Goal: Task Accomplishment & Management: Manage account settings

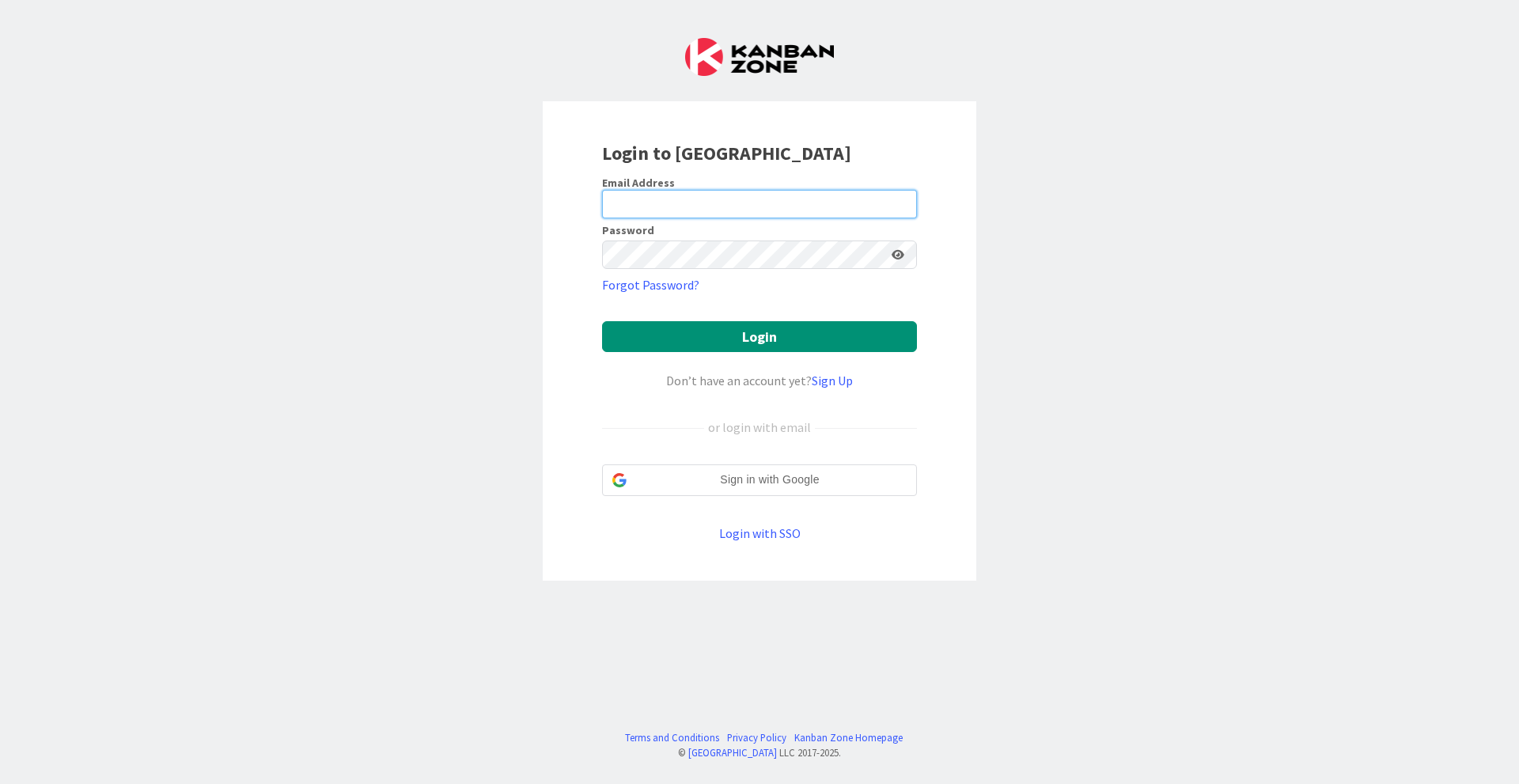
click at [727, 205] on input "email" at bounding box center [759, 204] width 315 height 28
type input "[EMAIL_ADDRESS][DOMAIN_NAME]"
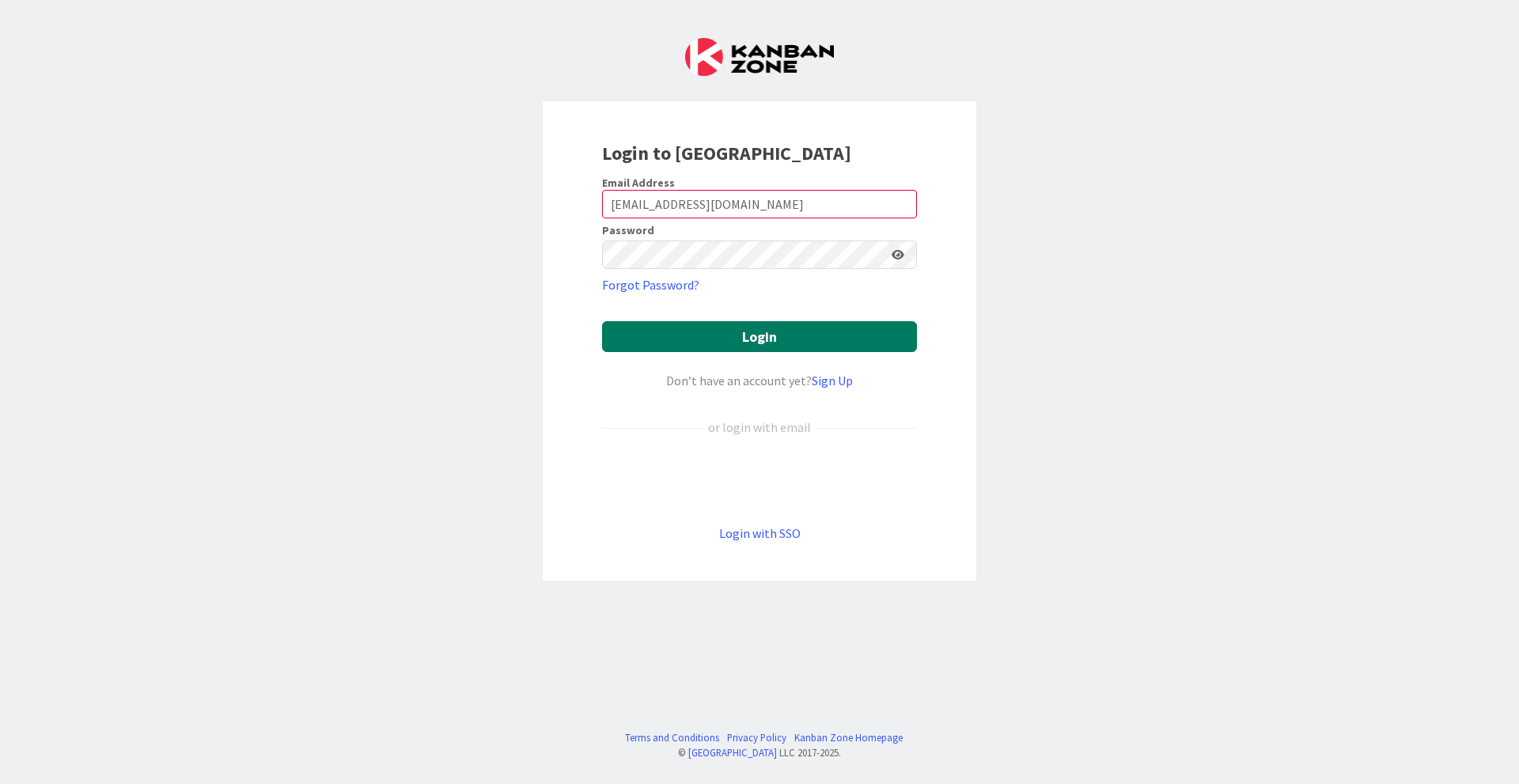
click at [702, 338] on button "Login" at bounding box center [759, 336] width 315 height 31
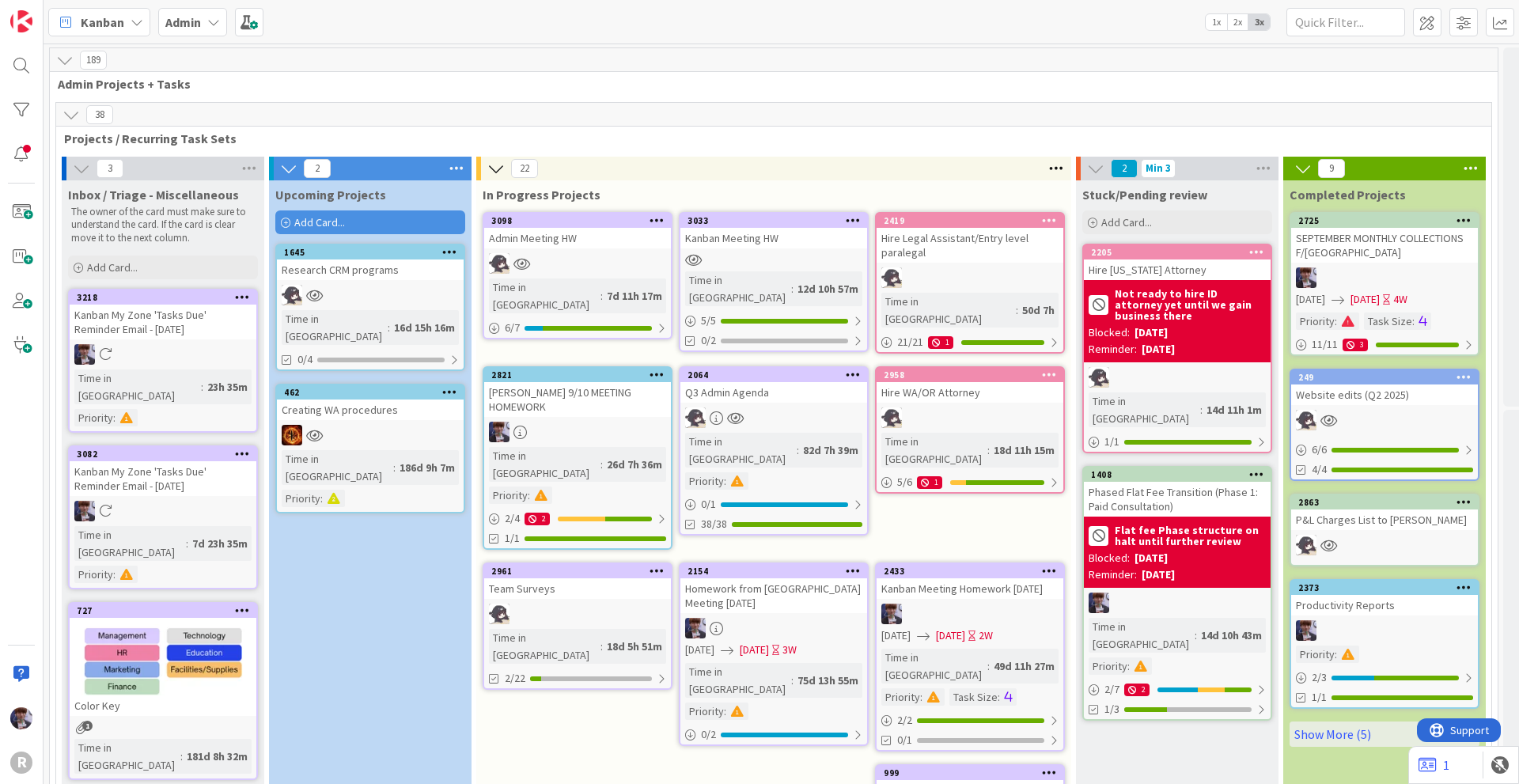
click at [91, 24] on span "Kanban" at bounding box center [103, 22] width 43 height 19
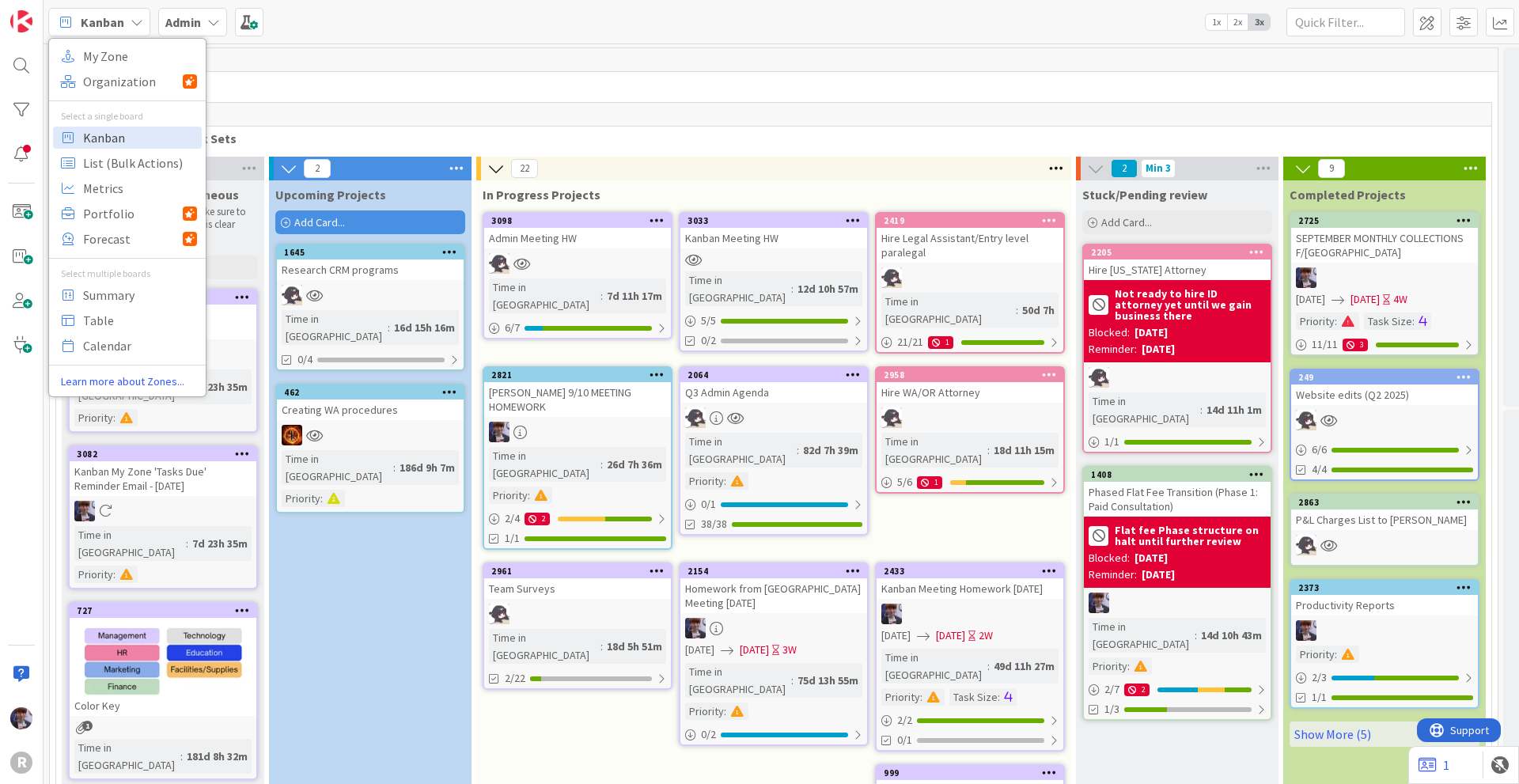
click at [124, 135] on span "Kanban" at bounding box center [139, 137] width 114 height 24
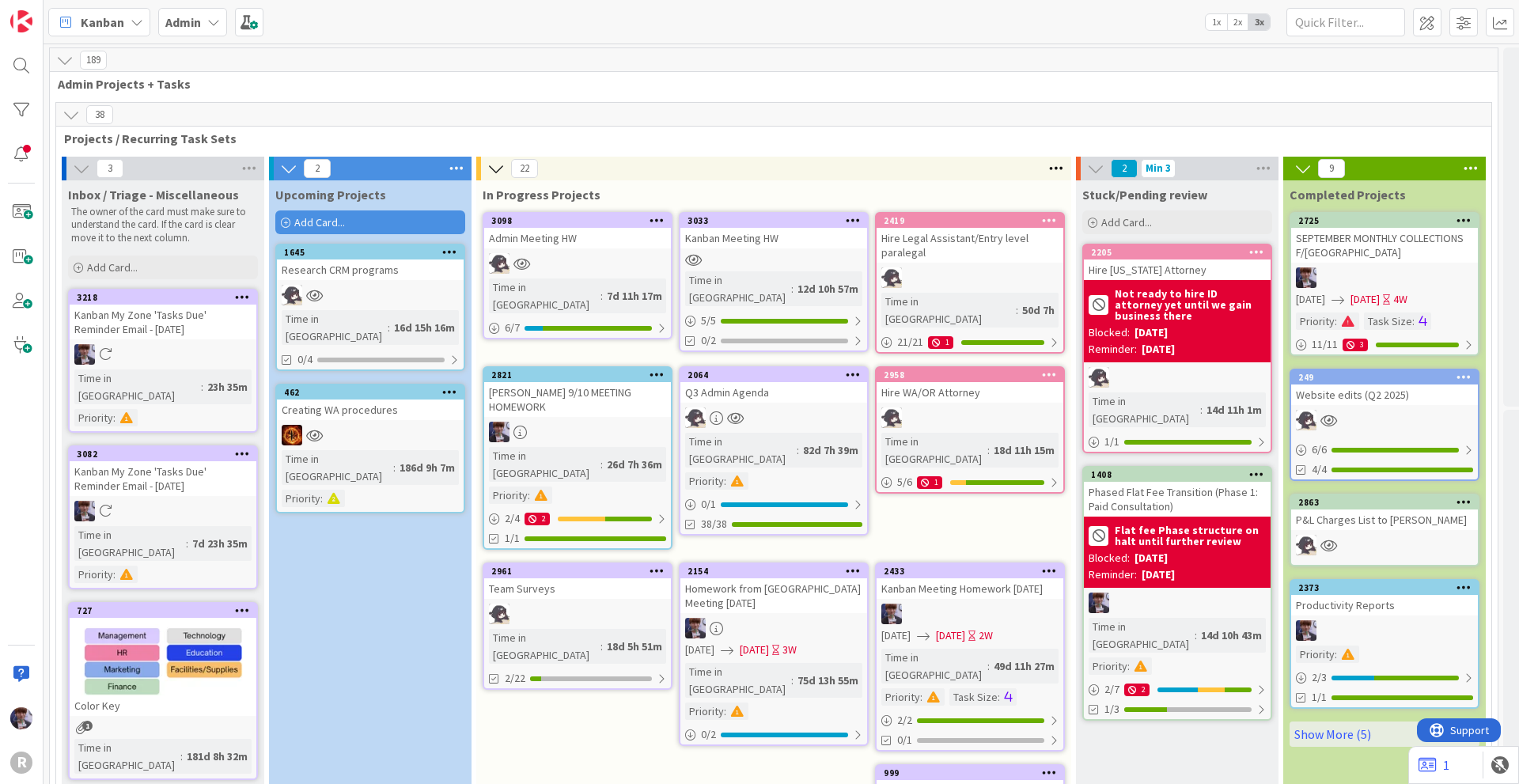
click at [183, 28] on b "Admin" at bounding box center [184, 22] width 36 height 16
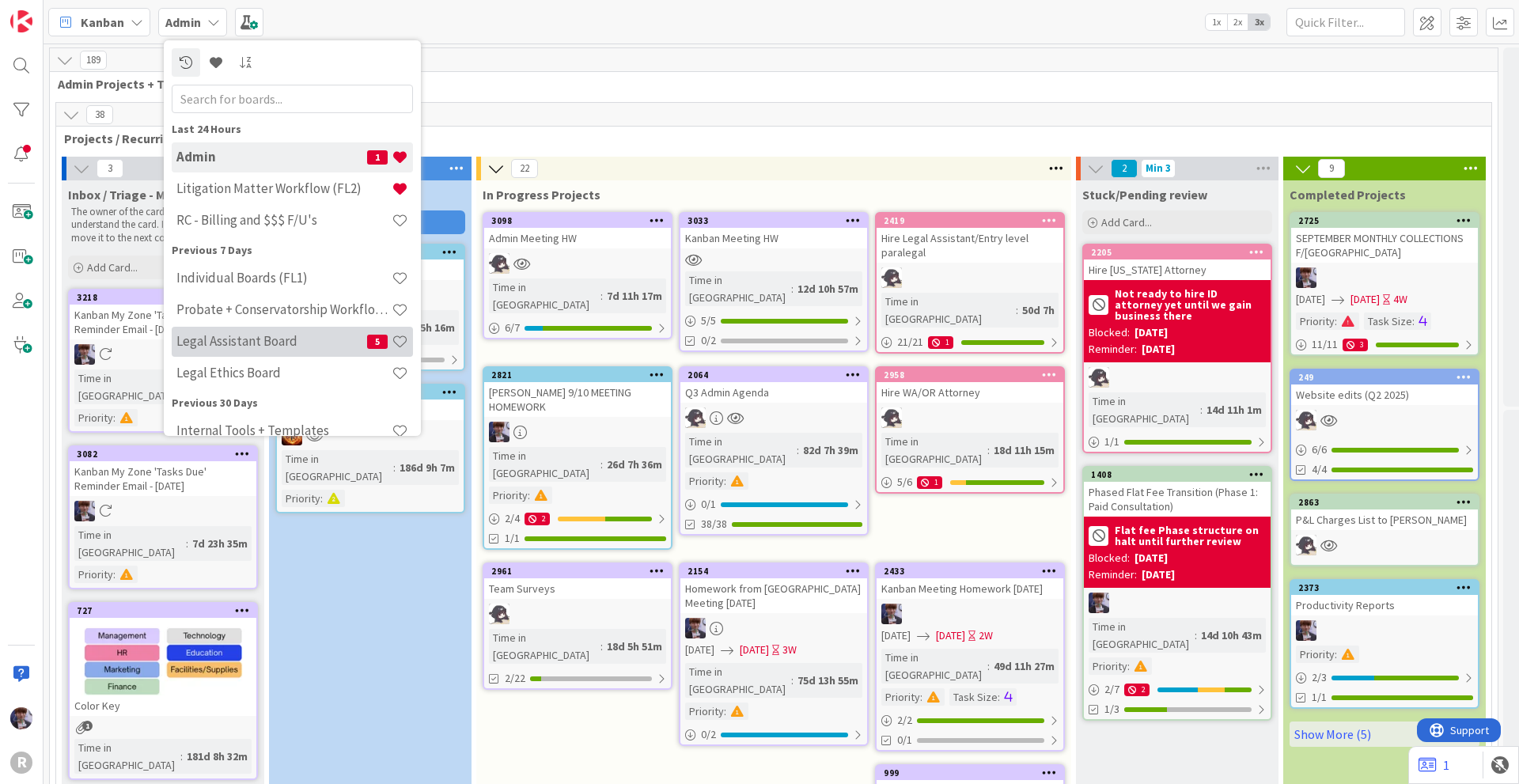
click at [232, 341] on h4 "Legal Assistant Board" at bounding box center [271, 341] width 191 height 16
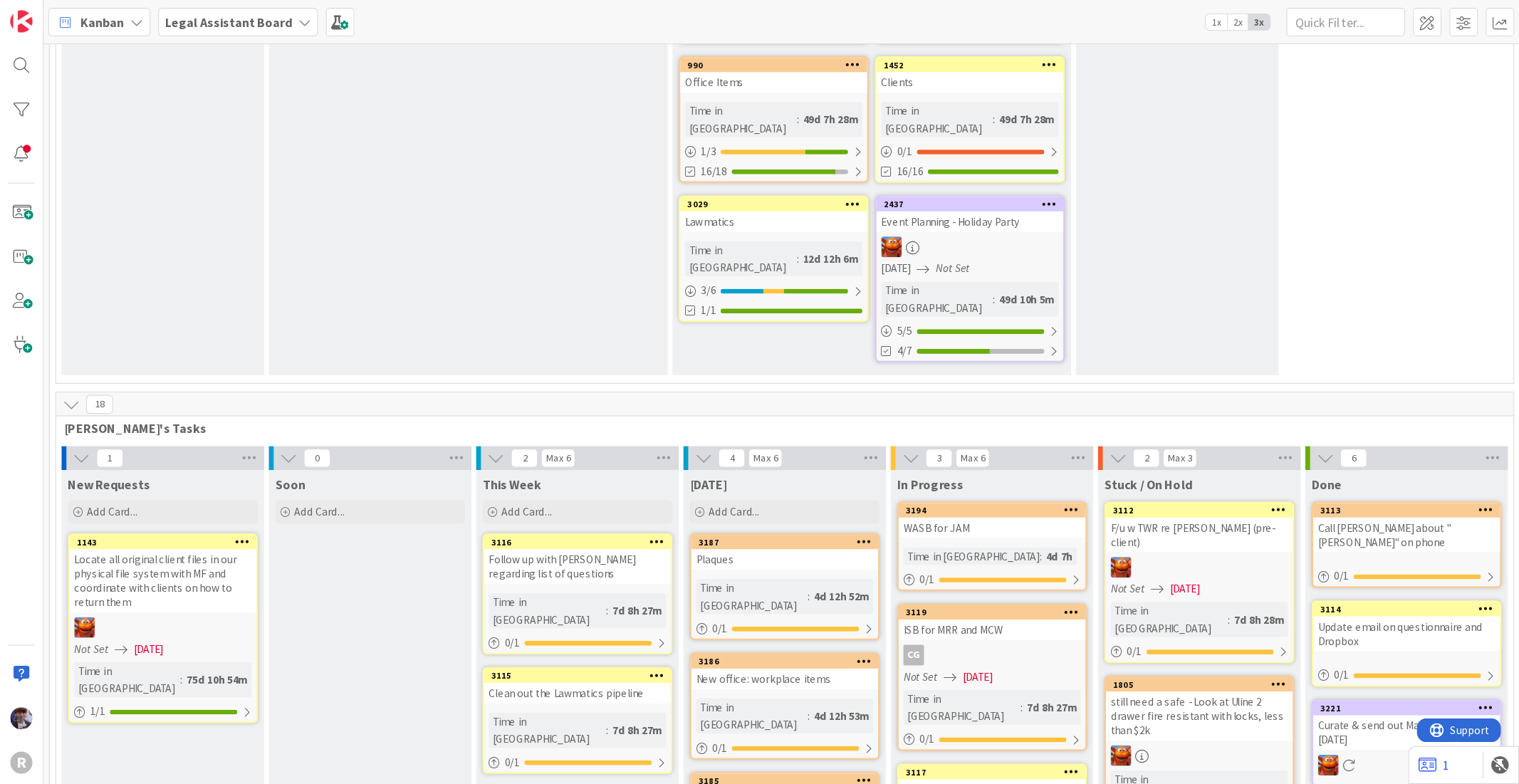
scroll to position [285, 0]
click at [367, 253] on div "Upcoming Projects Add Card..." at bounding box center [422, 107] width 359 height 459
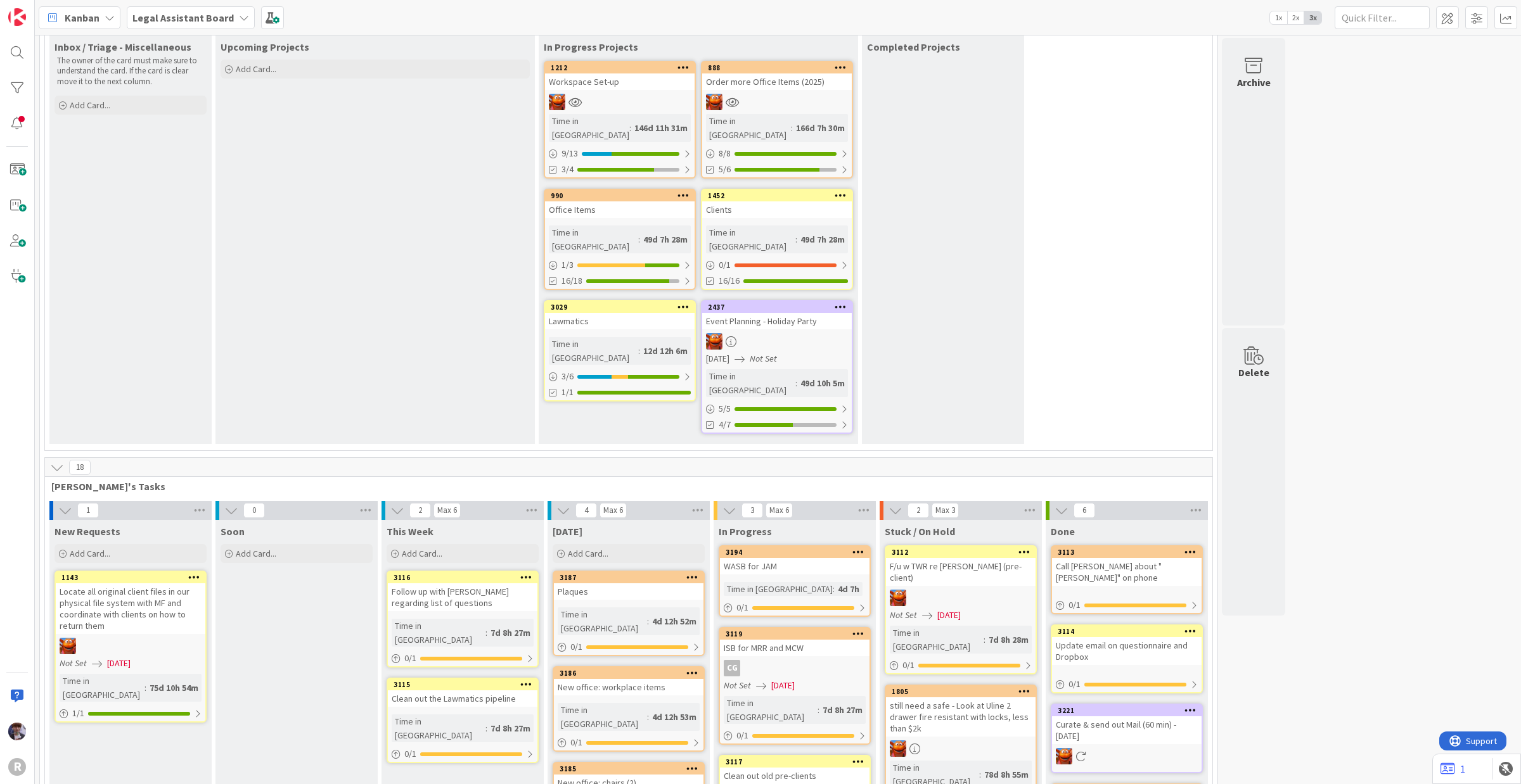
scroll to position [0, 0]
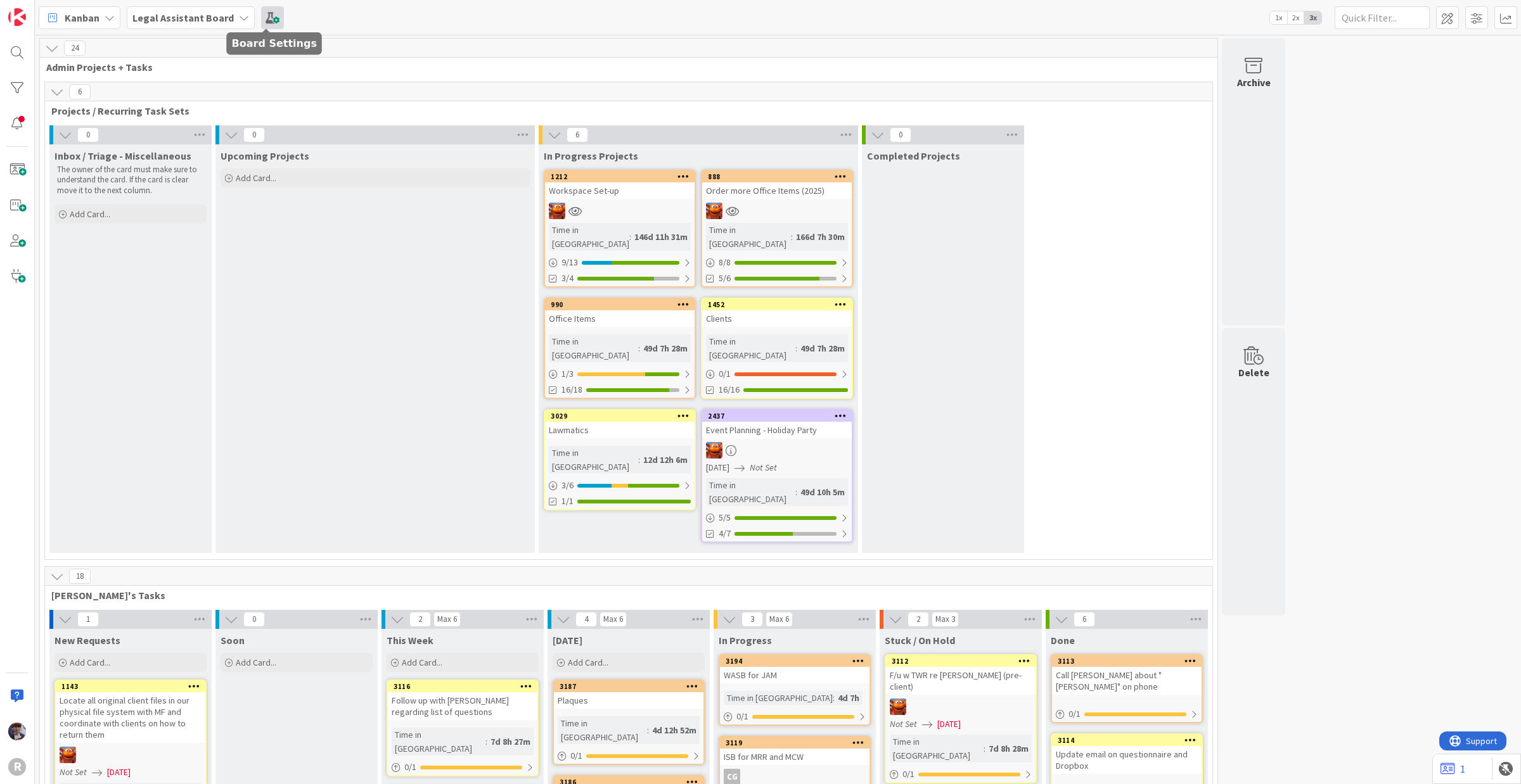
click at [270, 21] on span at bounding box center [272, 17] width 23 height 23
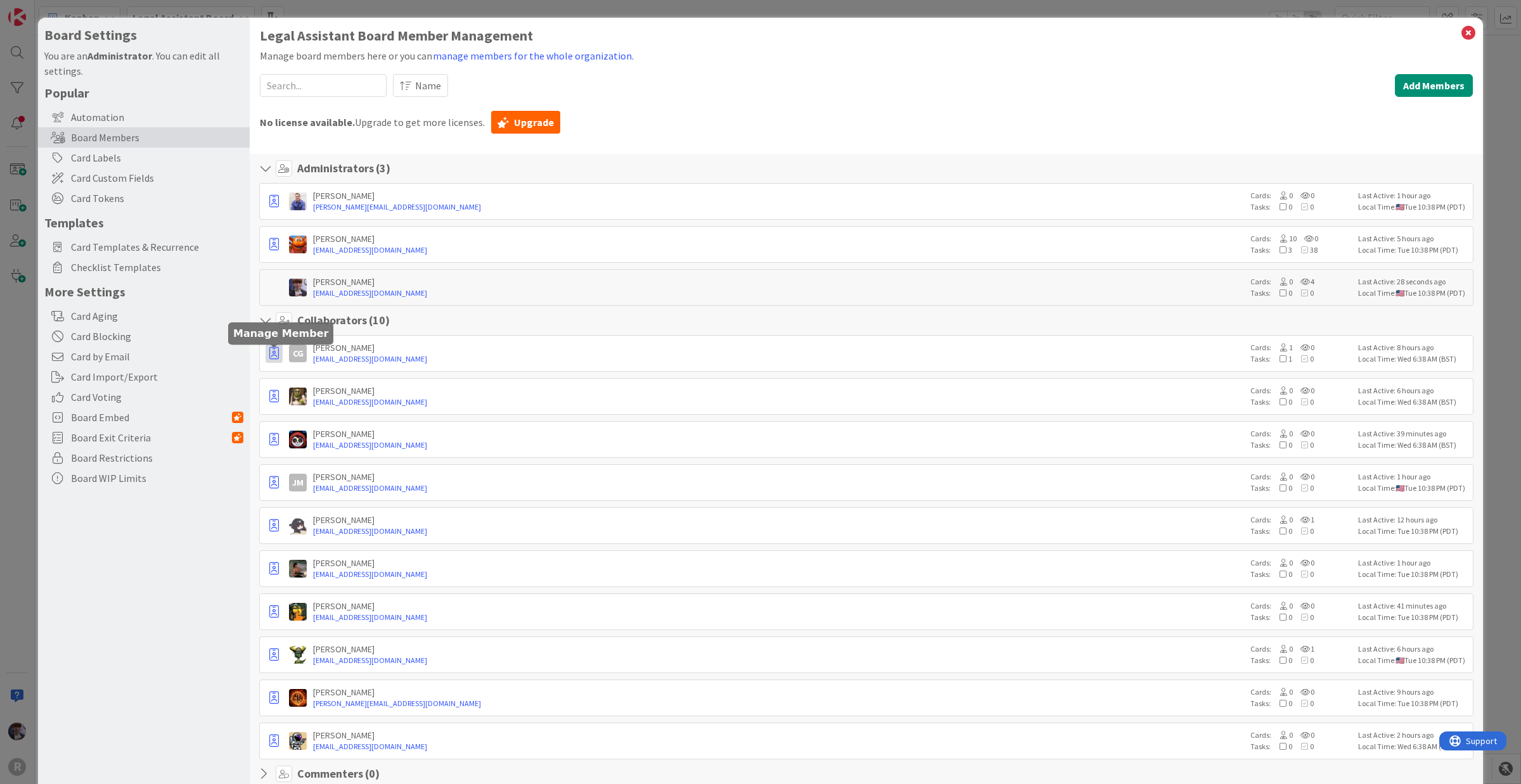
click at [272, 357] on icon "button" at bounding box center [274, 353] width 10 height 13
click at [319, 381] on p "Promote to Admin" at bounding box center [333, 381] width 82 height 9
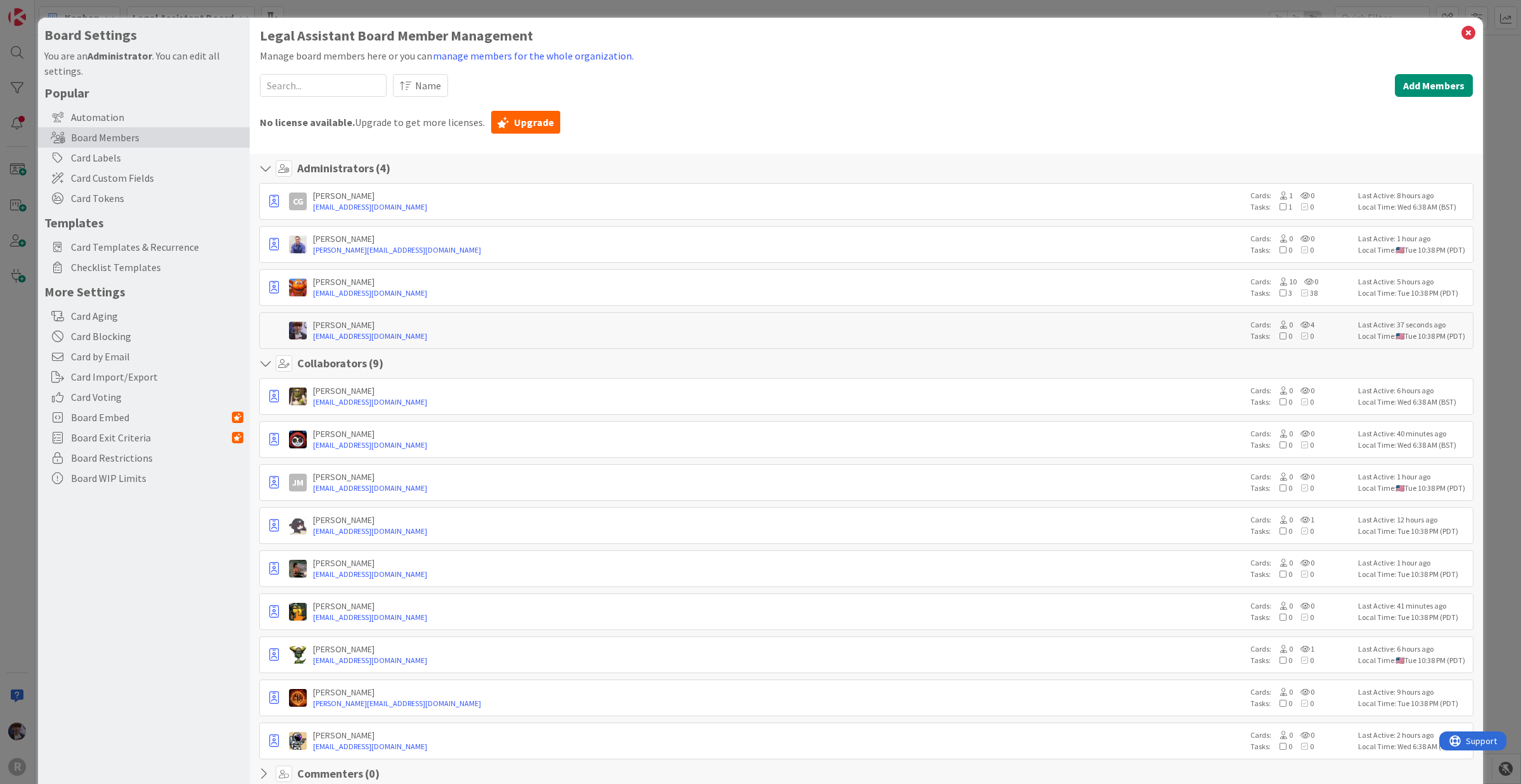
click at [1216, 219] on div "Board Settings You are an Administrator . You can edit all settings. Popular Au…" at bounding box center [760, 392] width 1521 height 784
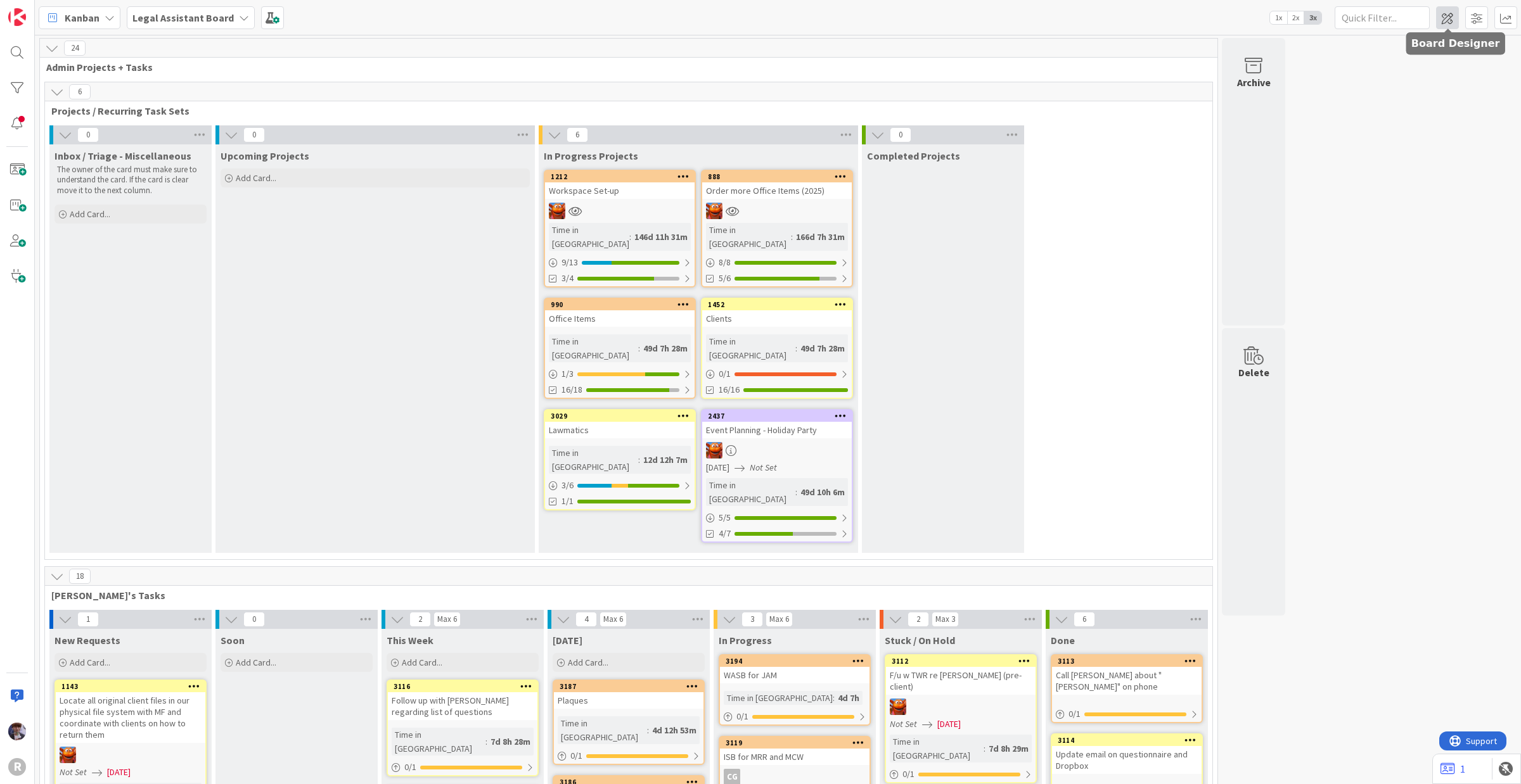
click at [1216, 14] on span at bounding box center [1447, 17] width 23 height 23
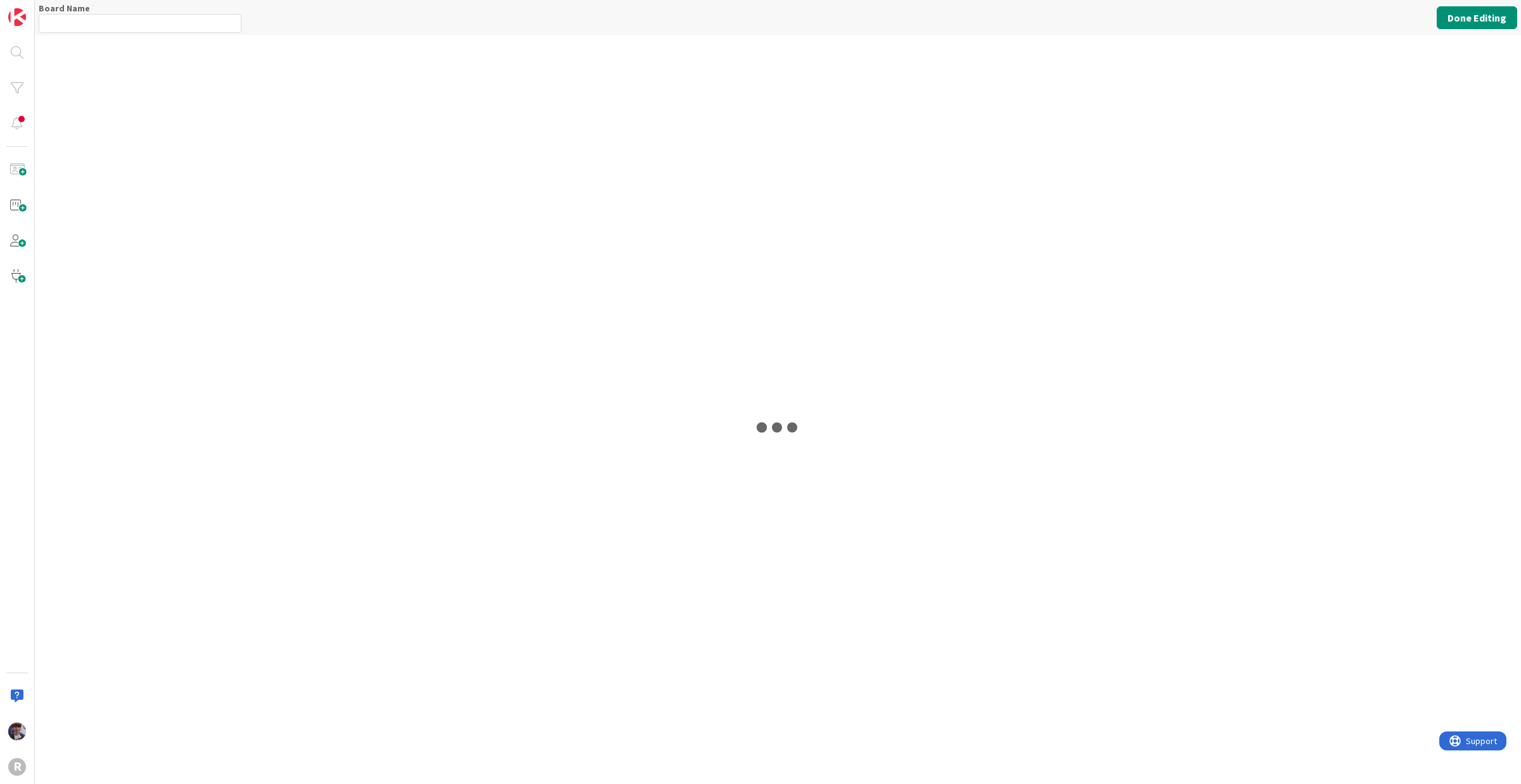
type input "Legal Assistant Board"
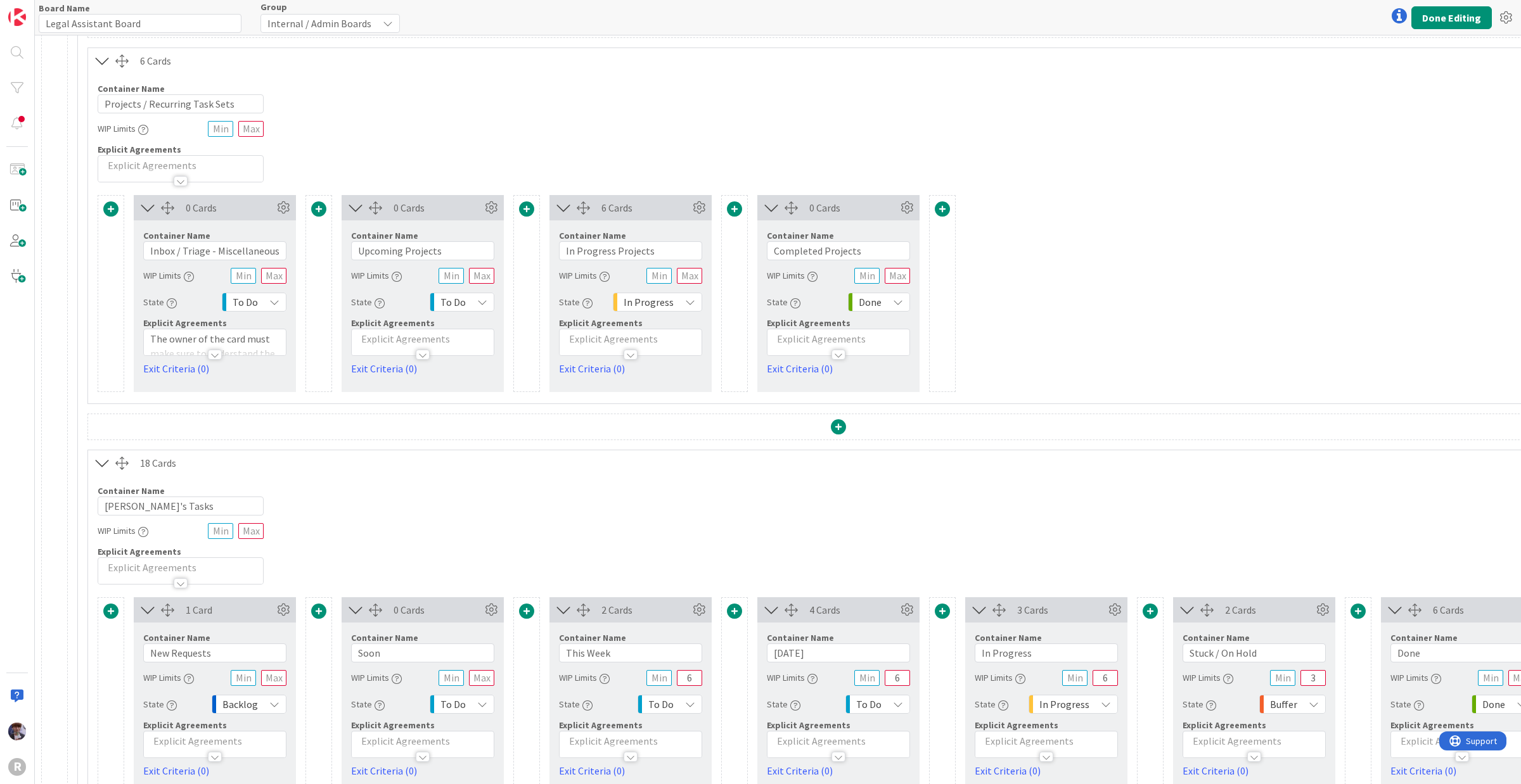
scroll to position [257, 0]
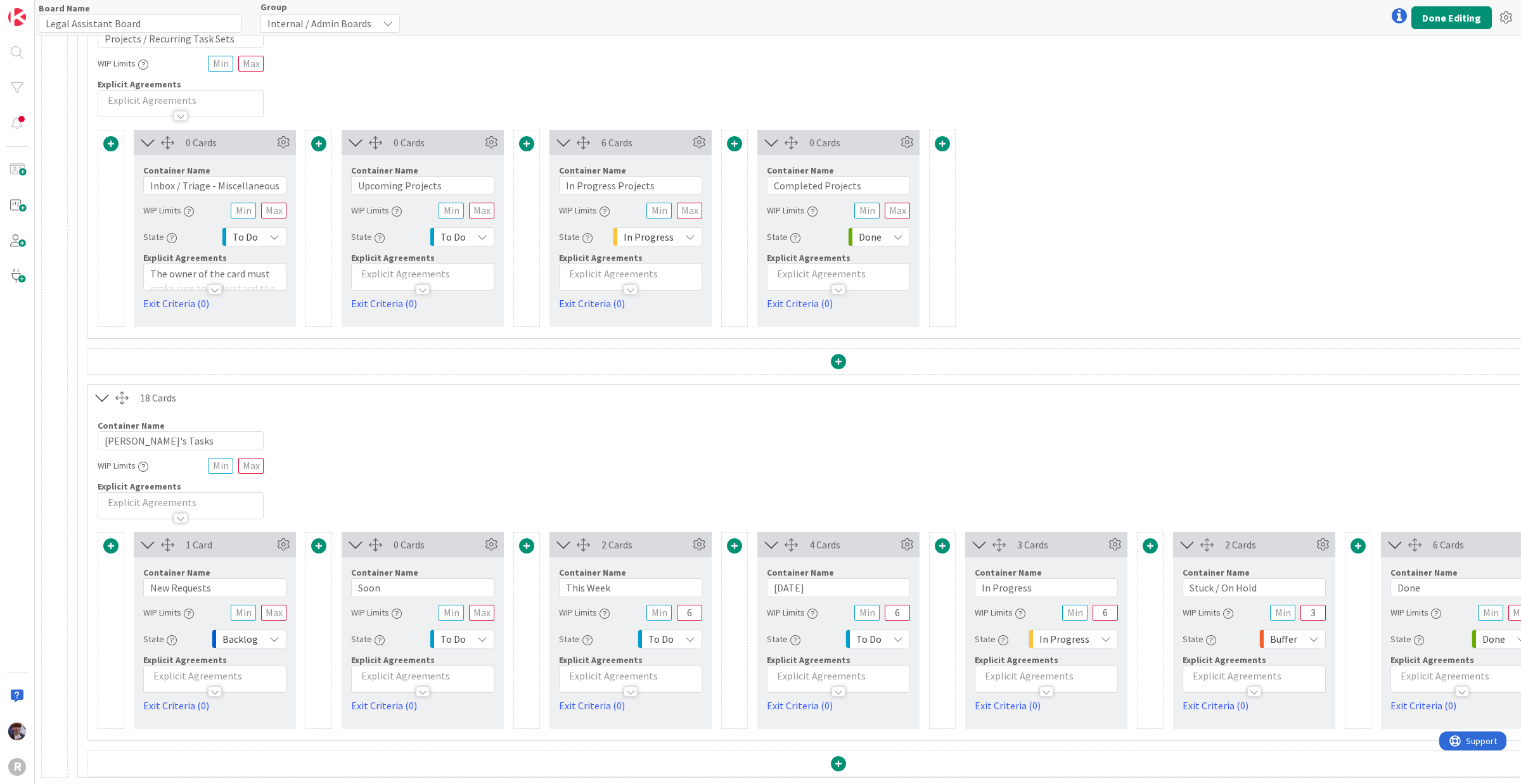
drag, startPoint x: 1053, startPoint y: 770, endPoint x: 1108, endPoint y: 771, distance: 55.0
click at [1108, 627] on div "24 Cards Container Name 22 / 64 Admin Projects + Tasks WIP Limits Explicit Agre…" at bounding box center [838, 288] width 1607 height 992
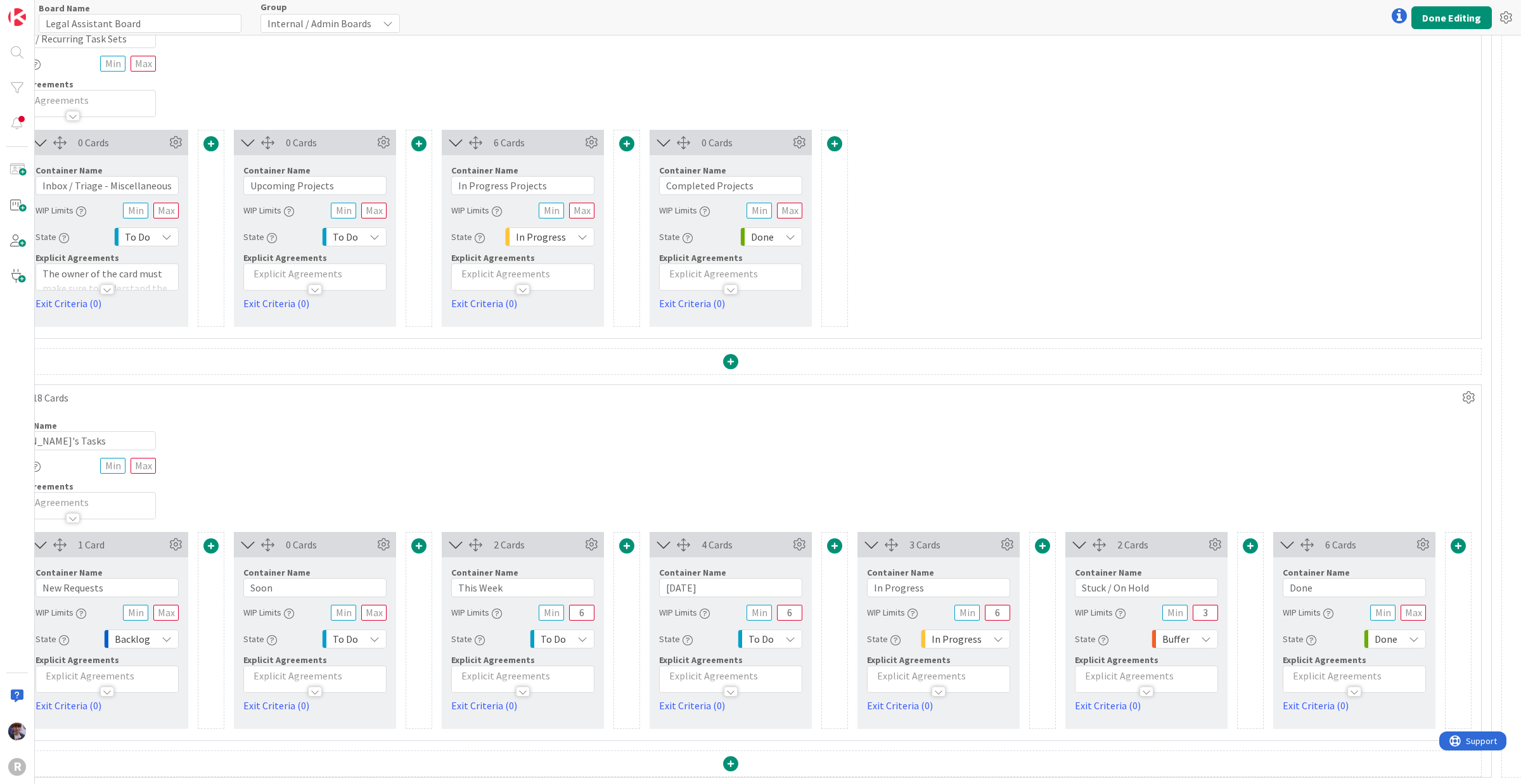
scroll to position [257, 133]
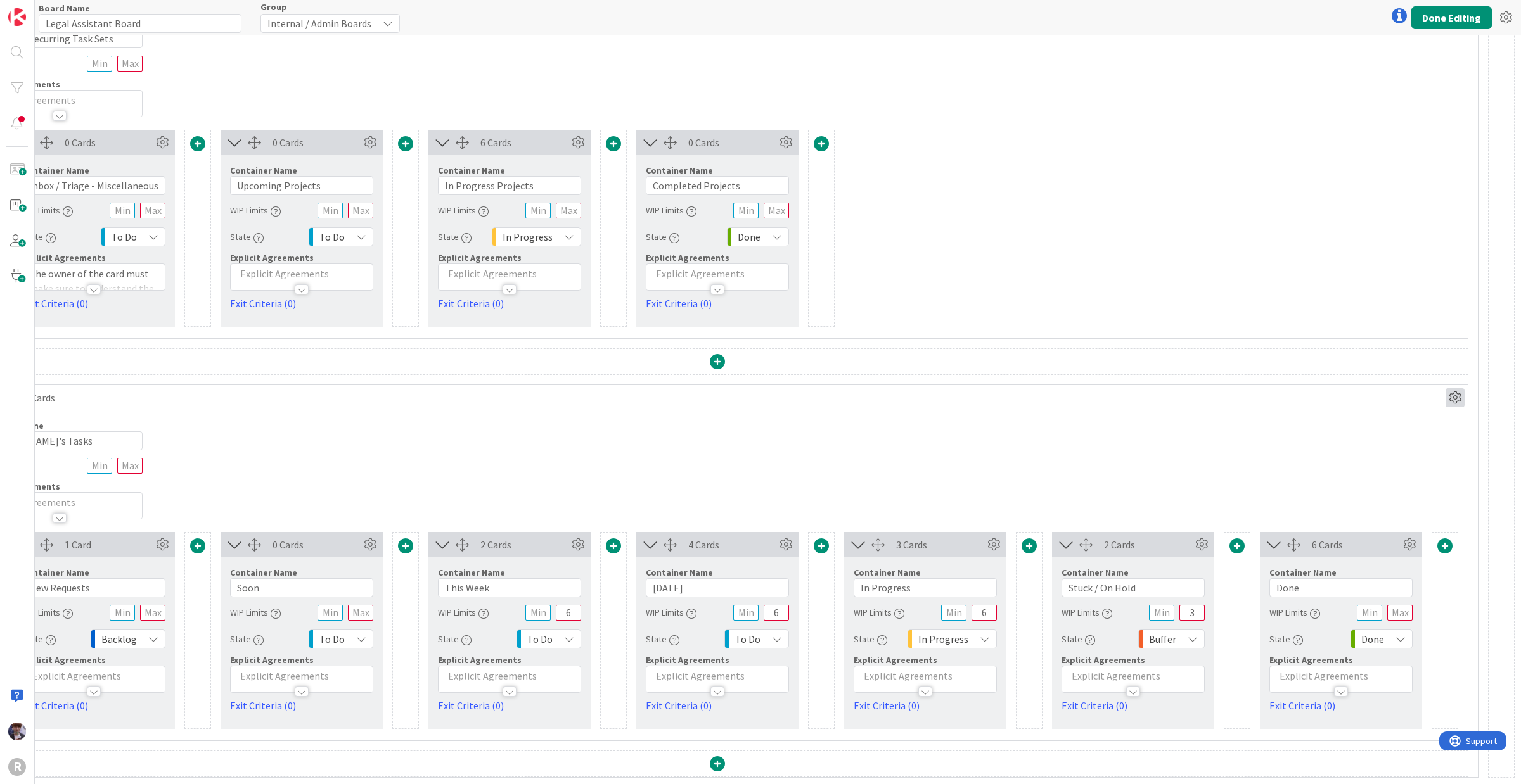
click at [1216, 388] on icon at bounding box center [1455, 397] width 19 height 19
click at [1216, 478] on link "Duplicate this Container" at bounding box center [1378, 487] width 171 height 18
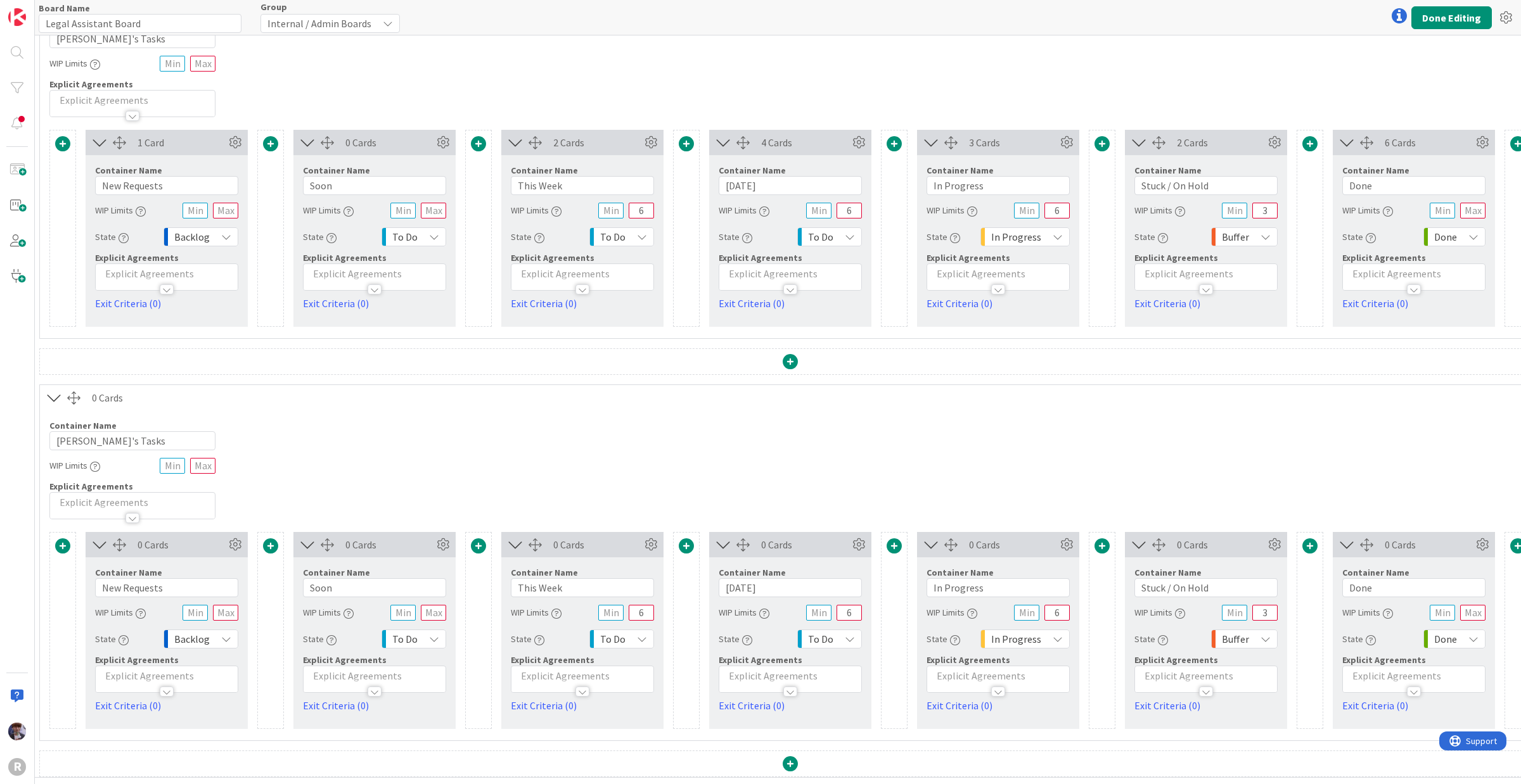
scroll to position [653, 0]
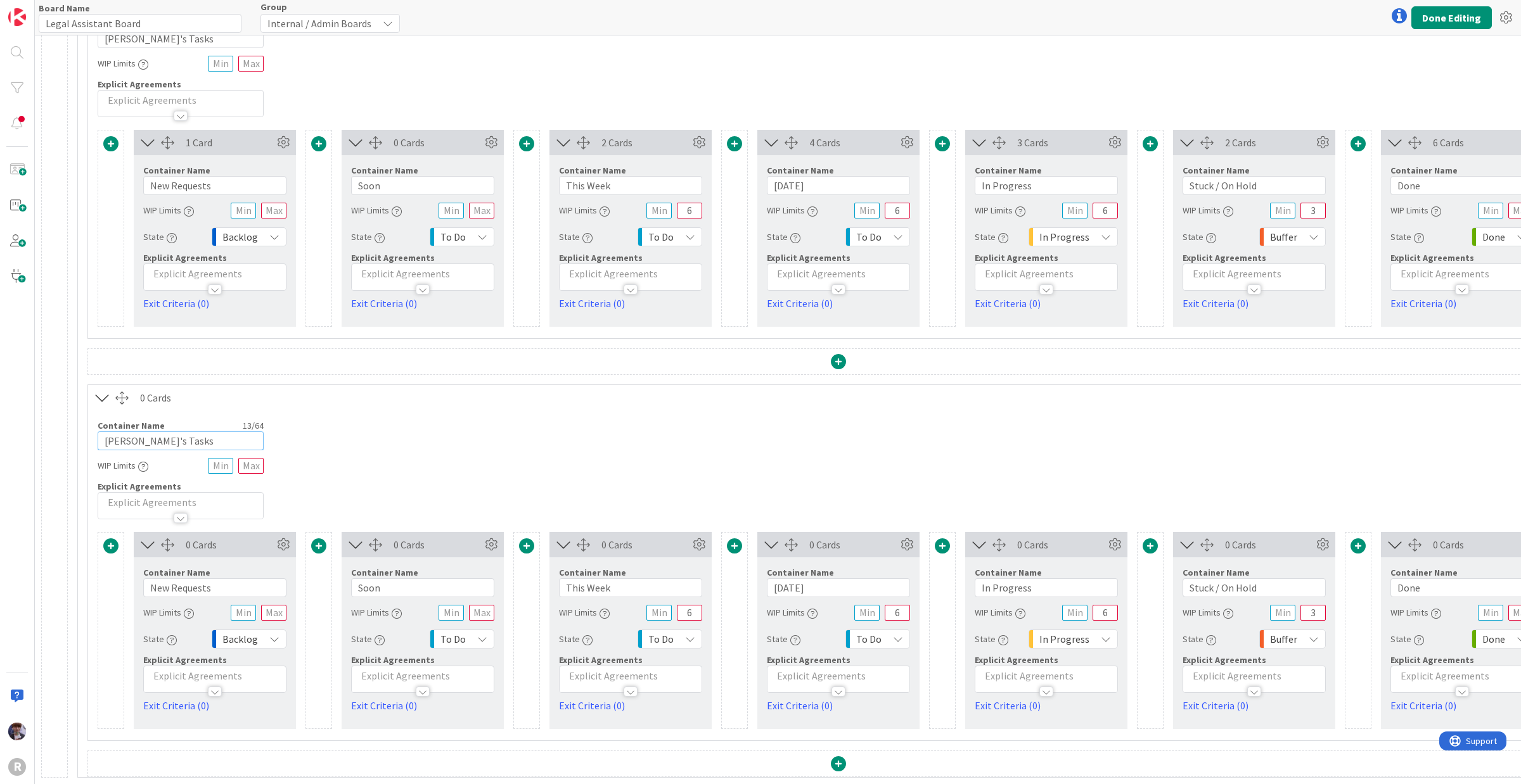
drag, startPoint x: 125, startPoint y: 435, endPoint x: 49, endPoint y: 427, distance: 76.4
click at [49, 427] on div "24 Cards Container Name 22 / 64 Admin Projects + Tasks WIP Limits Explicit Agre…" at bounding box center [839, 87] width 1594 height 1382
type input "[PERSON_NAME]'s Tasks"
click at [374, 425] on div "Container Name 16 / 64 [PERSON_NAME]'s Tasks WIP Limits Explicit Agreements" at bounding box center [839, 465] width 1501 height 109
click at [317, 427] on div "Container Name 16 / 64 [PERSON_NAME]'s Tasks WIP Limits Explicit Agreements" at bounding box center [839, 465] width 1501 height 109
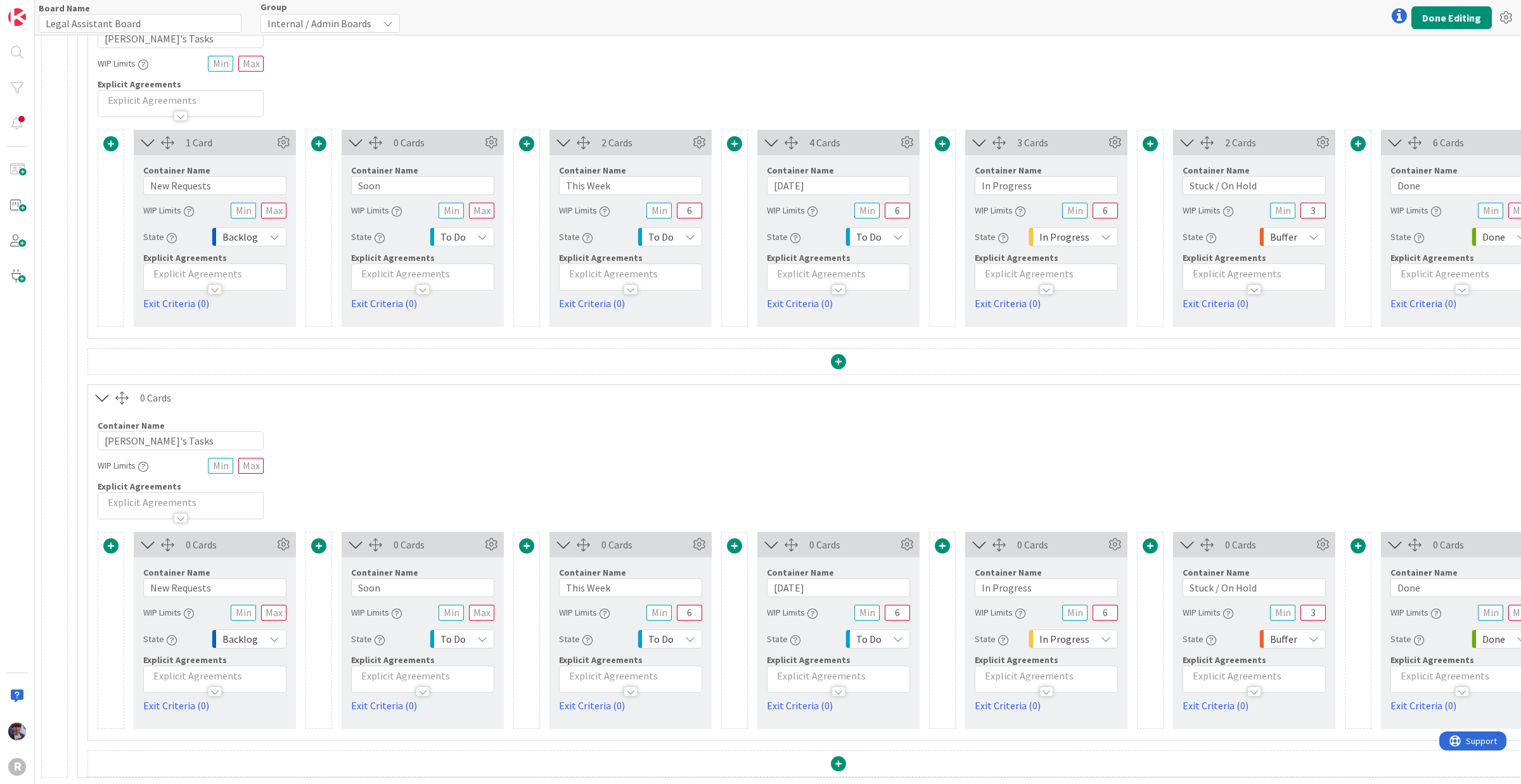
scroll to position [653, 133]
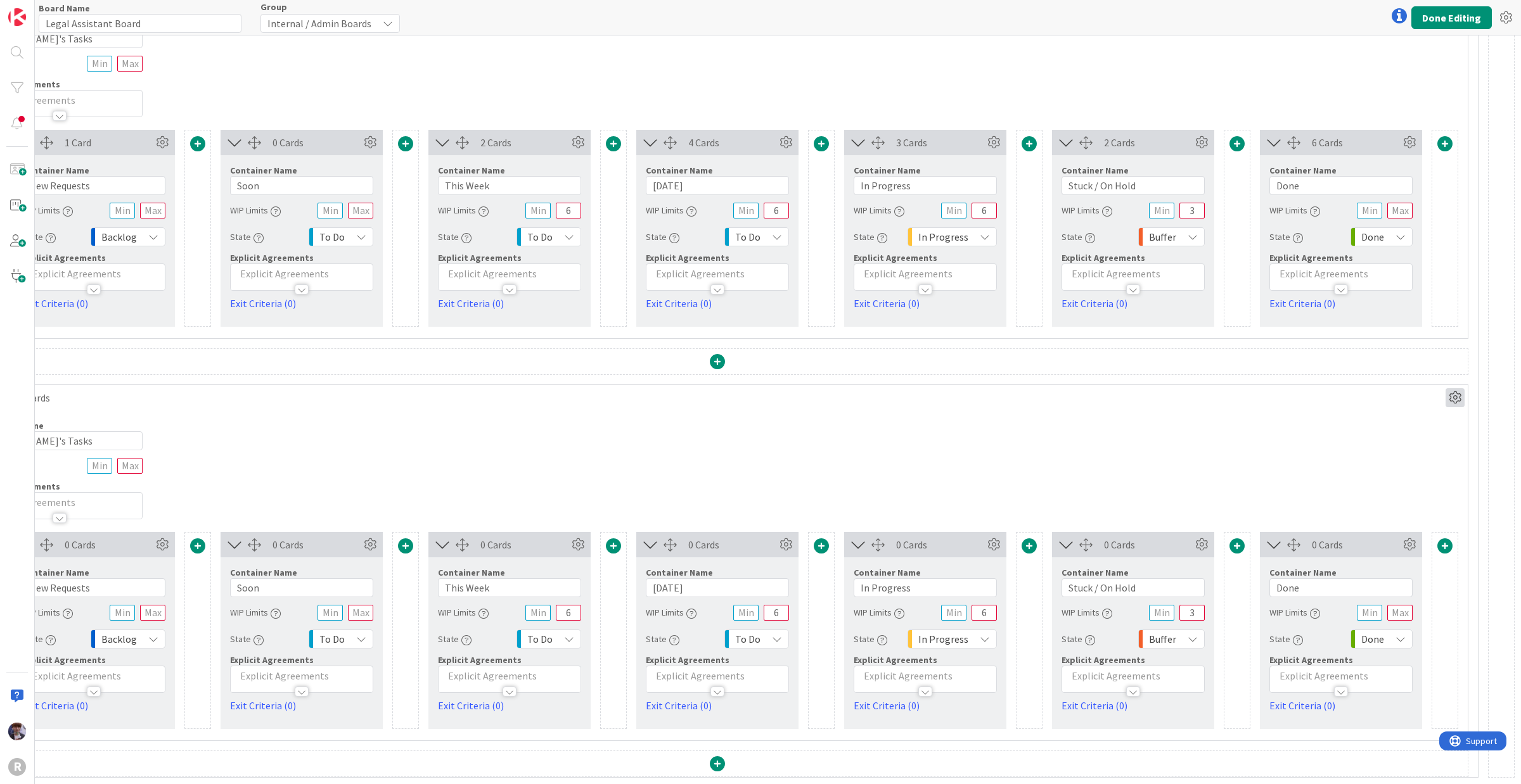
click at [1216, 396] on icon at bounding box center [1455, 397] width 19 height 19
click at [1216, 434] on div "Custom" at bounding box center [1418, 443] width 78 height 18
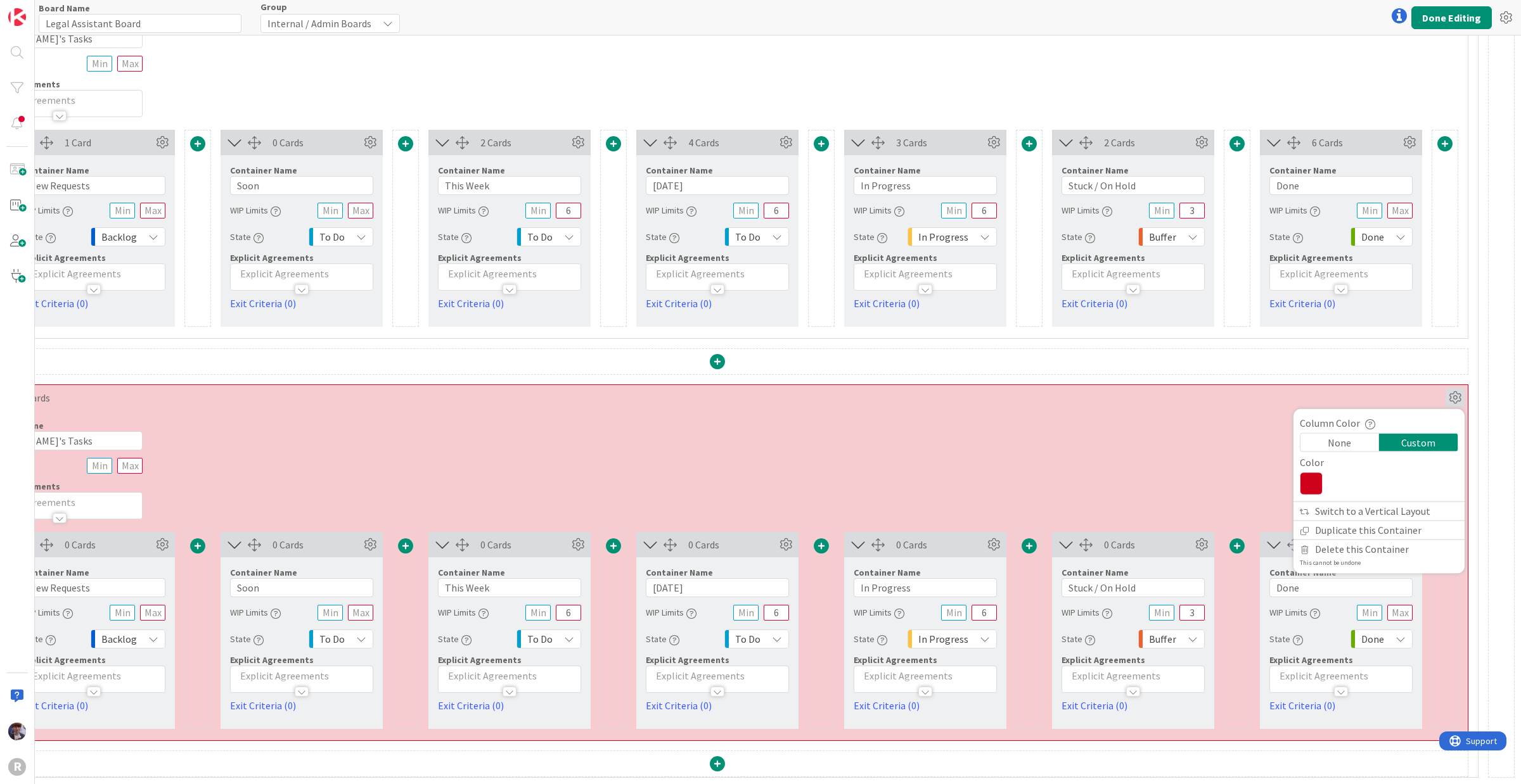
click at [1216, 473] on icon at bounding box center [1311, 484] width 23 height 23
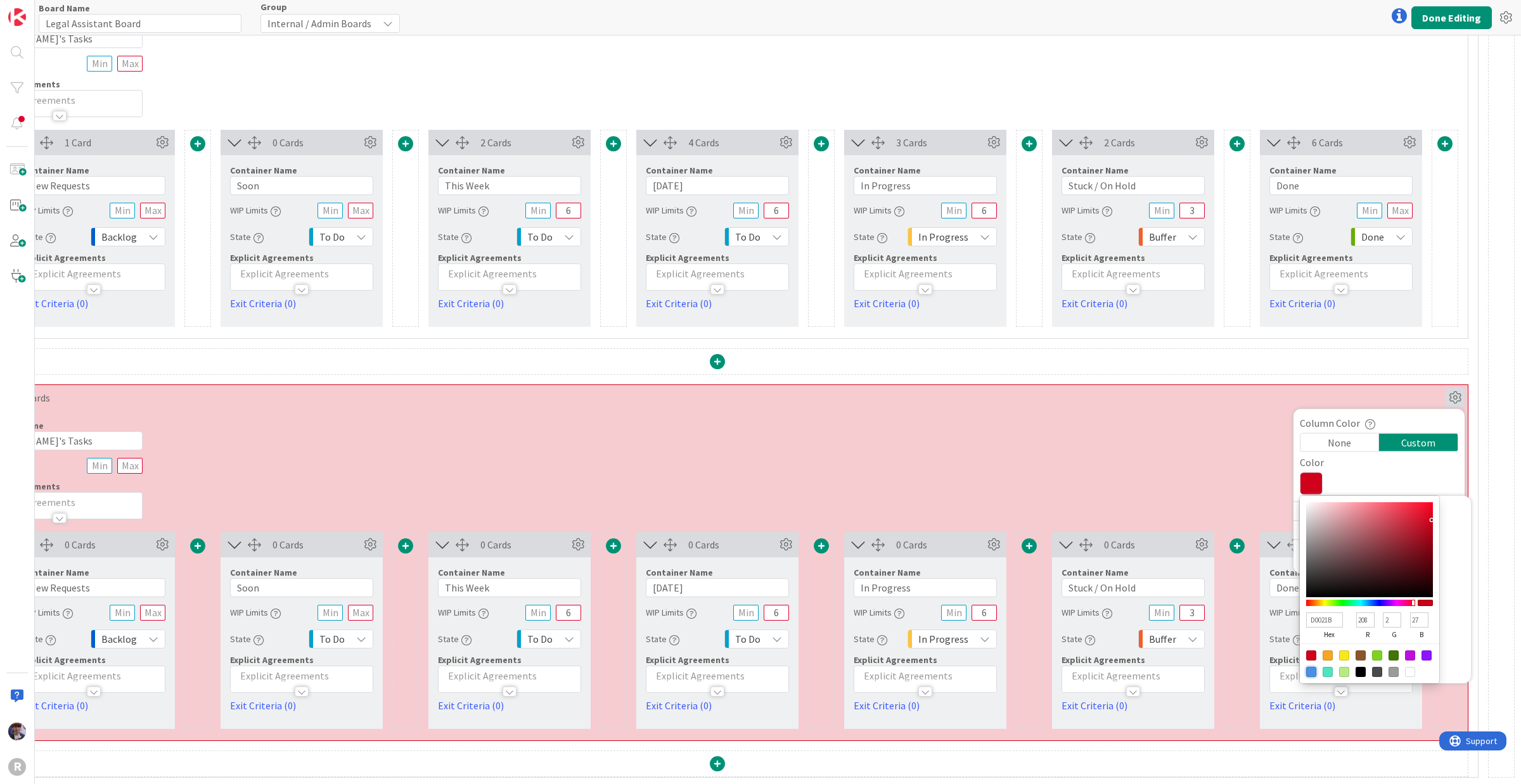
click at [1216, 627] on div at bounding box center [1311, 672] width 10 height 10
type input "4A90E2"
type input "74"
type input "144"
type input "226"
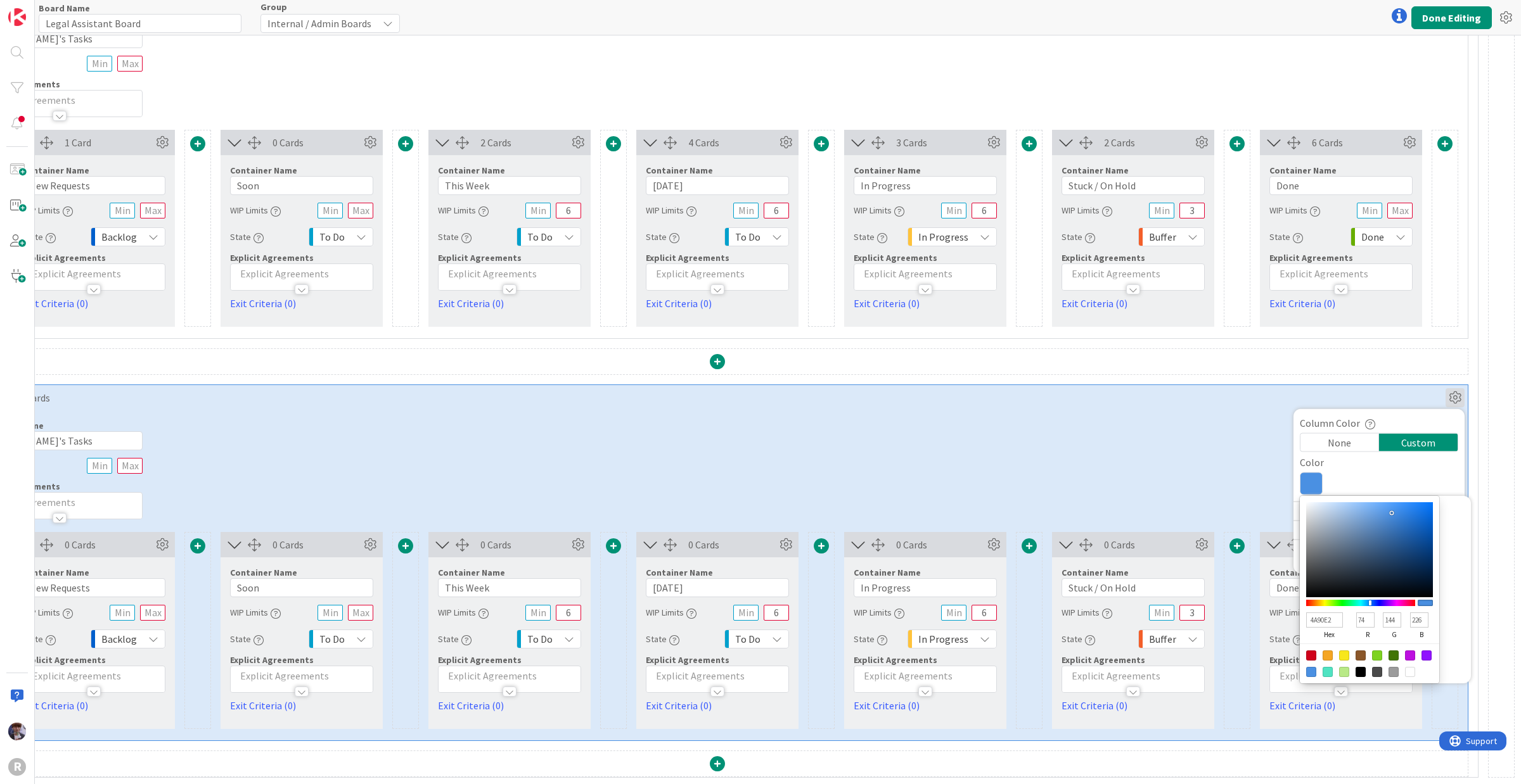
click at [1190, 452] on div "Container Name 16 / 64 [PERSON_NAME]'s Tasks WIP Limits Explicit Agreements" at bounding box center [717, 465] width 1501 height 109
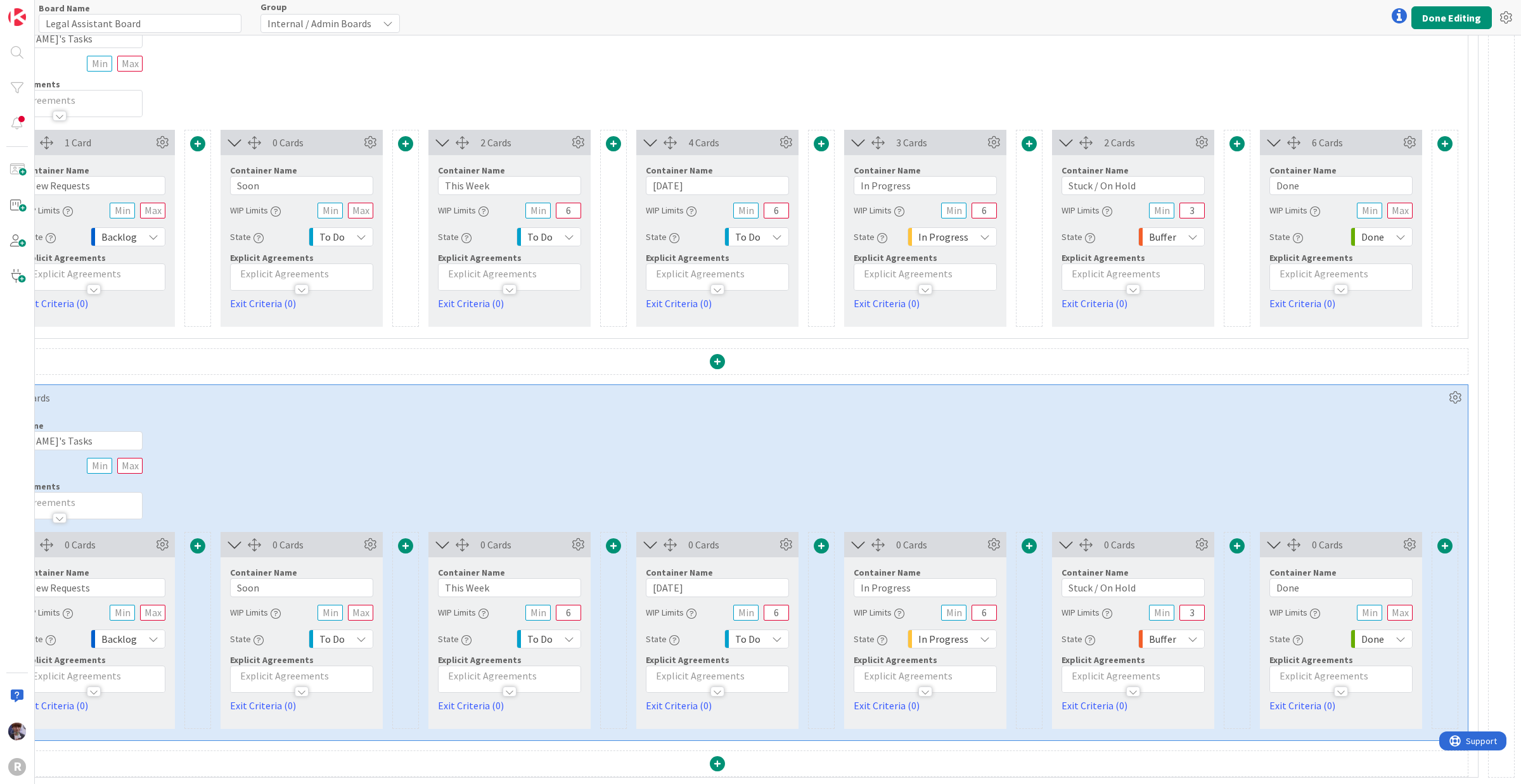
scroll to position [257, 133]
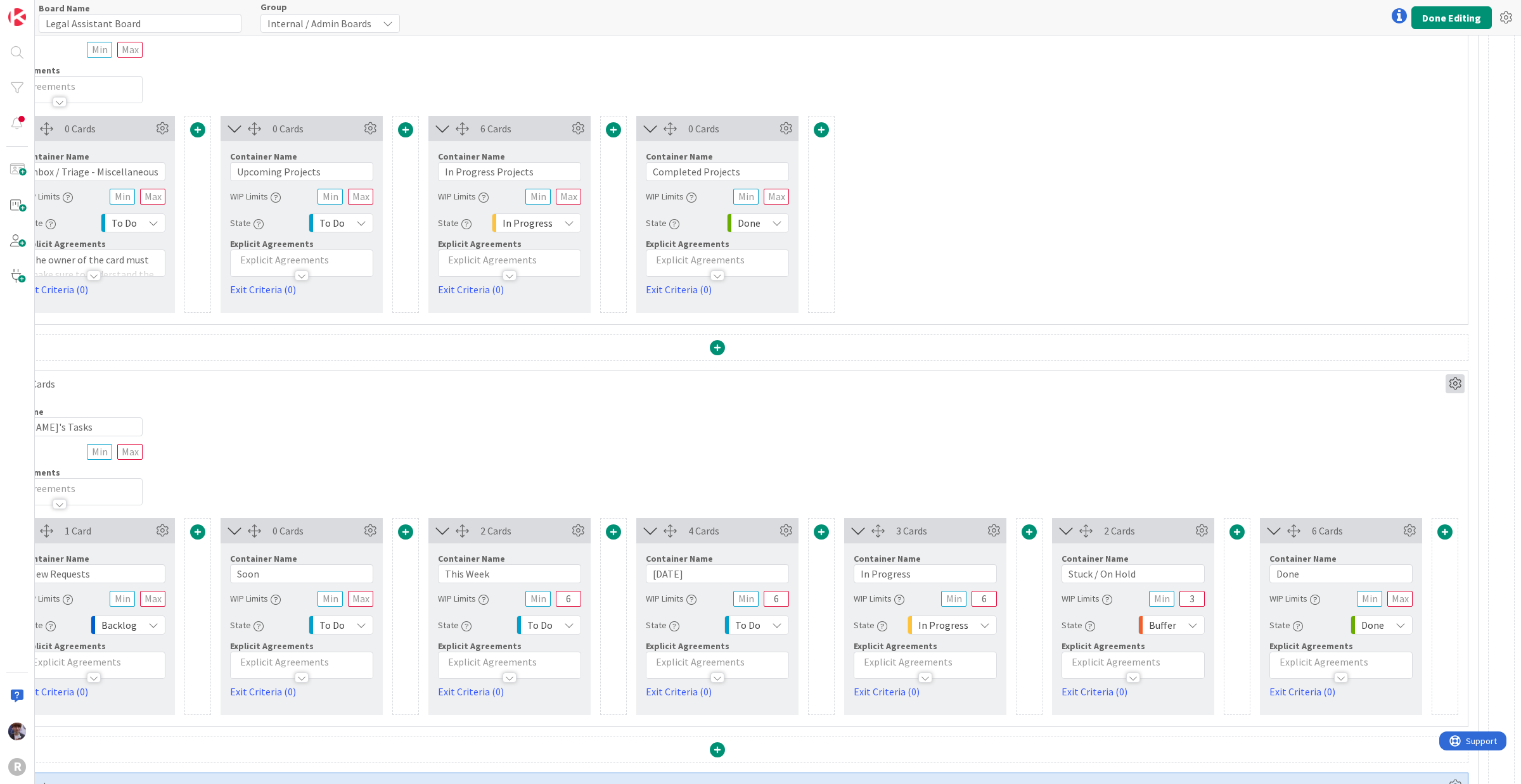
click at [1216, 385] on icon at bounding box center [1455, 384] width 19 height 19
click at [1216, 430] on div "Custom" at bounding box center [1418, 429] width 78 height 18
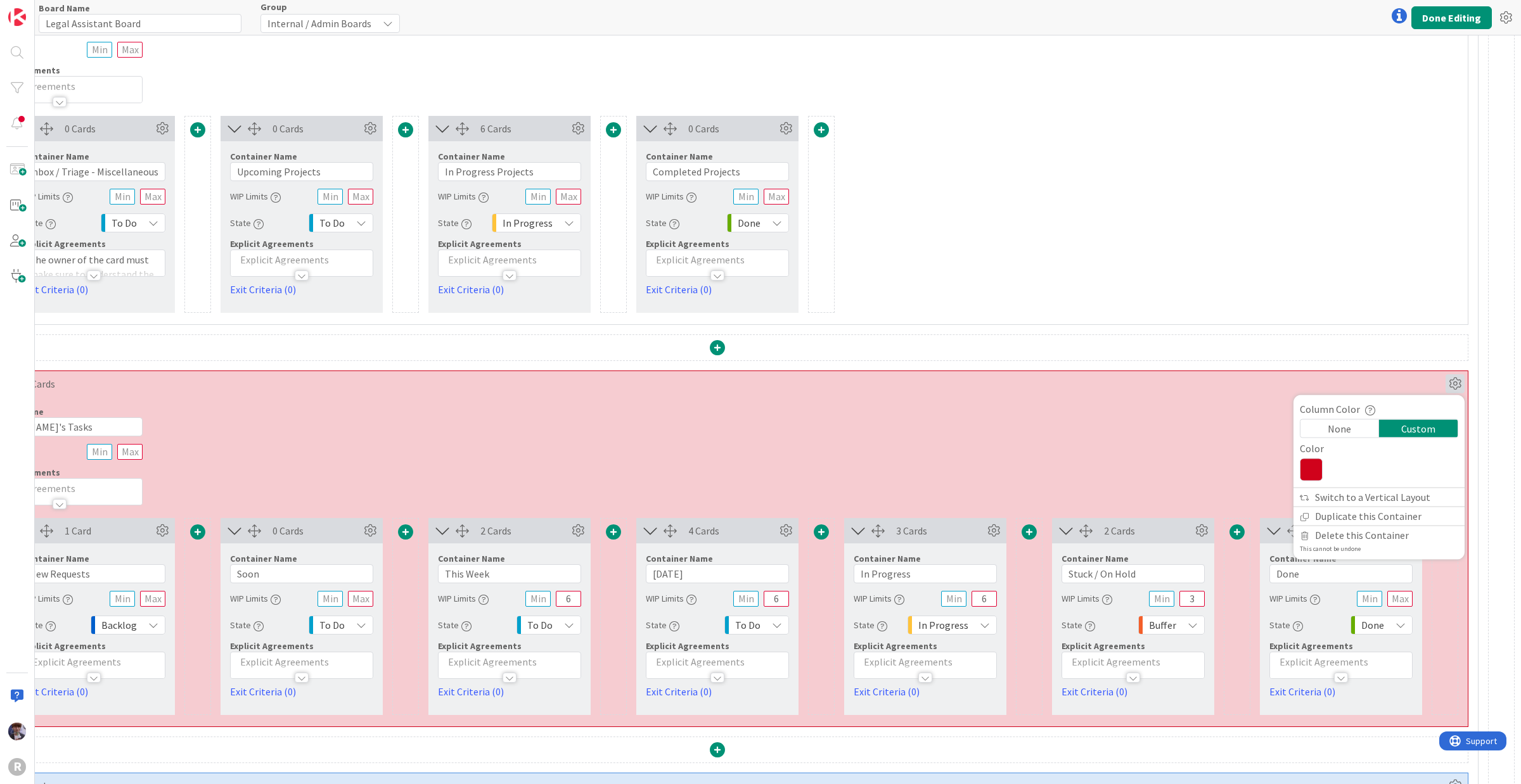
click at [1216, 475] on icon at bounding box center [1311, 470] width 23 height 23
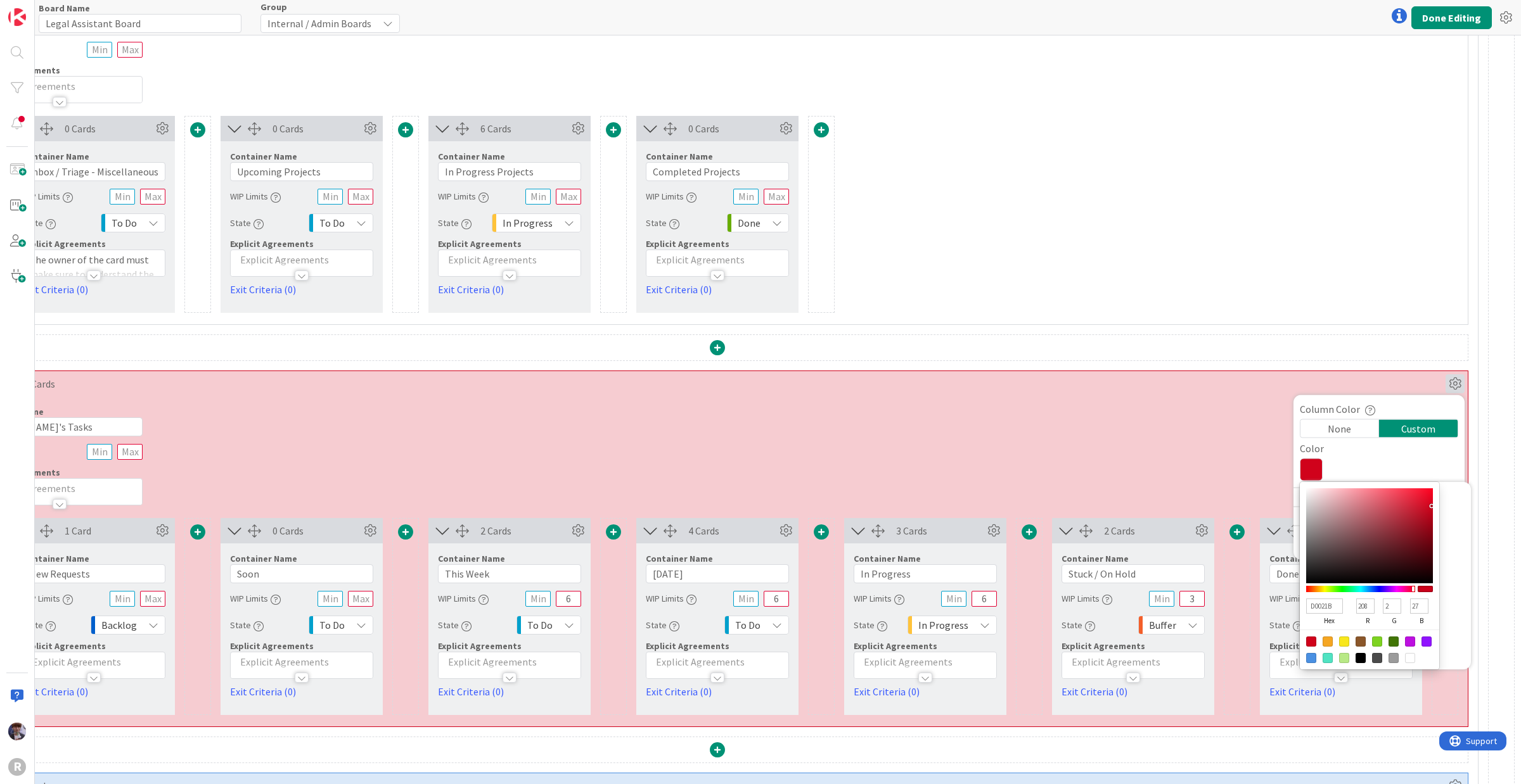
click at [1216, 627] on div at bounding box center [1344, 657] width 10 height 10
type input "B8E986"
type input "184"
type input "233"
type input "134"
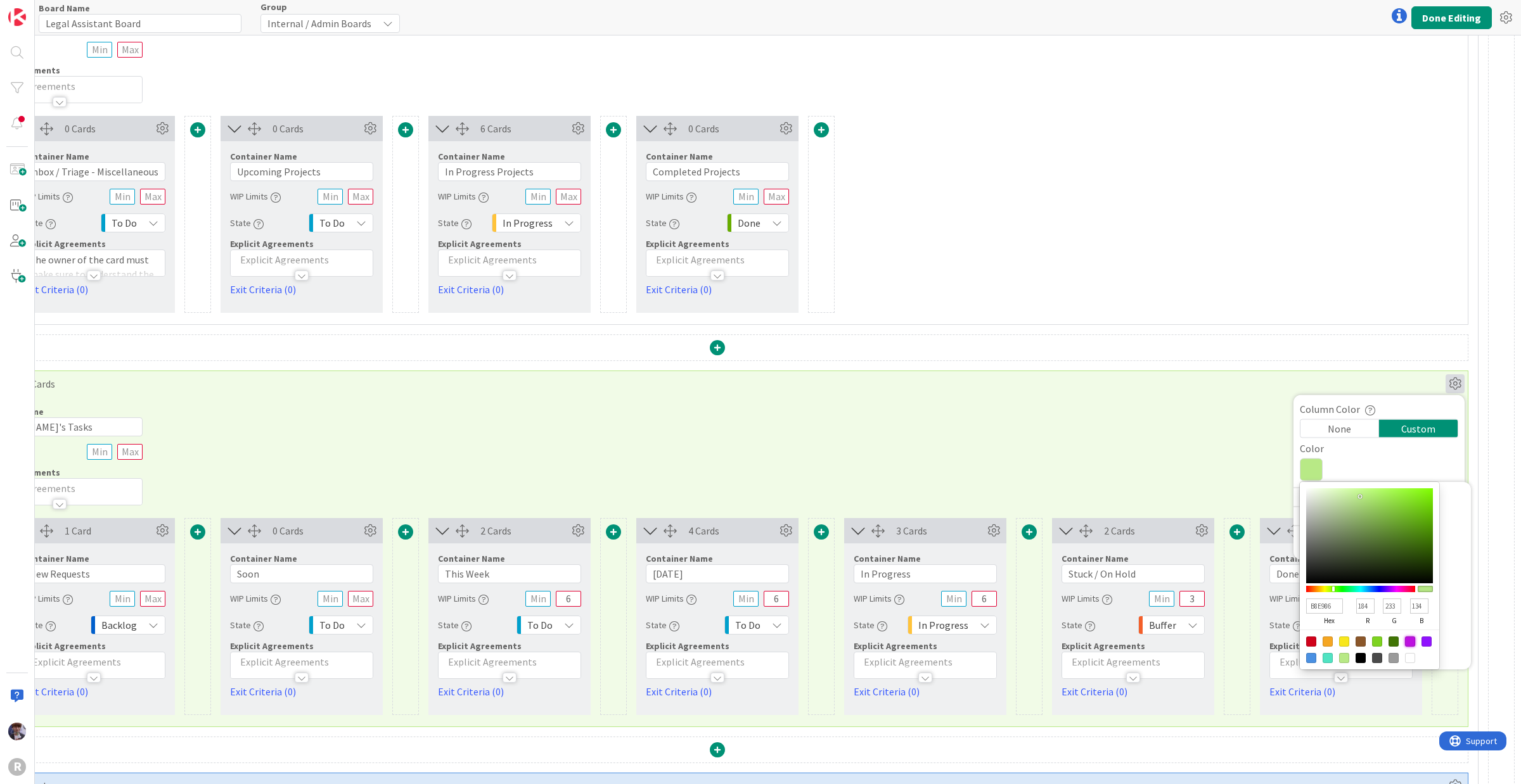
click at [1216, 627] on div at bounding box center [1409, 642] width 10 height 10
type input "BD10E0"
type input "189"
type input "16"
type input "224"
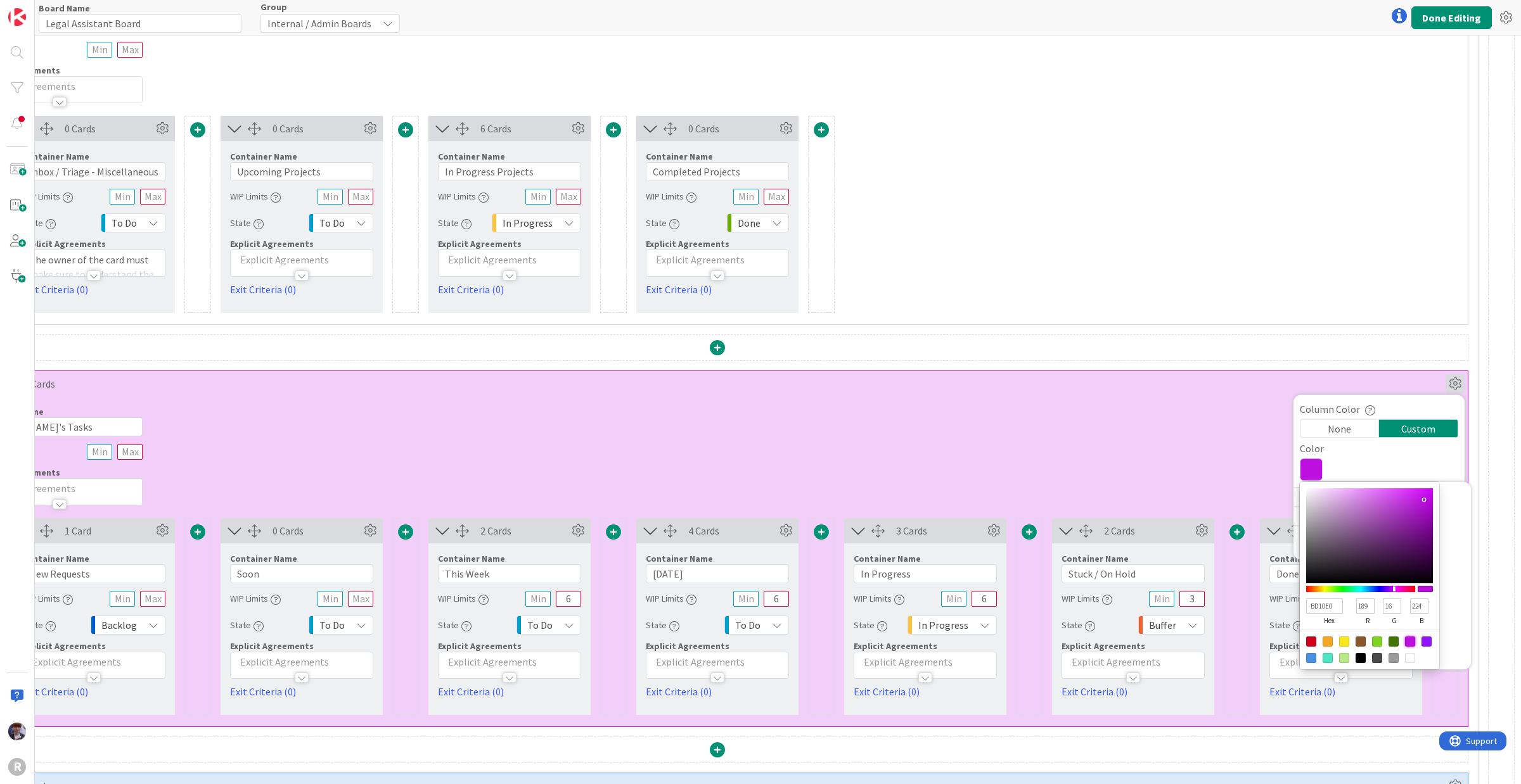
type input "ED97FF"
type input "237"
type input "151"
type input "255"
click at [1216, 489] on div at bounding box center [1369, 536] width 127 height 95
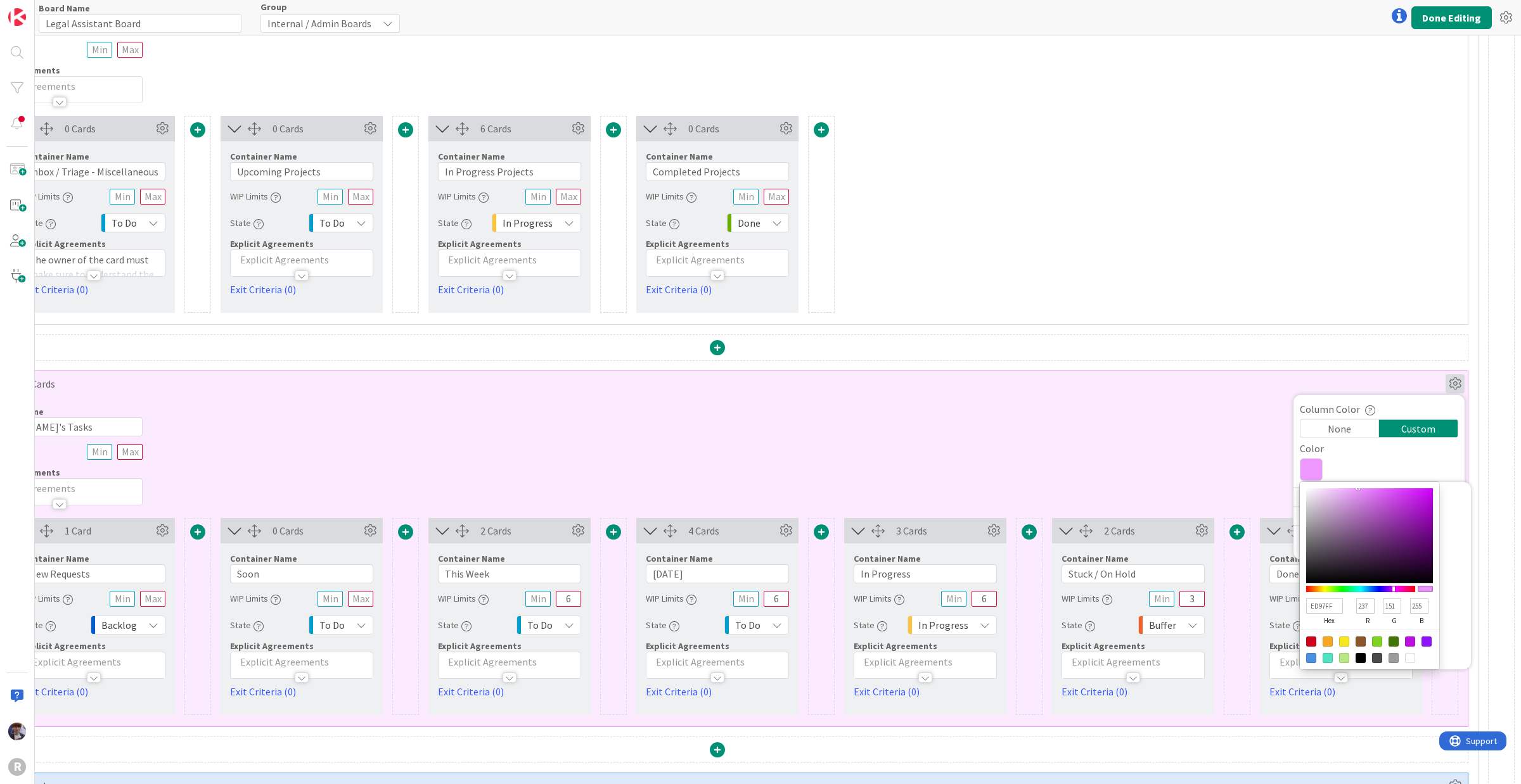
type input "D7A0E3"
type input "215"
type input "160"
type input "227"
click at [1216, 501] on div at bounding box center [1369, 536] width 127 height 95
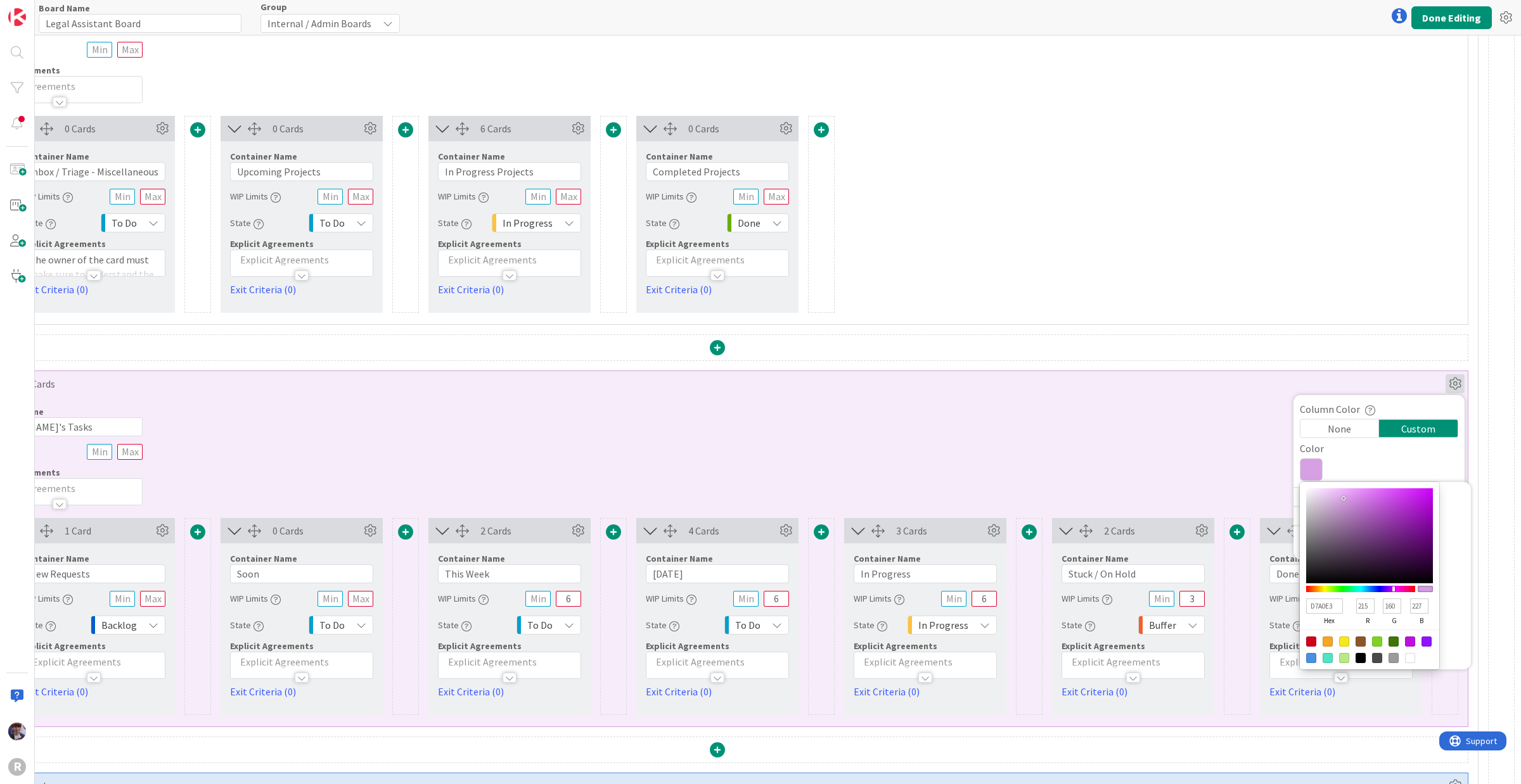
type input "D26EE8"
type input "210"
type input "110"
type input "232"
click at [1216, 498] on div at bounding box center [1369, 536] width 127 height 95
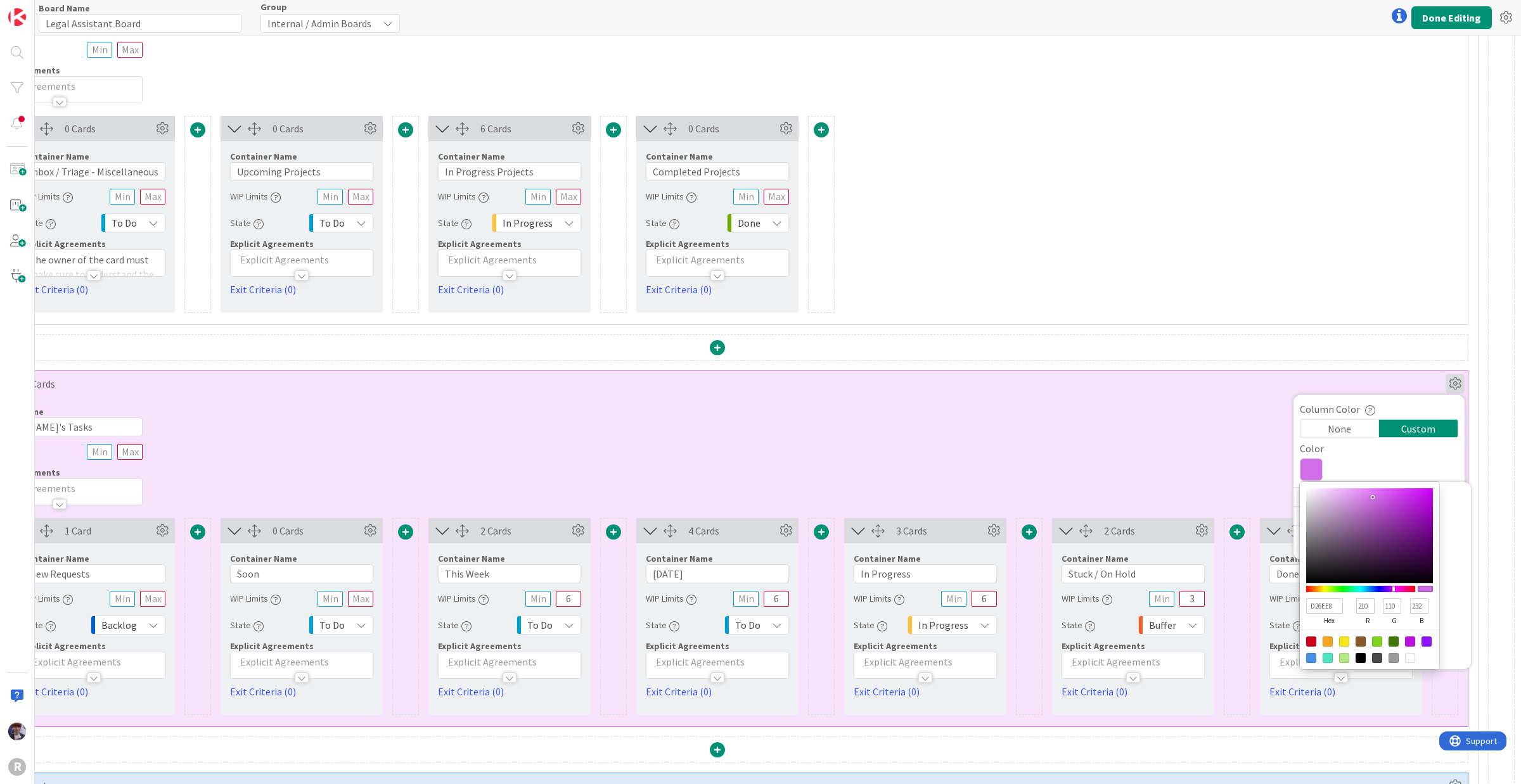
click at [1216, 627] on div at bounding box center [1327, 642] width 10 height 10
type input "F5A623"
type input "245"
type input "166"
type input "35"
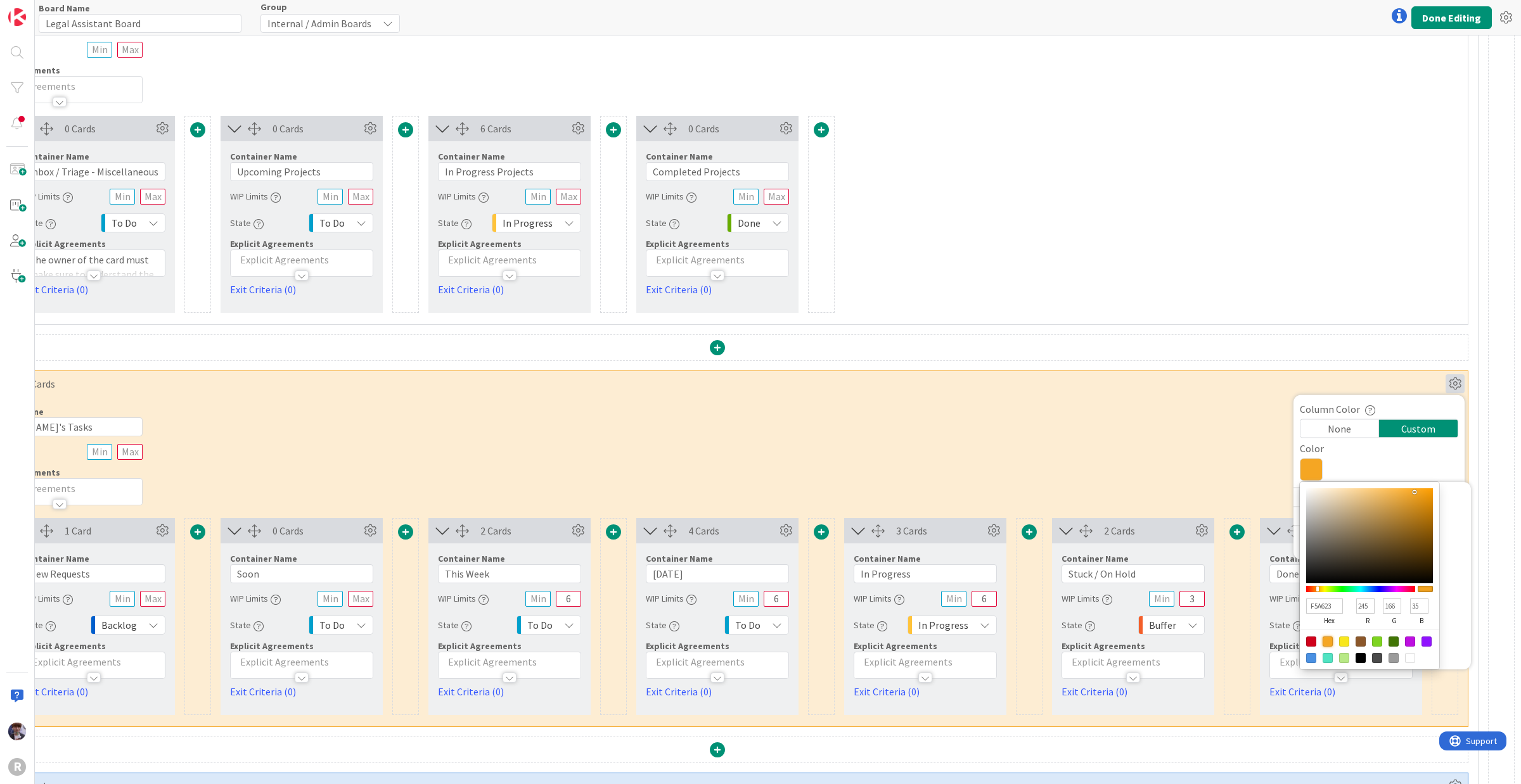
click at [1216, 627] on div at bounding box center [1426, 642] width 10 height 10
type input "9013FE"
type input "144"
type input "19"
type input "254"
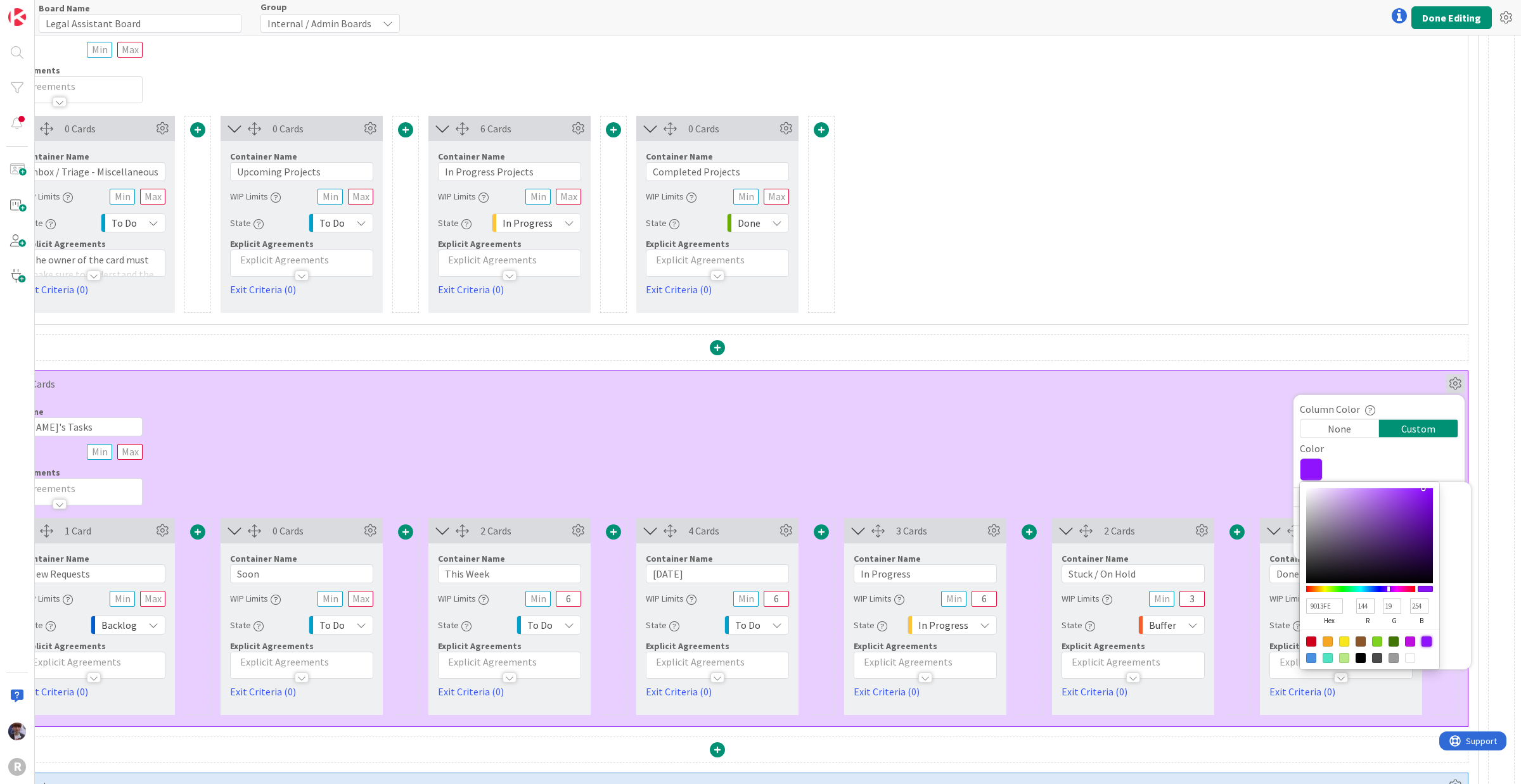
type input "DEBFF9"
type input "222"
type input "191"
type input "249"
click at [1216, 492] on div at bounding box center [1369, 536] width 127 height 95
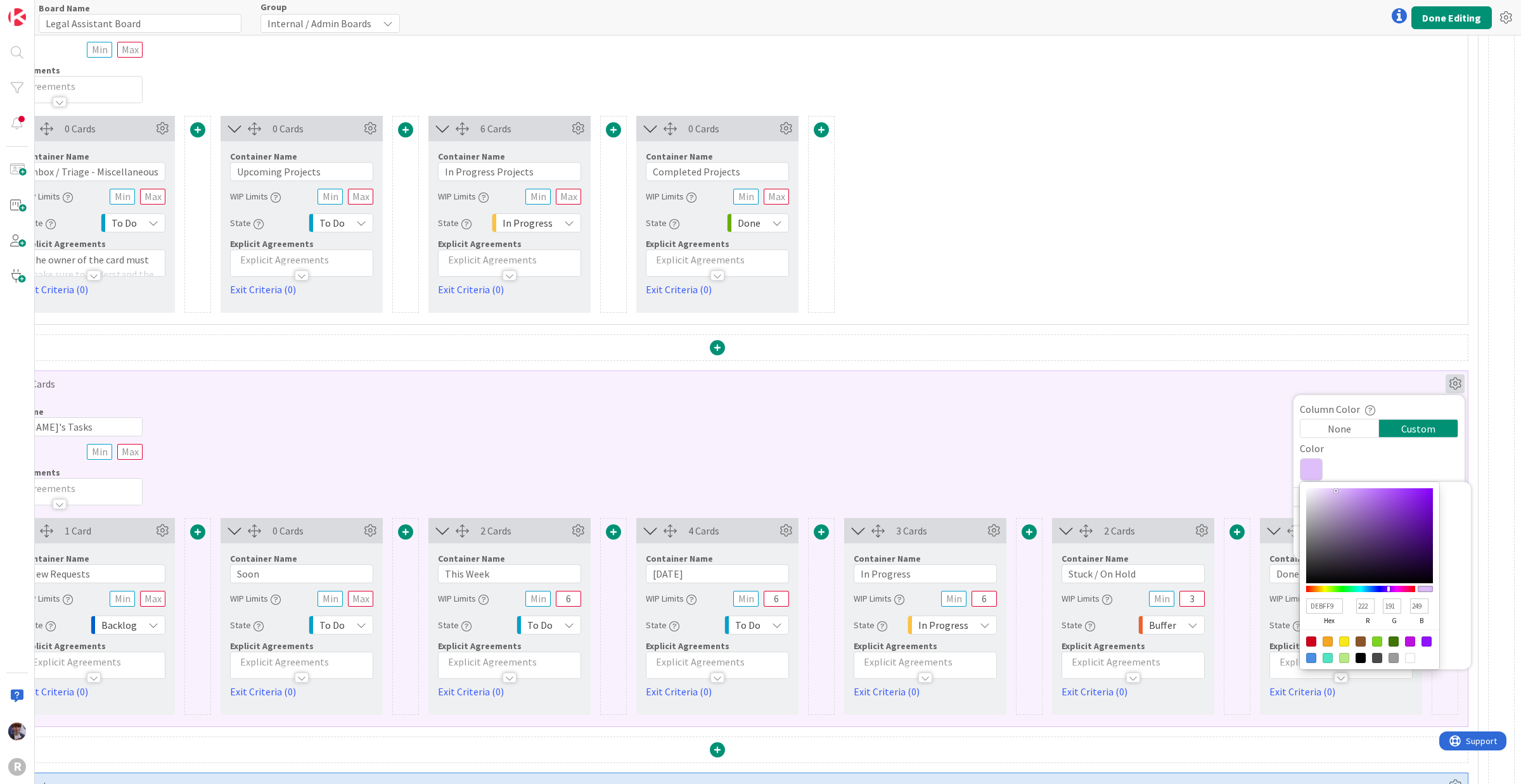
type input "C29DE3"
type input "194"
type input "157"
type input "227"
click at [1216, 501] on div at bounding box center [1369, 536] width 127 height 95
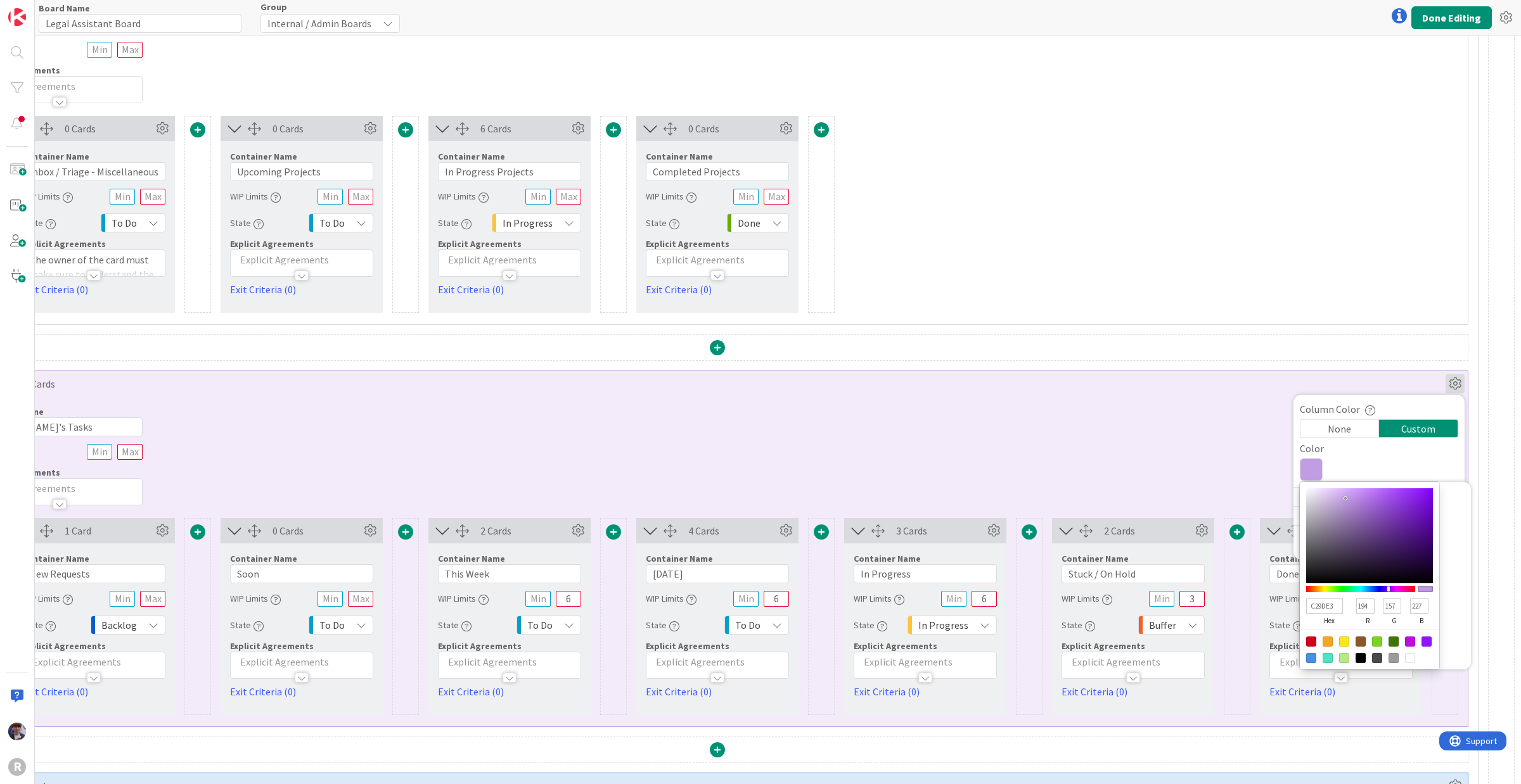
click at [1148, 403] on div "Container Name 13 / 64 [PERSON_NAME]'s Tasks WIP Limits Explicit Agreements" at bounding box center [717, 451] width 1501 height 109
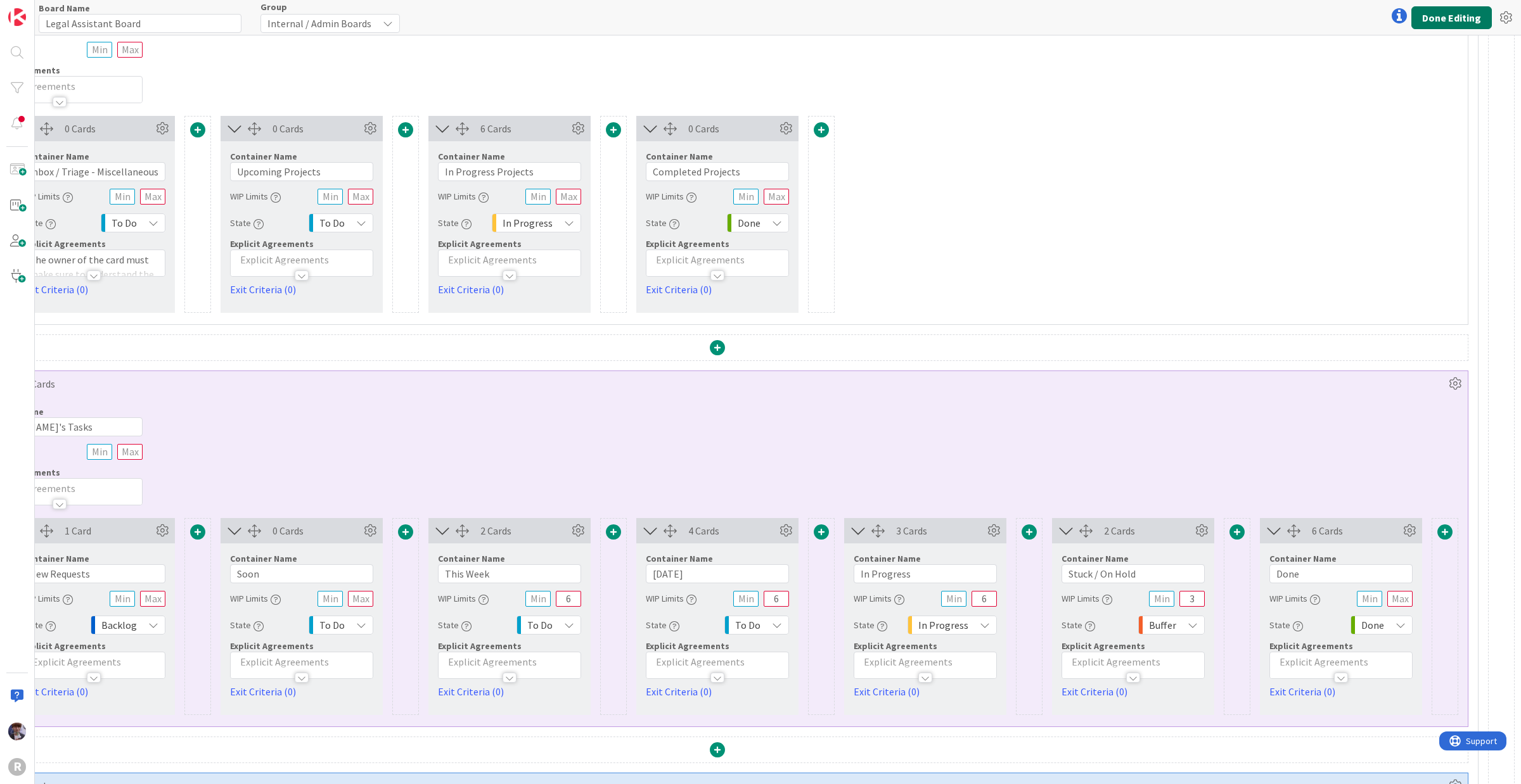
click at [1216, 13] on button "Done Editing" at bounding box center [1451, 17] width 81 height 23
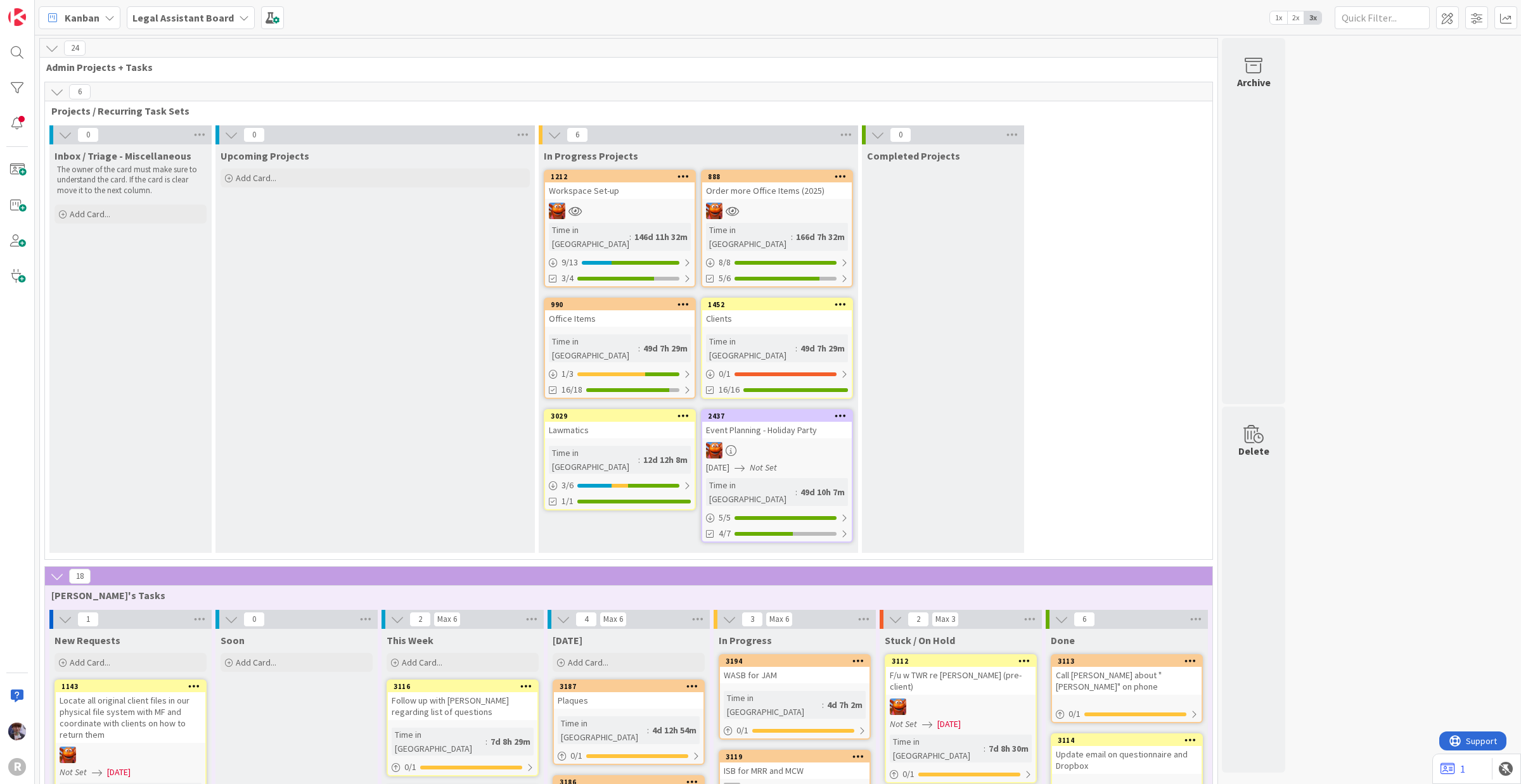
click at [51, 93] on icon at bounding box center [57, 92] width 14 height 14
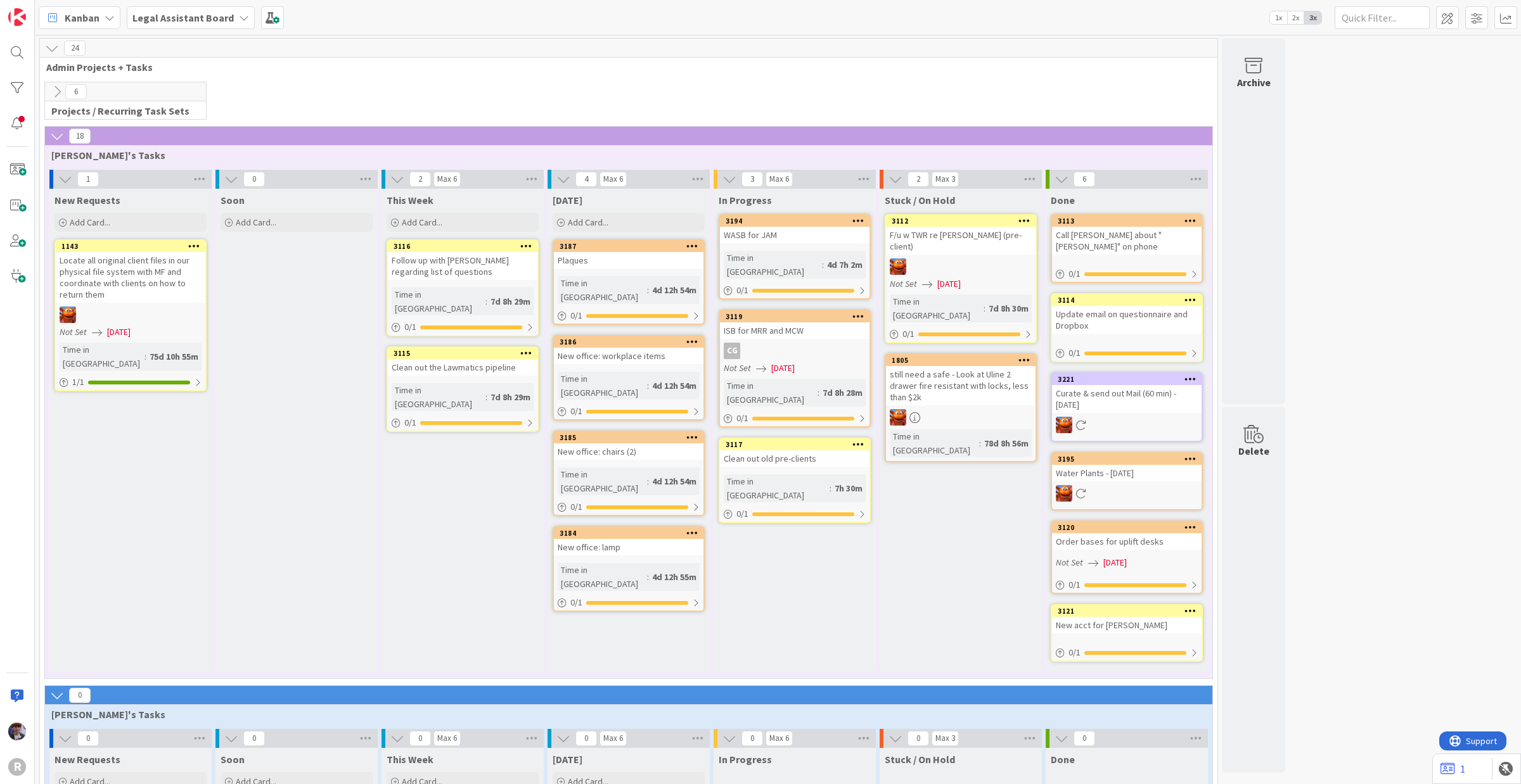
click at [51, 93] on icon at bounding box center [57, 92] width 14 height 14
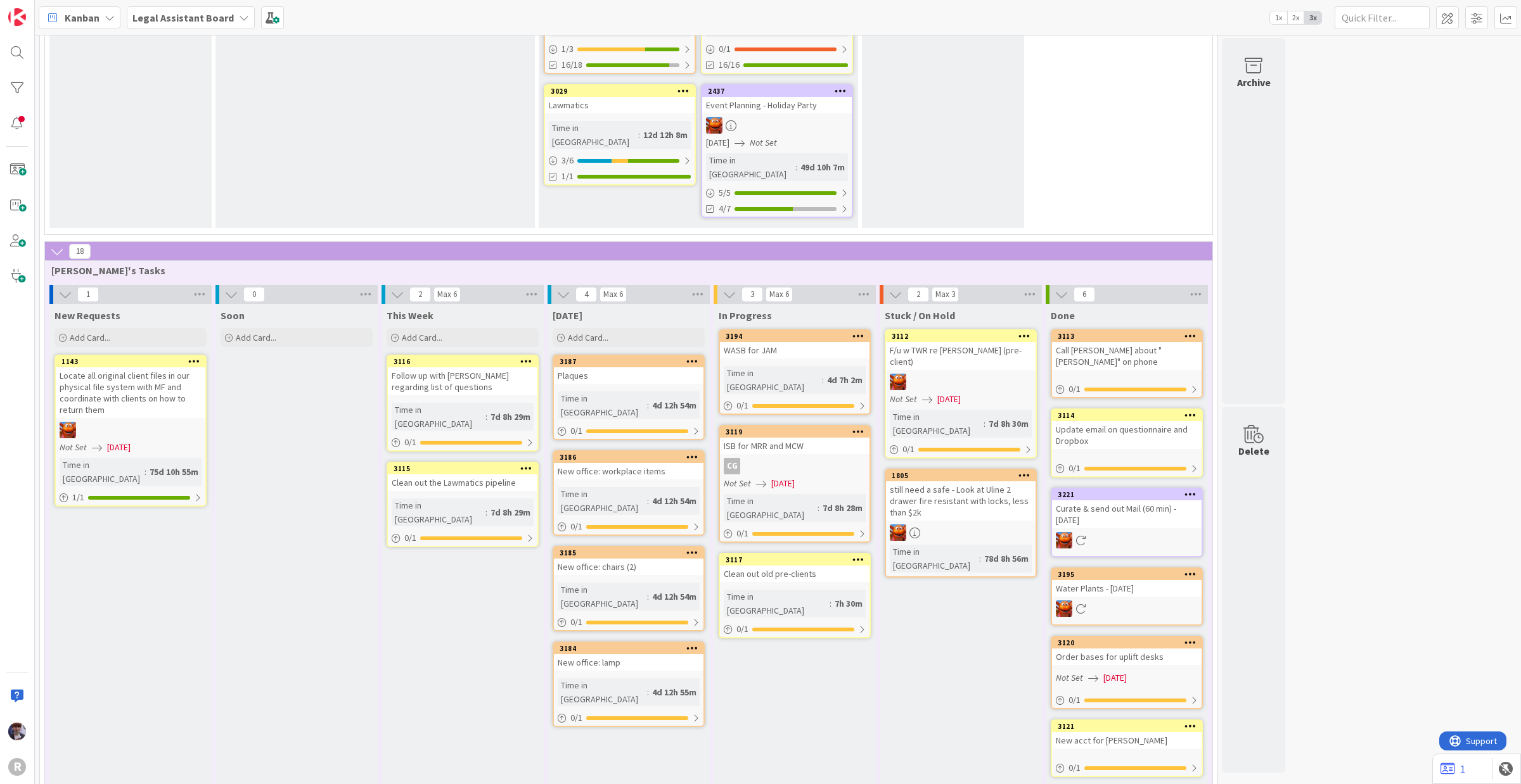
scroll to position [296, 0]
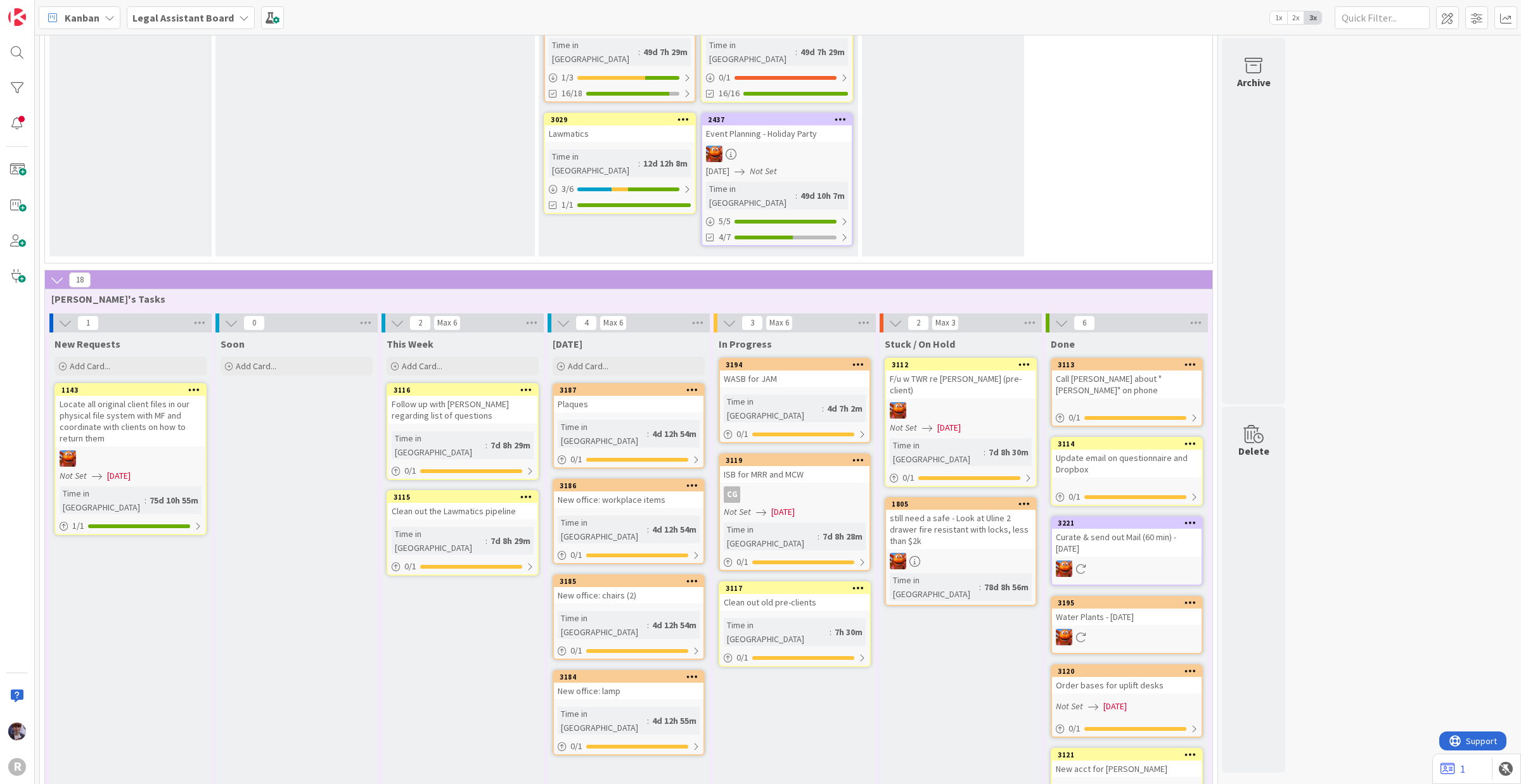
click at [804, 466] on div "ISB for MRR and MCW" at bounding box center [795, 474] width 149 height 17
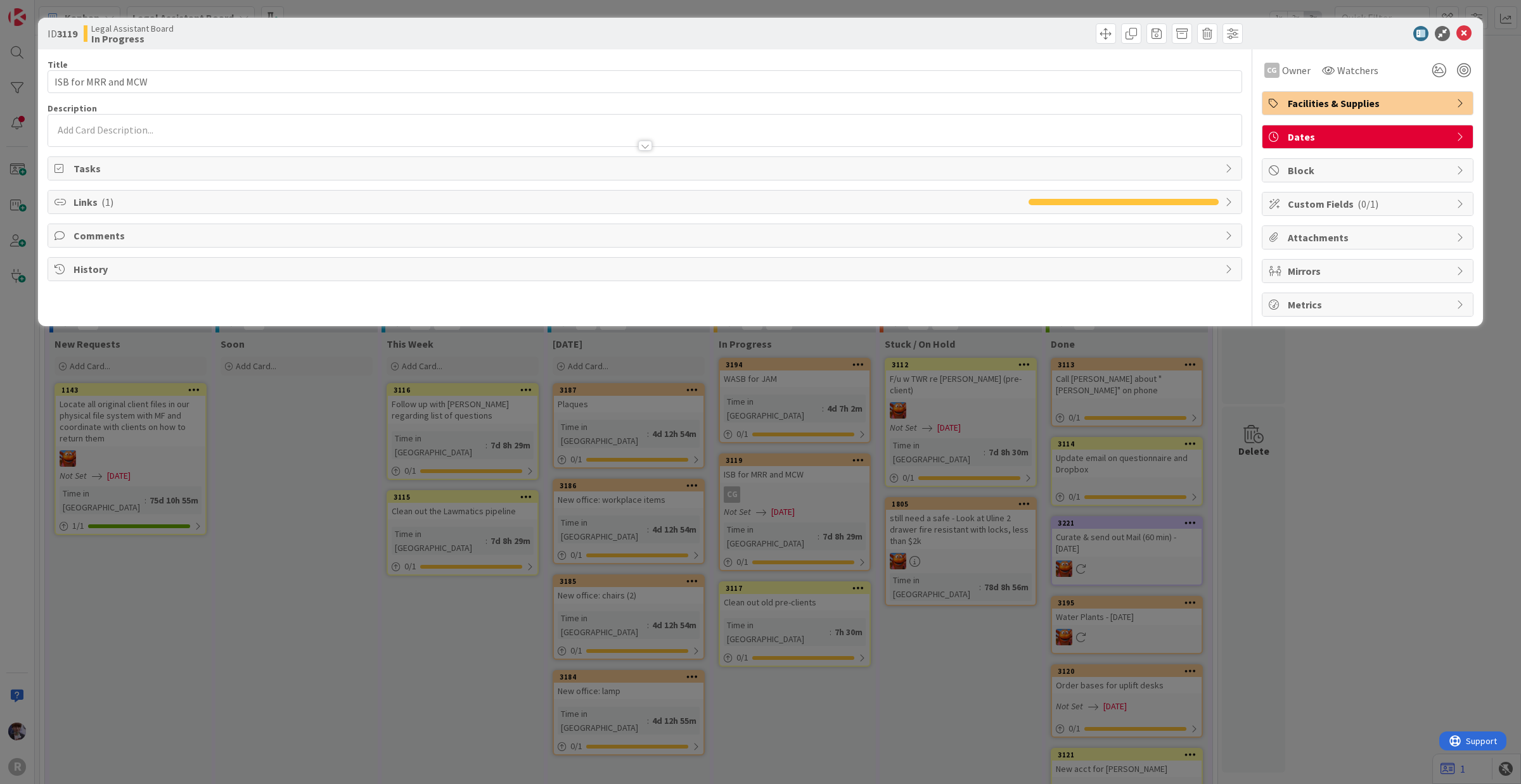
click at [258, 466] on div "ID 3119 Legal Assistant Board In Progress Title 19 / 128 ISB for MRR and MCW De…" at bounding box center [760, 392] width 1521 height 784
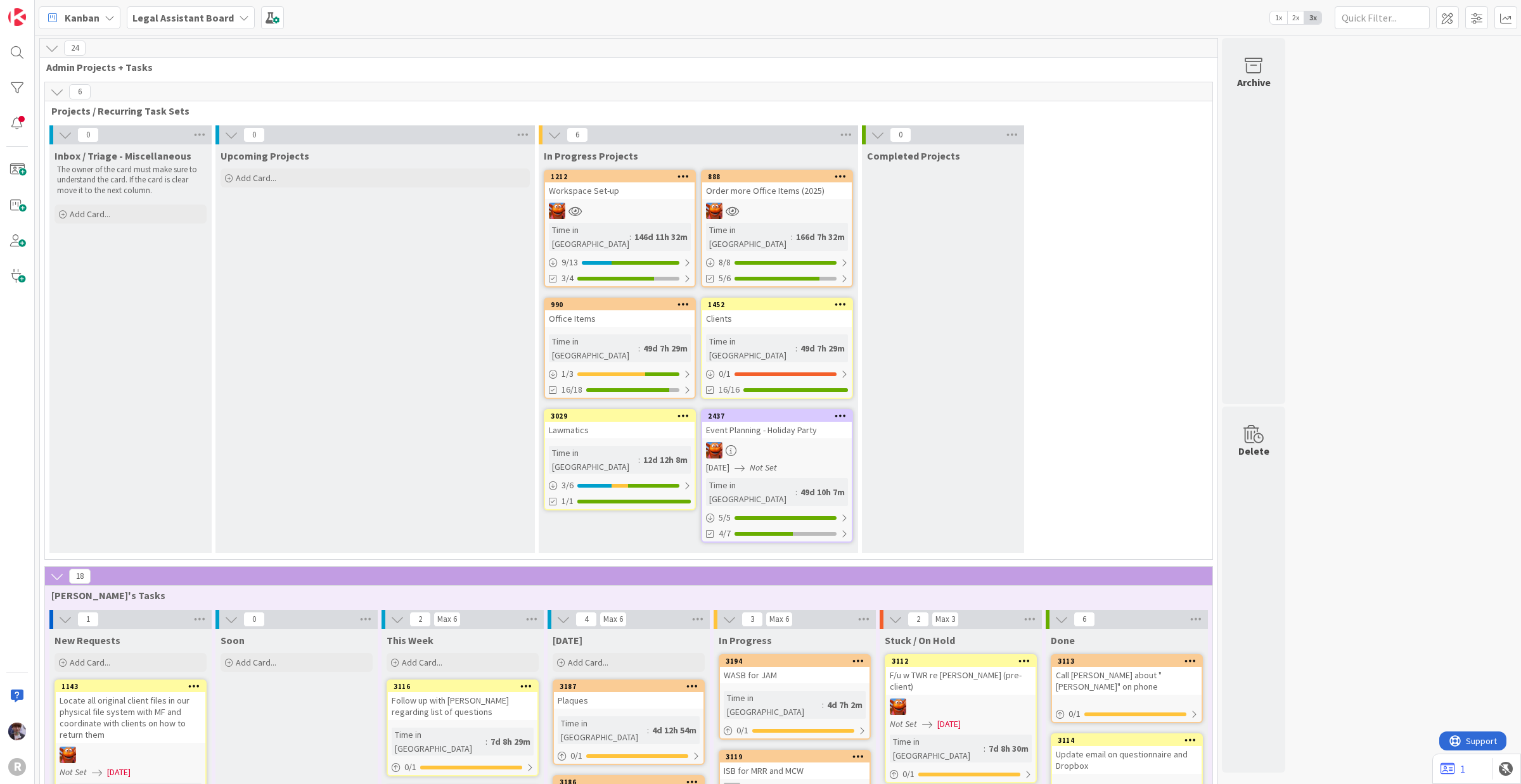
click at [643, 196] on div "Workspace Set-up" at bounding box center [620, 191] width 149 height 17
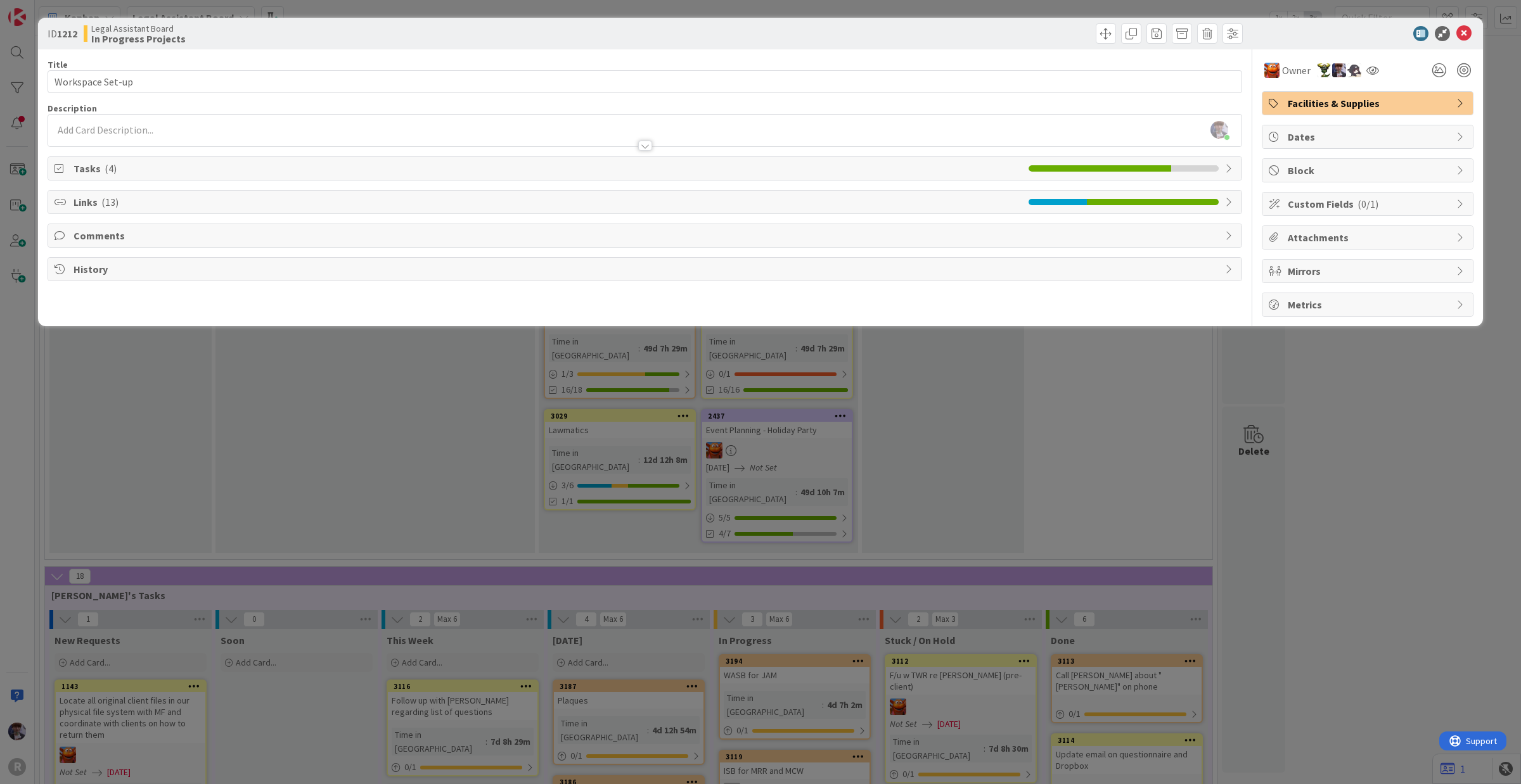
click at [1216, 78] on div "ID 1212 Legal Assistant Board In Progress Projects Title 16 / 128 Workspace Set…" at bounding box center [760, 392] width 1521 height 784
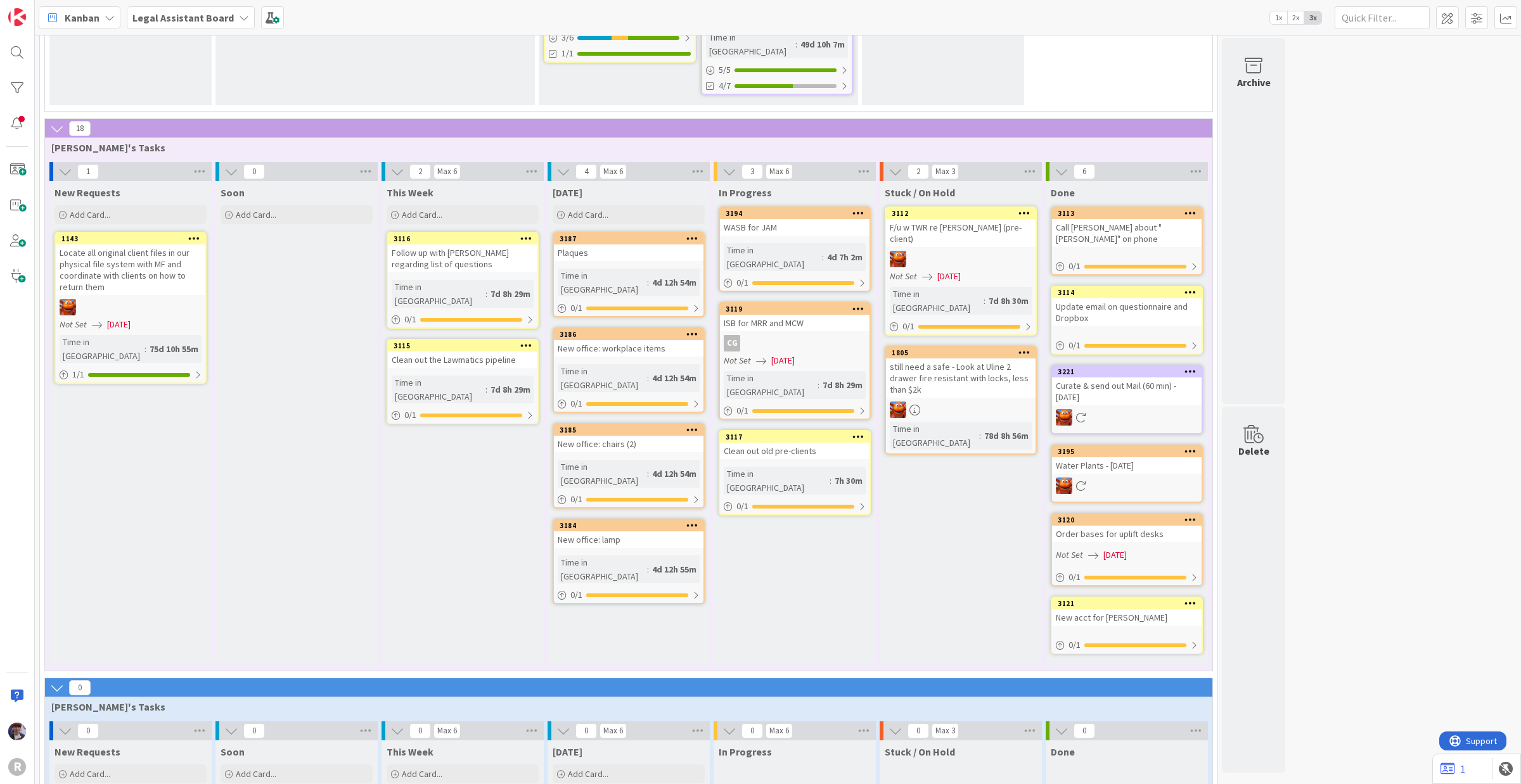
scroll to position [217, 0]
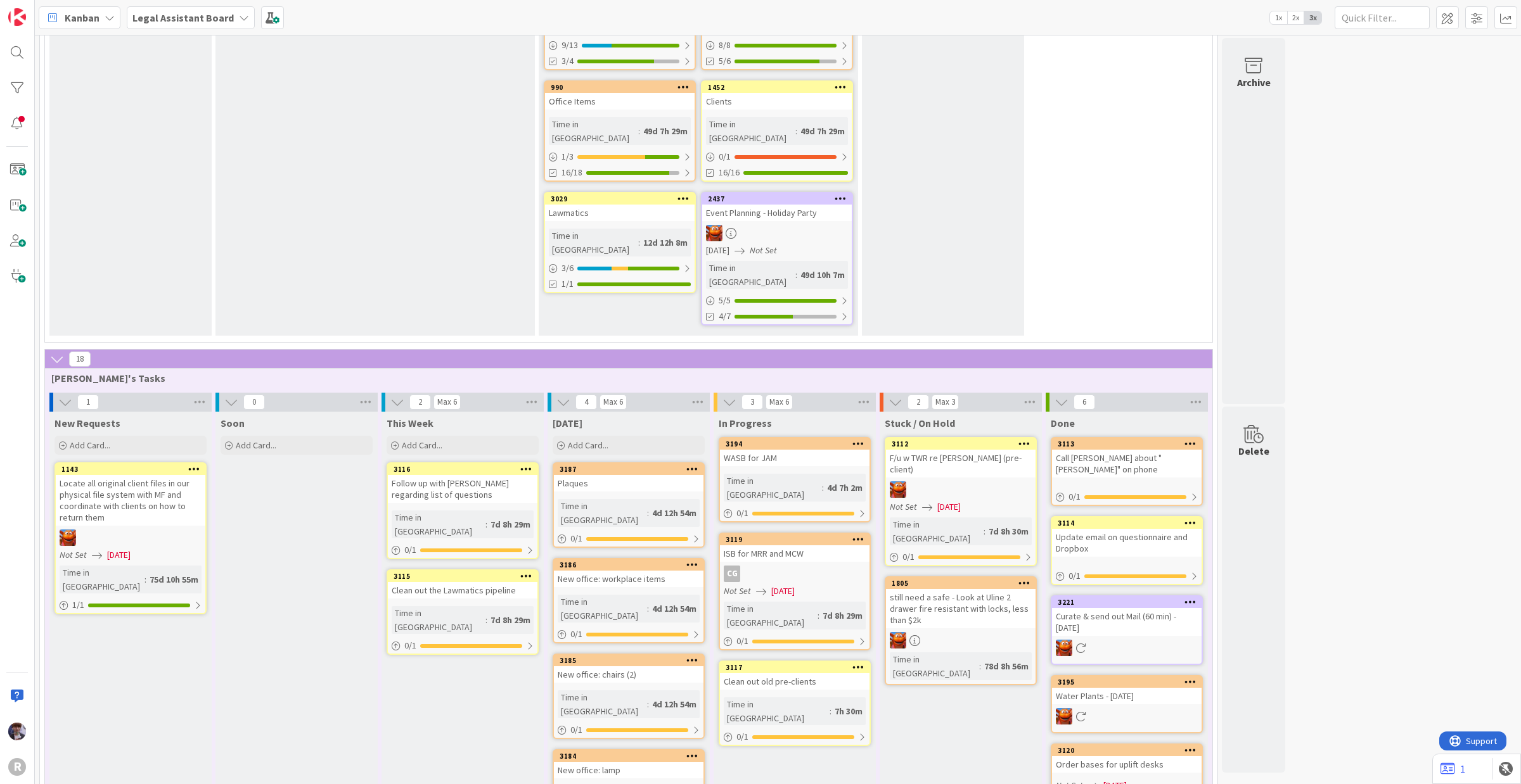
click at [60, 352] on icon at bounding box center [57, 359] width 14 height 14
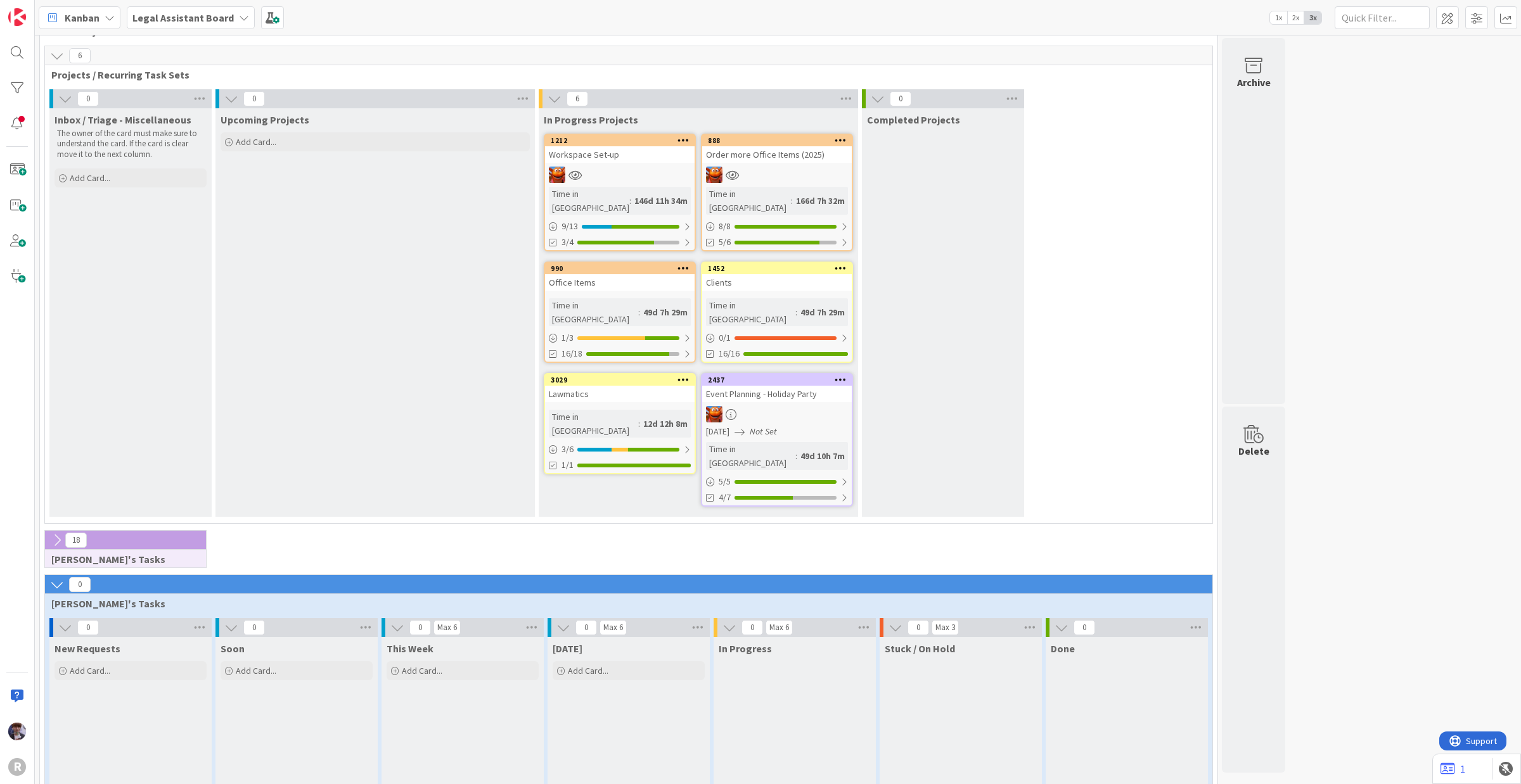
click at [167, 21] on b "Legal Assistant Board" at bounding box center [183, 17] width 101 height 13
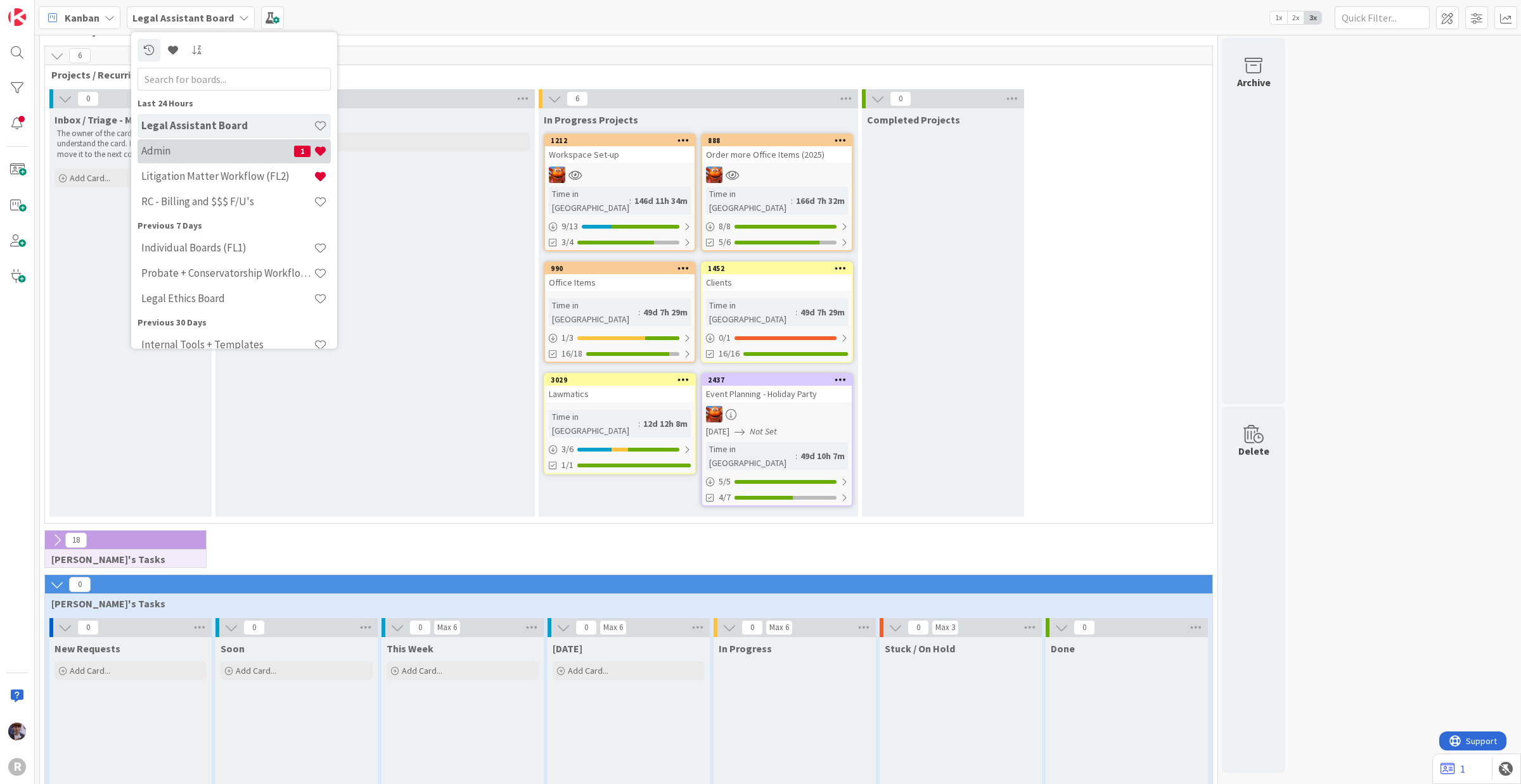
click at [160, 141] on div "Admin 1" at bounding box center [234, 151] width 193 height 24
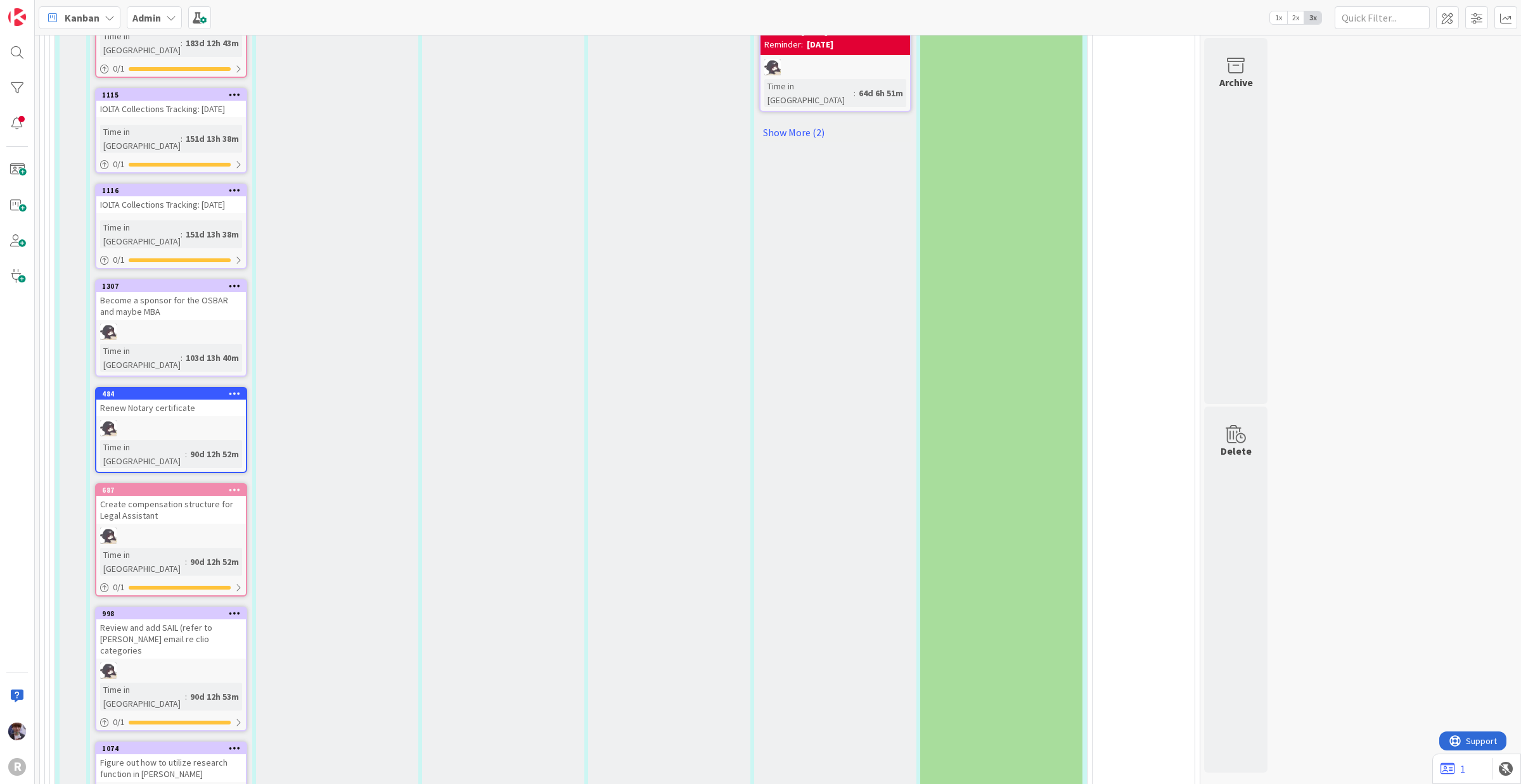
scroll to position [2455, 0]
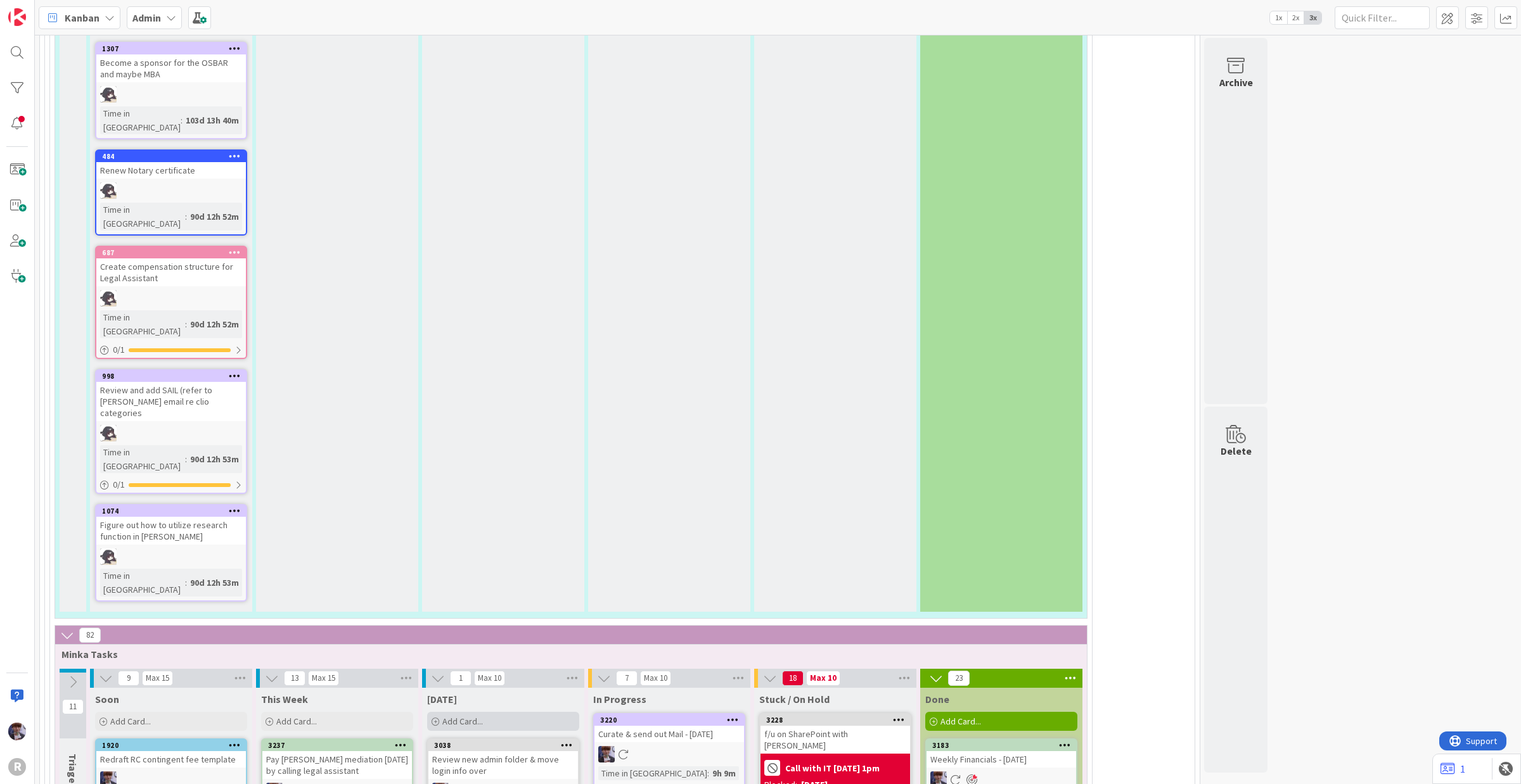
click at [498, 627] on div "Add Card..." at bounding box center [503, 721] width 152 height 19
type textarea "x"
type textarea "A"
type textarea "x"
type textarea "Ad"
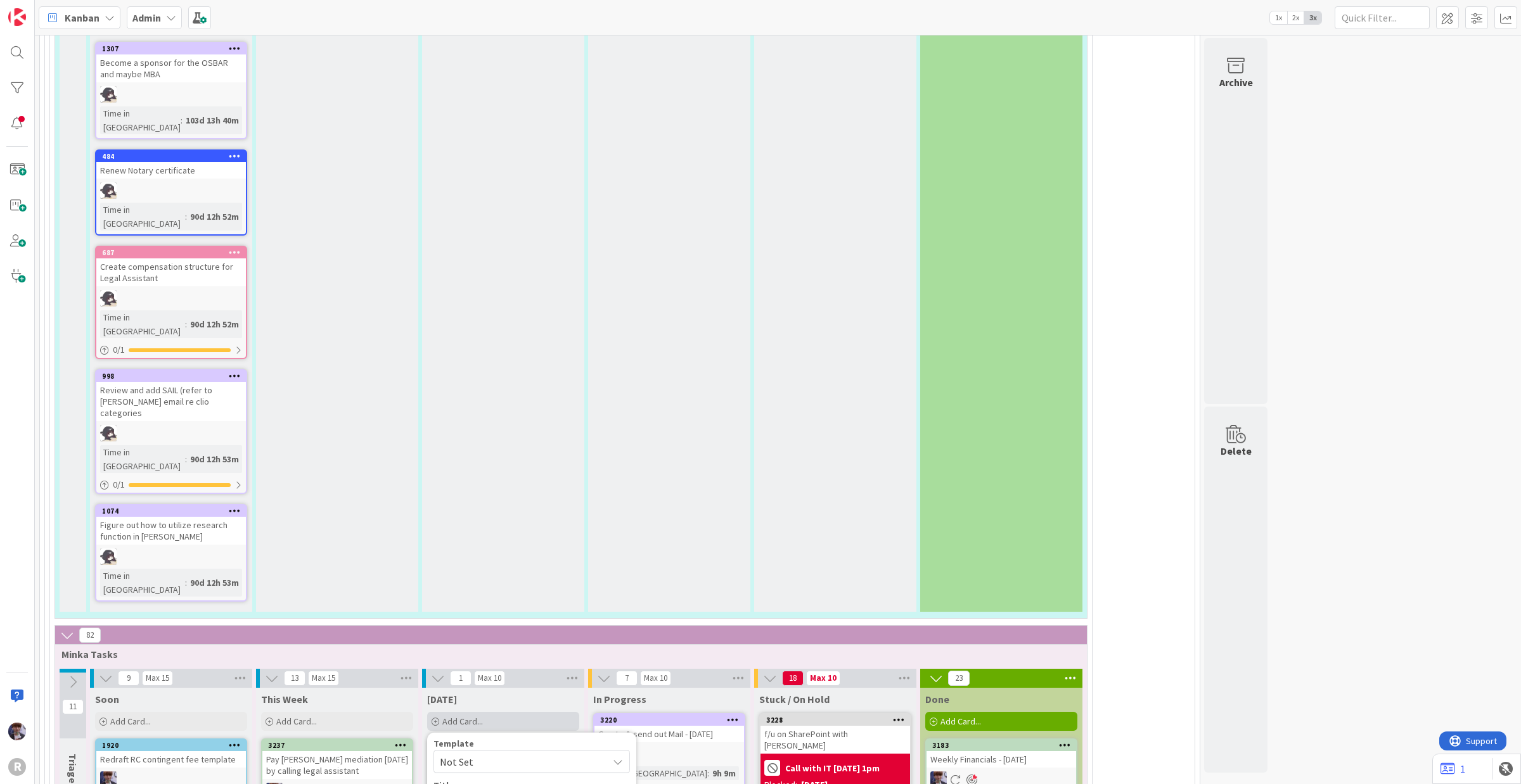
type textarea "x"
type textarea "Add"
type textarea "x"
type textarea "Add"
type textarea "x"
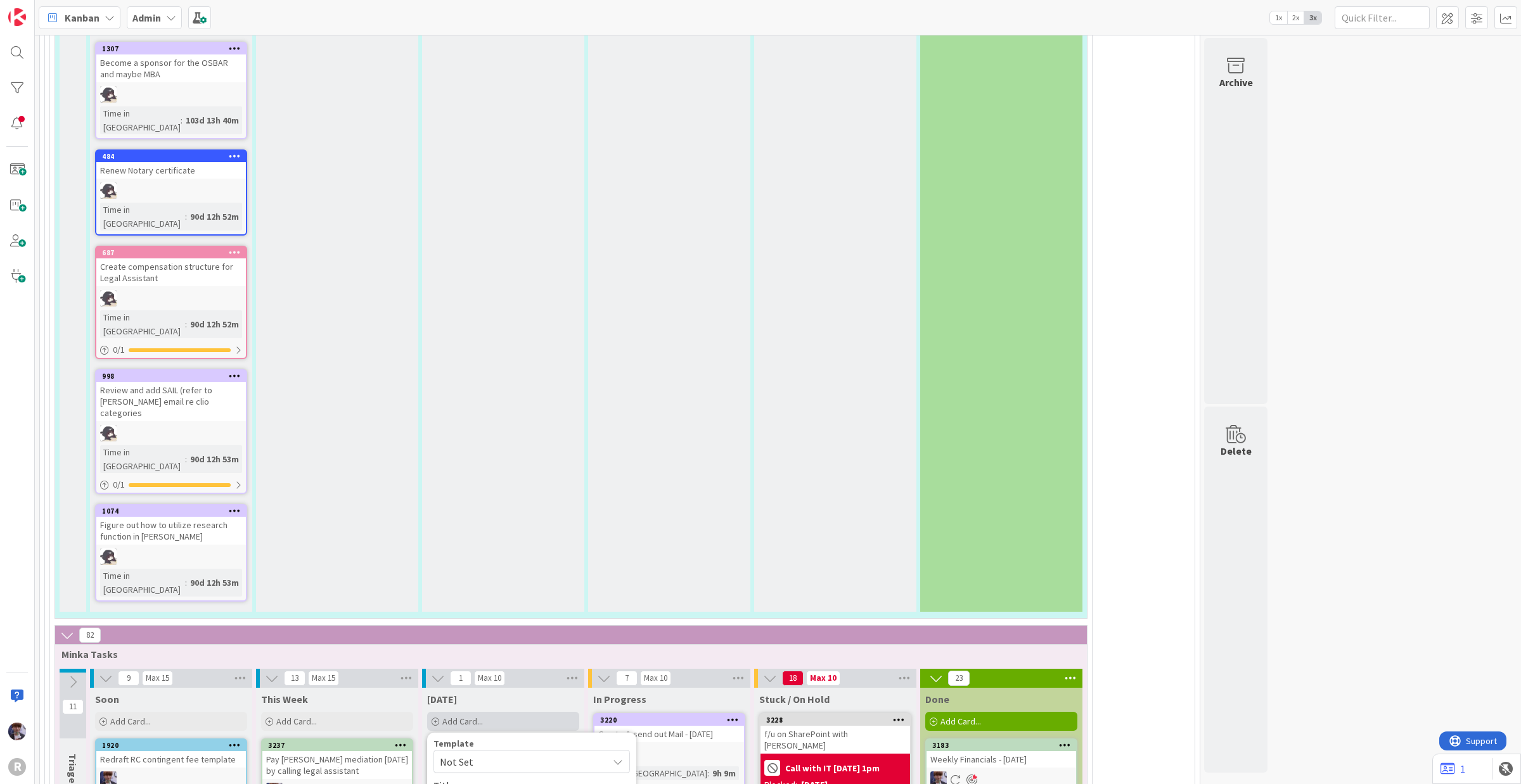
type textarea "Add"
type textarea "x"
type textarea "Ad"
type textarea "x"
type textarea "A"
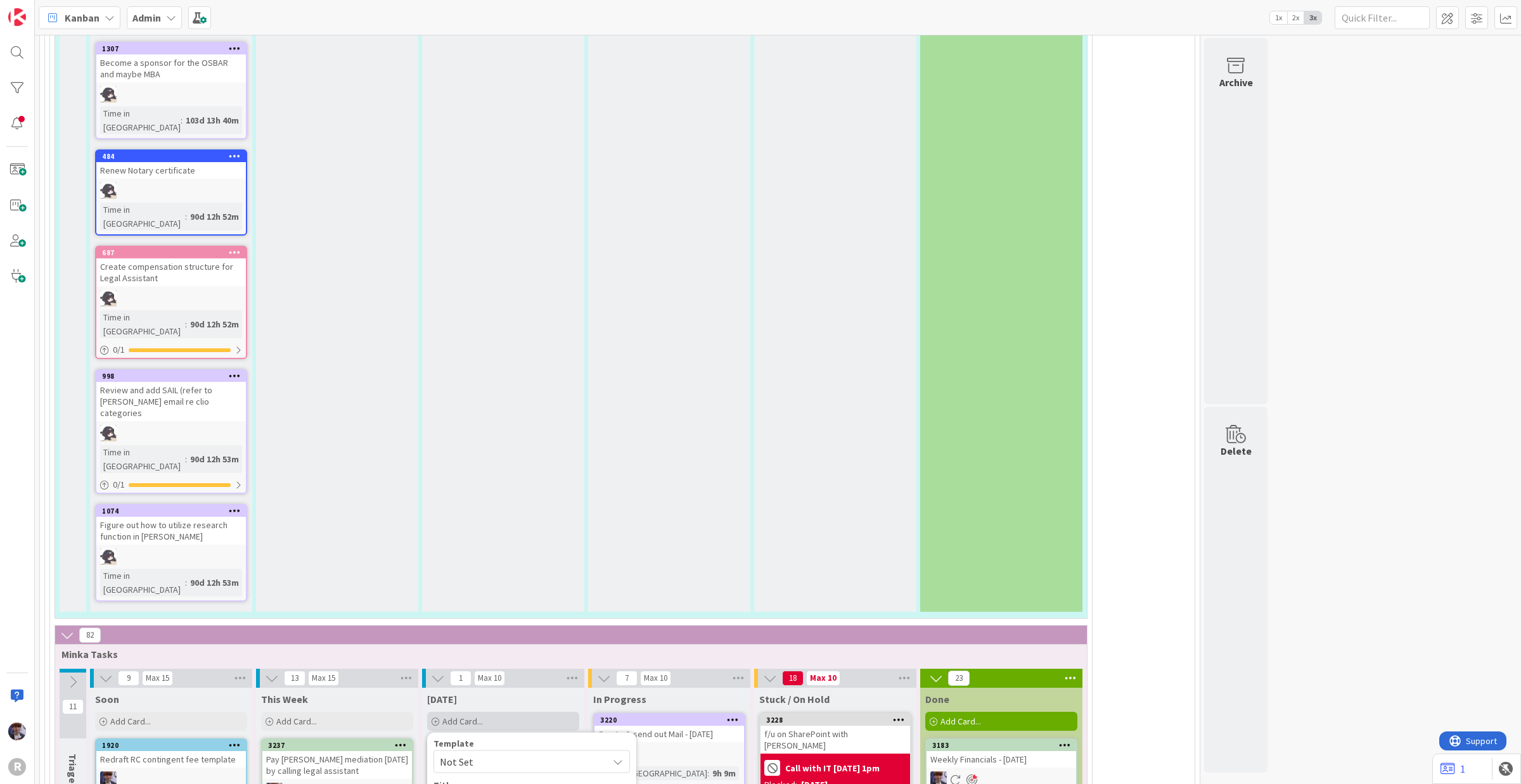
type textarea "x"
type textarea "C"
type textarea "x"
type textarea "Can"
type textarea "x"
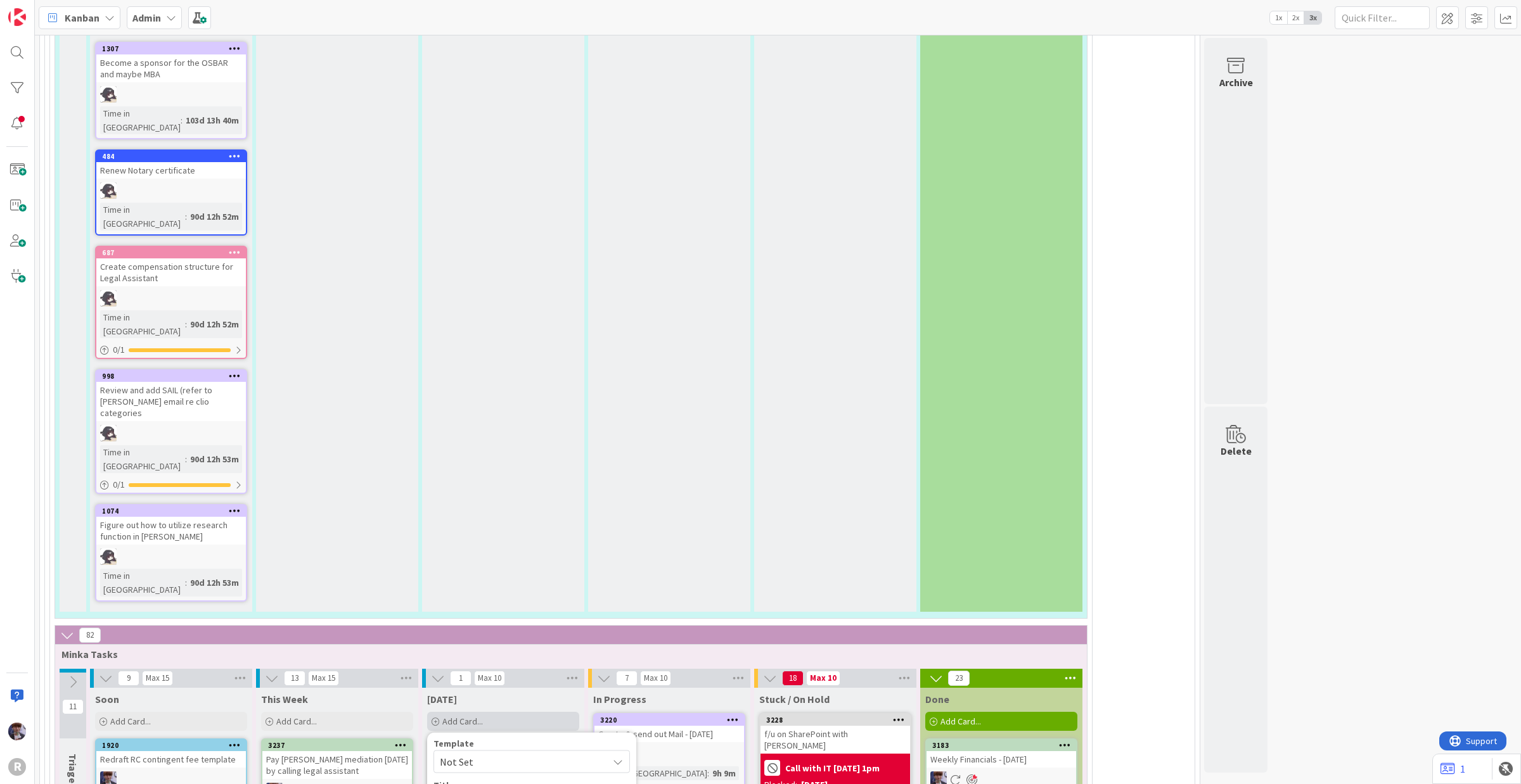
type textarea "Ca"
type textarea "x"
type textarea "Cas"
type textarea "x"
type textarea "Ca"
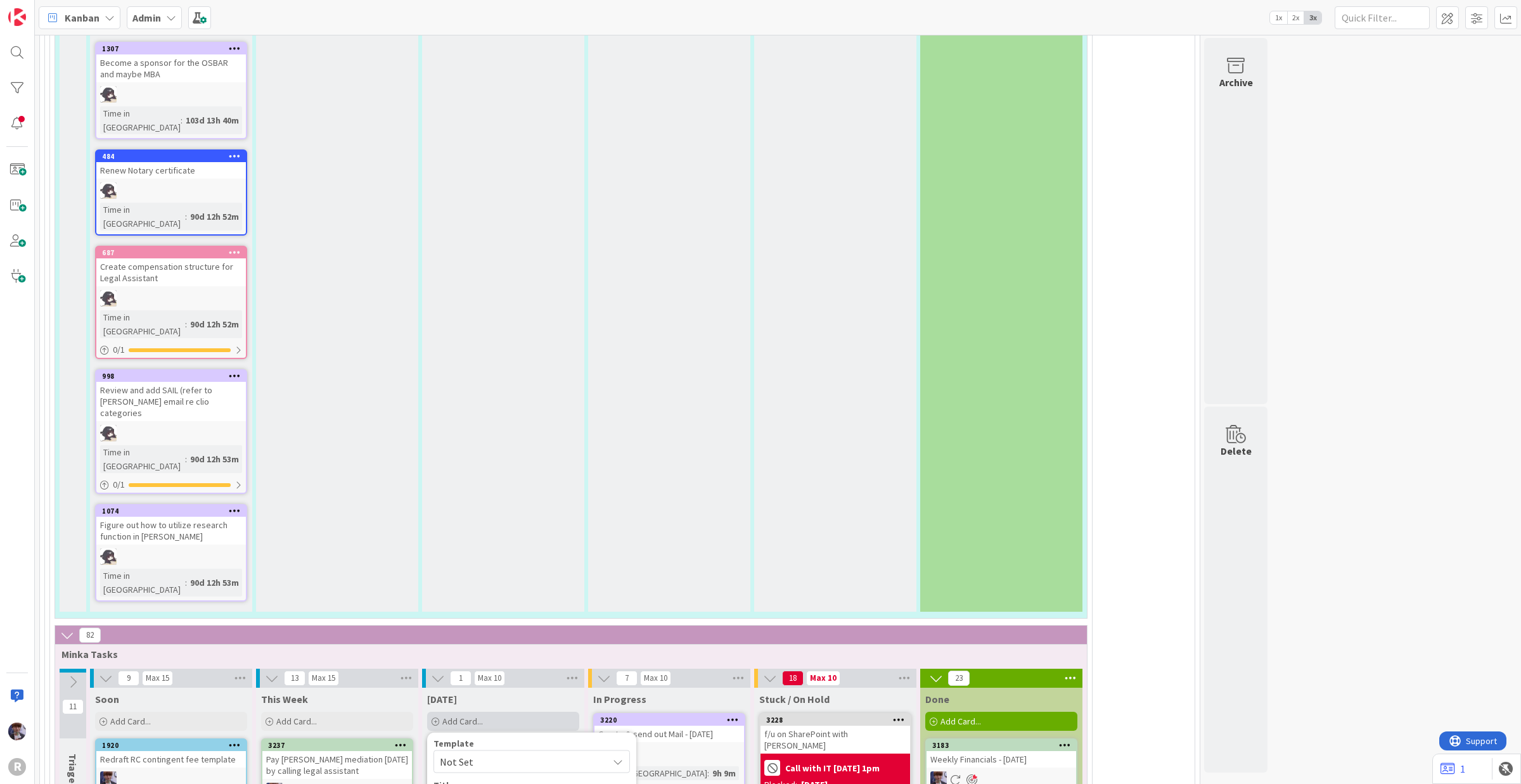
type textarea "x"
type textarea "C"
type textarea "x"
type textarea "B"
type textarea "x"
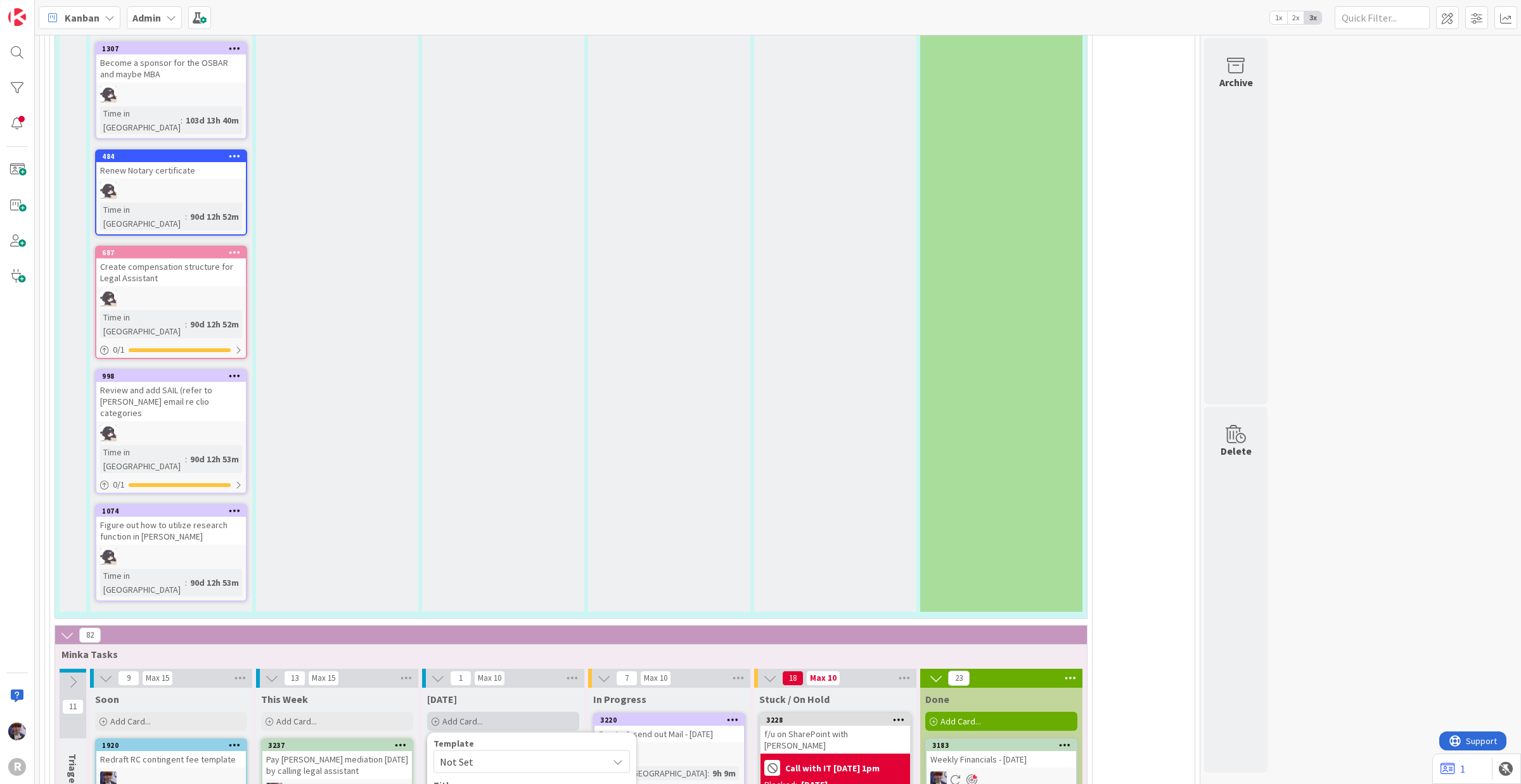
type textarea "Bu"
type textarea "x"
type textarea "[PERSON_NAME]"
type textarea "x"
type textarea "Buil"
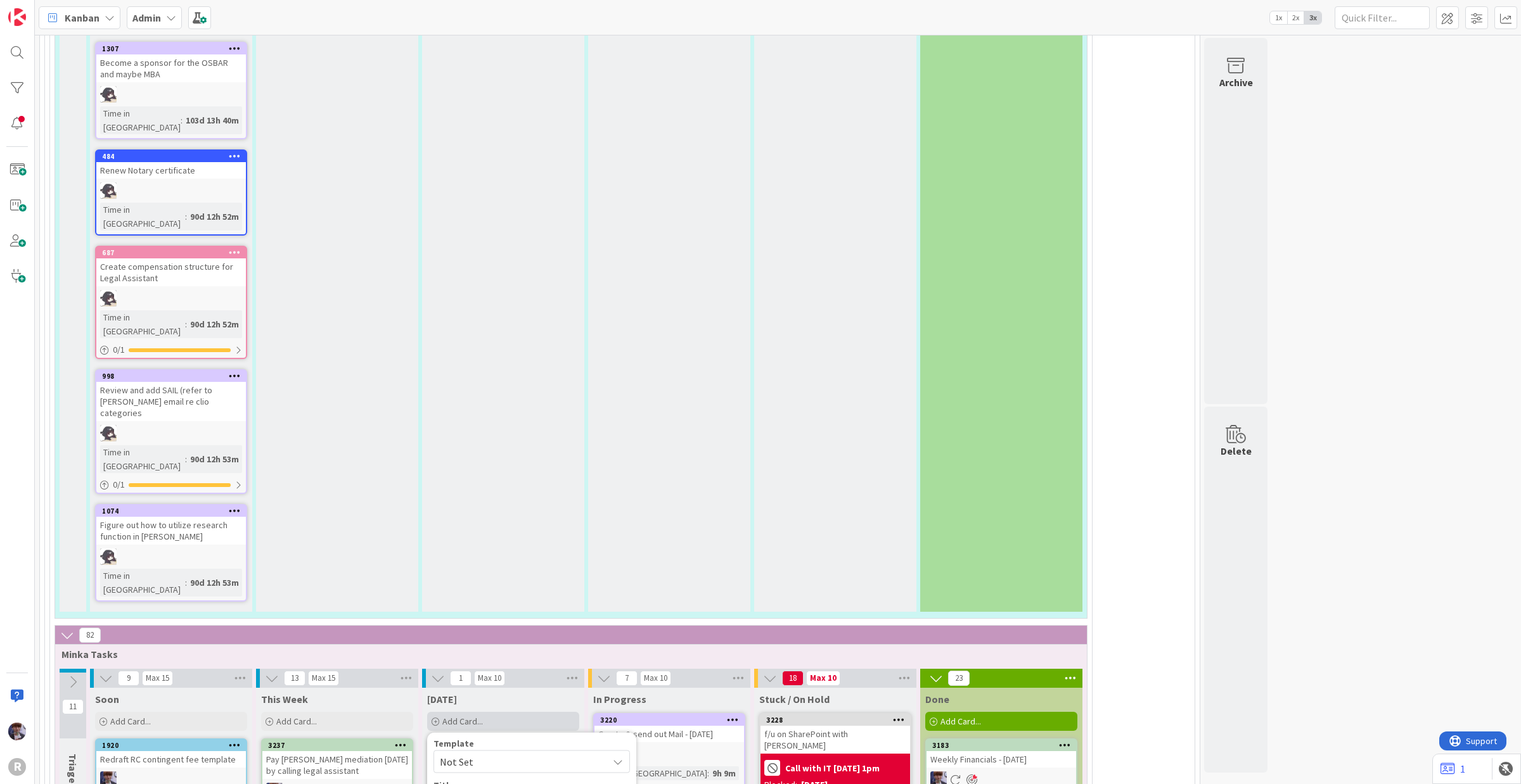
type textarea "x"
type textarea "Build"
type textarea "x"
type textarea "Build"
type textarea "x"
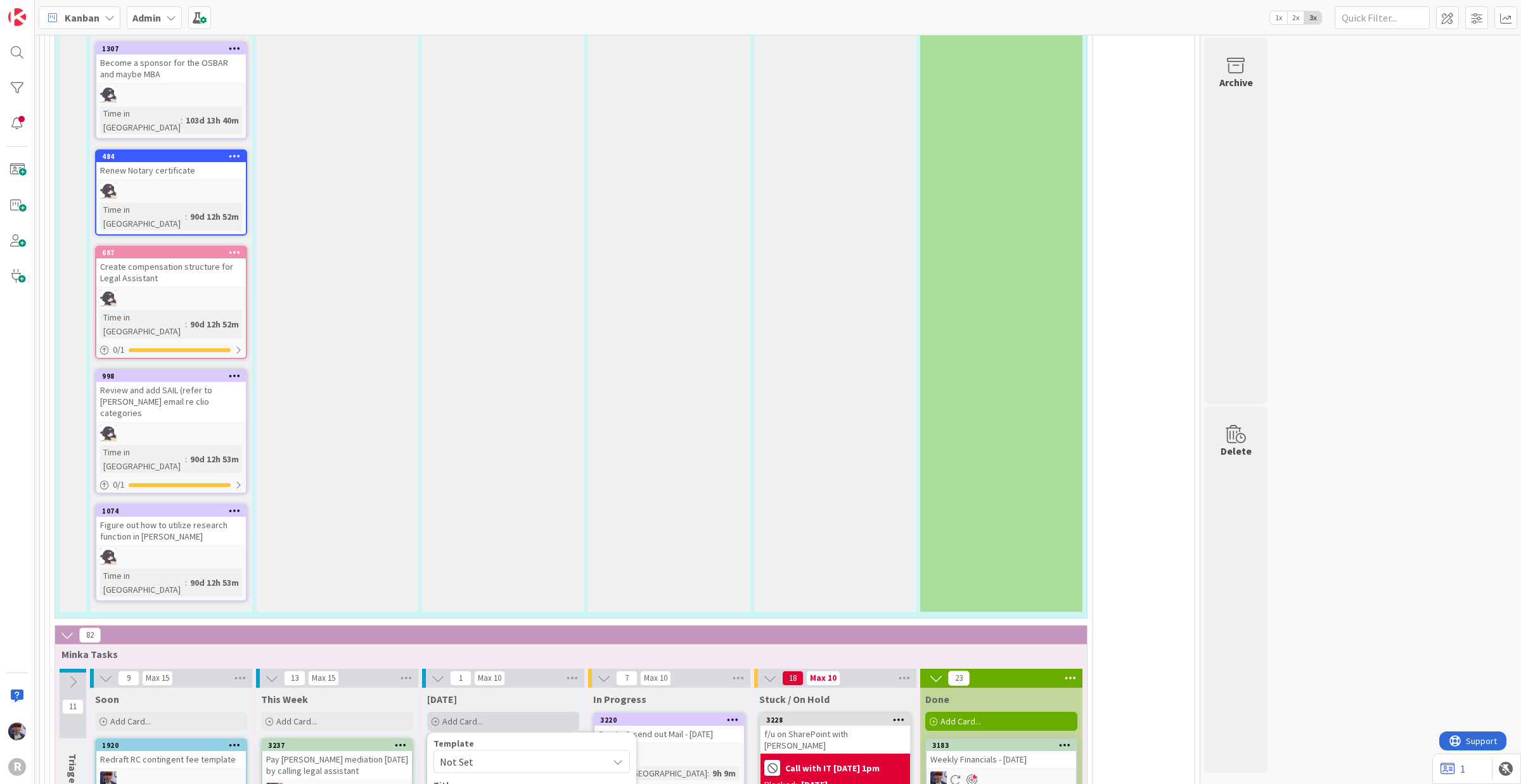
type textarea "Build C"
type textarea "x"
type textarea "Build Ca"
type textarea "x"
type textarea "Build Cas"
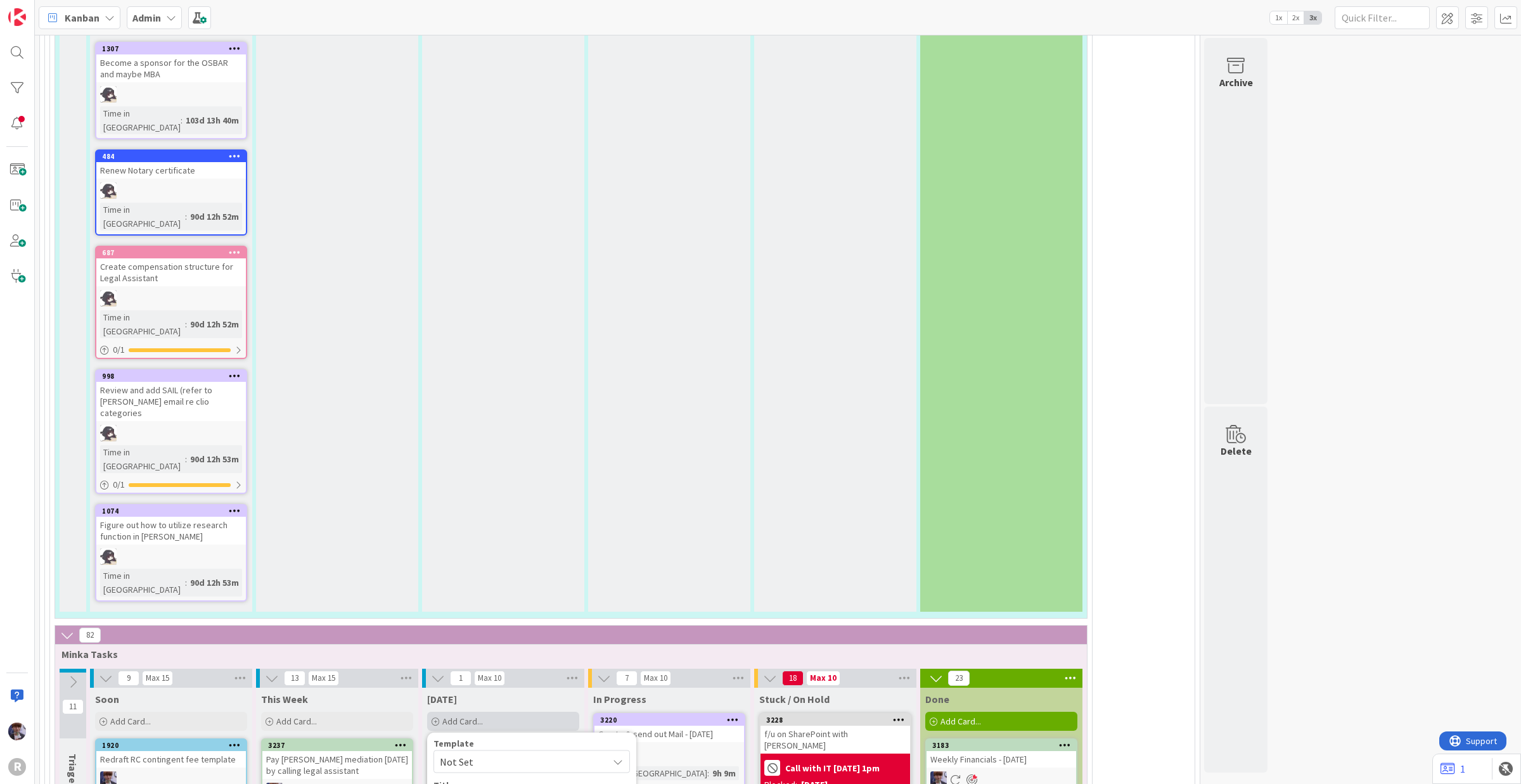
type textarea "x"
type textarea "Build Casa"
type textarea "x"
type textarea "Build Casan"
type textarea "x"
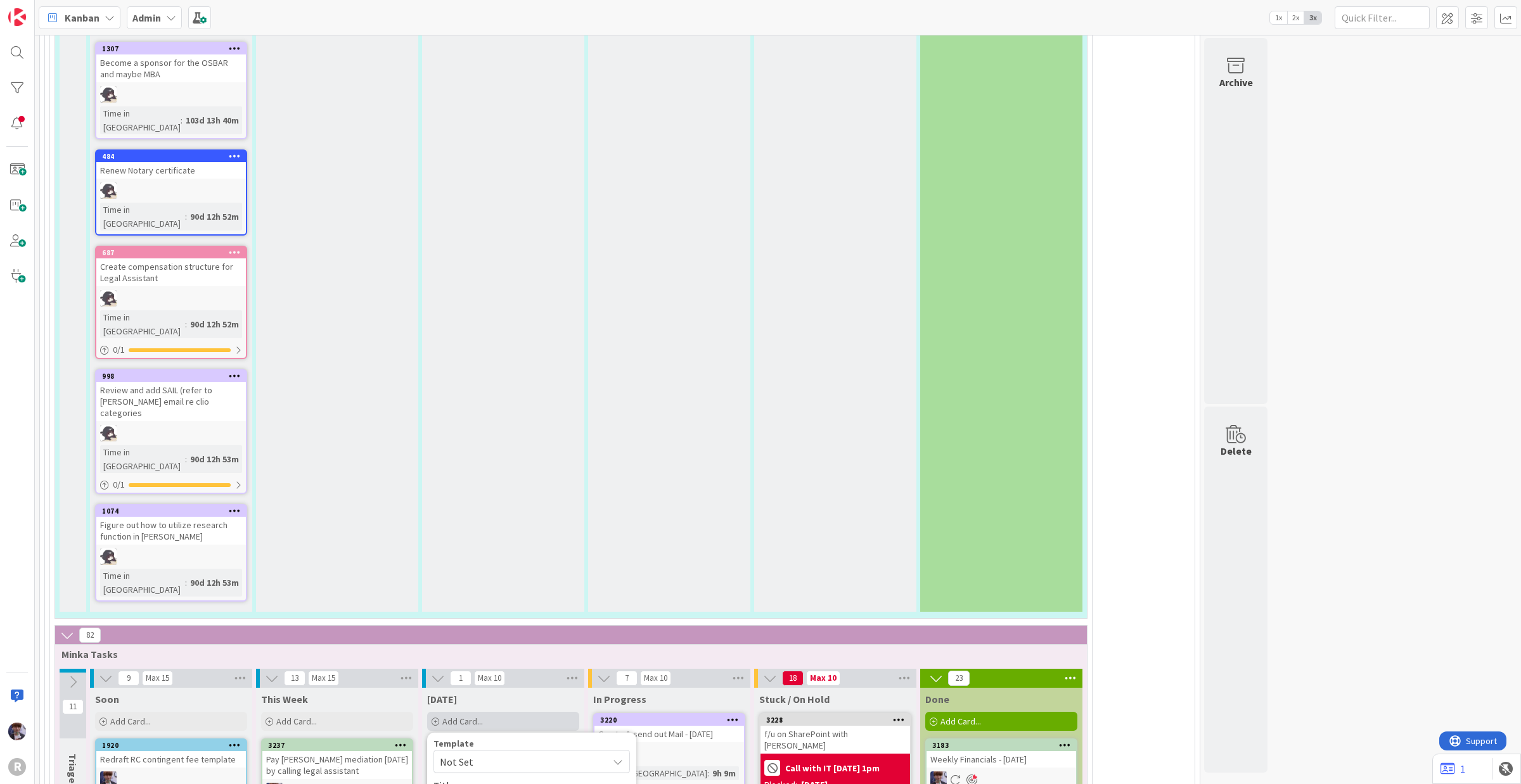
type textarea "Build Casand"
type textarea "x"
type textarea "Build Casandr"
type textarea "x"
type textarea "Build [PERSON_NAME]"
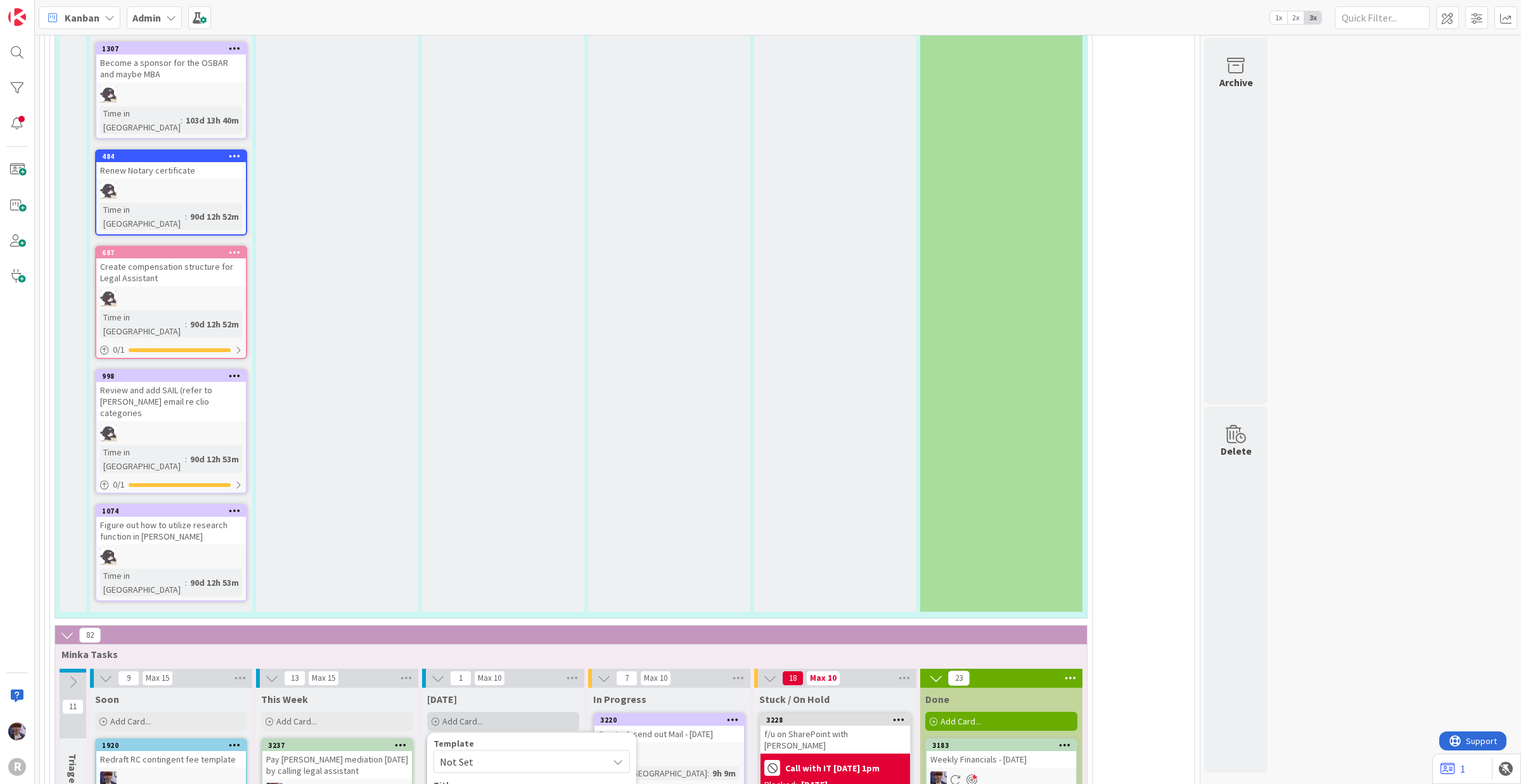
type textarea "x"
type textarea "Build [PERSON_NAME]'s"
type textarea "x"
type textarea "Build [PERSON_NAME]'s"
type textarea "x"
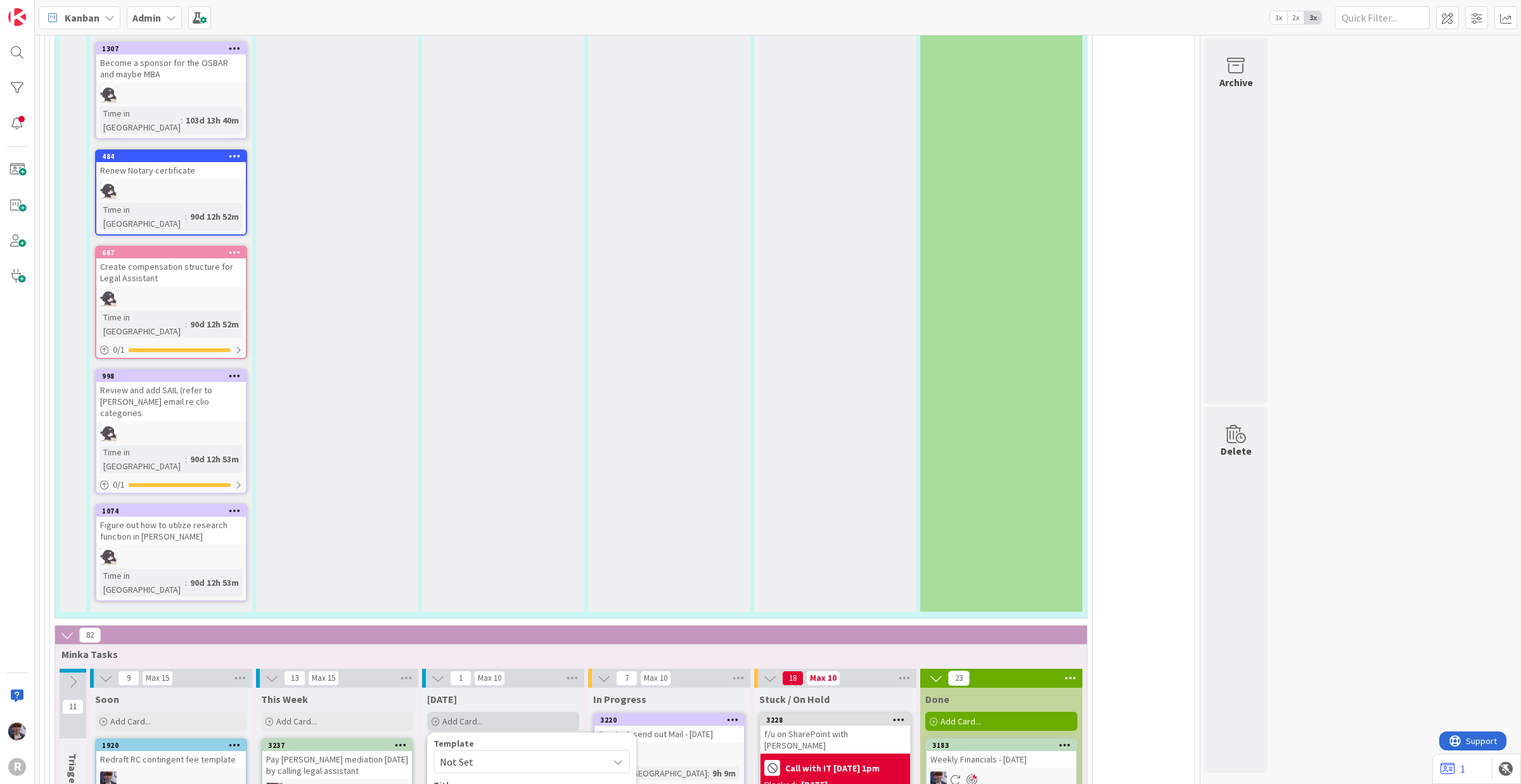
type textarea "Build [PERSON_NAME]'s L"
type textarea "x"
type textarea "Build [PERSON_NAME]'s Le"
type textarea "x"
type textarea "Build [PERSON_NAME]'s Leg"
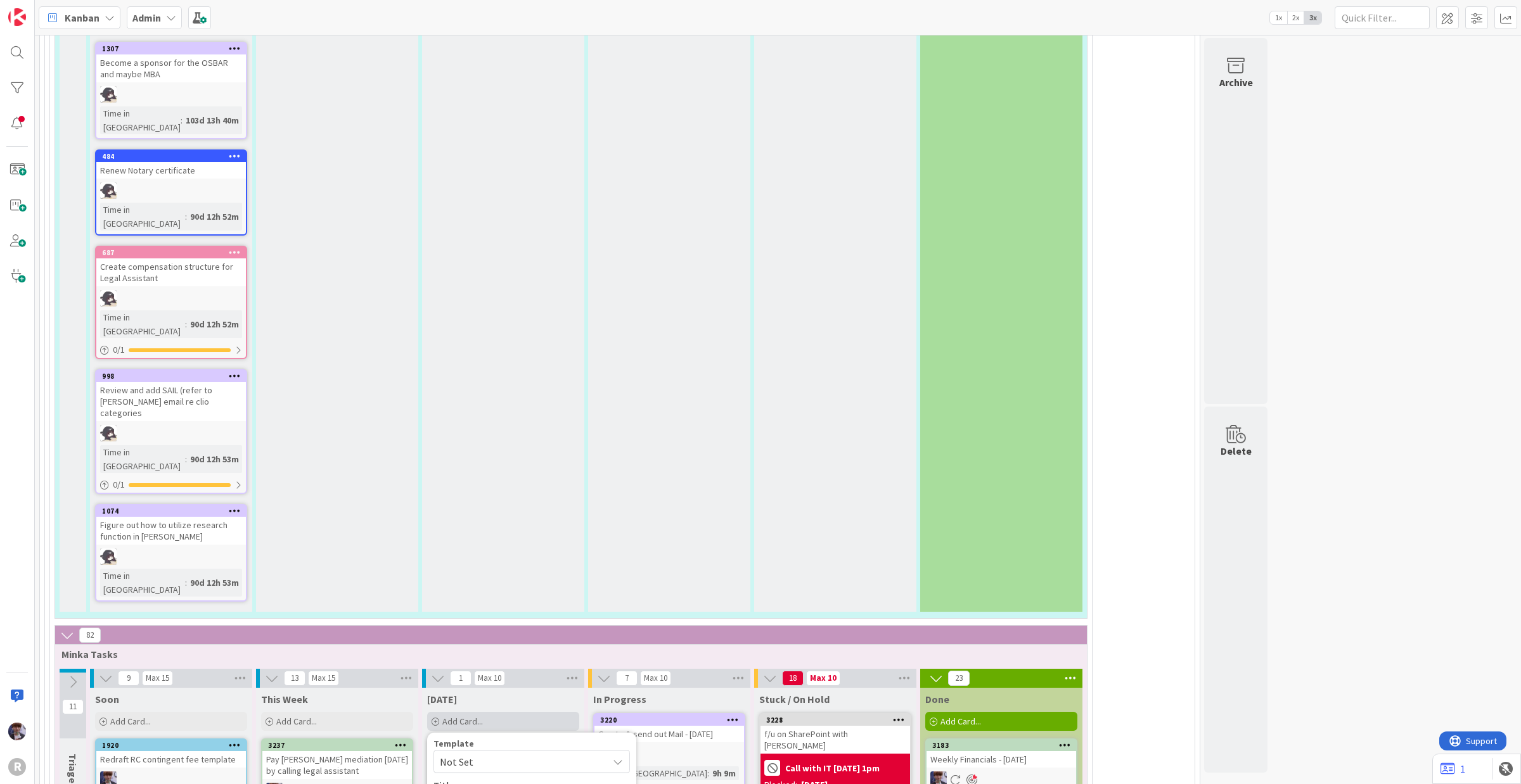
type textarea "x"
type textarea "Build [PERSON_NAME]'s Lega"
type textarea "x"
type textarea "Build [PERSON_NAME]'s Legal"
type textarea "x"
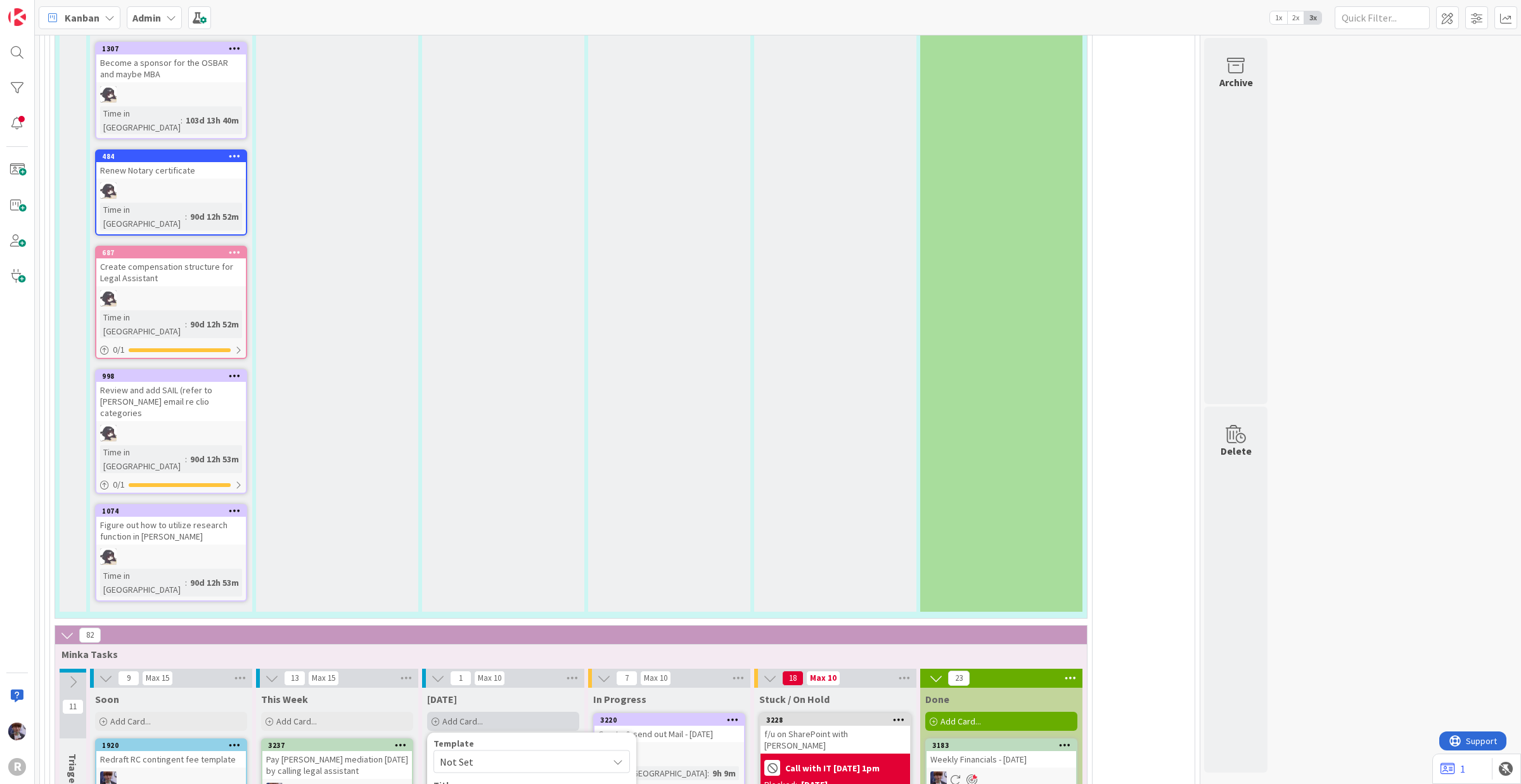
type textarea "Build [PERSON_NAME]'s Legal"
type textarea "x"
type textarea "Build [PERSON_NAME]'s Legal A"
type textarea "x"
type textarea "Build [PERSON_NAME]'s Legal As"
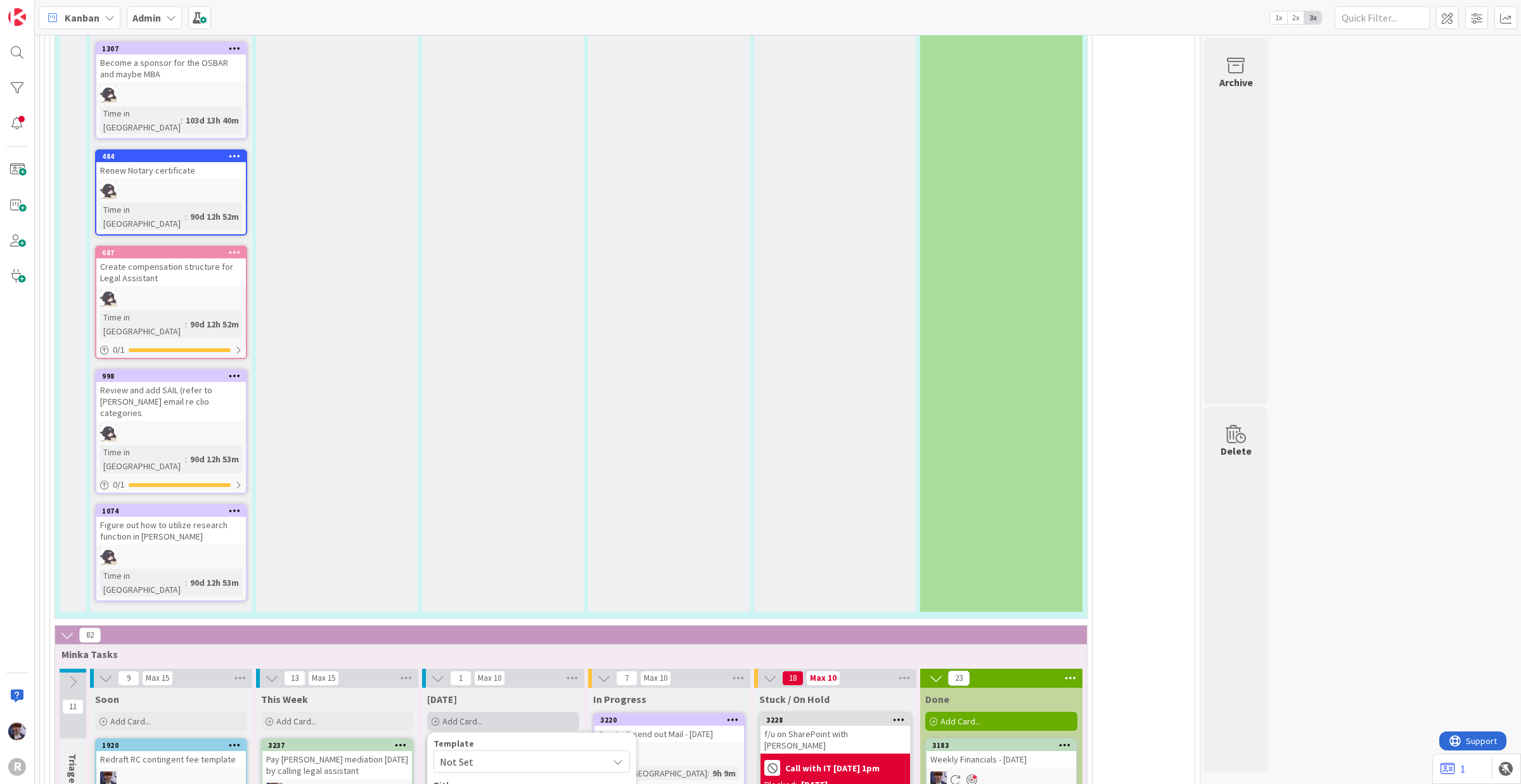
type textarea "x"
type textarea "Build [PERSON_NAME]'s Legal Ass"
type textarea "x"
type textarea "Build [PERSON_NAME]'s Legal Assi"
type textarea "x"
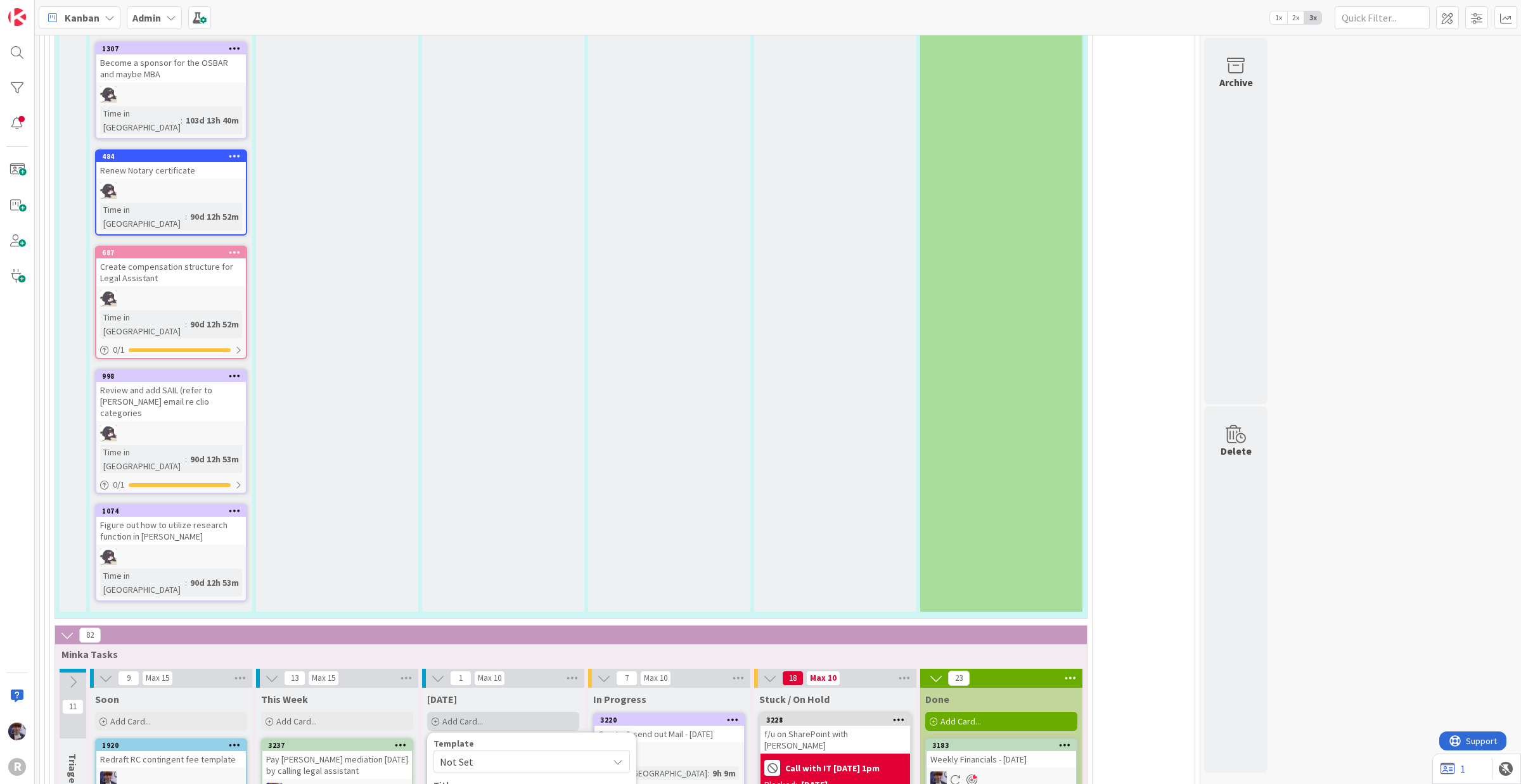
type textarea "Build [PERSON_NAME]'s Legal Assis"
type textarea "x"
type textarea "Build [PERSON_NAME]'s Legal Assist"
type textarea "x"
type textarea "Build [PERSON_NAME]'s Legal Assista"
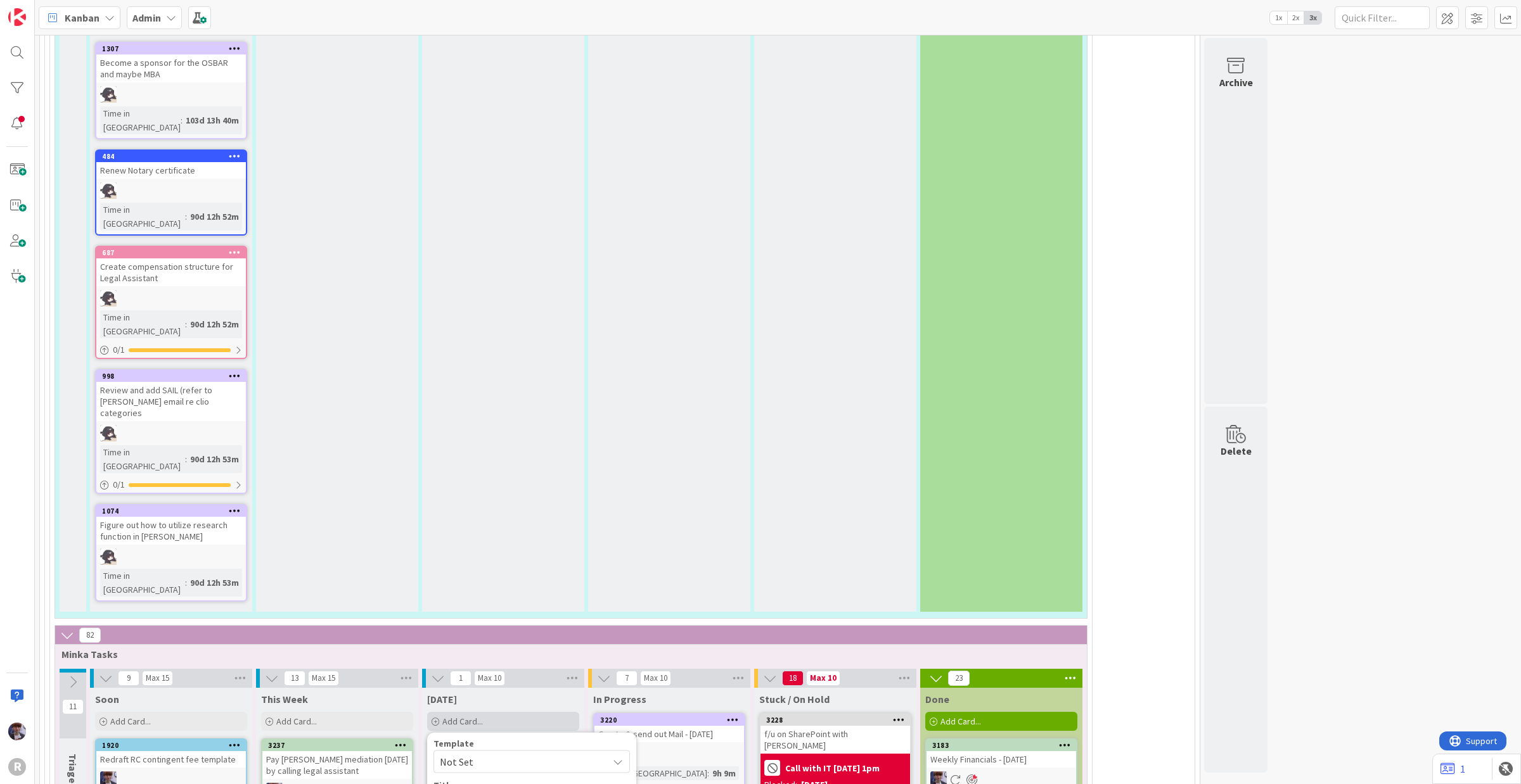
type textarea "x"
type textarea "Build [PERSON_NAME]'s Legal Assistant"
type textarea "x"
type textarea "Build [PERSON_NAME]'s Legal Assistant"
type textarea "x"
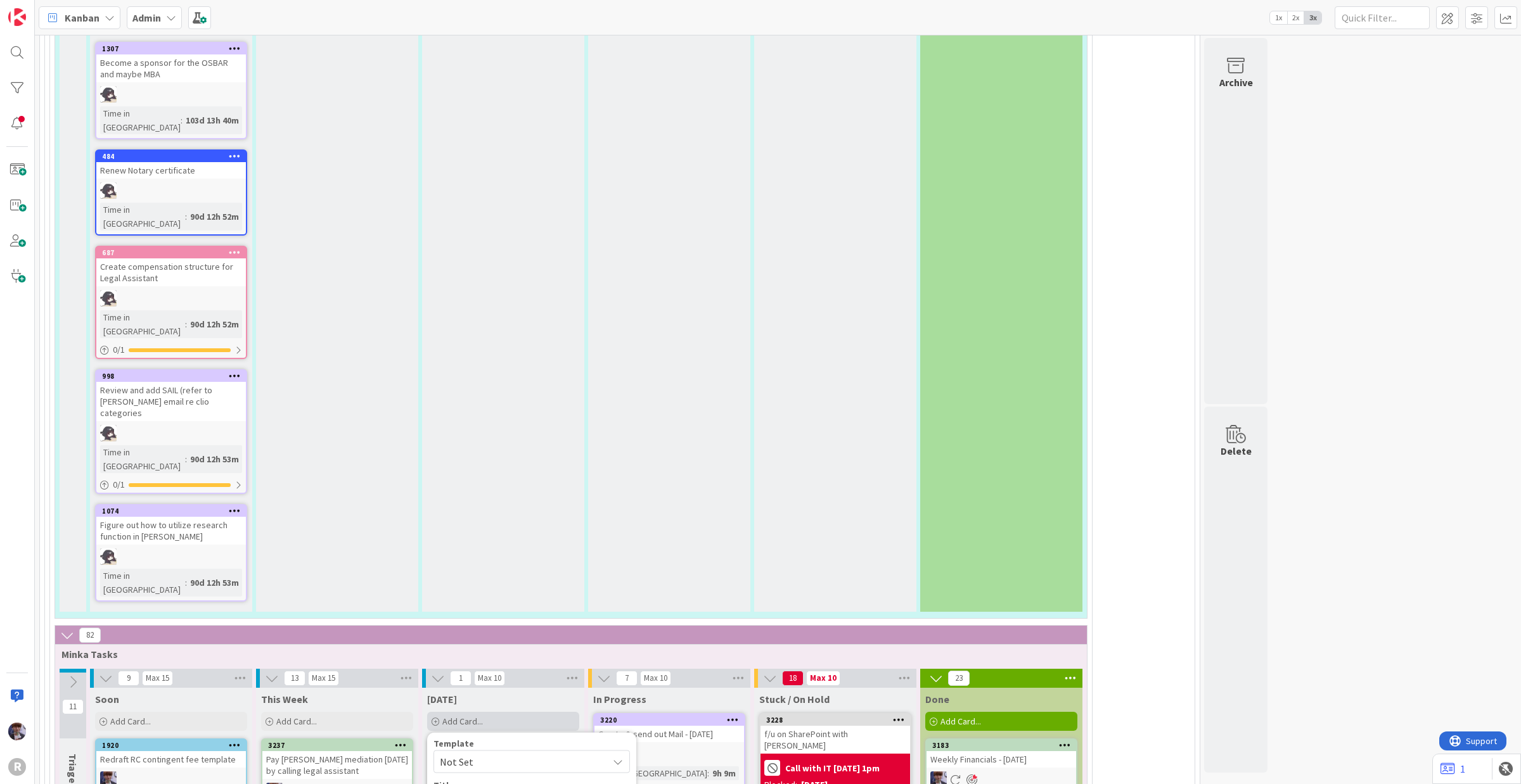
type textarea "Build [PERSON_NAME]'s Legal Assistant b"
type textarea "x"
type textarea "Build [PERSON_NAME]'s Legal Assistant bo"
type textarea "x"
type textarea "Build [PERSON_NAME]'s Legal Assistant boa"
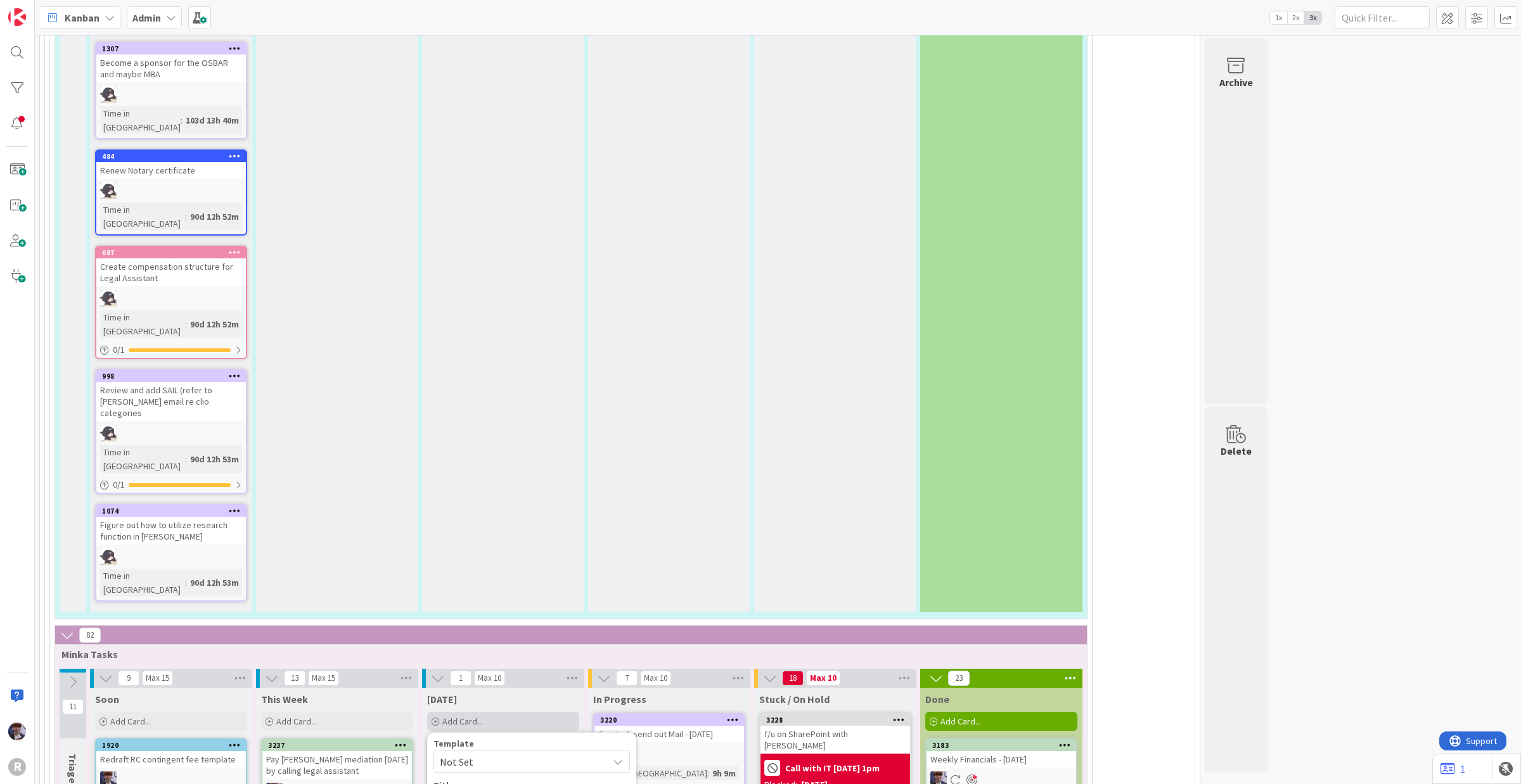
type textarea "x"
type textarea "Build [PERSON_NAME]'s Legal Assistant boar"
type textarea "x"
type textarea "Build [PERSON_NAME]'s Legal Assistant board"
type textarea "x"
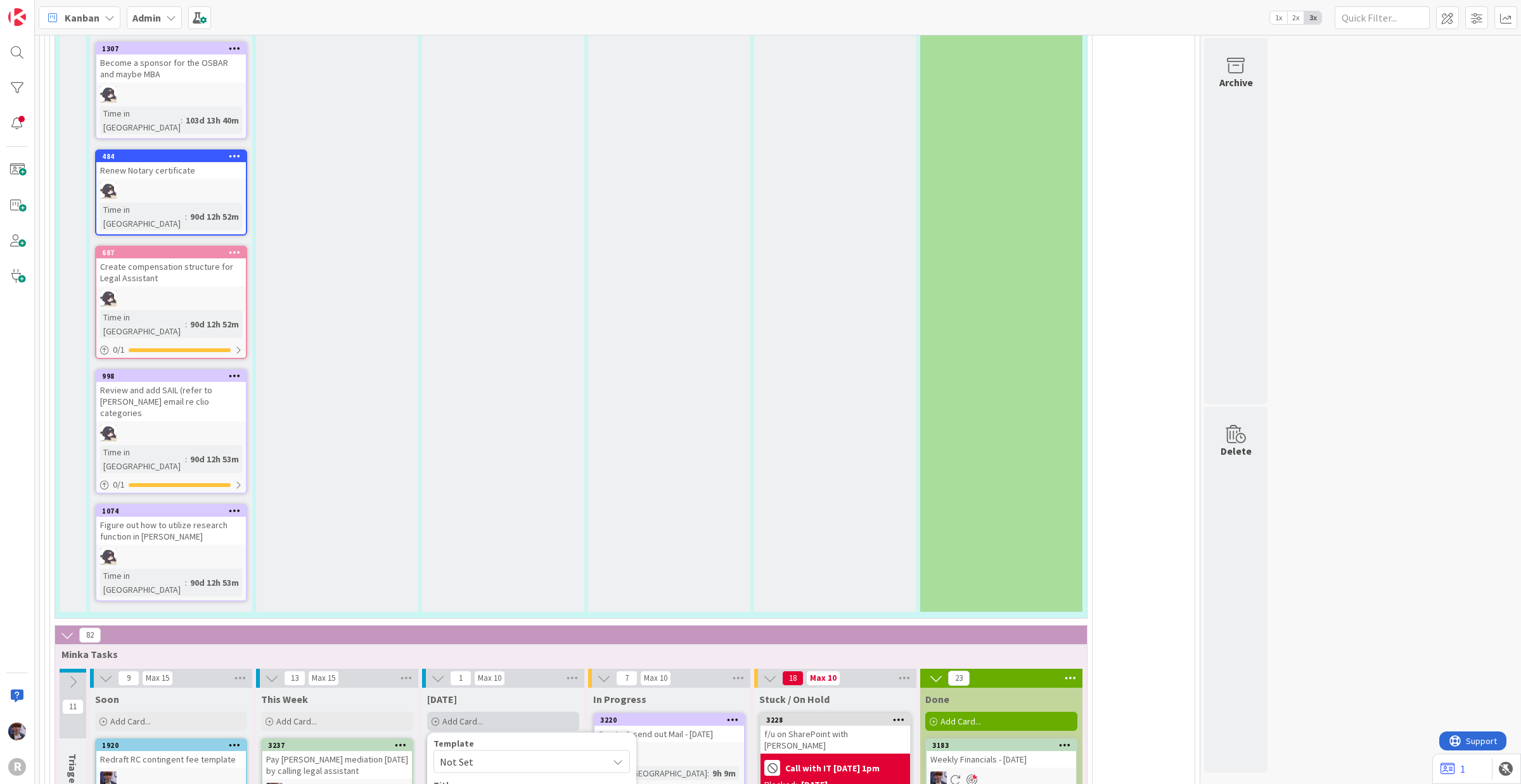
type textarea "Build [PERSON_NAME]'s Legal Assistant board"
type textarea "x"
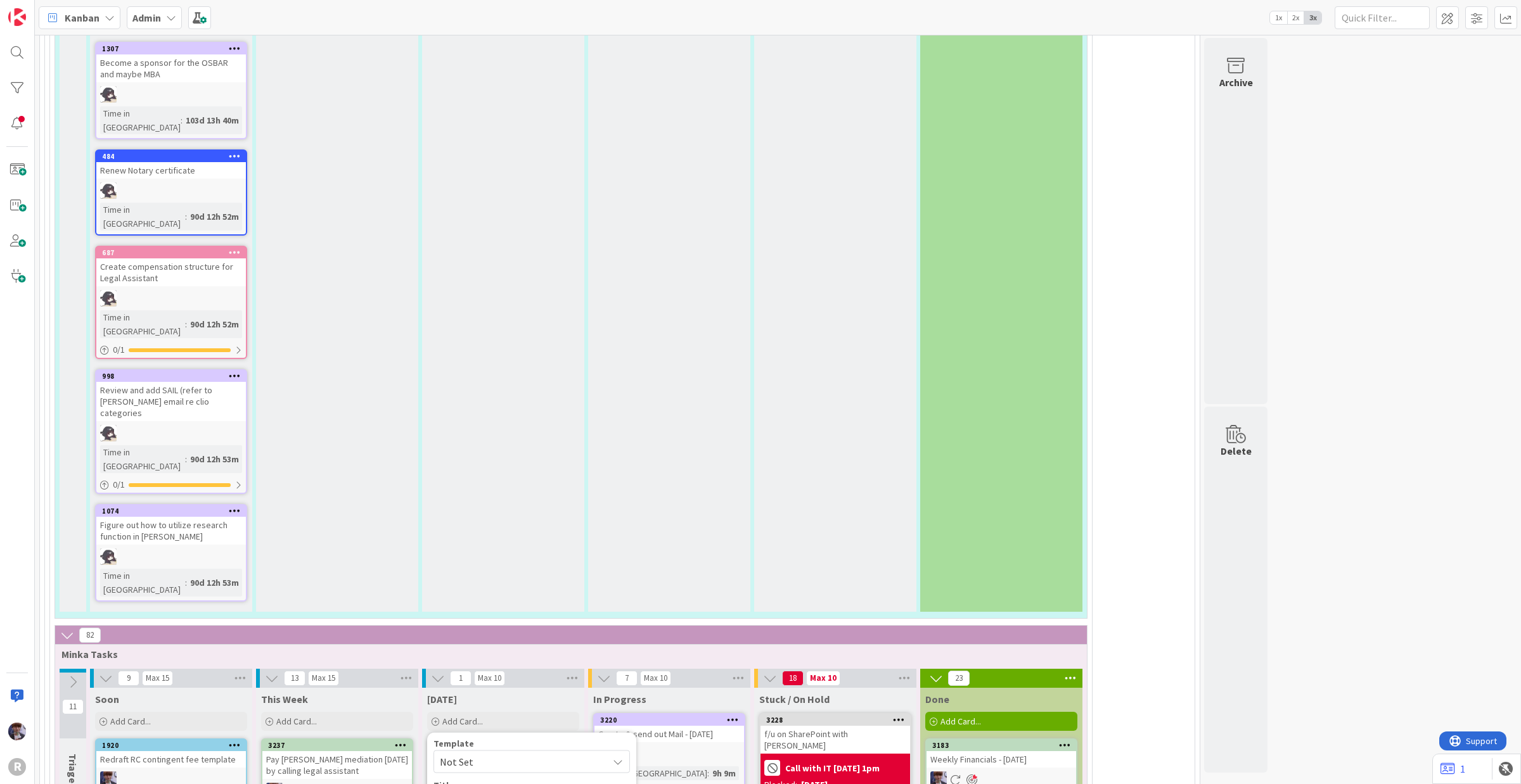
type textarea "Build [PERSON_NAME]'s Legal Assistant Kboard"
type textarea "x"
type textarea "Build [PERSON_NAME]'s Legal Assistant Kaboard"
type textarea "x"
type textarea "Build [PERSON_NAME]'s Legal Assistant Kanboard"
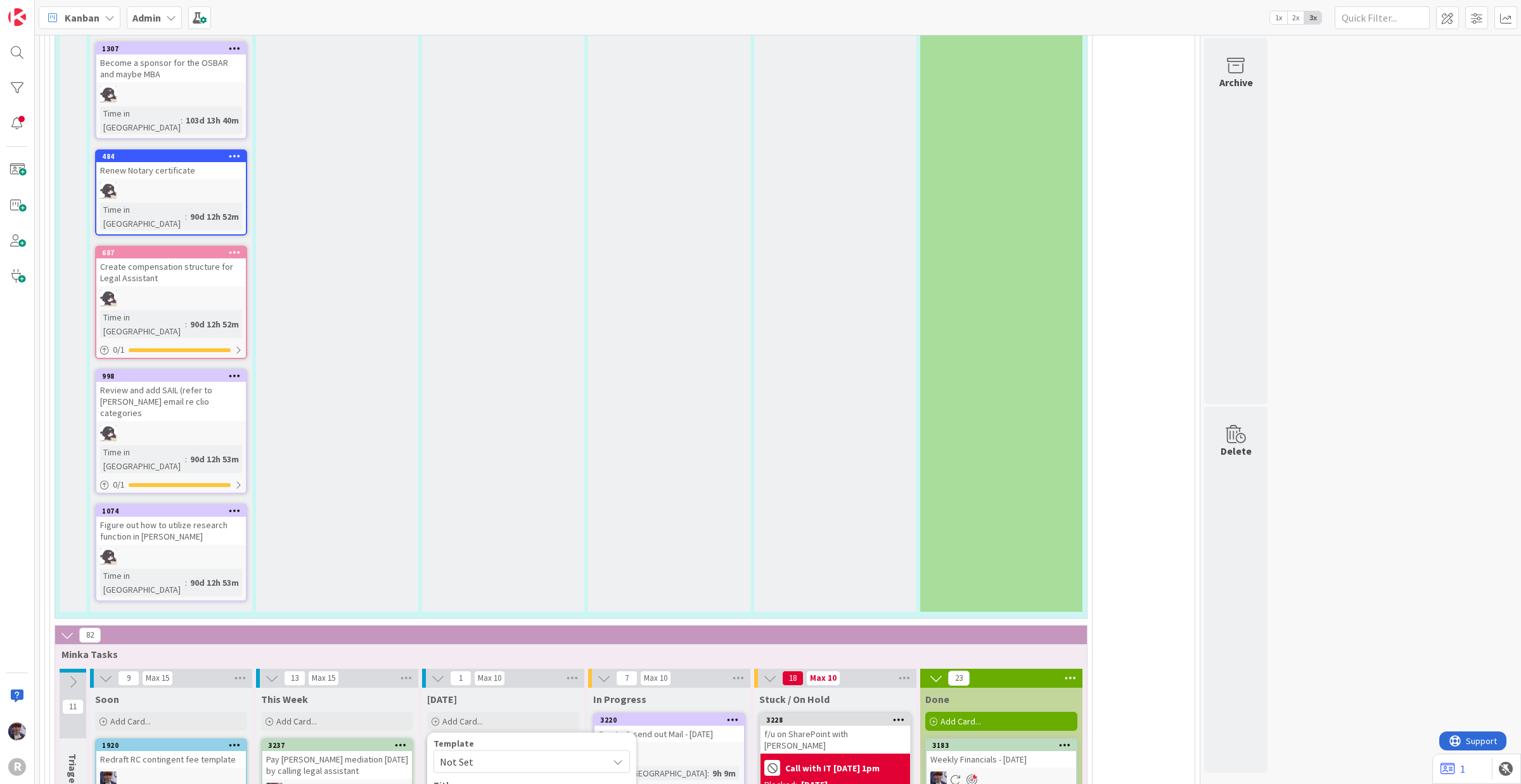
type textarea "x"
type textarea "Build [PERSON_NAME]'s Legal Assistant Kanbboard"
type textarea "x"
type textarea "Build [PERSON_NAME]'s Legal Assistant Kanbaboard"
type textarea "x"
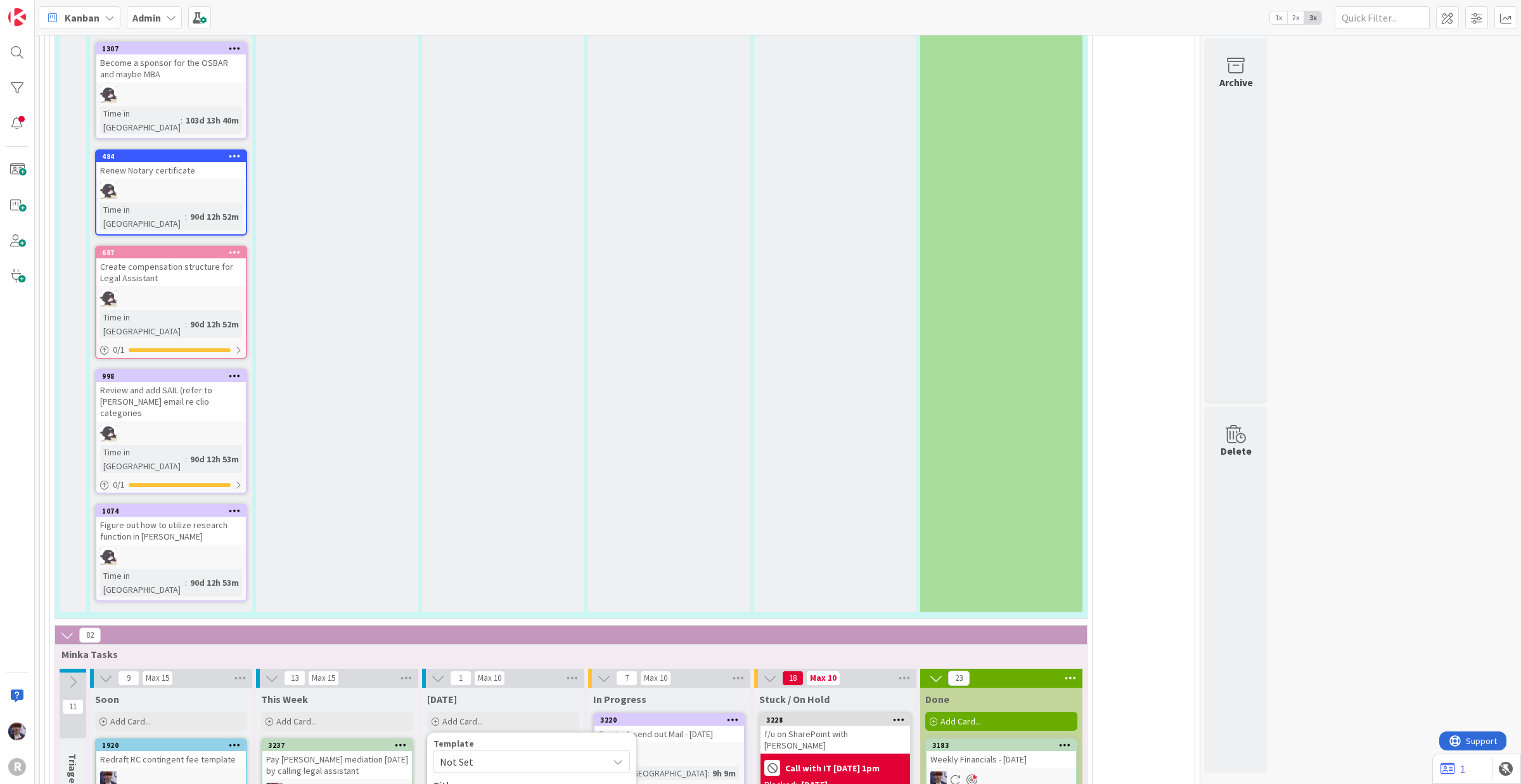
type textarea "Build [PERSON_NAME]'s Legal Assistant Kanbanboard"
type textarea "x"
type textarea "Build [PERSON_NAME]'s Legal Assistant Kanban board"
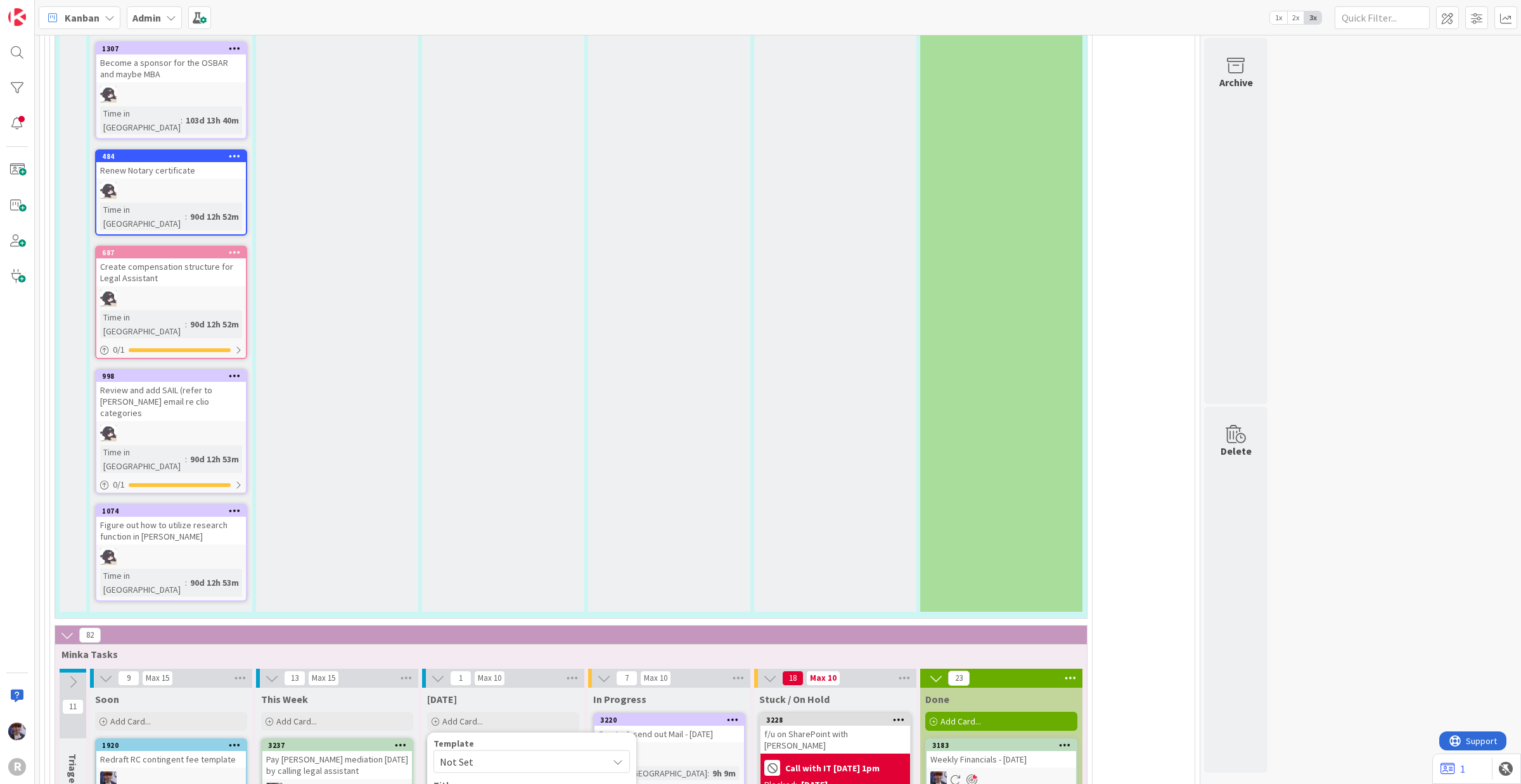
click at [1068, 627] on icon at bounding box center [1065, 745] width 12 height 9
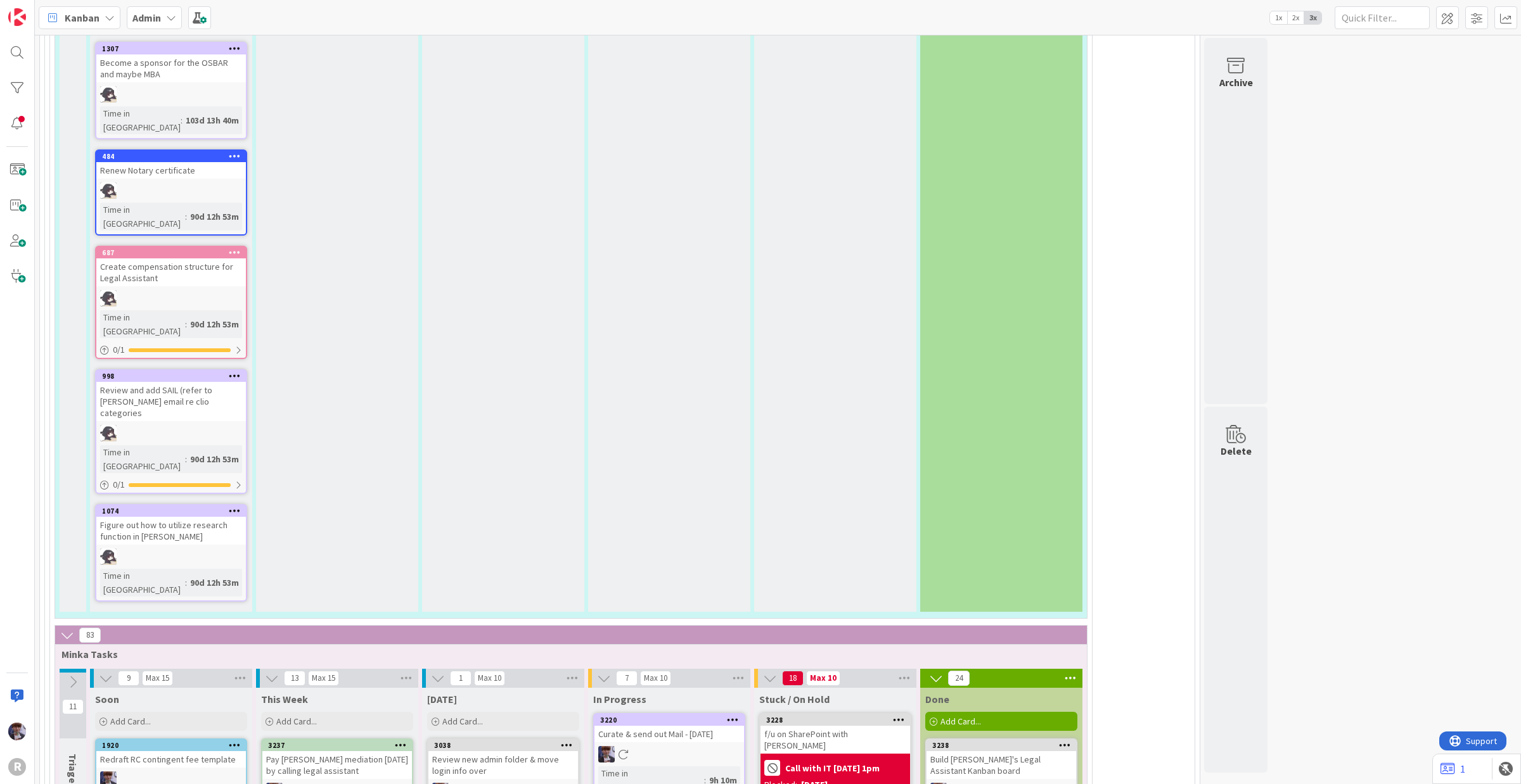
click at [349, 627] on div "Add Card..." at bounding box center [337, 721] width 152 height 19
type textarea "x"
type textarea "C"
type textarea "x"
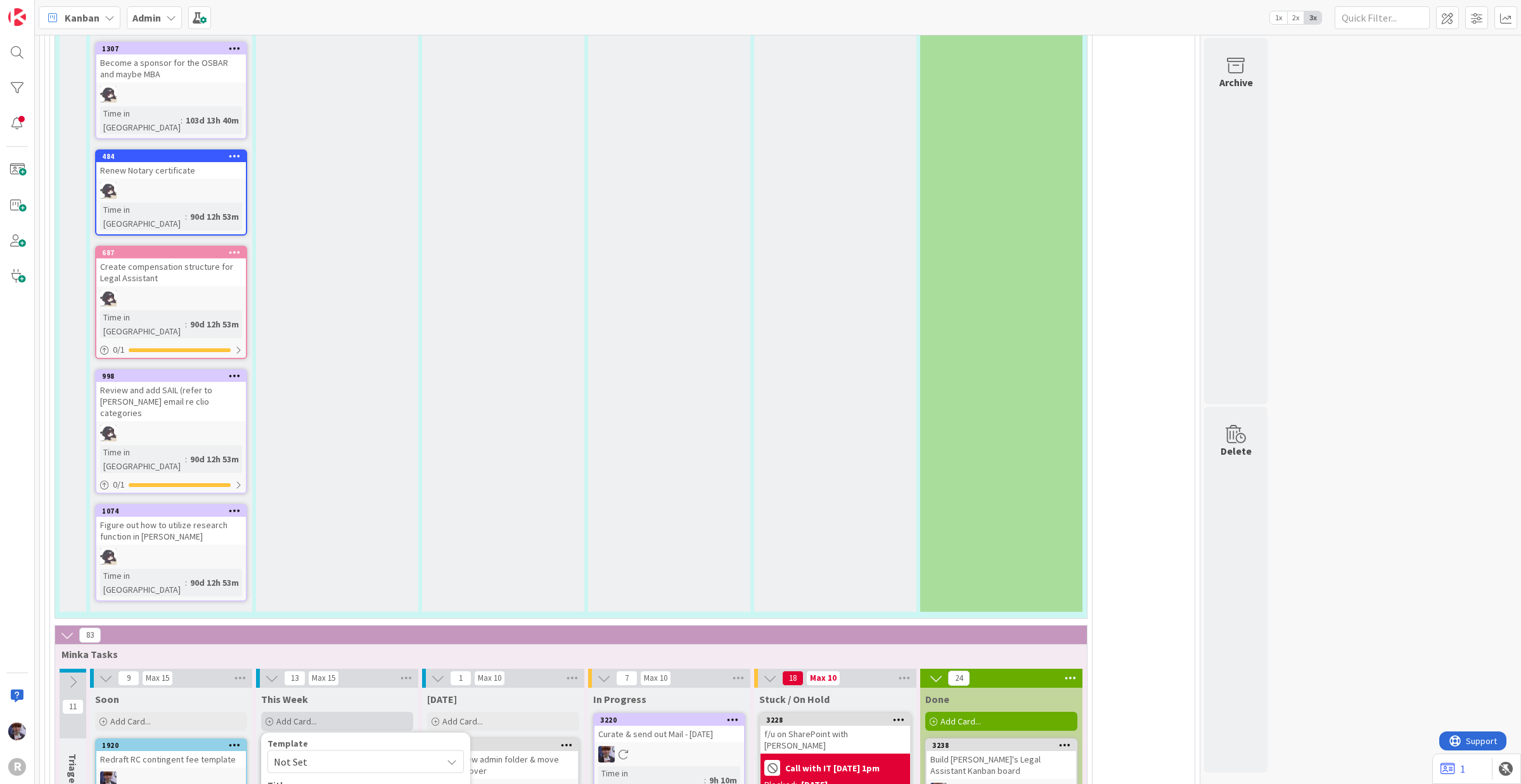
type textarea "Ca"
type textarea "x"
type textarea "Cal"
type textarea "x"
type textarea "Call"
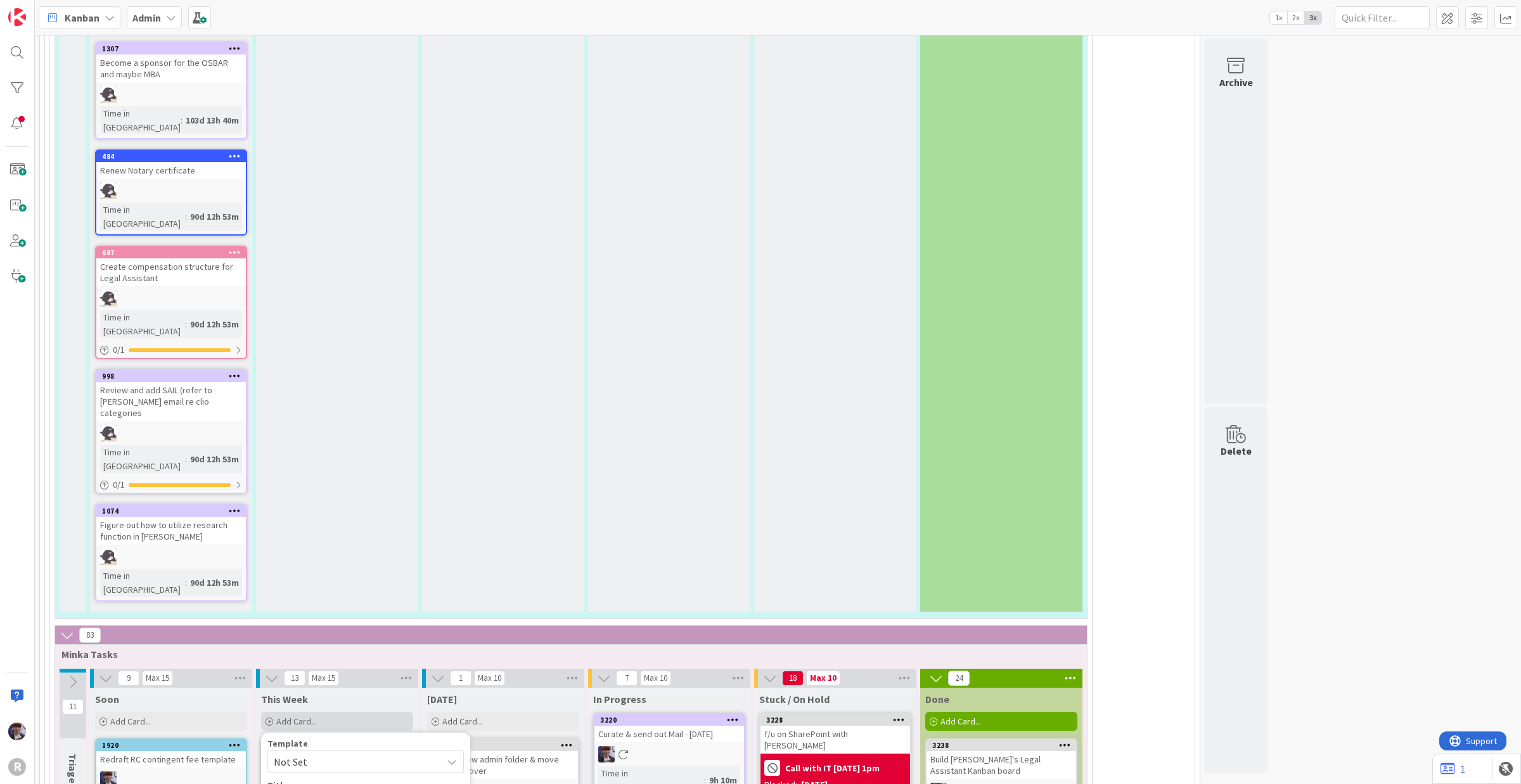
type textarea "x"
type textarea "Call"
type textarea "x"
type textarea "Call w"
type textarea "x"
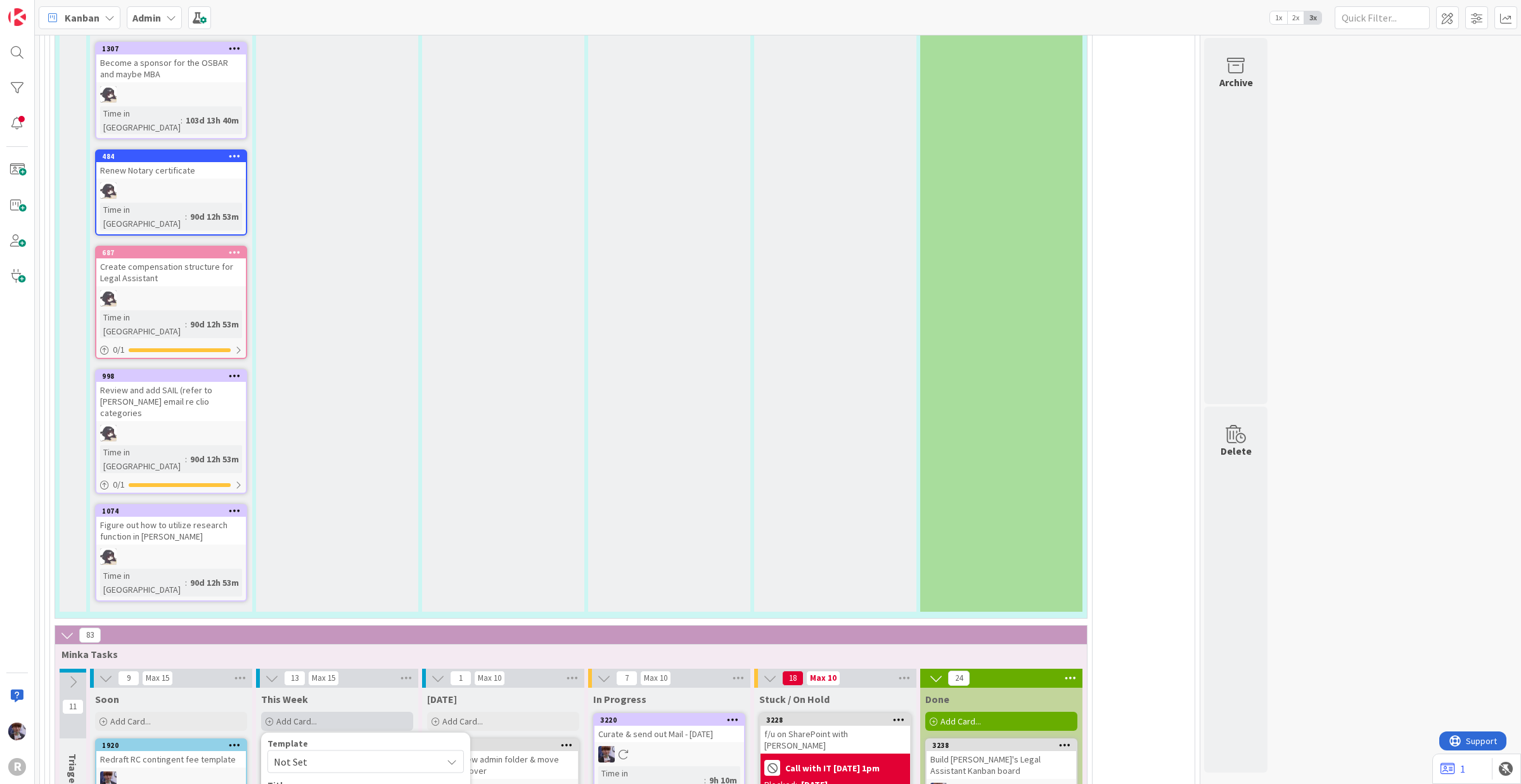
type textarea "Call wi"
type textarea "x"
type textarea "Call wit"
type textarea "x"
type textarea "Call with"
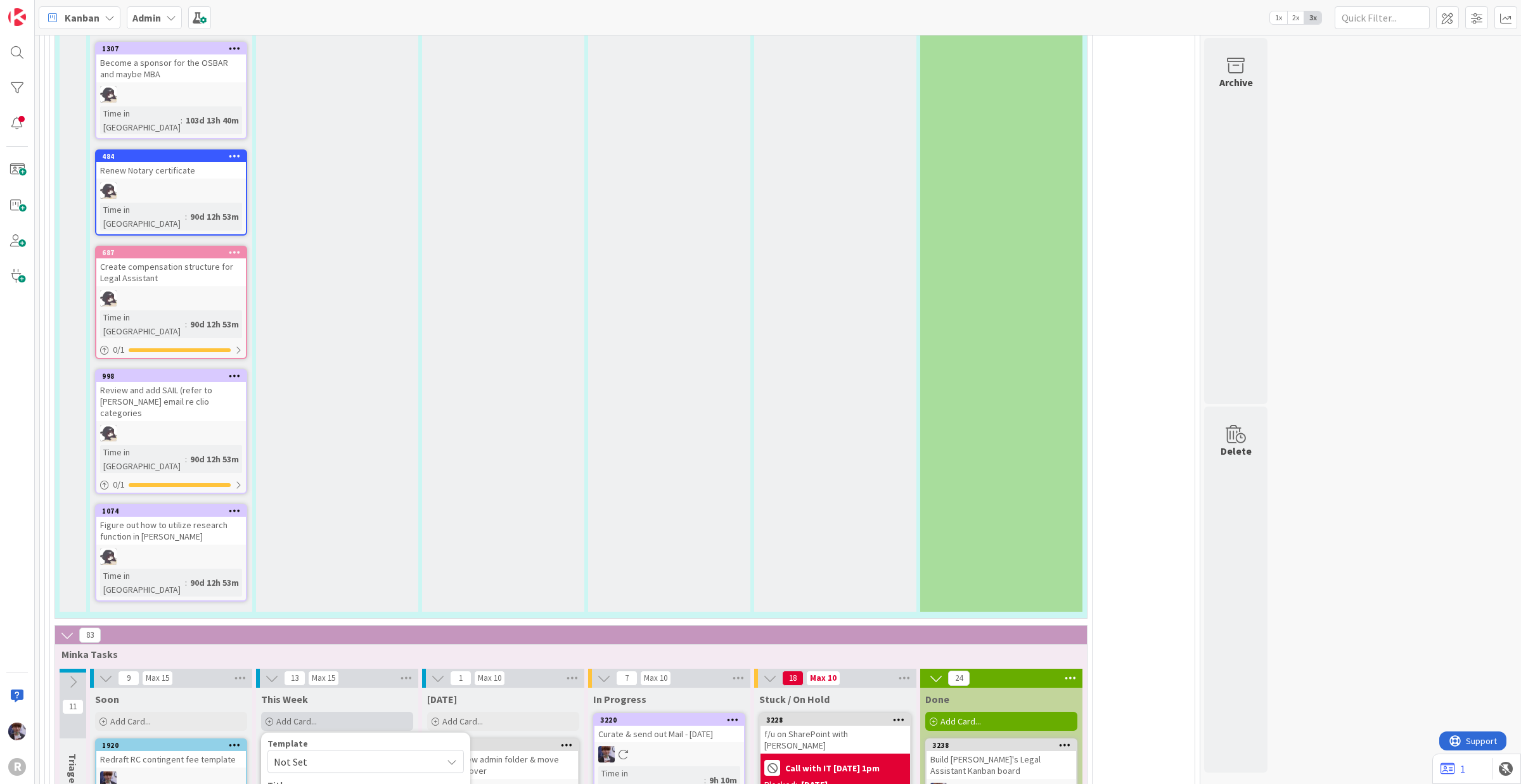
type textarea "x"
type textarea "Call with"
type textarea "x"
type textarea "Call with"
type textarea "x"
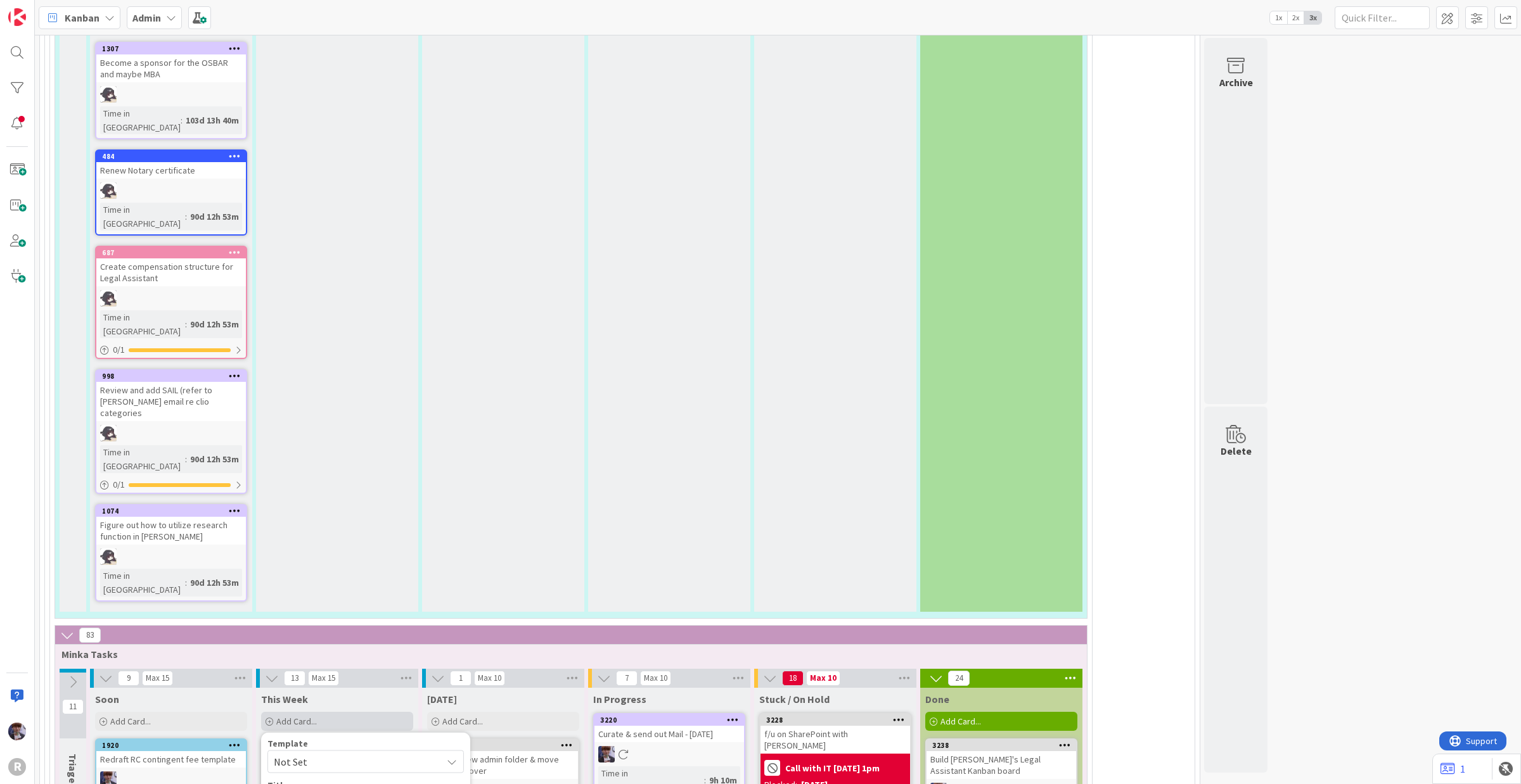
type textarea "Call wit"
type textarea "x"
type textarea "Call wi"
type textarea "x"
type textarea "Call w"
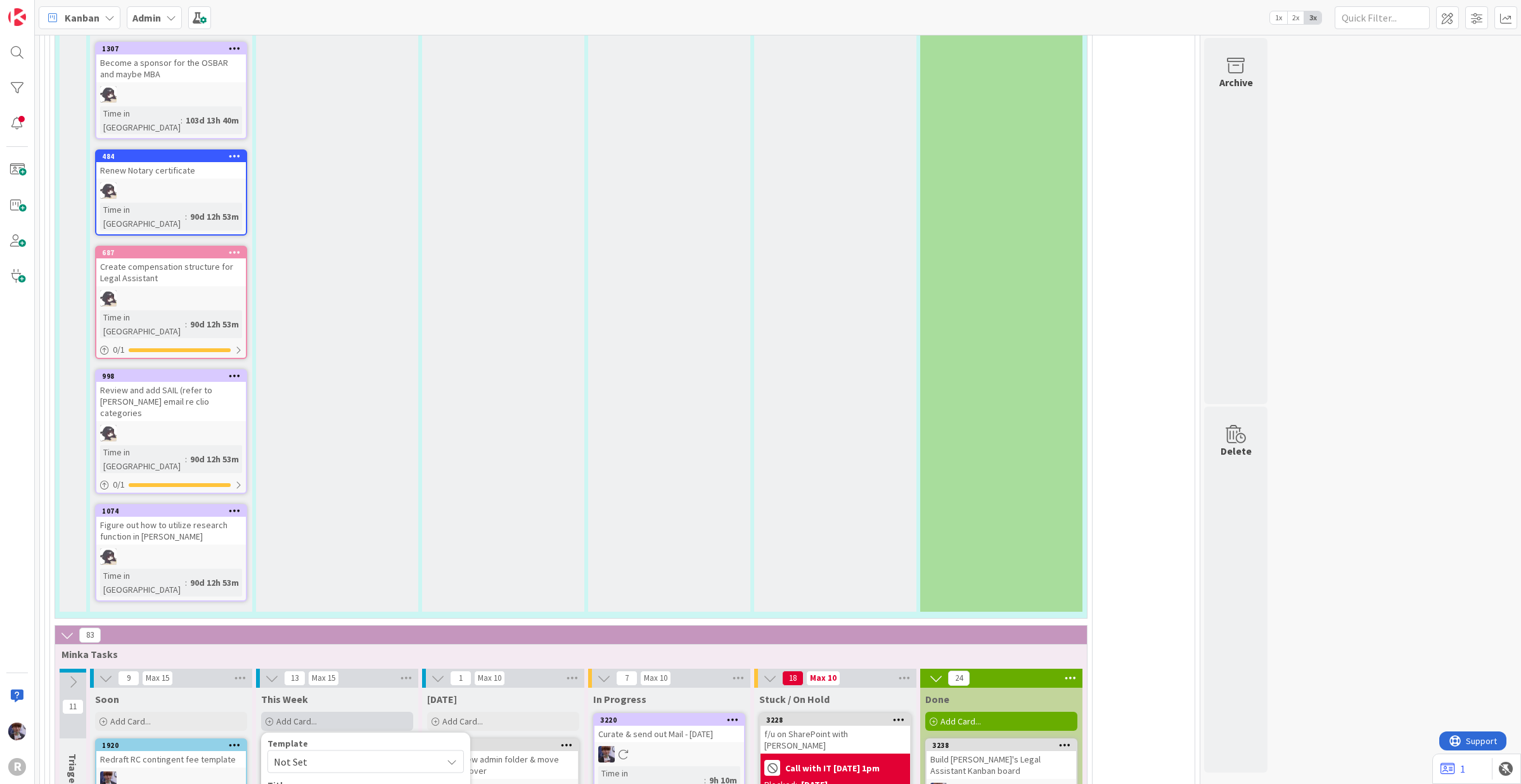
type textarea "x"
type textarea "Call"
type textarea "x"
type textarea "Call"
type textarea "x"
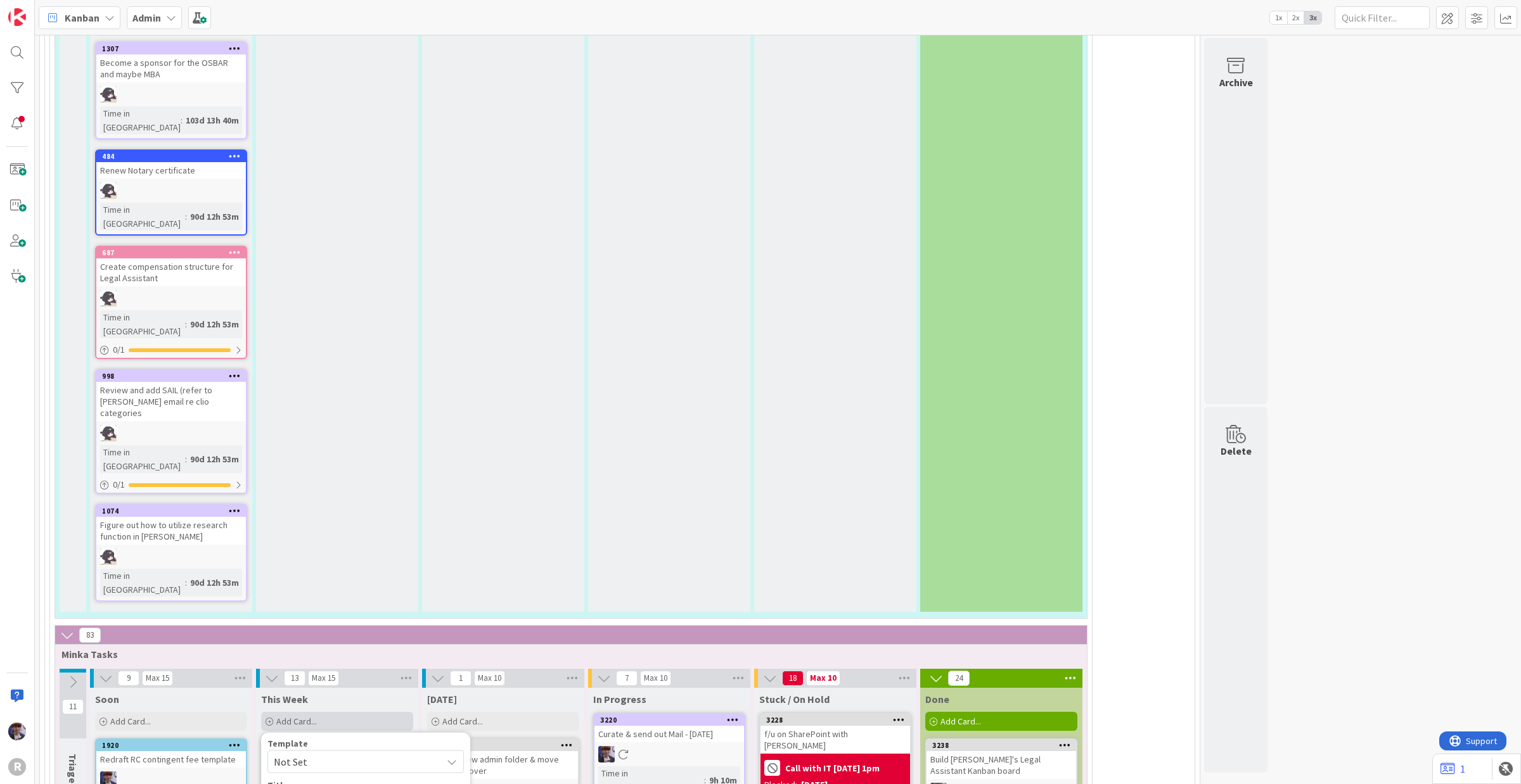
type textarea "Cal"
type textarea "x"
type textarea "Ca"
type textarea "x"
type textarea "C"
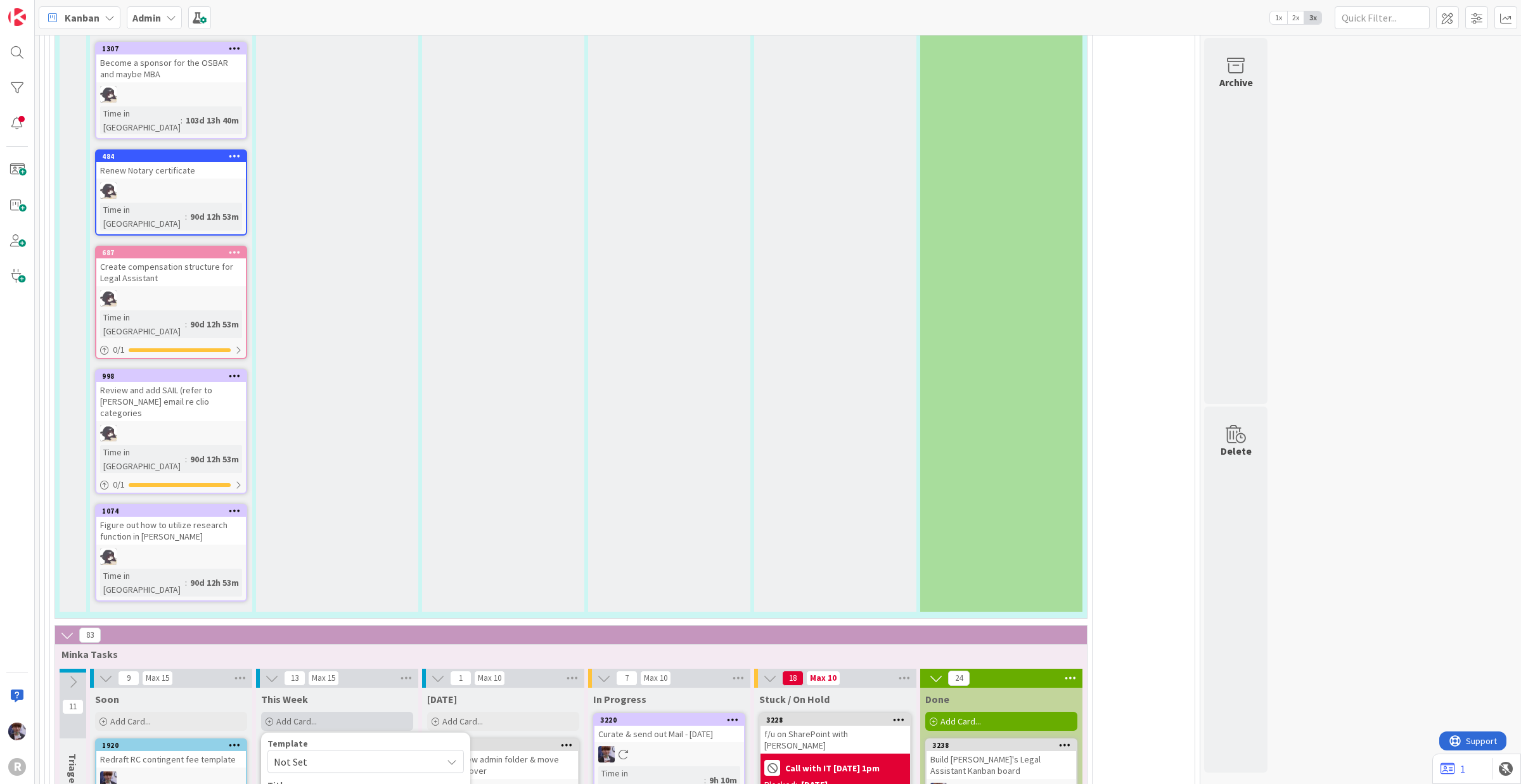
type textarea "x"
type textarea "W"
click at [84, 627] on button at bounding box center [72, 681] width 26 height 19
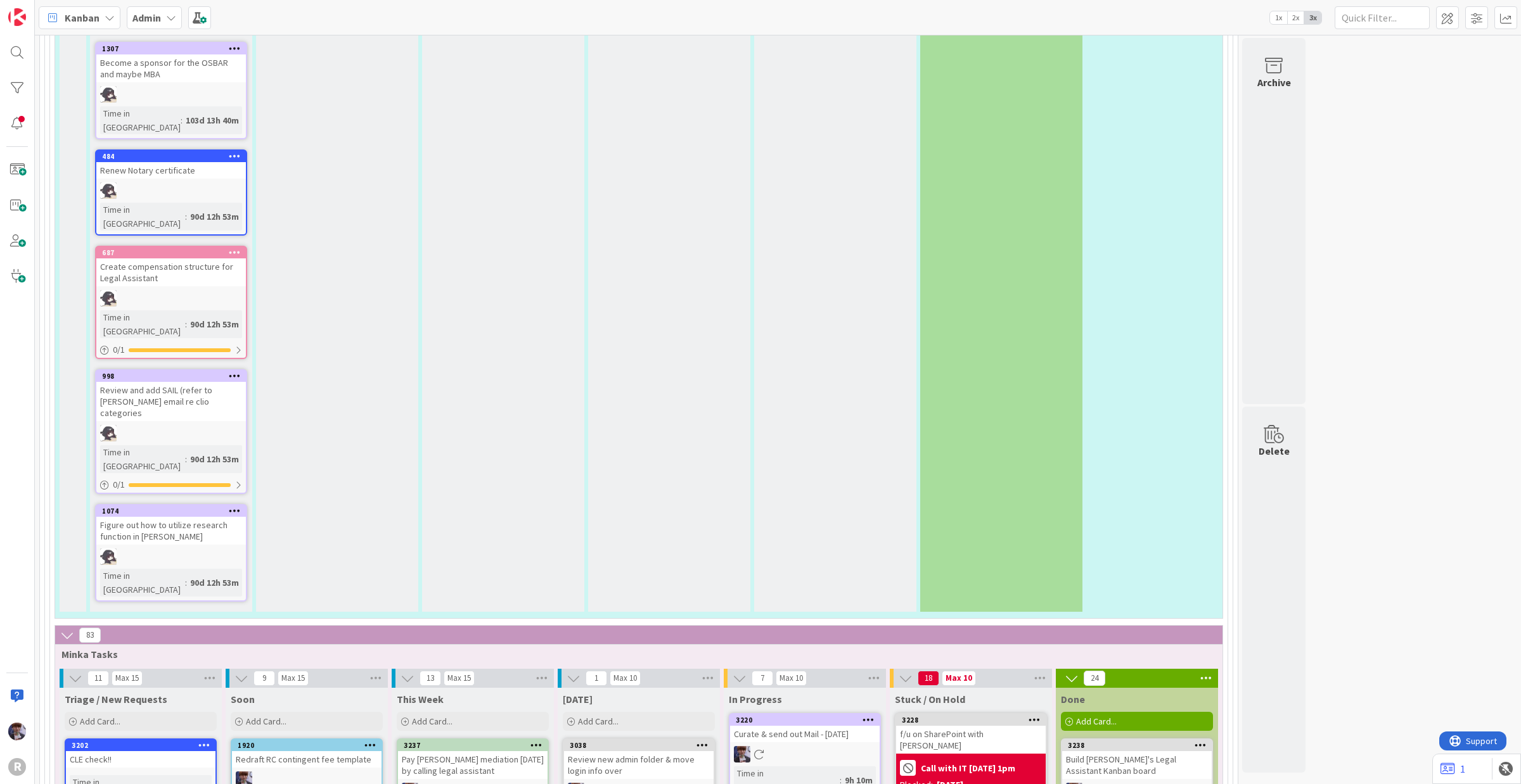
click at [71, 627] on icon at bounding box center [75, 678] width 14 height 14
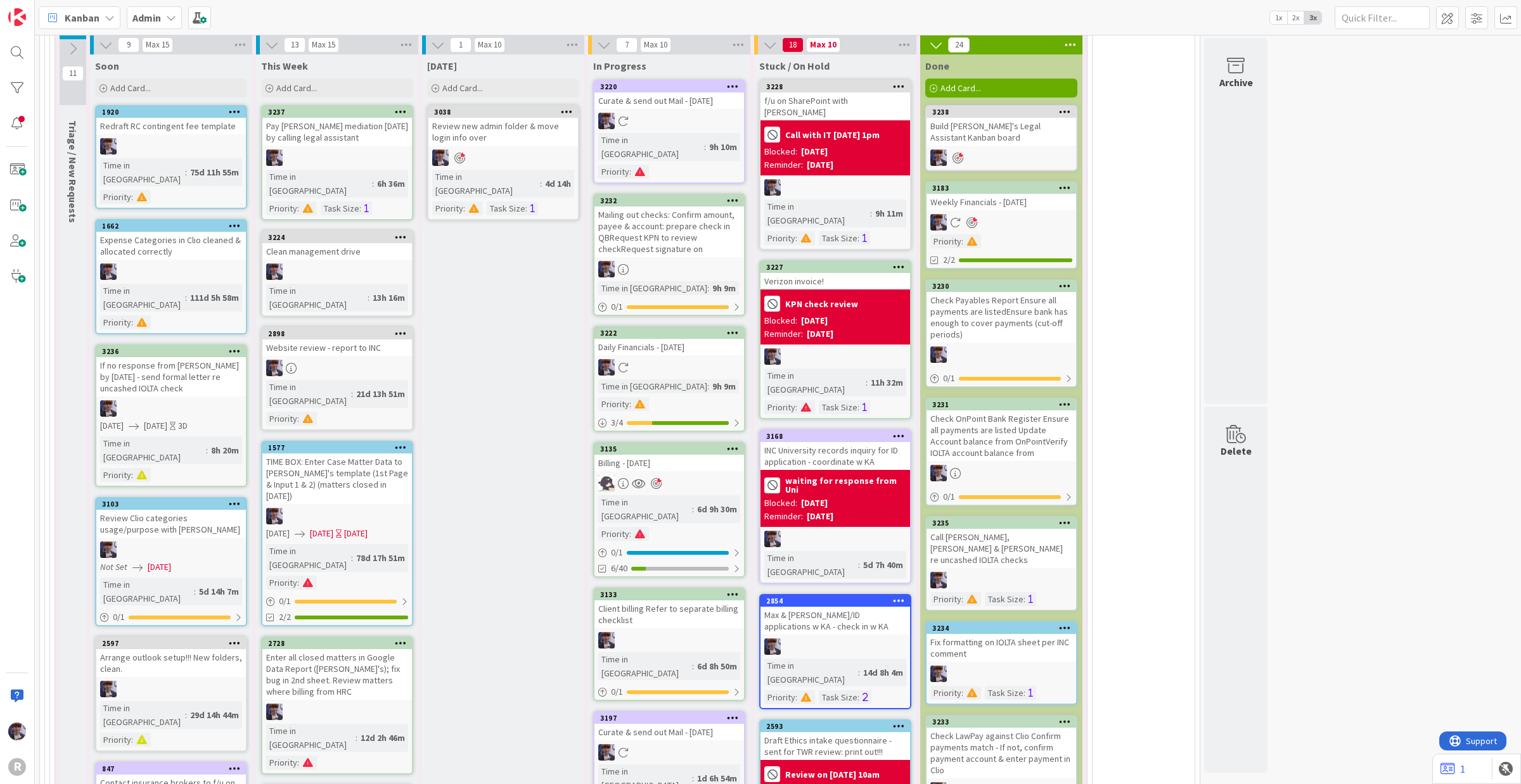
scroll to position [3247, 0]
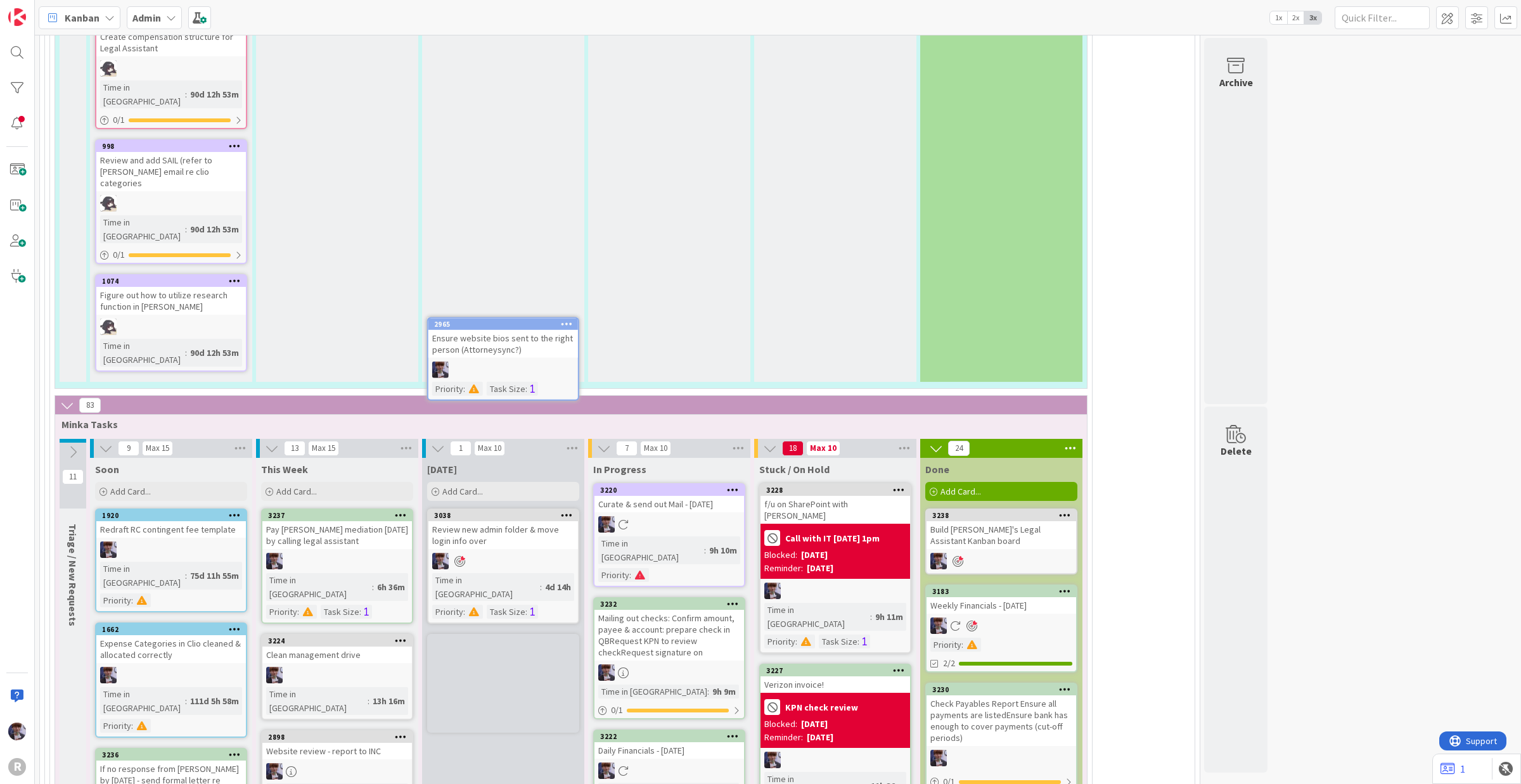
scroll to position [2677, 0]
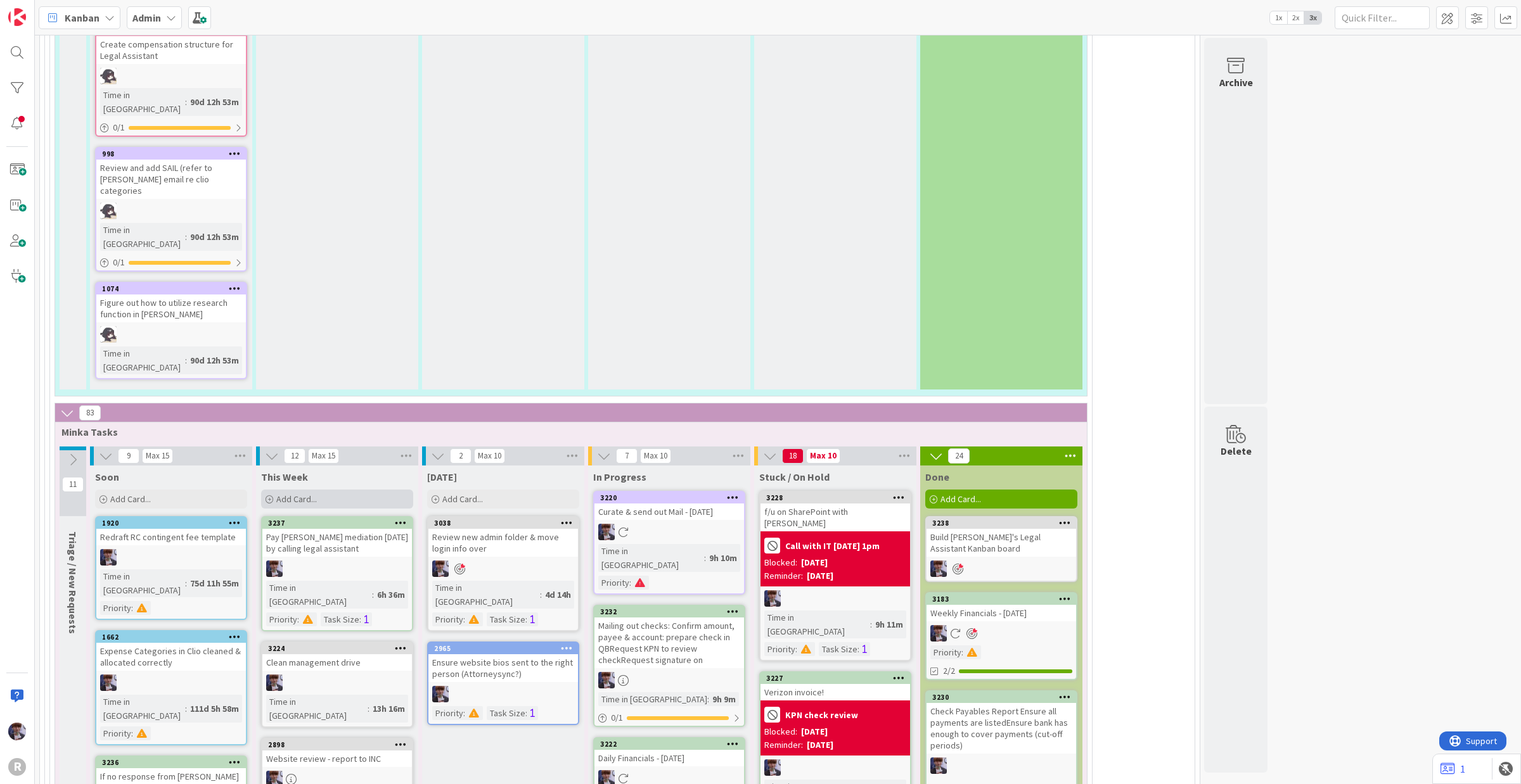
click at [293, 494] on span "Add Card..." at bounding box center [296, 499] width 41 height 11
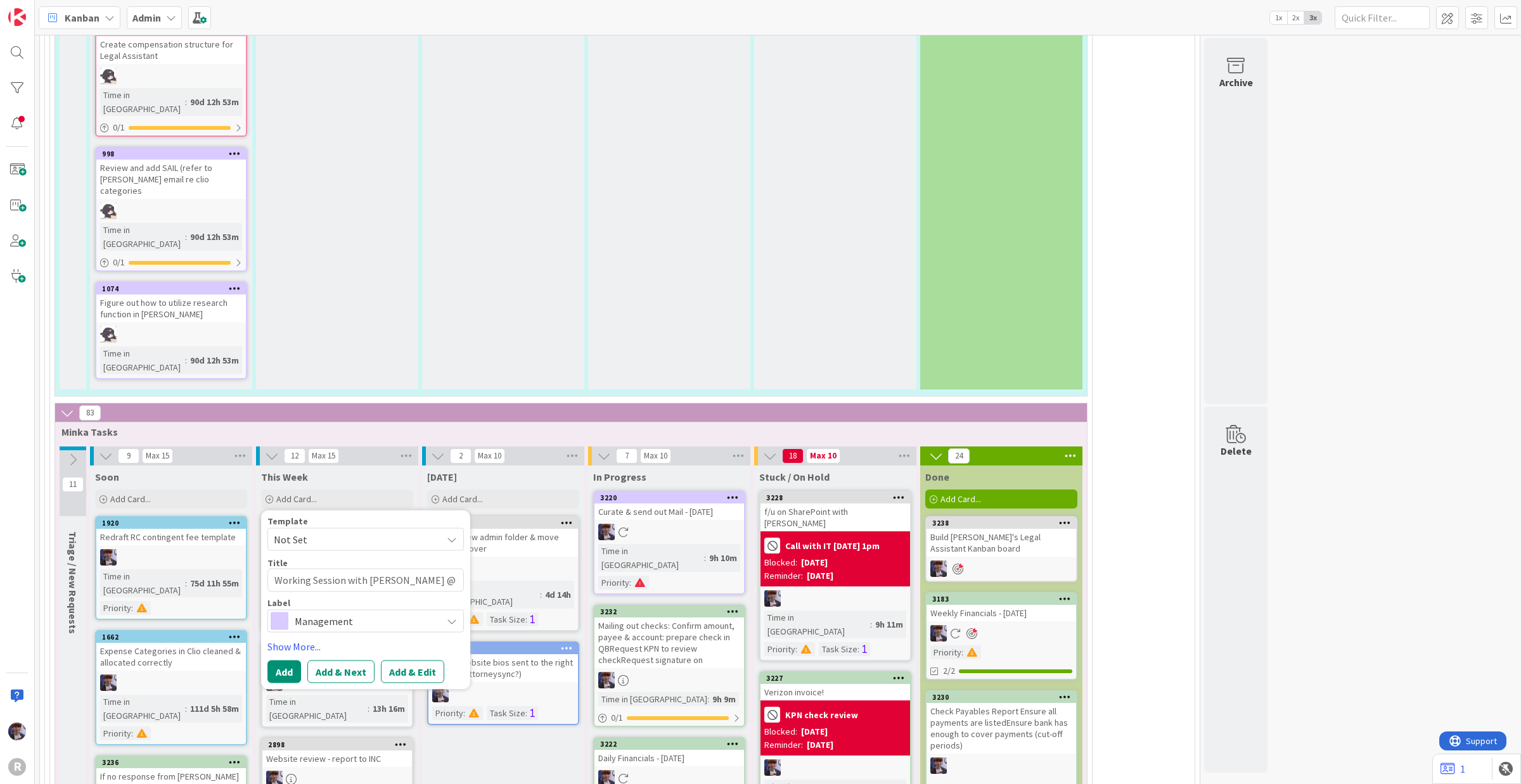
click at [336, 612] on span "Management" at bounding box center [365, 621] width 141 height 18
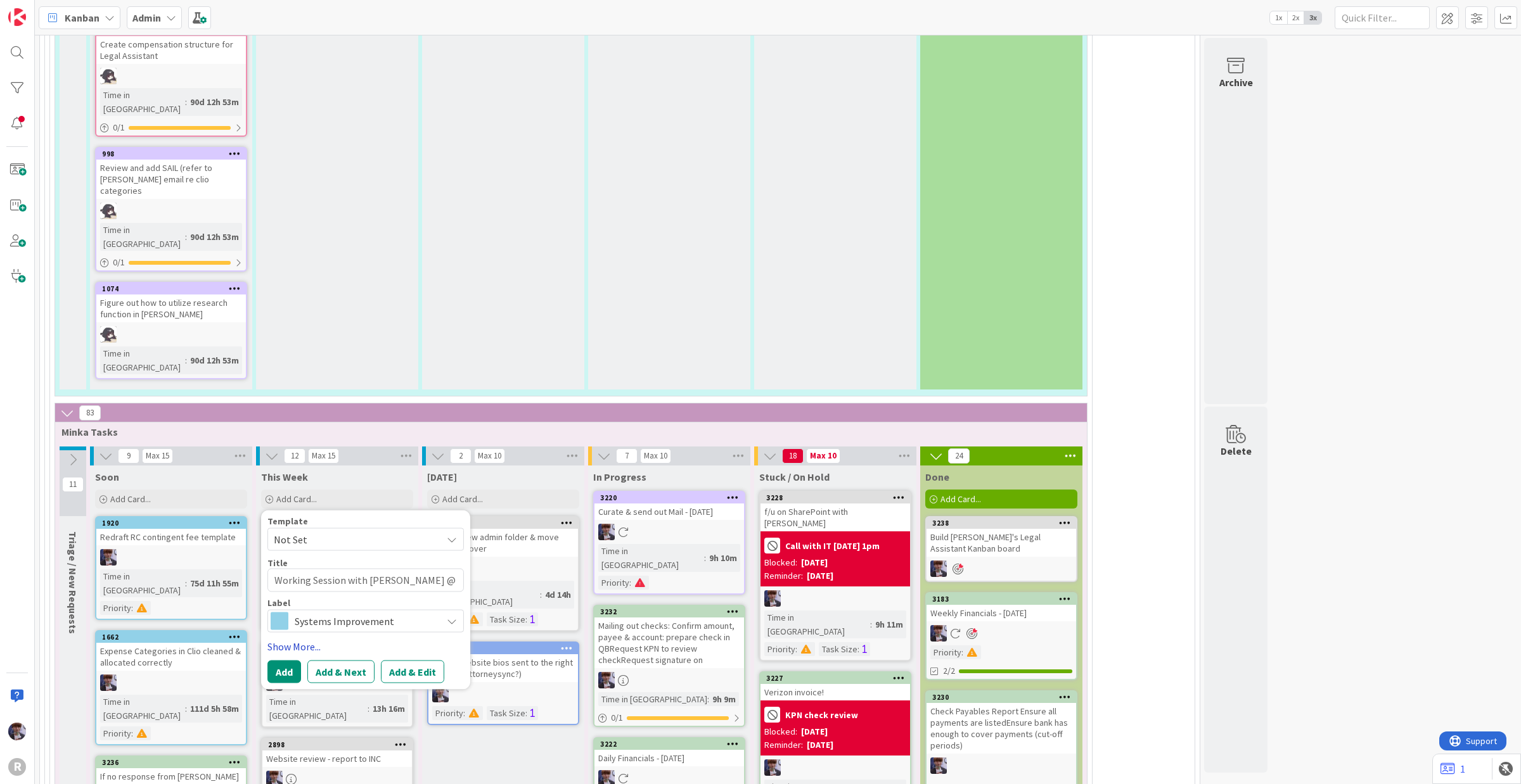
click at [305, 627] on link "Show More..." at bounding box center [366, 646] width 196 height 15
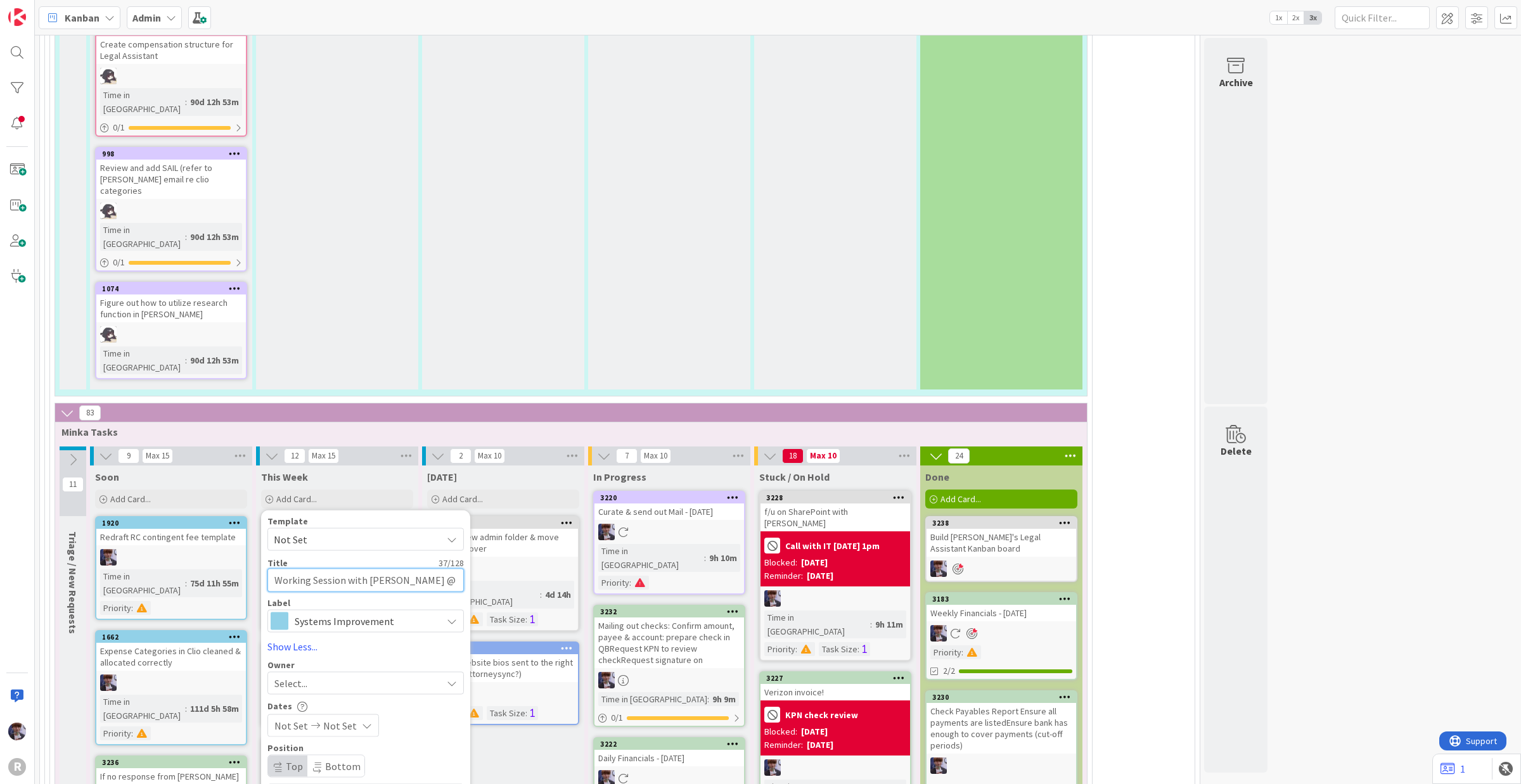
click at [343, 569] on textarea "Working Session with [PERSON_NAME] @ 2pm" at bounding box center [366, 580] width 196 height 23
click at [395, 569] on textarea "Working Session (Individual boards) with [PERSON_NAME] @ 2pm" at bounding box center [366, 588] width 196 height 38
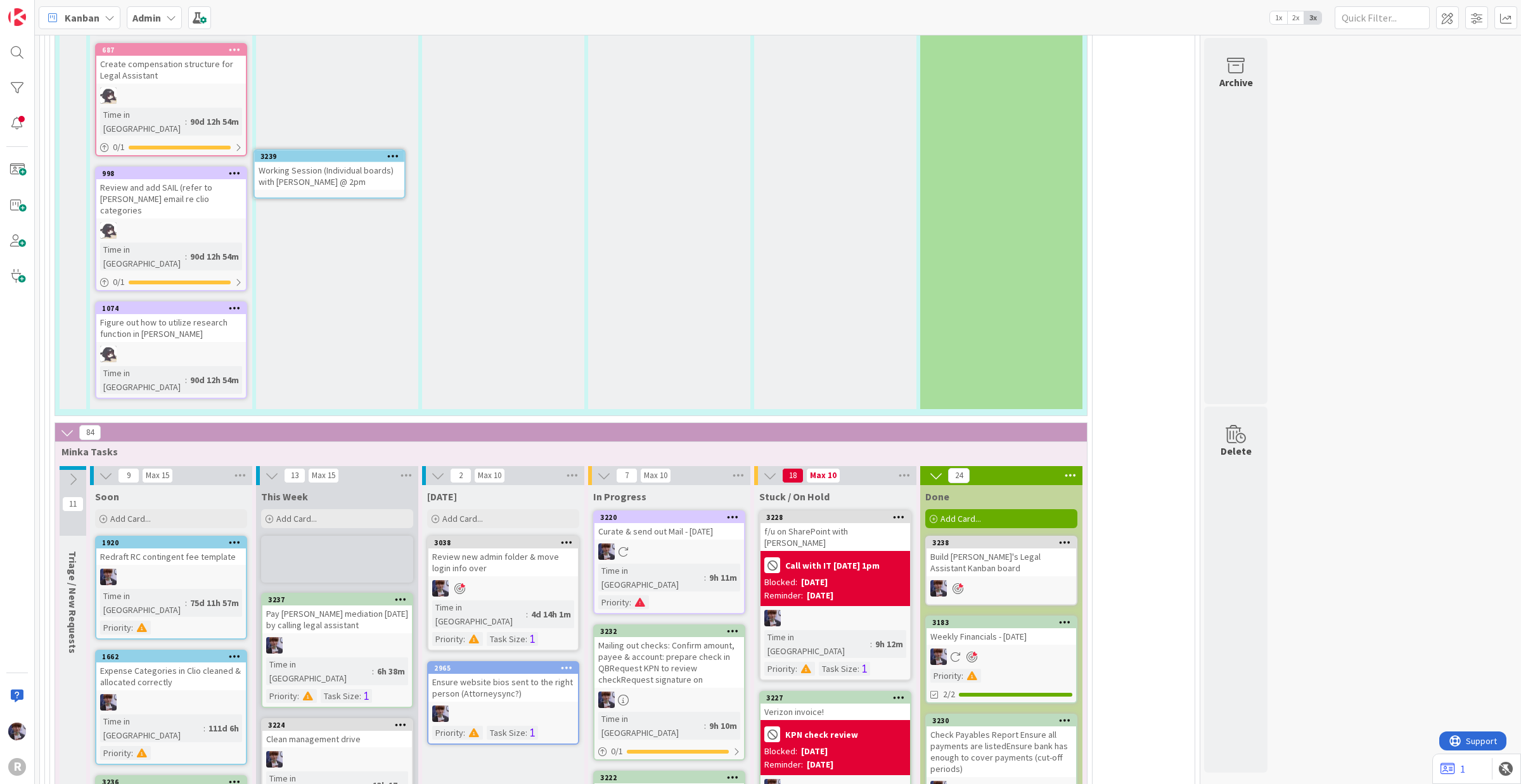
scroll to position [2646, 0]
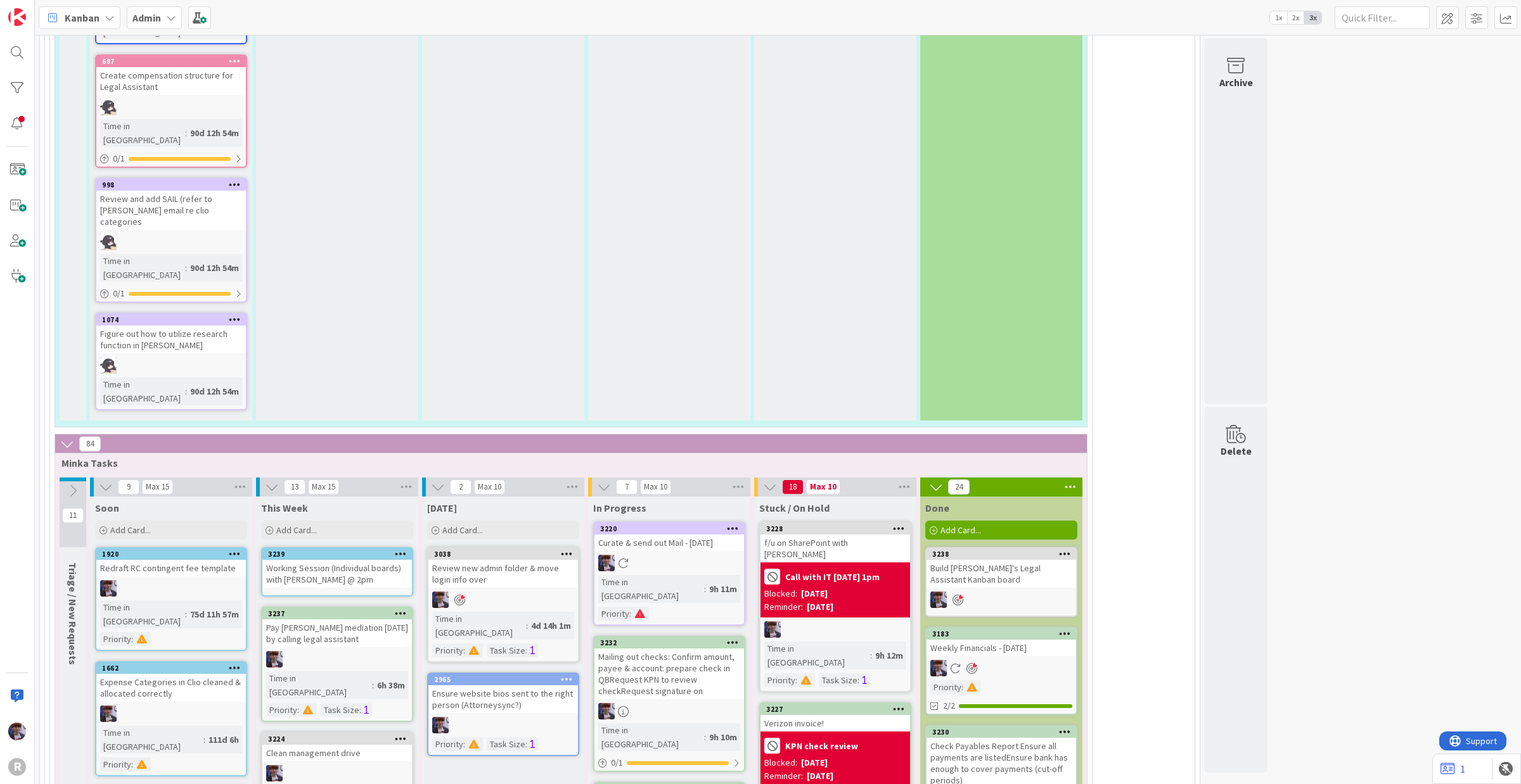
click at [406, 550] on div at bounding box center [400, 554] width 23 height 9
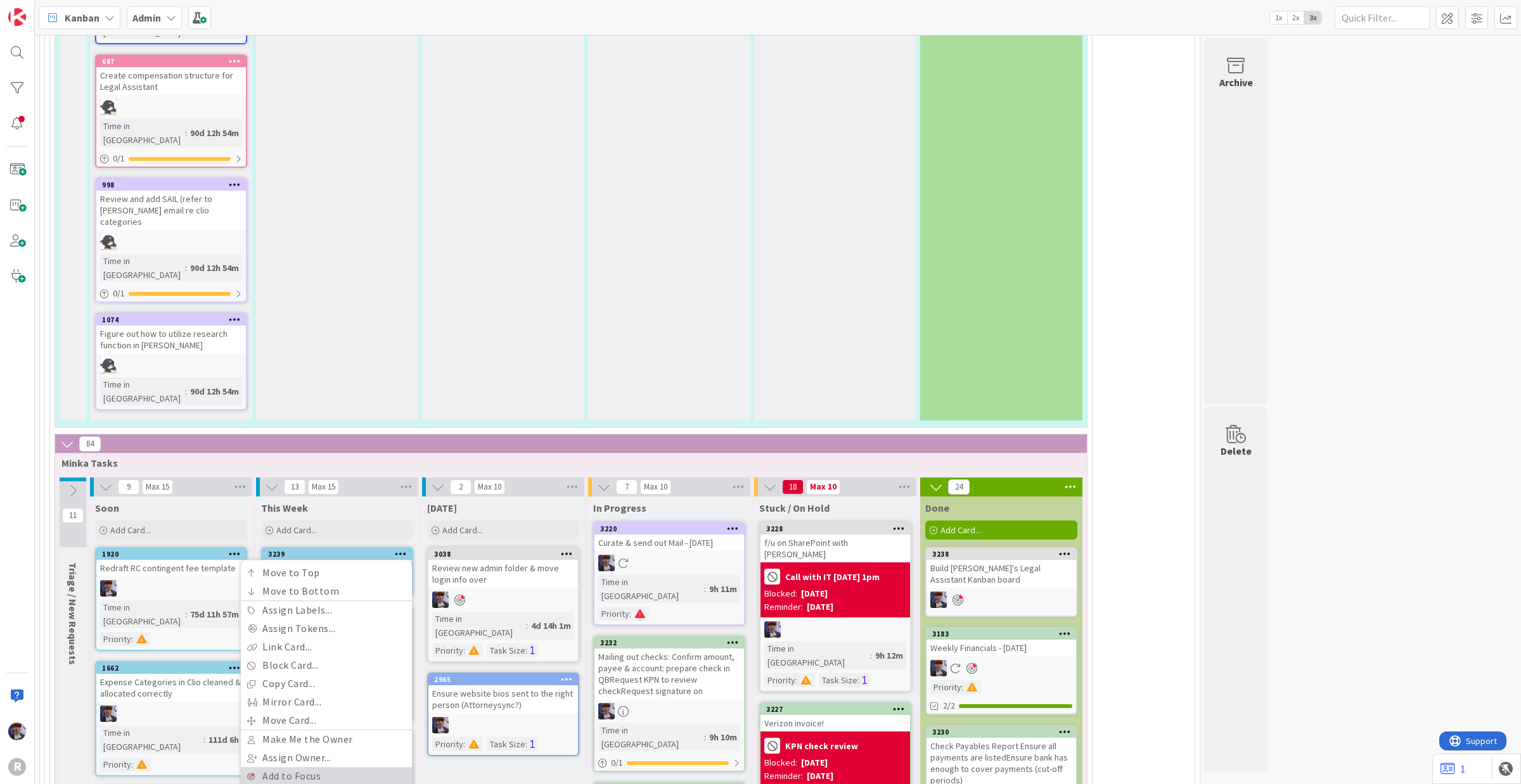
click at [292, 627] on link "Add to Focus" at bounding box center [326, 776] width 171 height 18
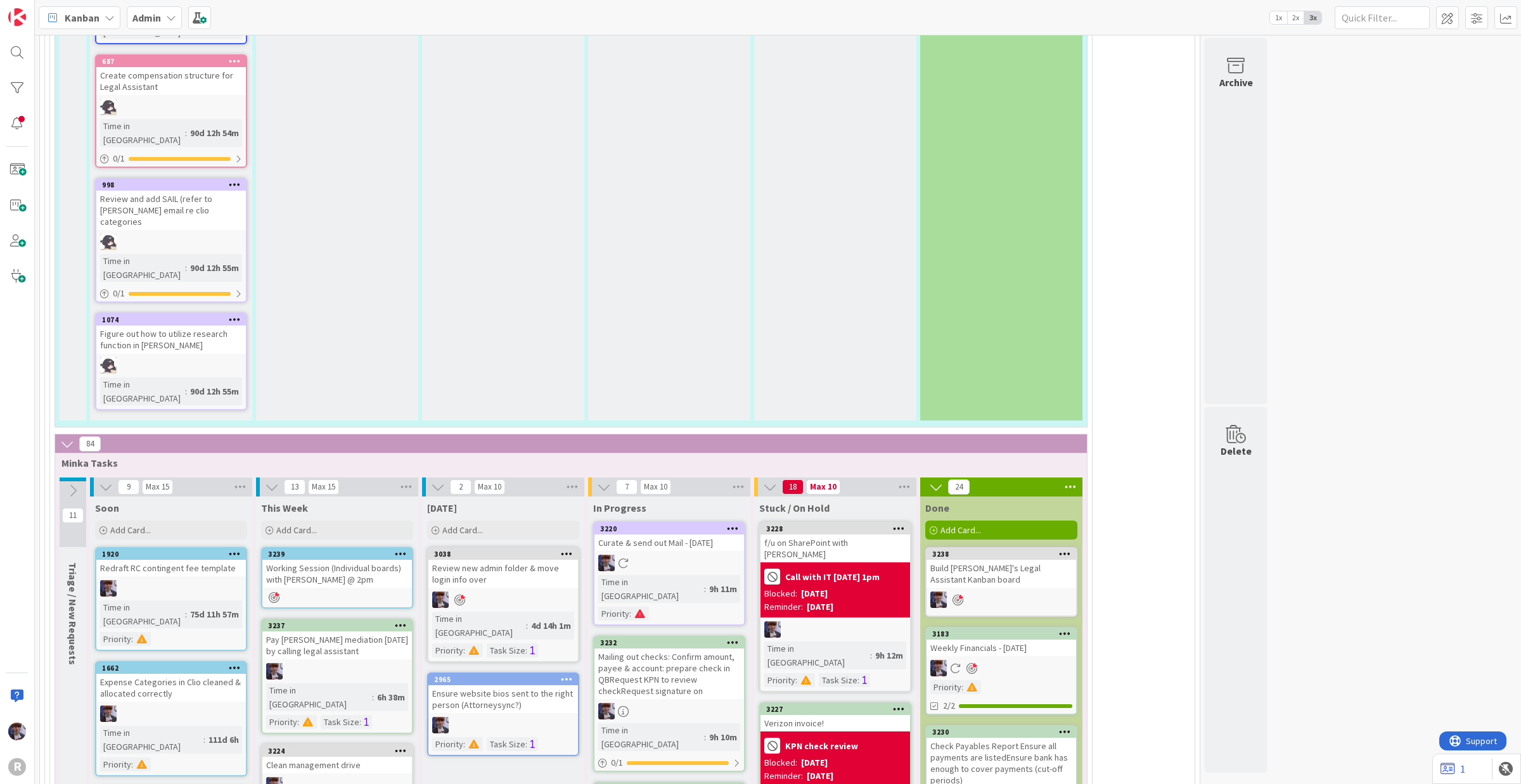
click at [403, 550] on icon at bounding box center [401, 554] width 12 height 9
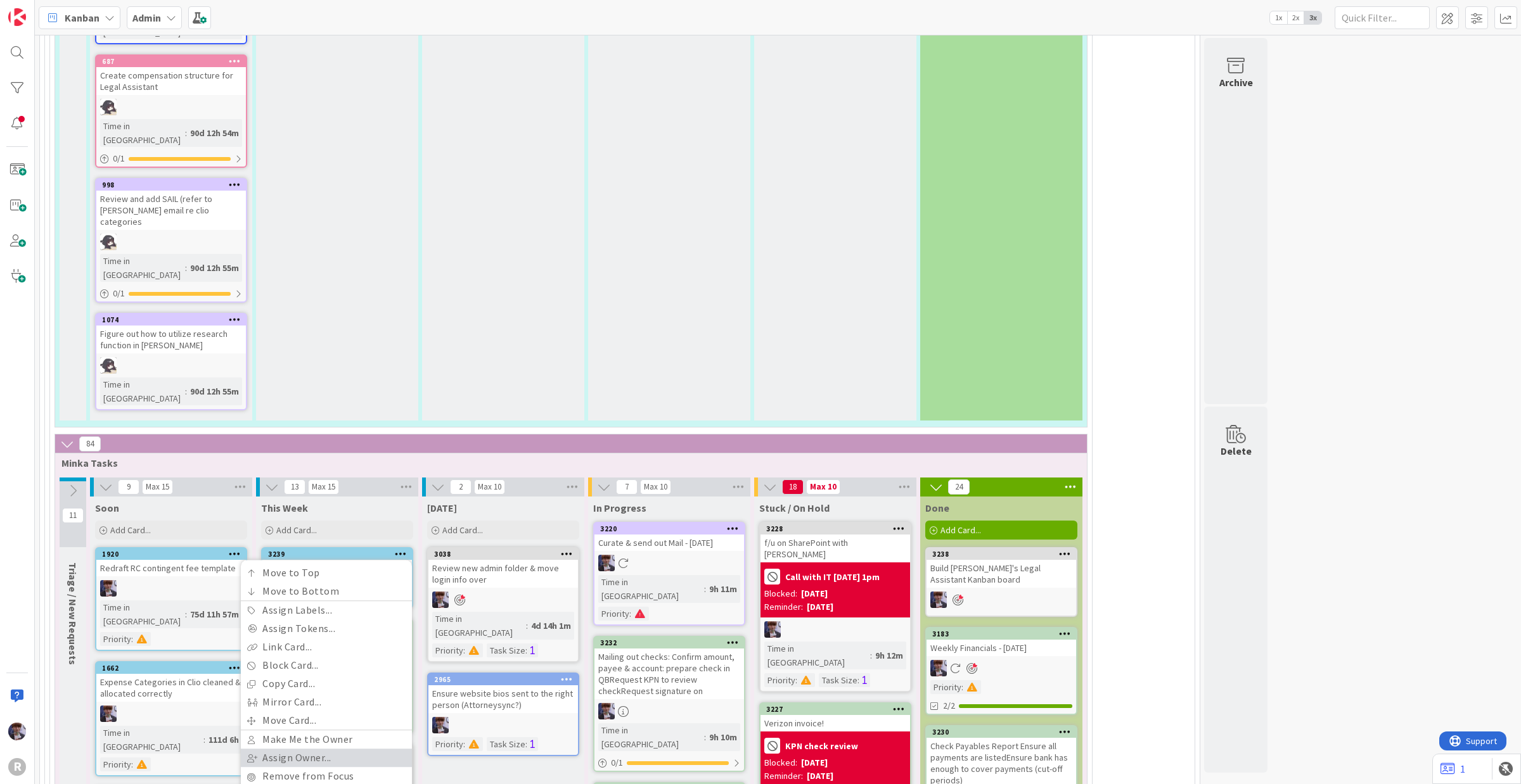
click at [290, 627] on link "Assign Owner..." at bounding box center [326, 758] width 171 height 18
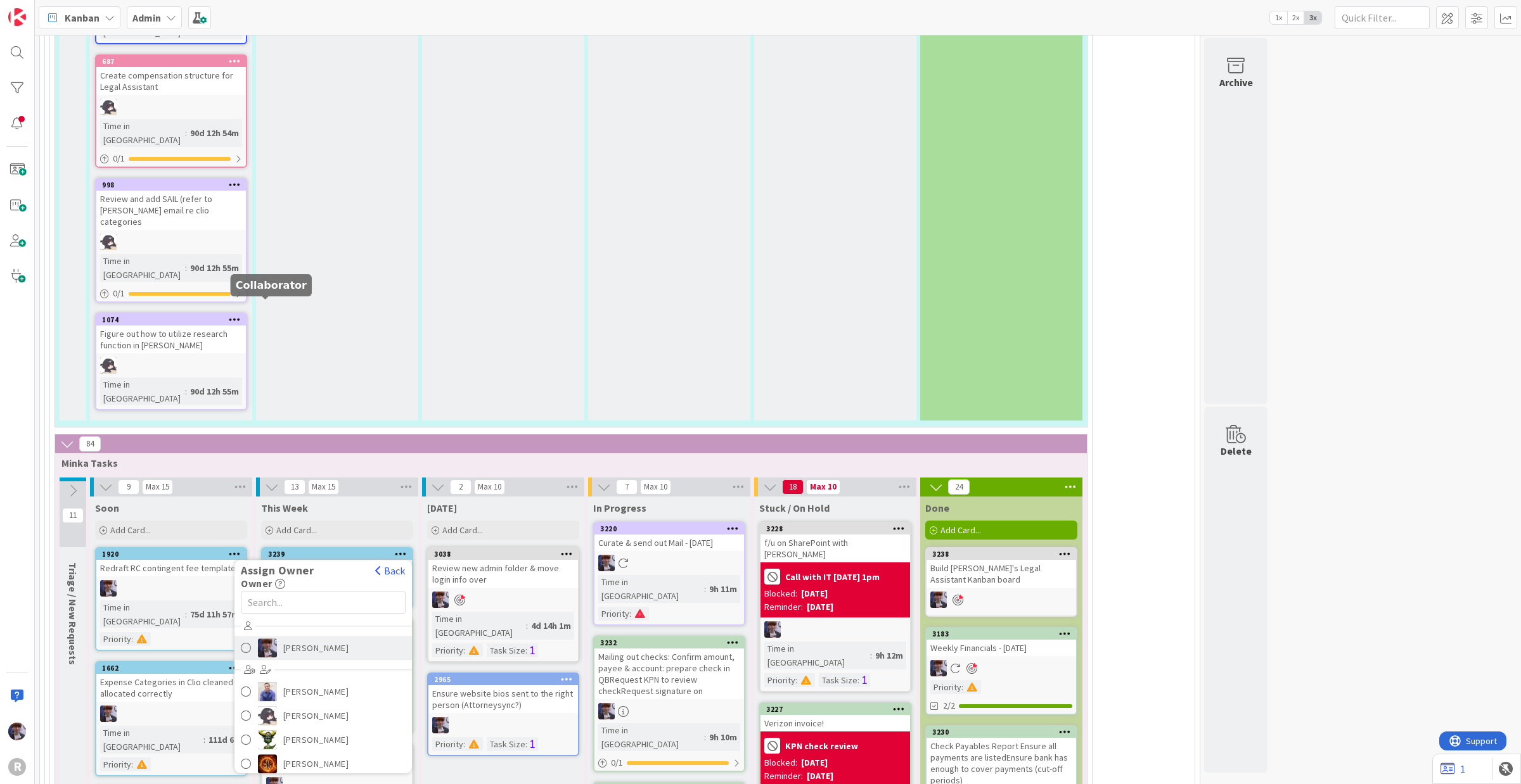
click at [303, 627] on span "[PERSON_NAME]" at bounding box center [316, 648] width 66 height 19
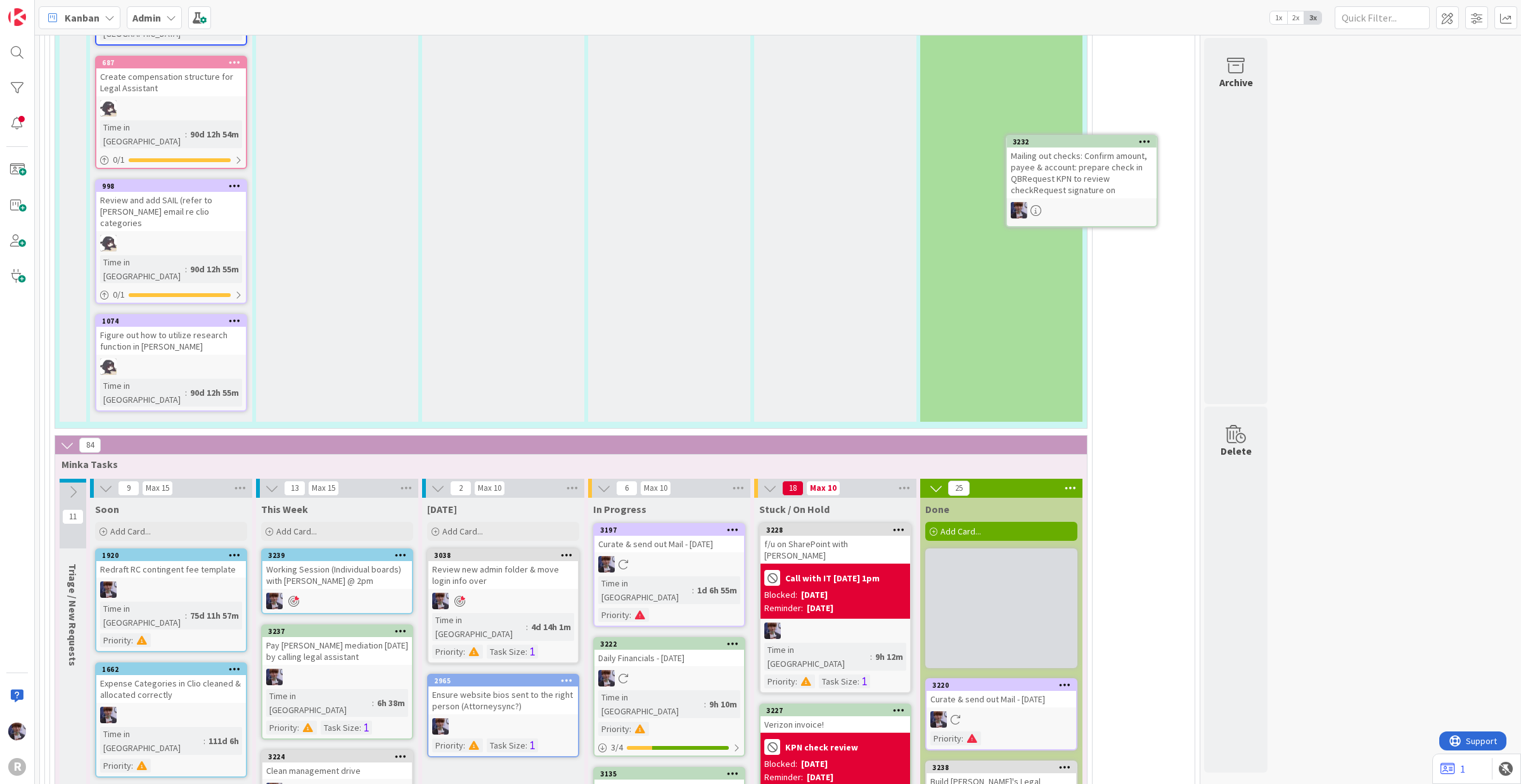
scroll to position [2643, 0]
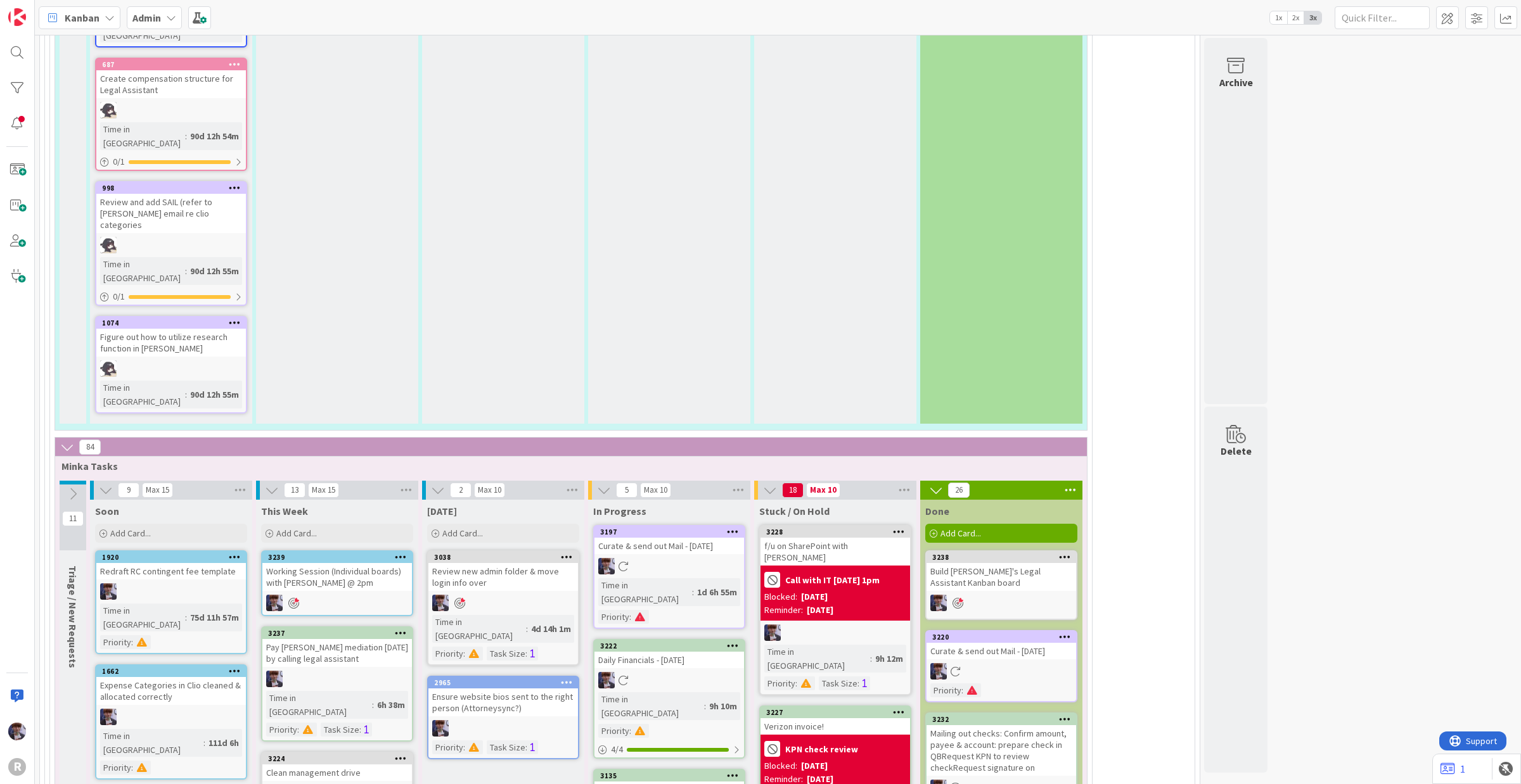
click at [1069, 627] on icon at bounding box center [1065, 719] width 12 height 9
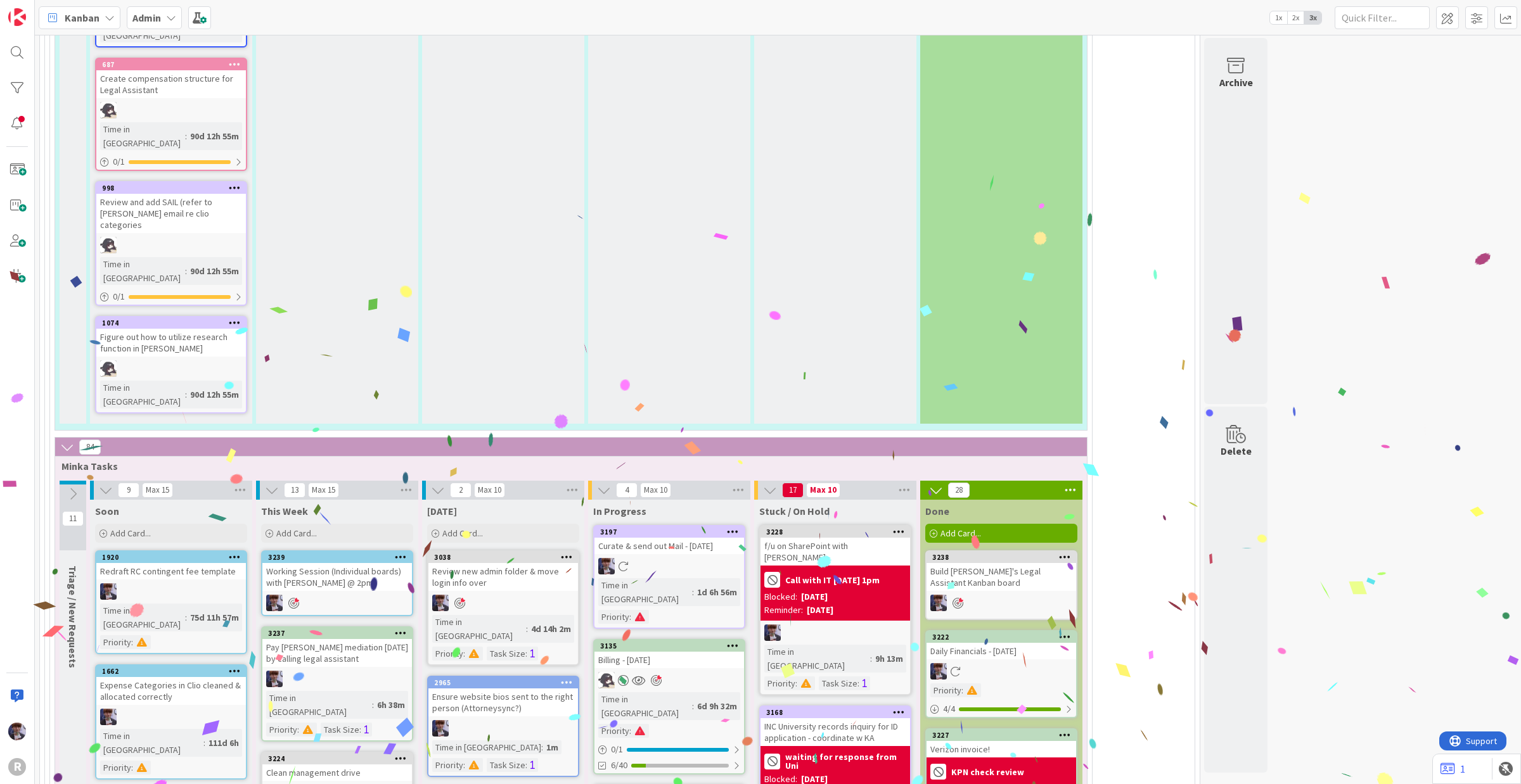
click at [1060, 627] on icon at bounding box center [1065, 735] width 12 height 9
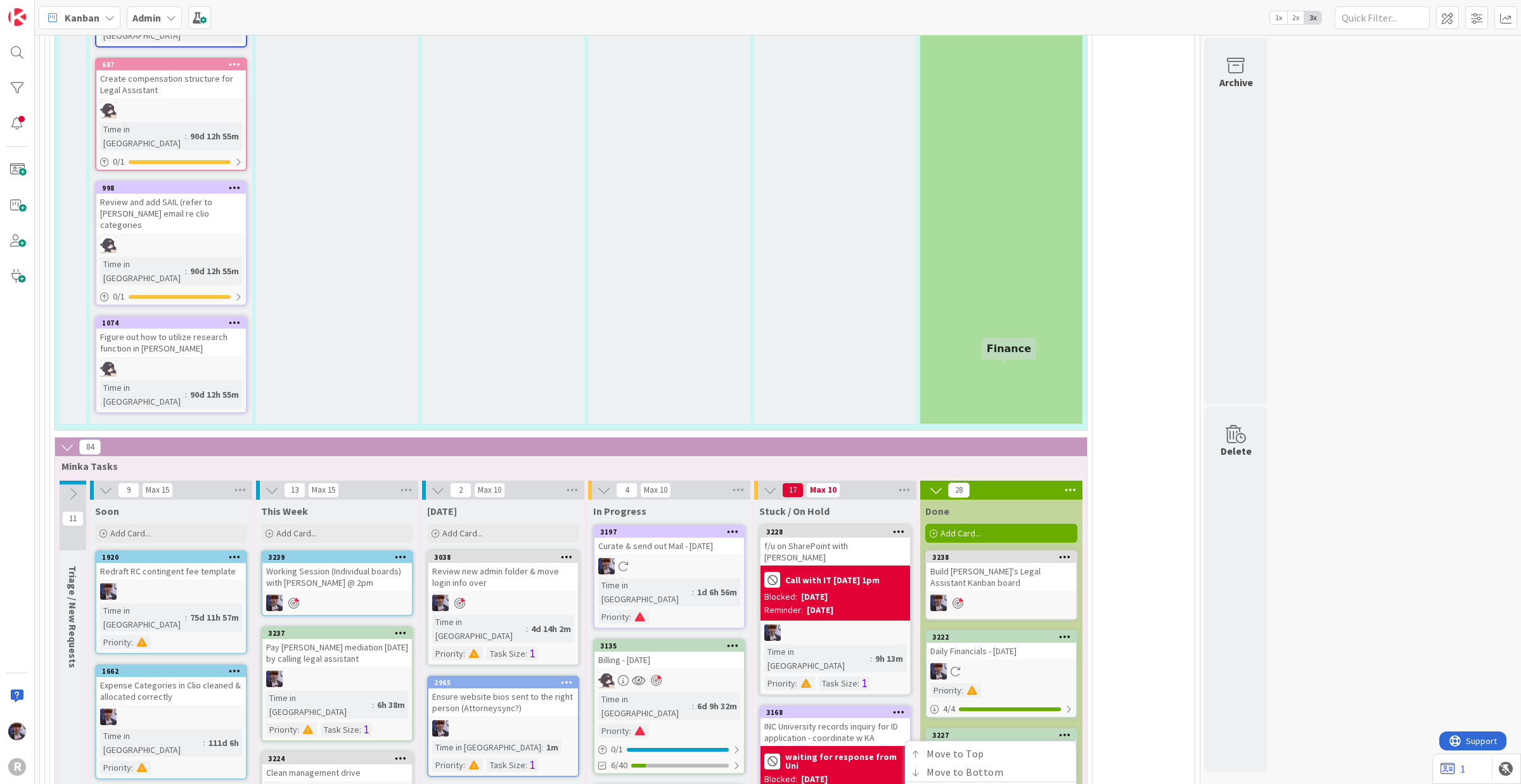
click at [978, 627] on div "3227" at bounding box center [1004, 736] width 144 height 9
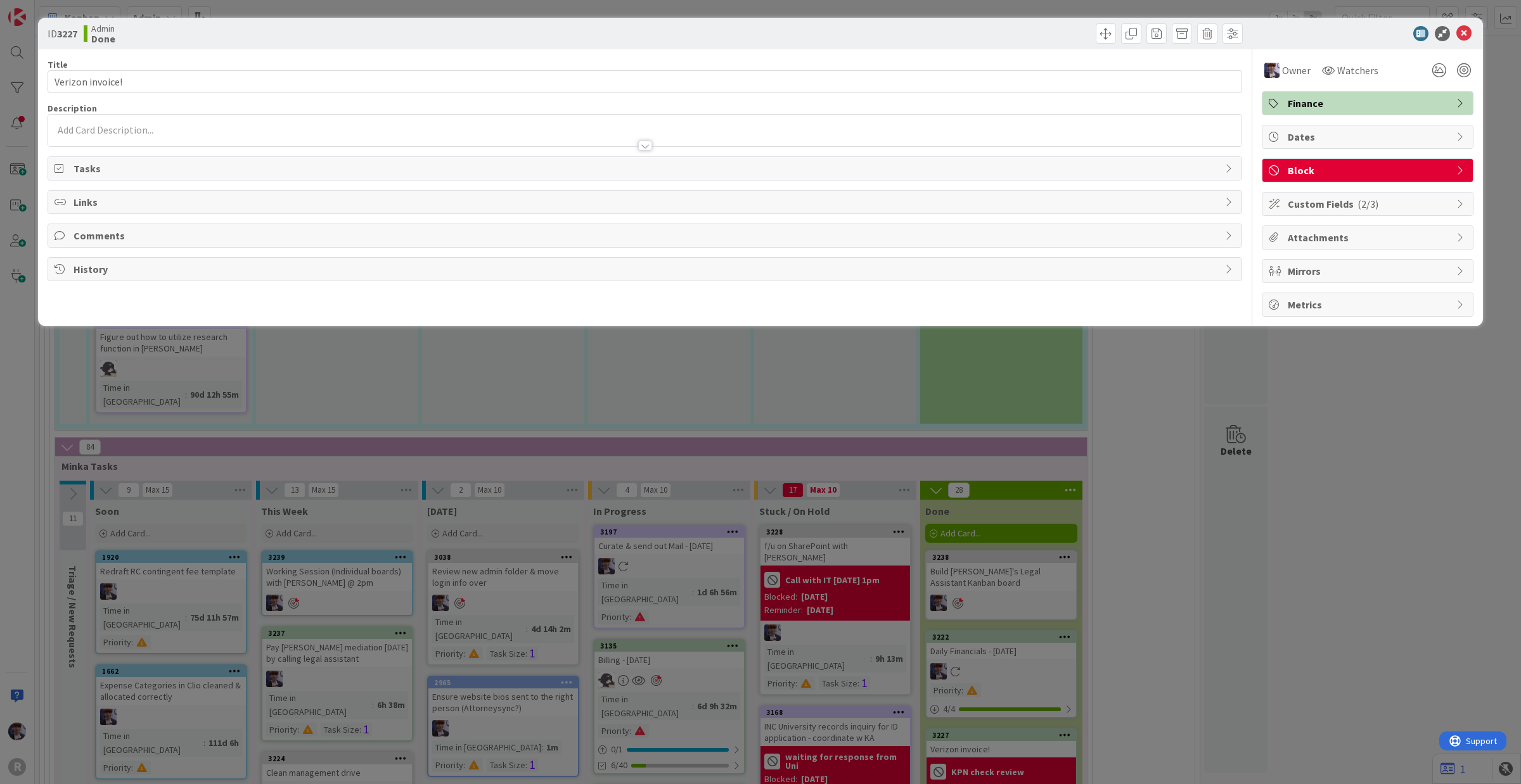
click at [1216, 173] on span "Block" at bounding box center [1369, 170] width 162 height 15
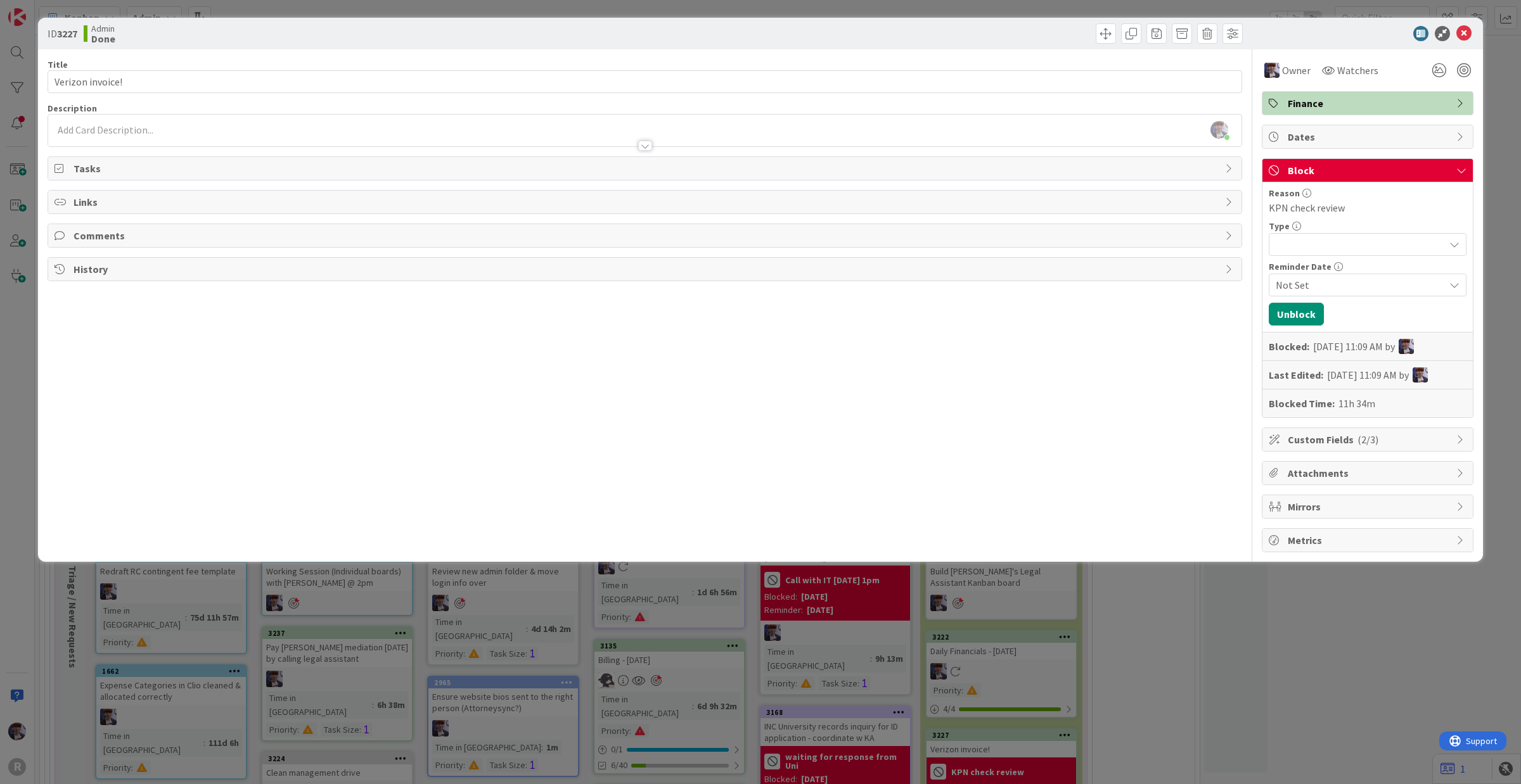
click at [1216, 174] on span "Block" at bounding box center [1369, 170] width 162 height 15
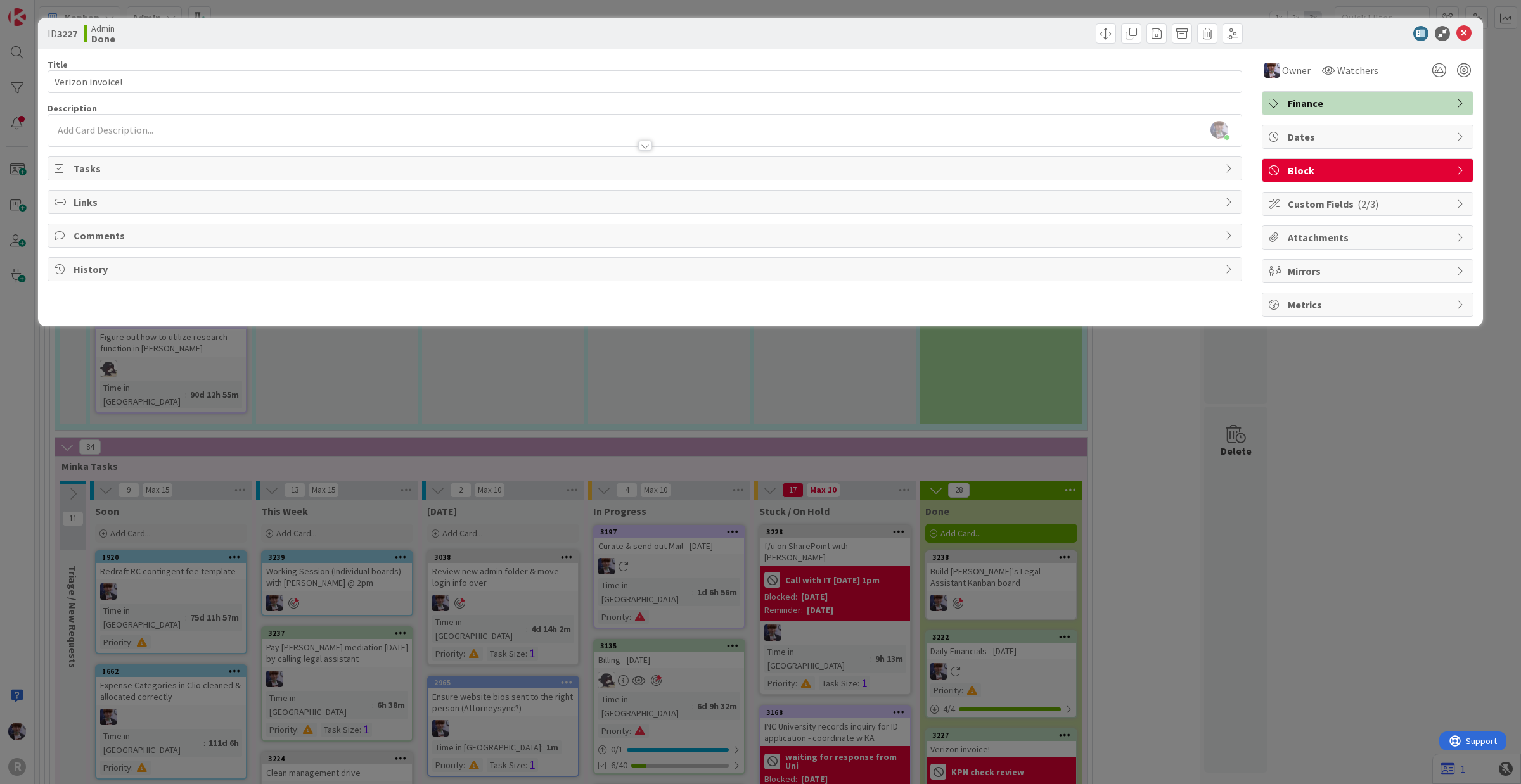
click at [1216, 174] on span "Block" at bounding box center [1369, 170] width 162 height 15
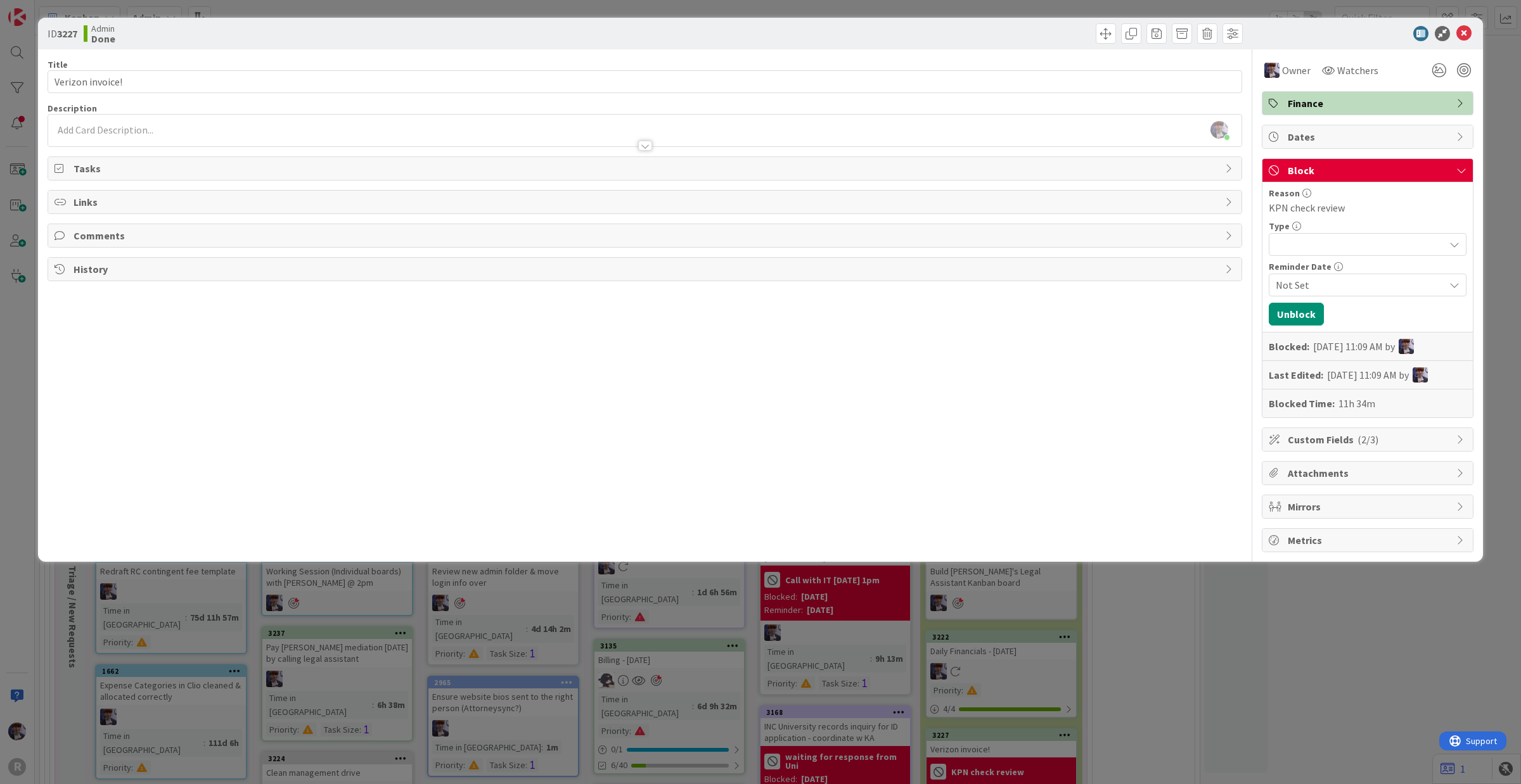
click at [1216, 166] on div "Block" at bounding box center [1367, 170] width 210 height 23
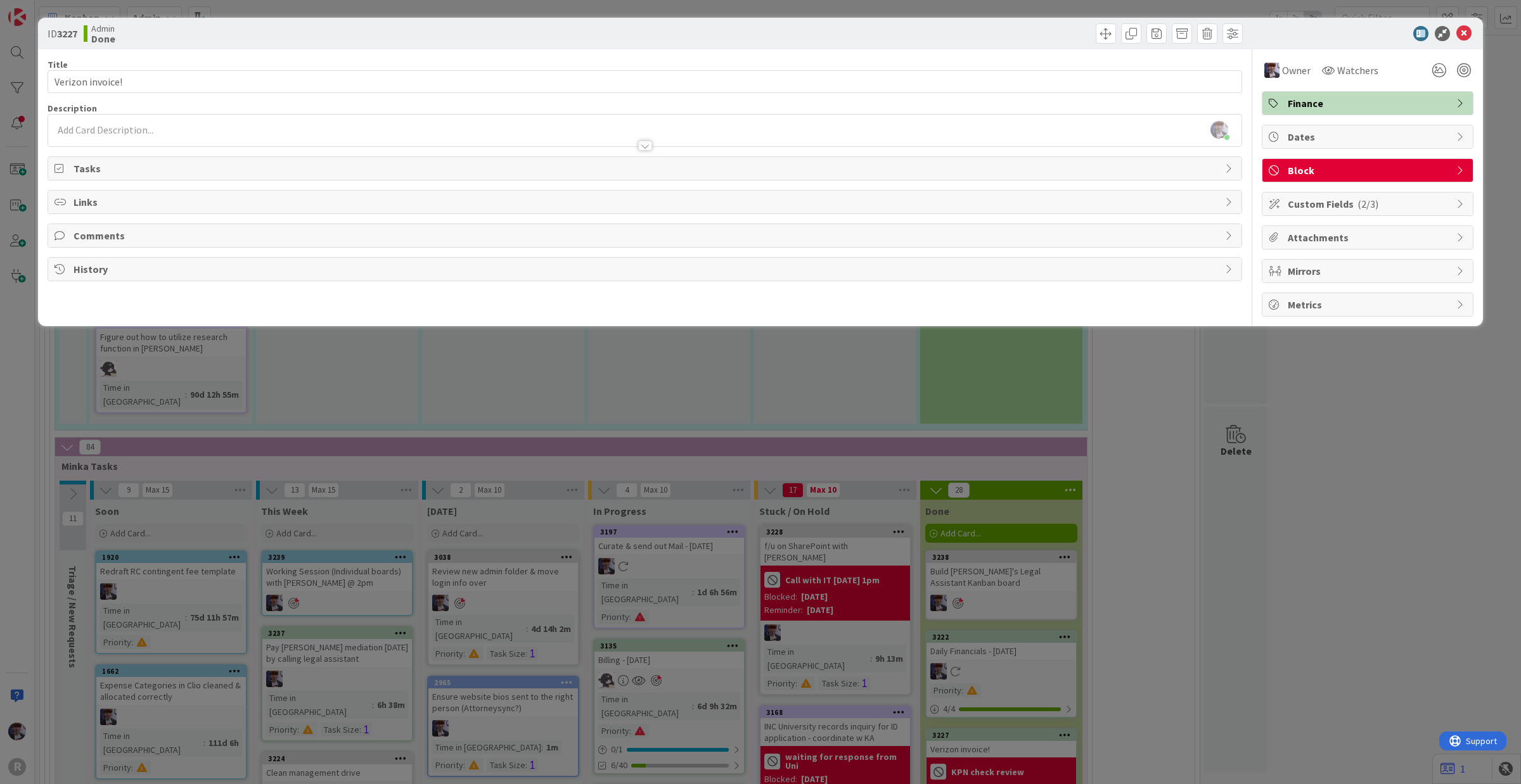
click at [1216, 173] on icon at bounding box center [1461, 170] width 10 height 10
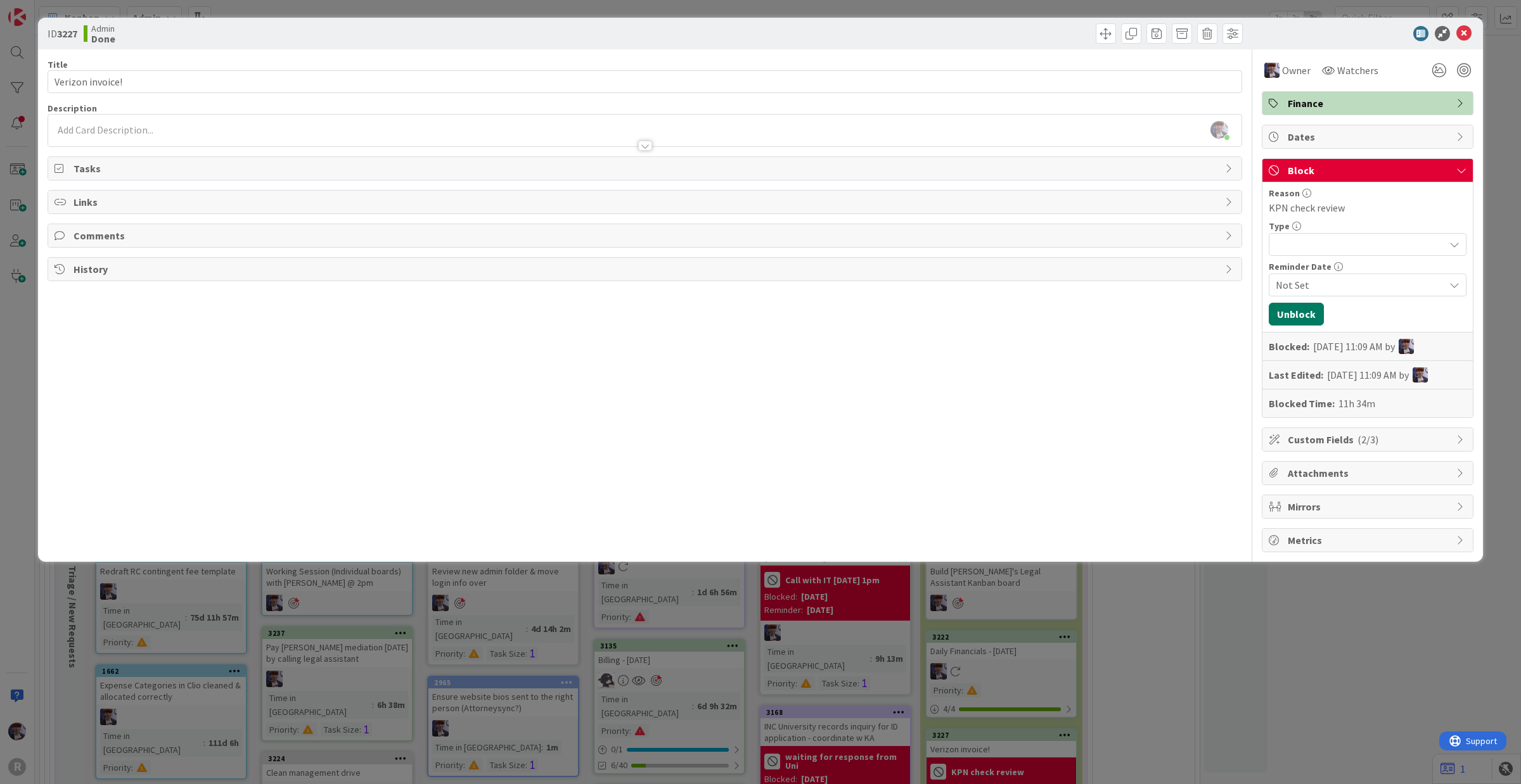
click at [1216, 314] on button "Unblock" at bounding box center [1296, 314] width 55 height 23
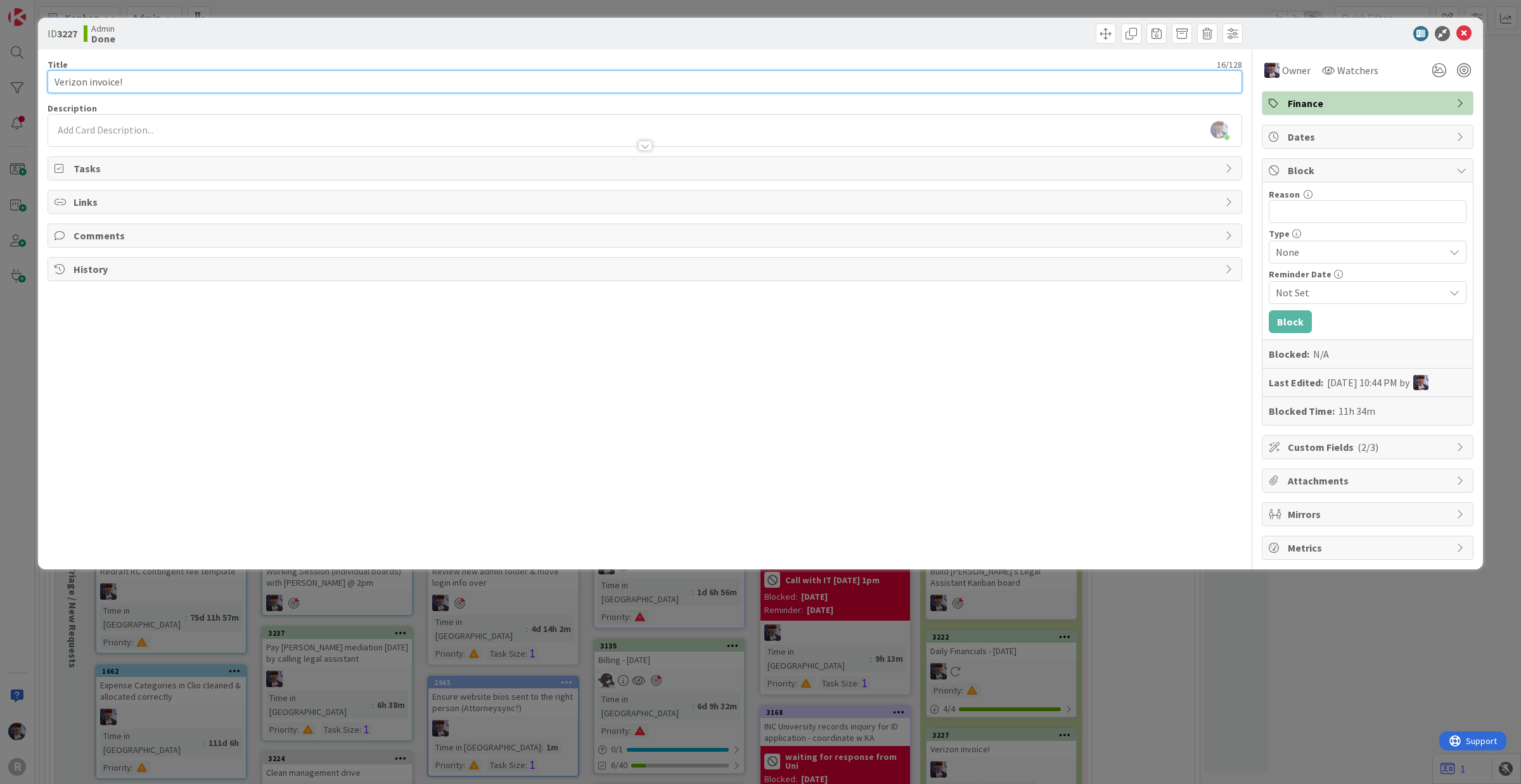
click at [53, 84] on input "Verizon invoice!" at bounding box center [645, 81] width 1194 height 23
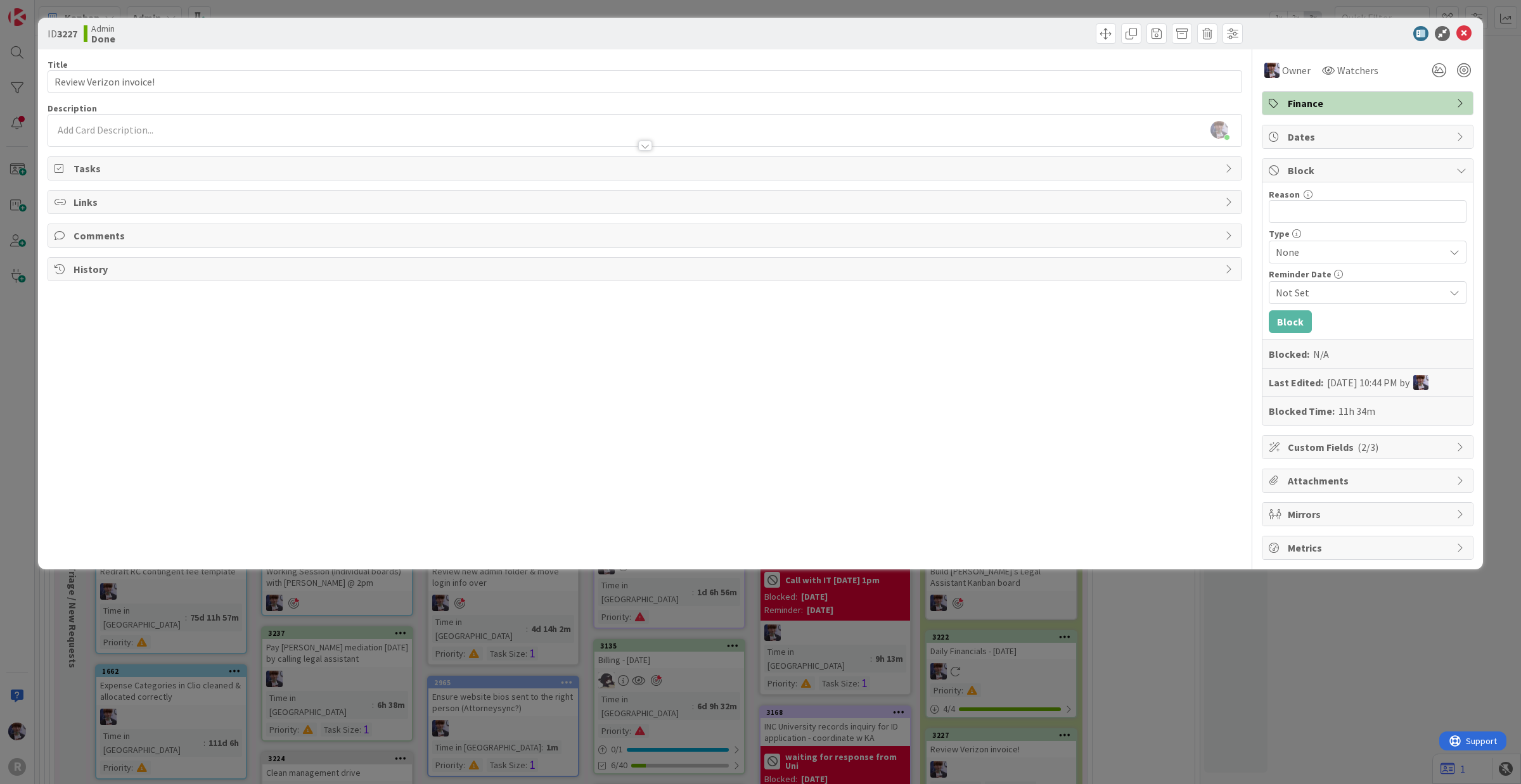
click at [547, 627] on div "ID 3227 Admin Done Title 23 / 128 Review Verizon invoice! Description [PERSON_N…" at bounding box center [760, 392] width 1521 height 784
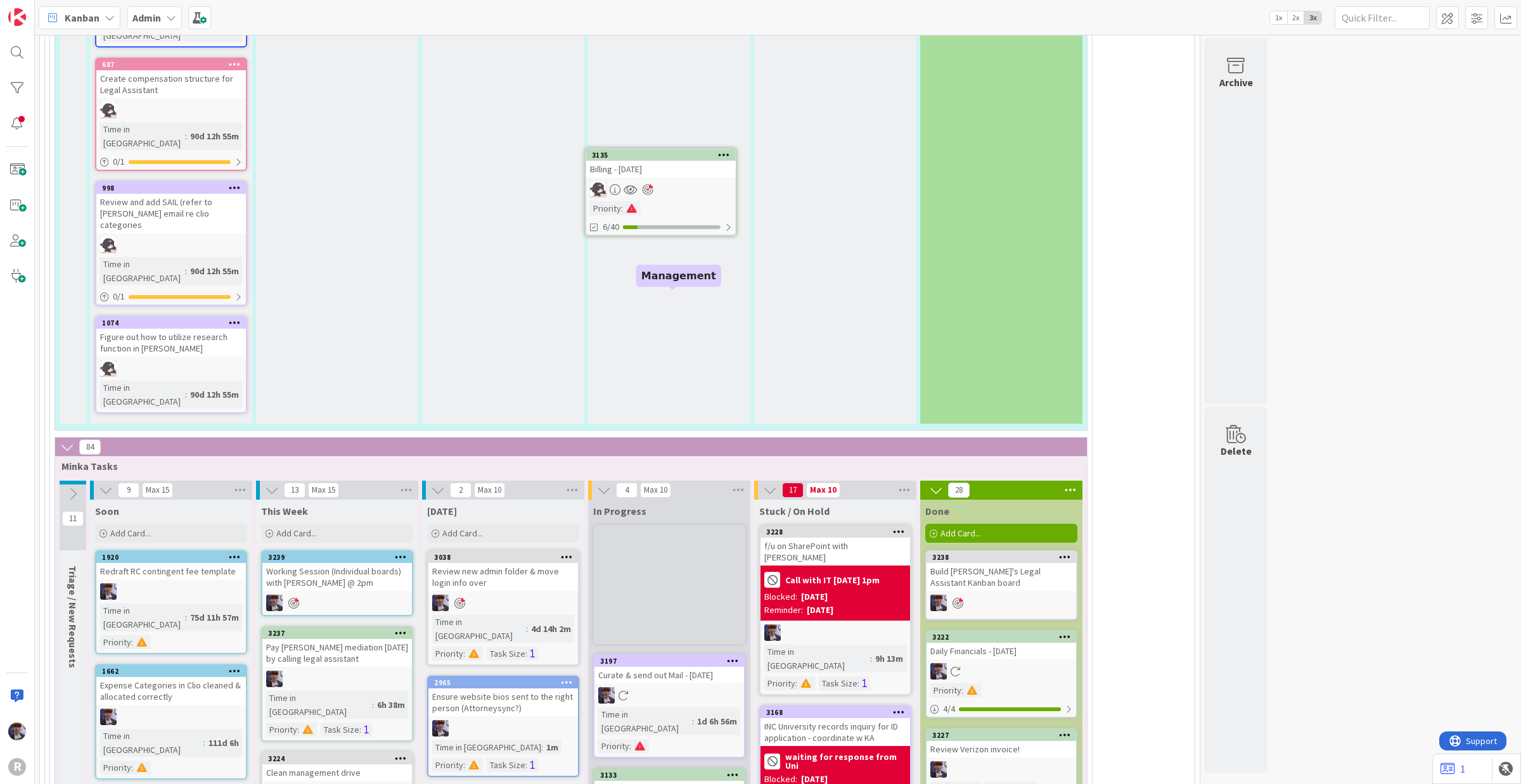
scroll to position [2638, 0]
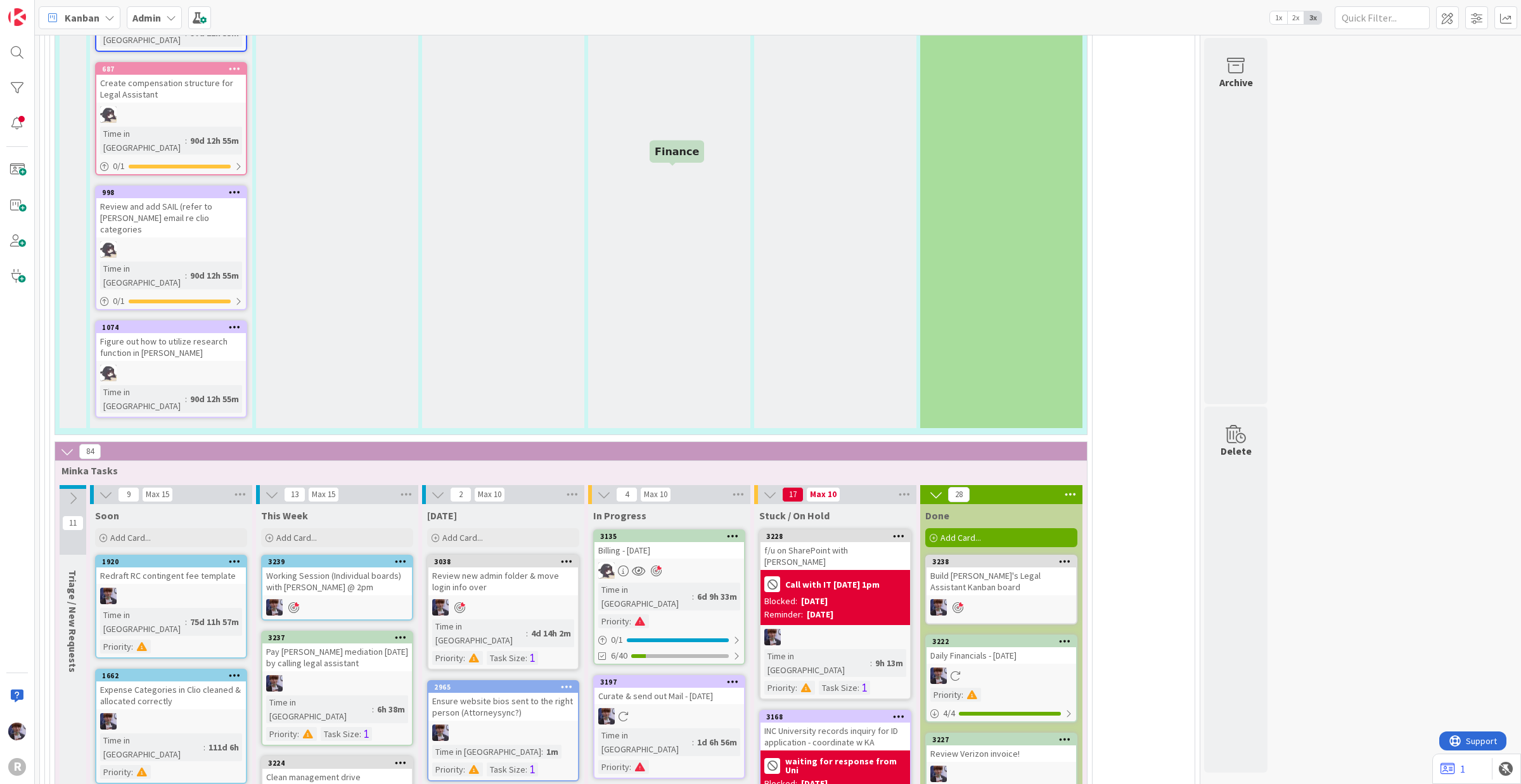
click at [696, 531] on div "3135" at bounding box center [669, 536] width 149 height 11
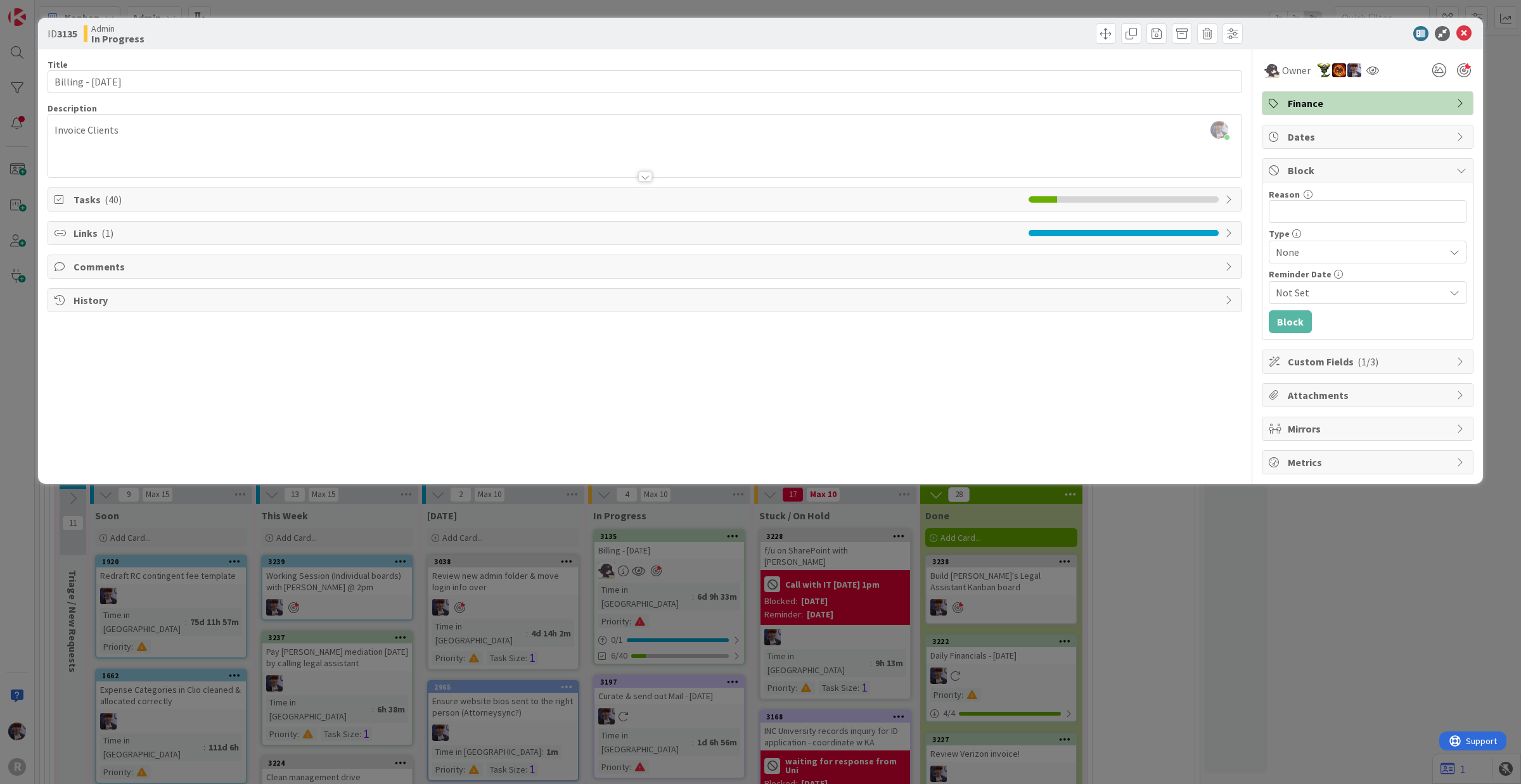
click at [92, 200] on span "Tasks ( 40 )" at bounding box center [547, 200] width 949 height 15
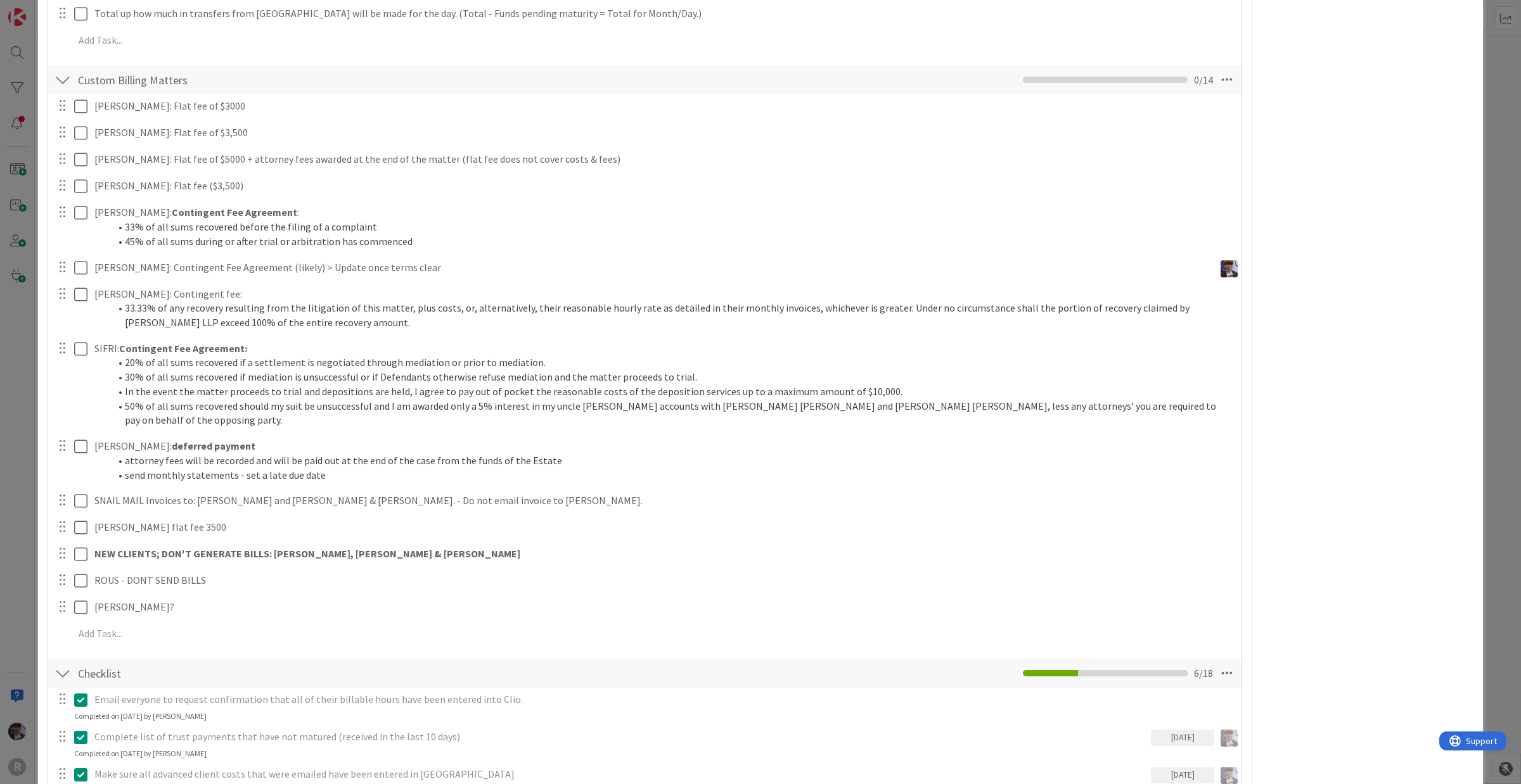
scroll to position [871, 0]
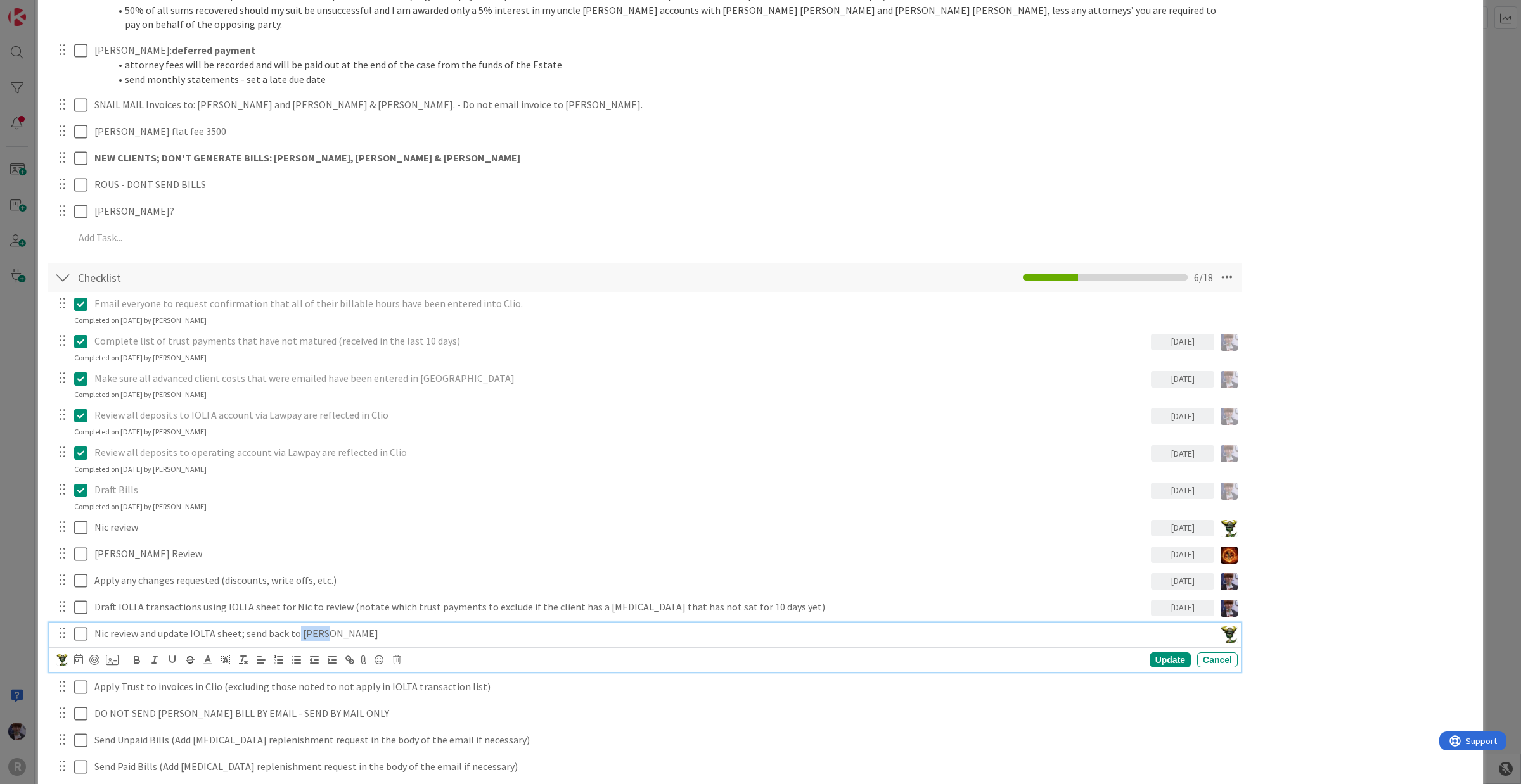
drag, startPoint x: 327, startPoint y: 621, endPoint x: 299, endPoint y: 620, distance: 28.0
click at [299, 626] on p "Nic review and update IOLTA sheet; send back to [PERSON_NAME]" at bounding box center [652, 633] width 1115 height 14
click at [1164, 627] on div "Update" at bounding box center [1170, 660] width 41 height 15
click at [179, 626] on p "Nic review and update IOLTA sheet; send back to [GEOGRAPHIC_DATA]" at bounding box center [652, 633] width 1115 height 14
click at [71, 627] on div at bounding box center [87, 660] width 62 height 15
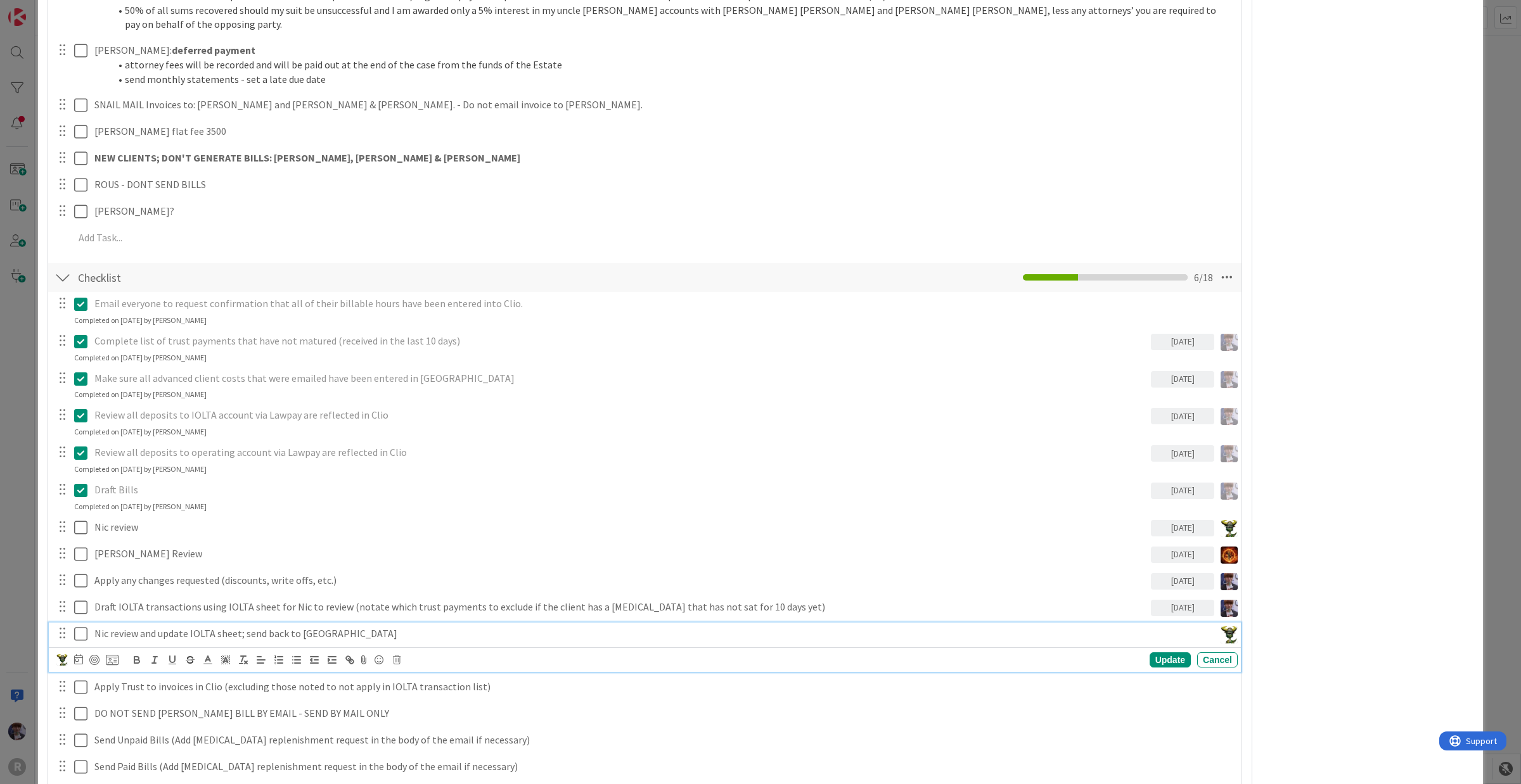
click at [71, 627] on div at bounding box center [87, 660] width 62 height 15
click at [74, 627] on icon at bounding box center [78, 659] width 9 height 10
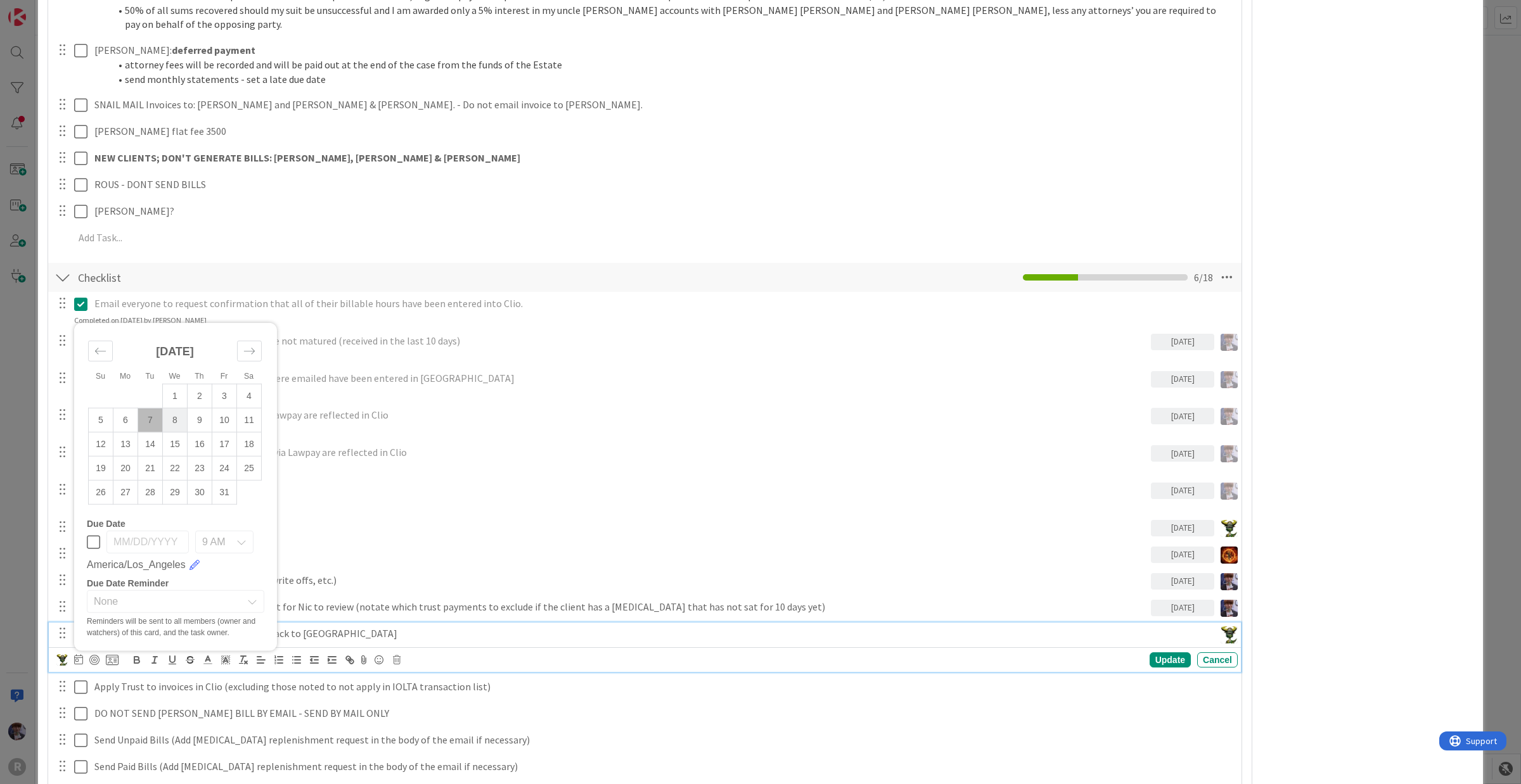
click at [167, 409] on td "8" at bounding box center [175, 421] width 25 height 24
click at [374, 627] on div "Apply Trust to invoices in Clio (excluding those noted to not apply in IOLTA tr…" at bounding box center [663, 687] width 1148 height 22
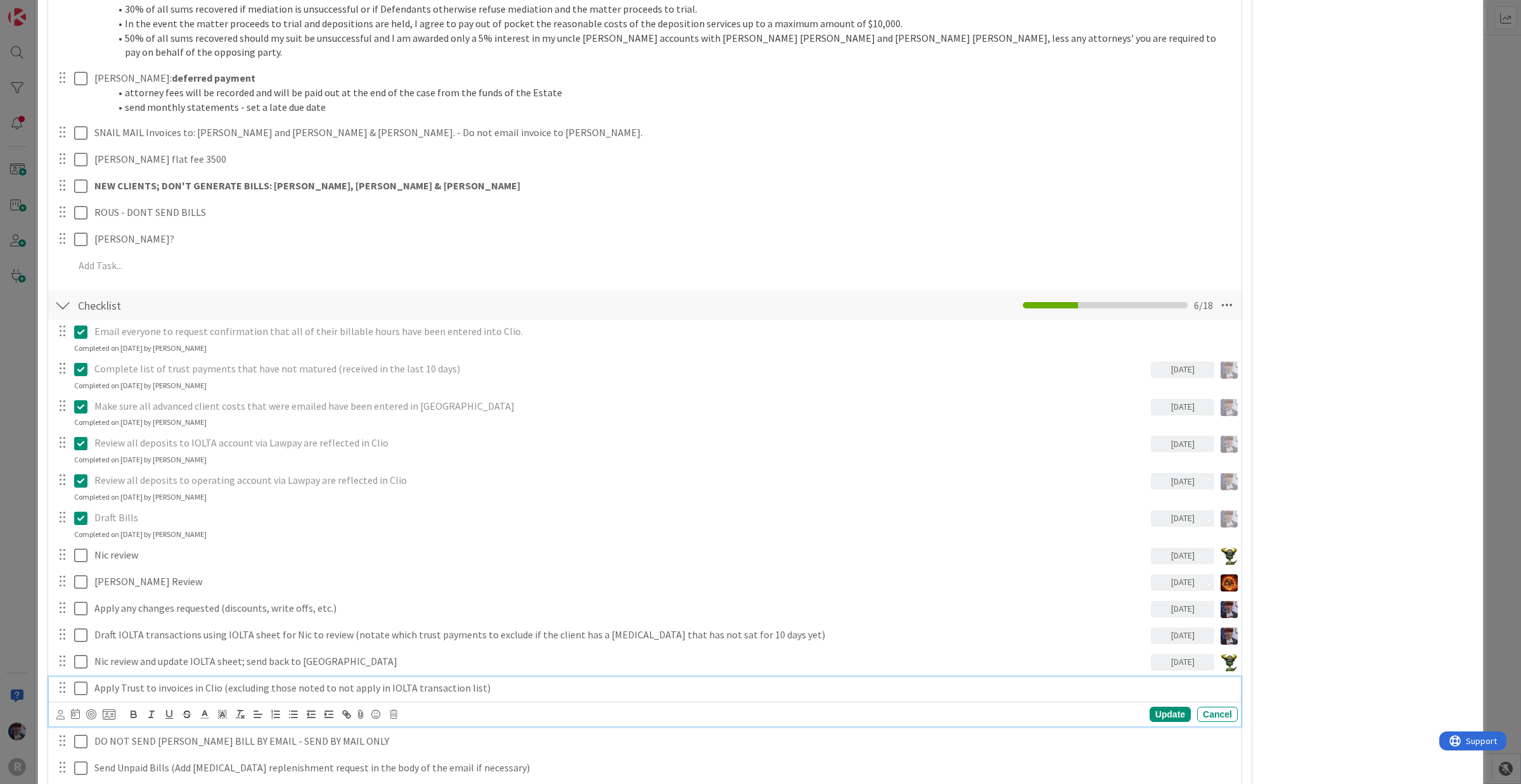
click at [82, 510] on icon at bounding box center [81, 518] width 14 height 15
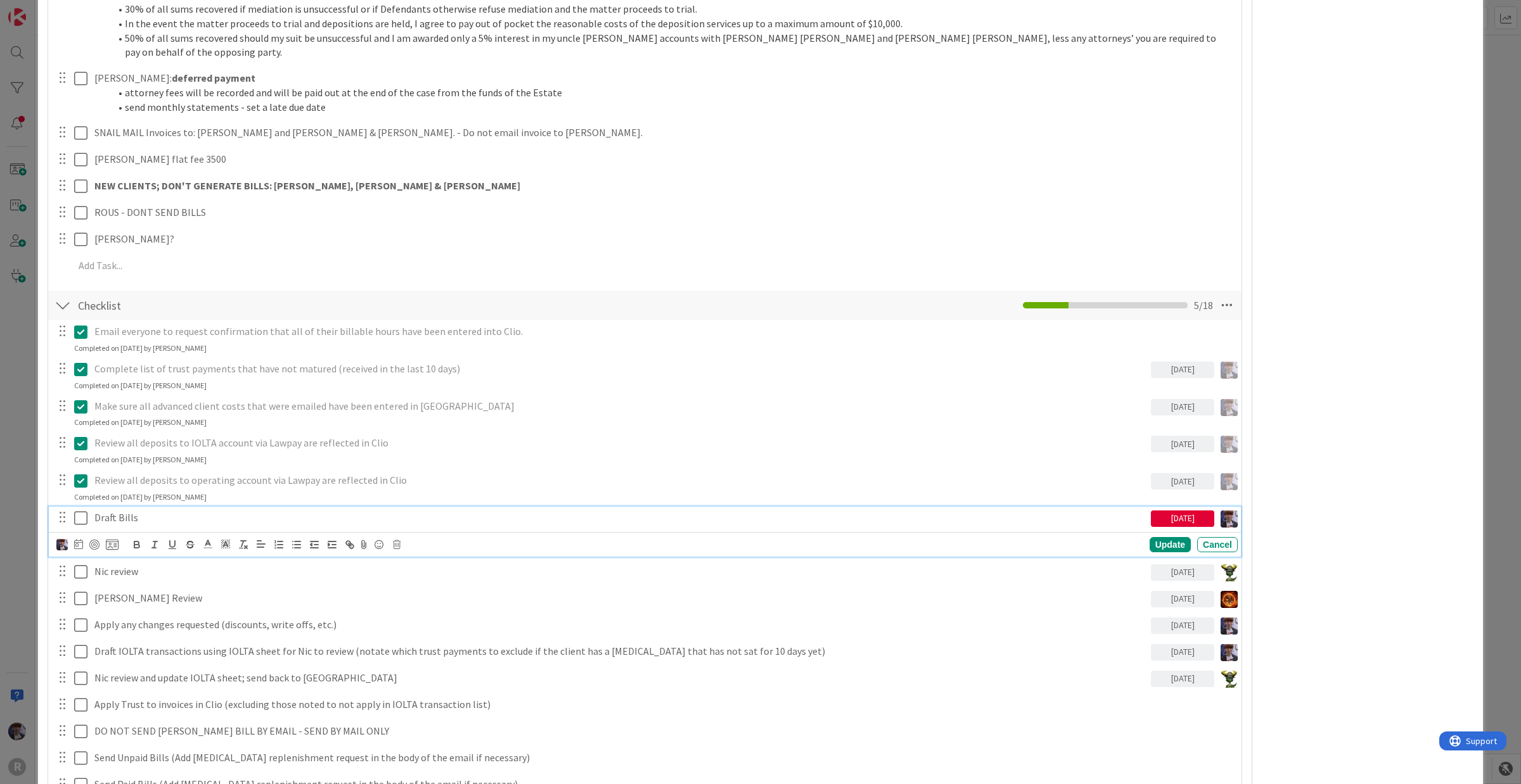
click at [125, 510] on p "Draft Bills" at bounding box center [620, 517] width 1051 height 14
click at [89, 540] on div at bounding box center [94, 544] width 10 height 10
click at [1149, 537] on div "Update" at bounding box center [1170, 545] width 41 height 15
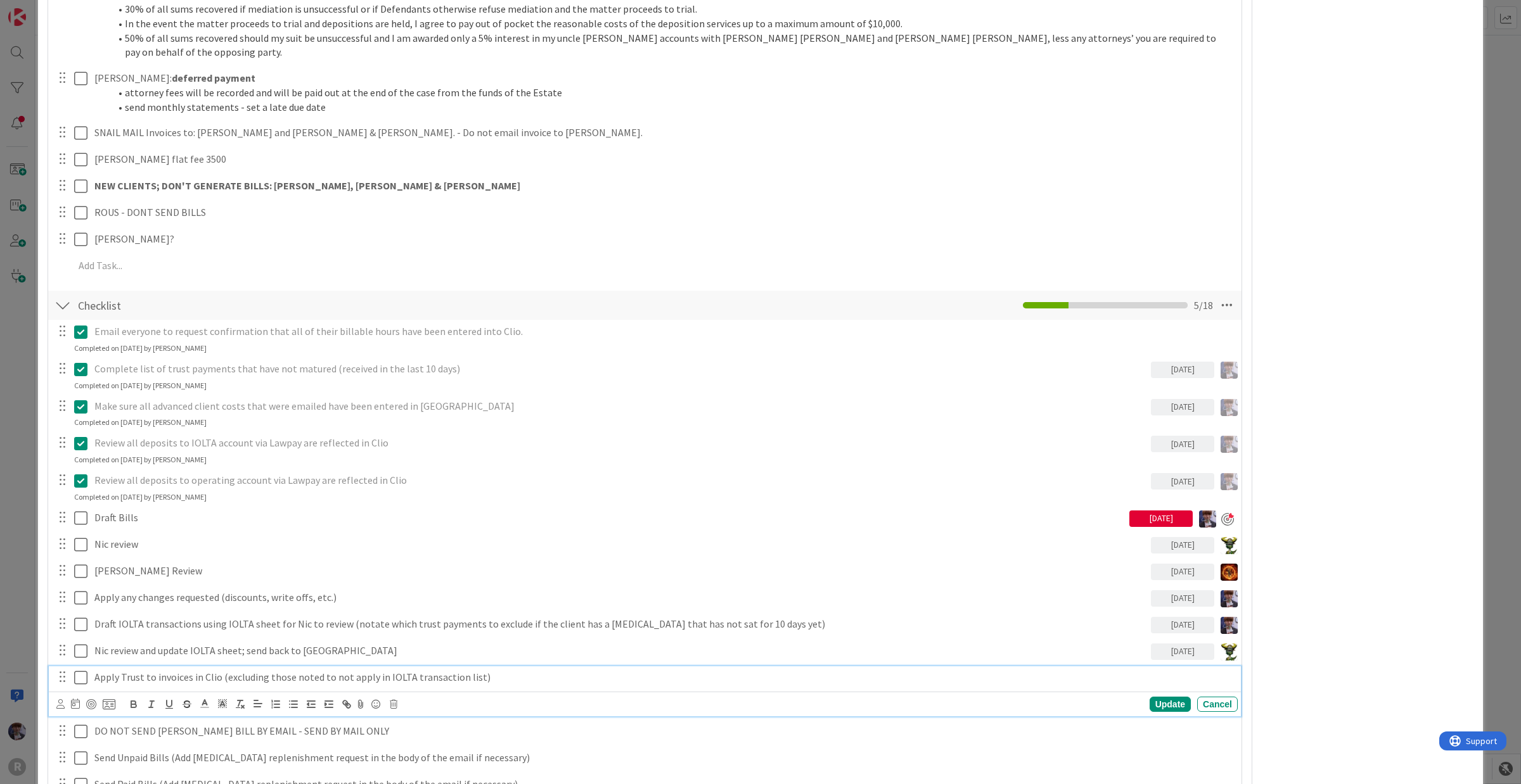
click at [216, 627] on p "Apply Trust to invoices in Clio (excluding those noted to not apply in IOLTA tr…" at bounding box center [663, 677] width 1138 height 14
click at [58, 627] on icon at bounding box center [60, 704] width 8 height 10
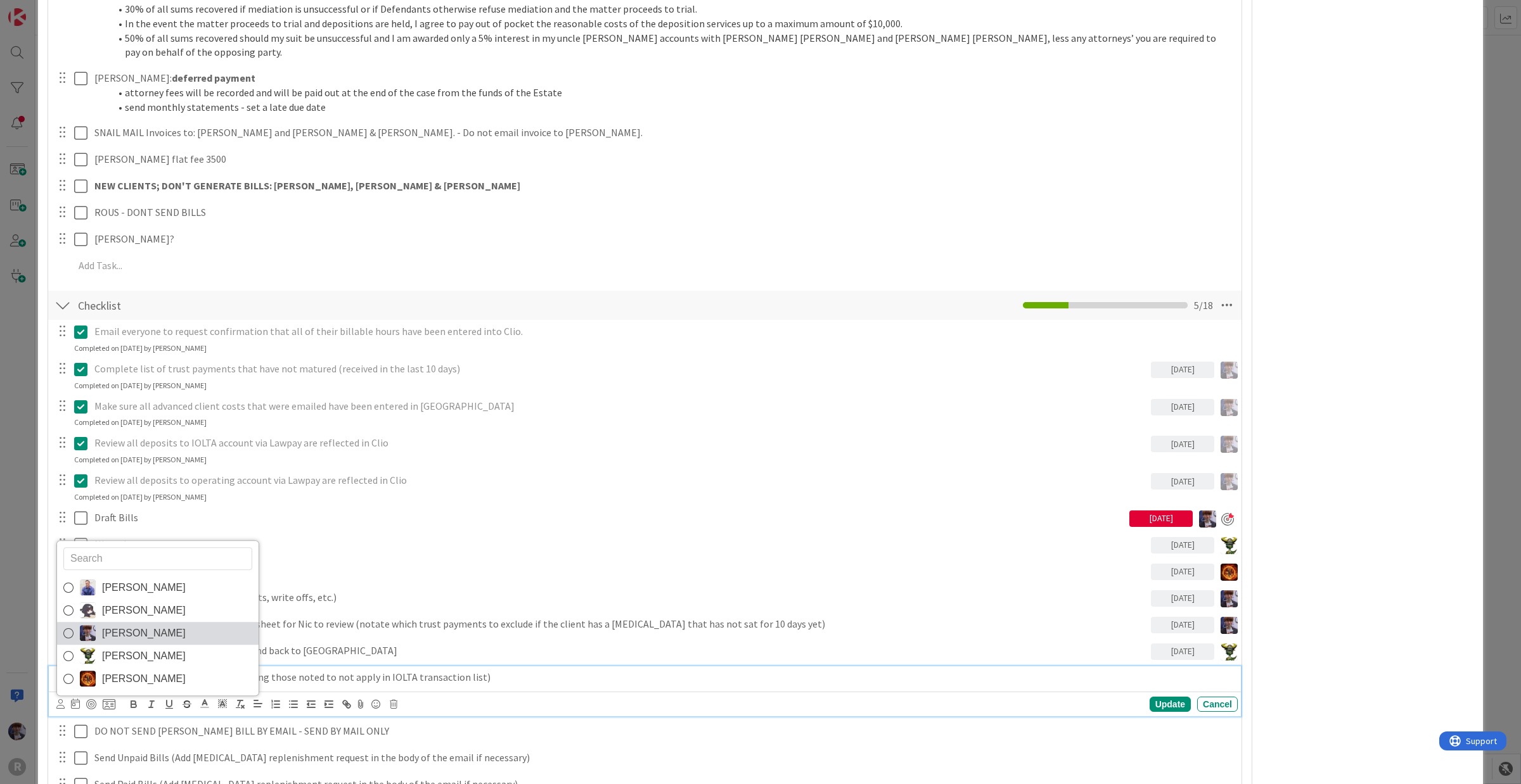
click at [102, 624] on span "[PERSON_NAME]" at bounding box center [143, 633] width 84 height 19
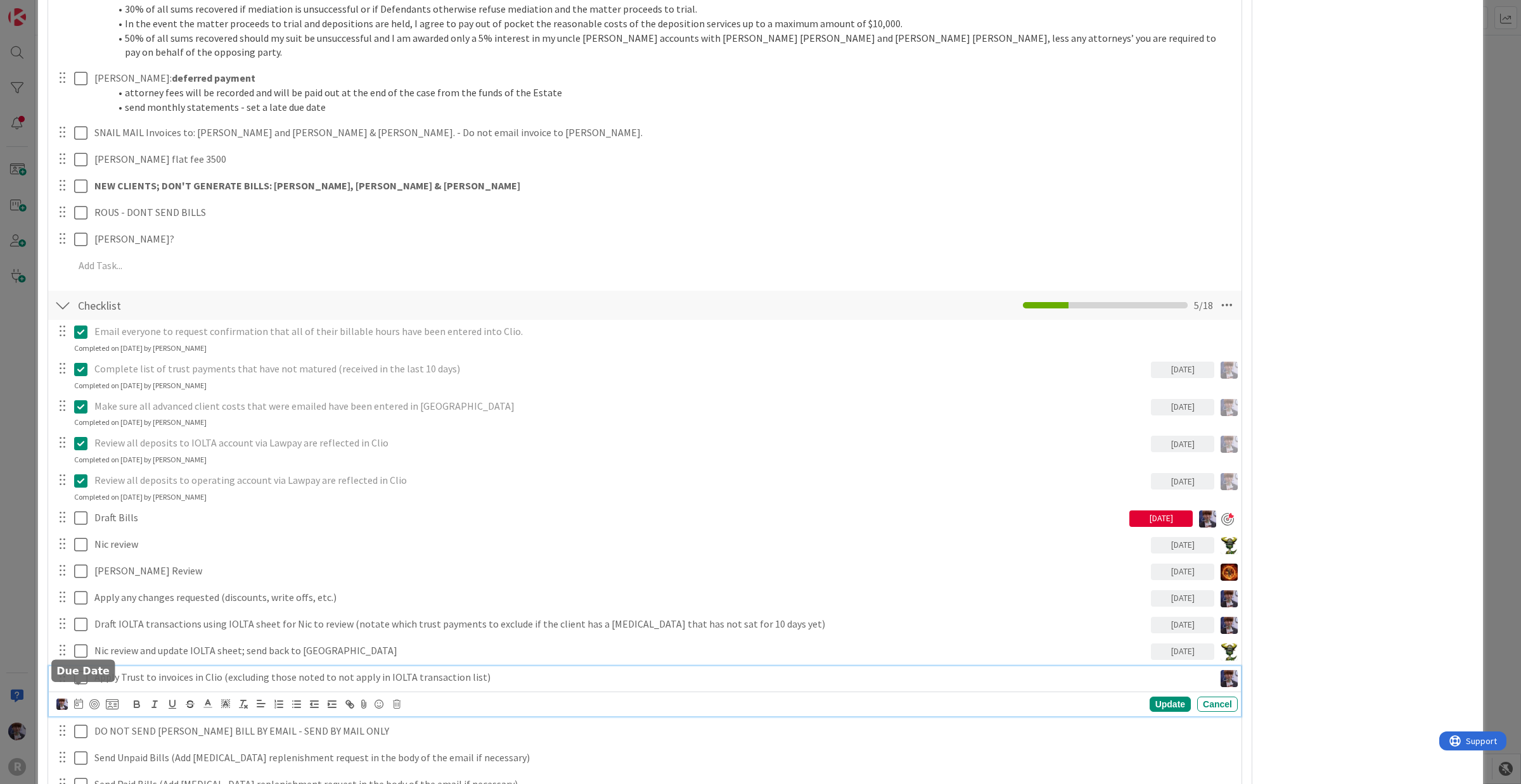
click at [80, 627] on icon at bounding box center [78, 703] width 9 height 10
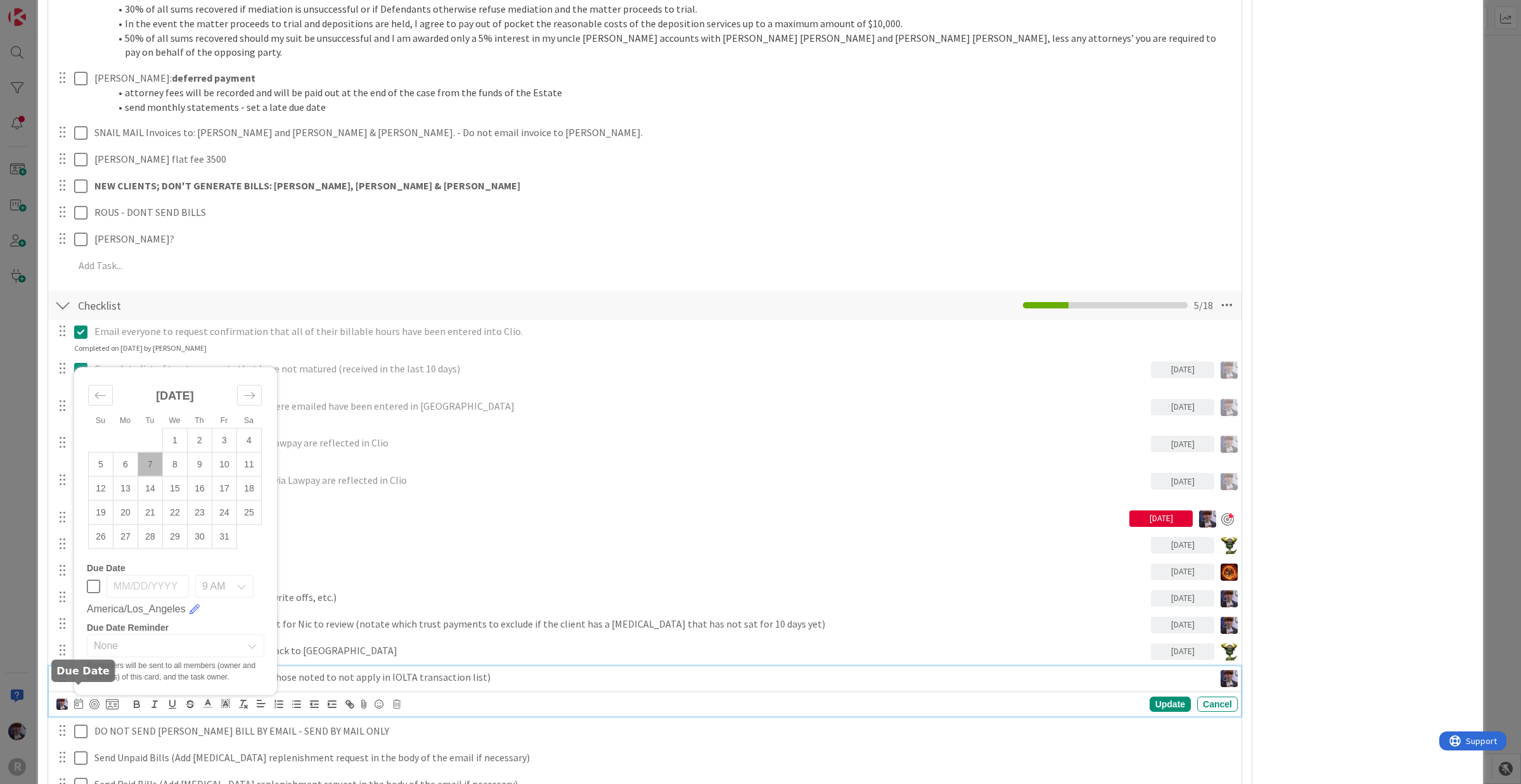
click at [80, 627] on icon at bounding box center [78, 703] width 9 height 10
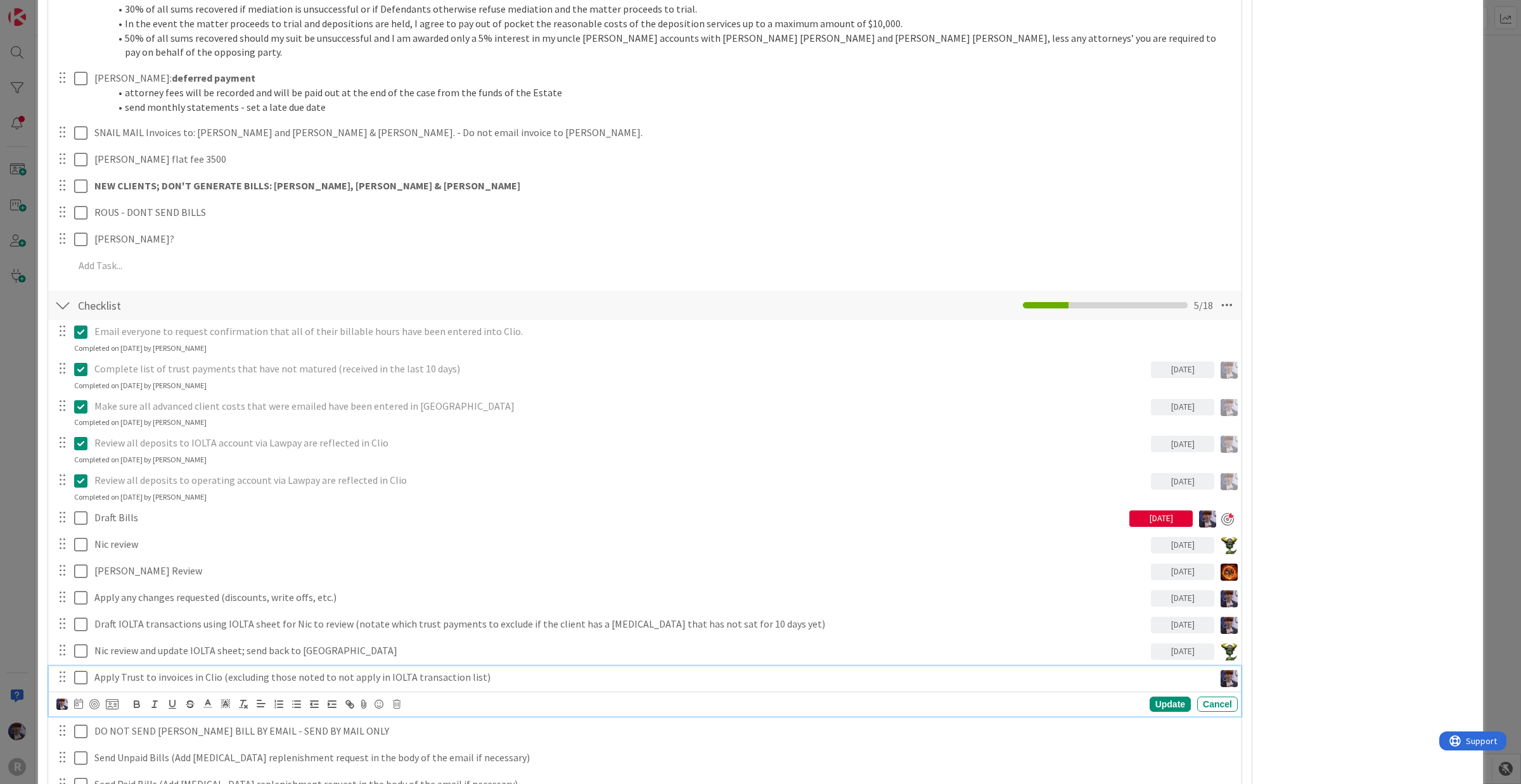
click at [84, 627] on div "[PERSON_NAME] [PERSON_NAME] Minka [PERSON_NAME] Nic [PERSON_NAME] [PERSON_NAME]…" at bounding box center [87, 704] width 62 height 15
click at [81, 627] on icon at bounding box center [78, 703] width 9 height 10
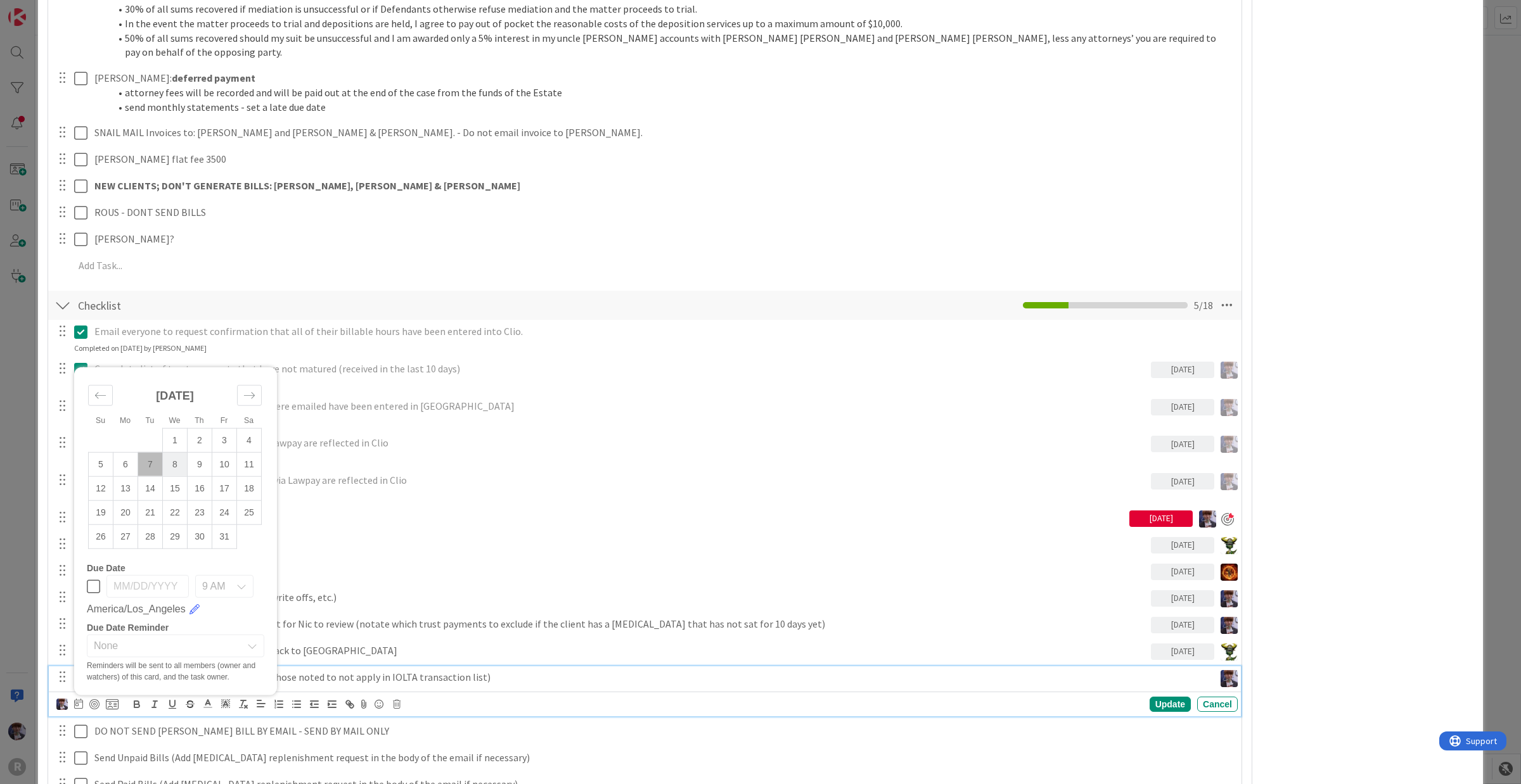
click at [169, 452] on td "8" at bounding box center [175, 464] width 25 height 24
click at [1154, 627] on div "Update" at bounding box center [1170, 704] width 41 height 15
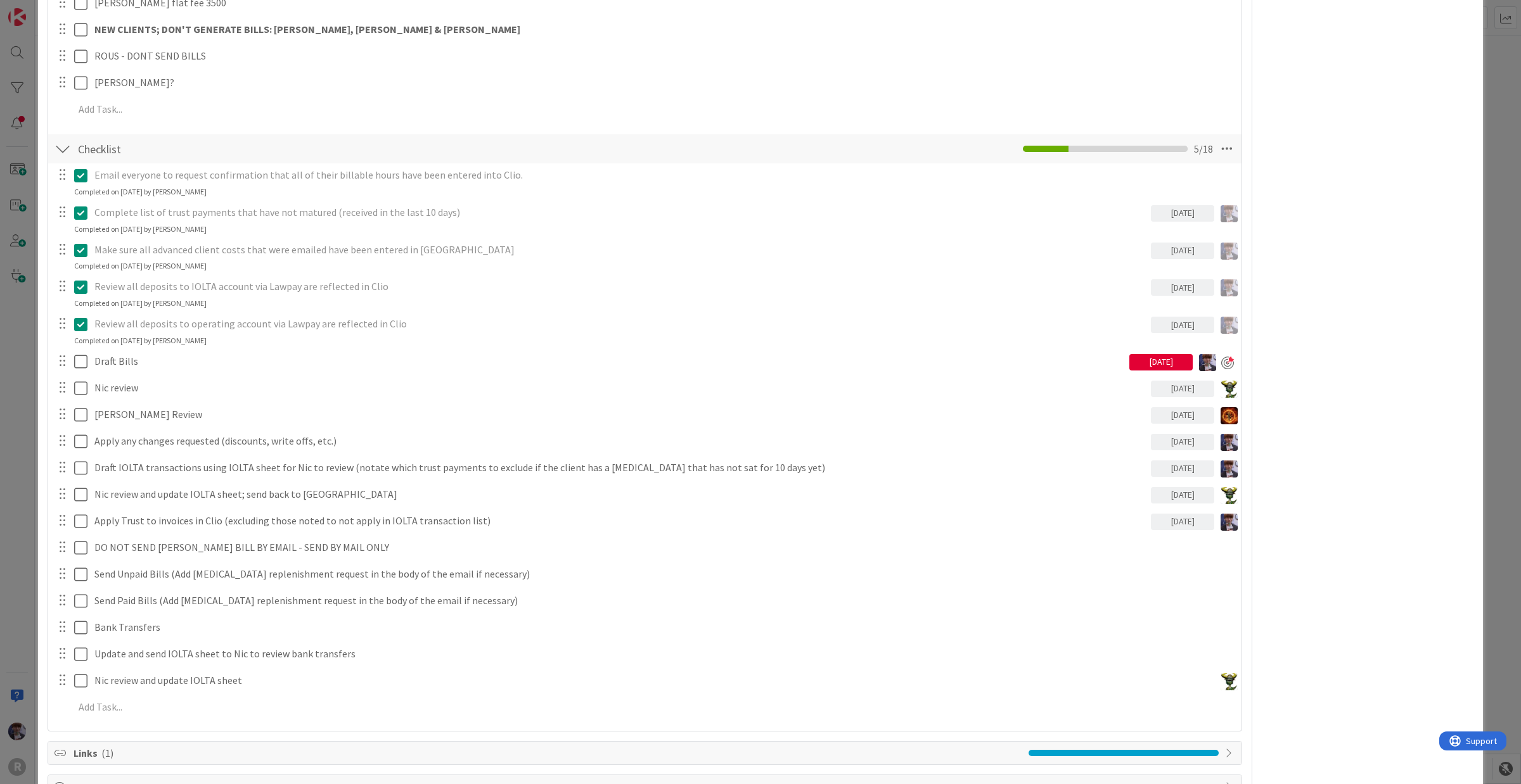
scroll to position [1002, 0]
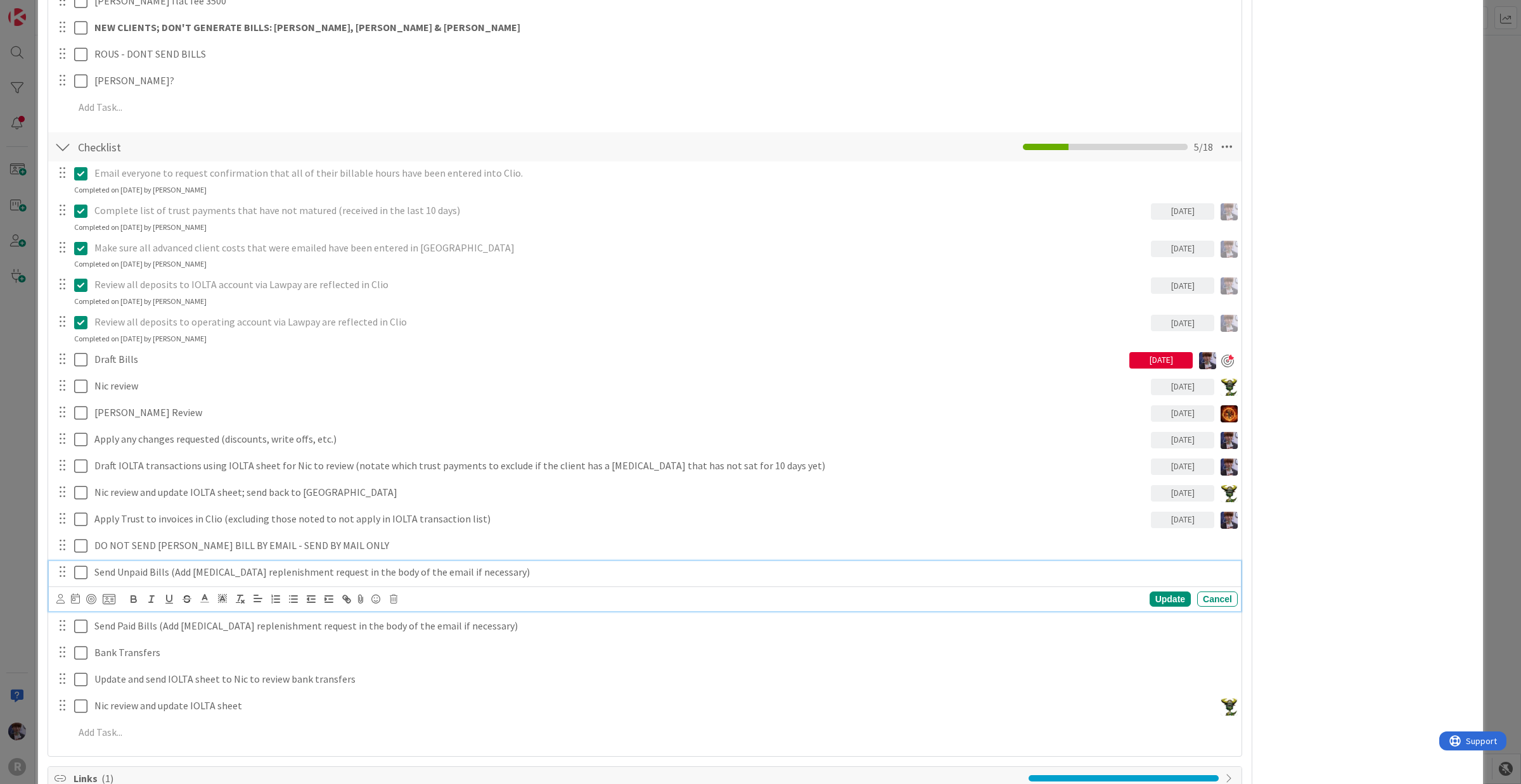
click at [166, 565] on p "Send Unpaid Bills (Add [MEDICAL_DATA] replenishment request in the body of the …" at bounding box center [663, 572] width 1138 height 14
click at [57, 593] on div at bounding box center [60, 599] width 8 height 14
click at [121, 627] on span "[PERSON_NAME]" at bounding box center [143, 700] width 84 height 19
click at [77, 593] on icon at bounding box center [78, 598] width 9 height 10
click at [173, 627] on td "8" at bounding box center [175, 705] width 25 height 24
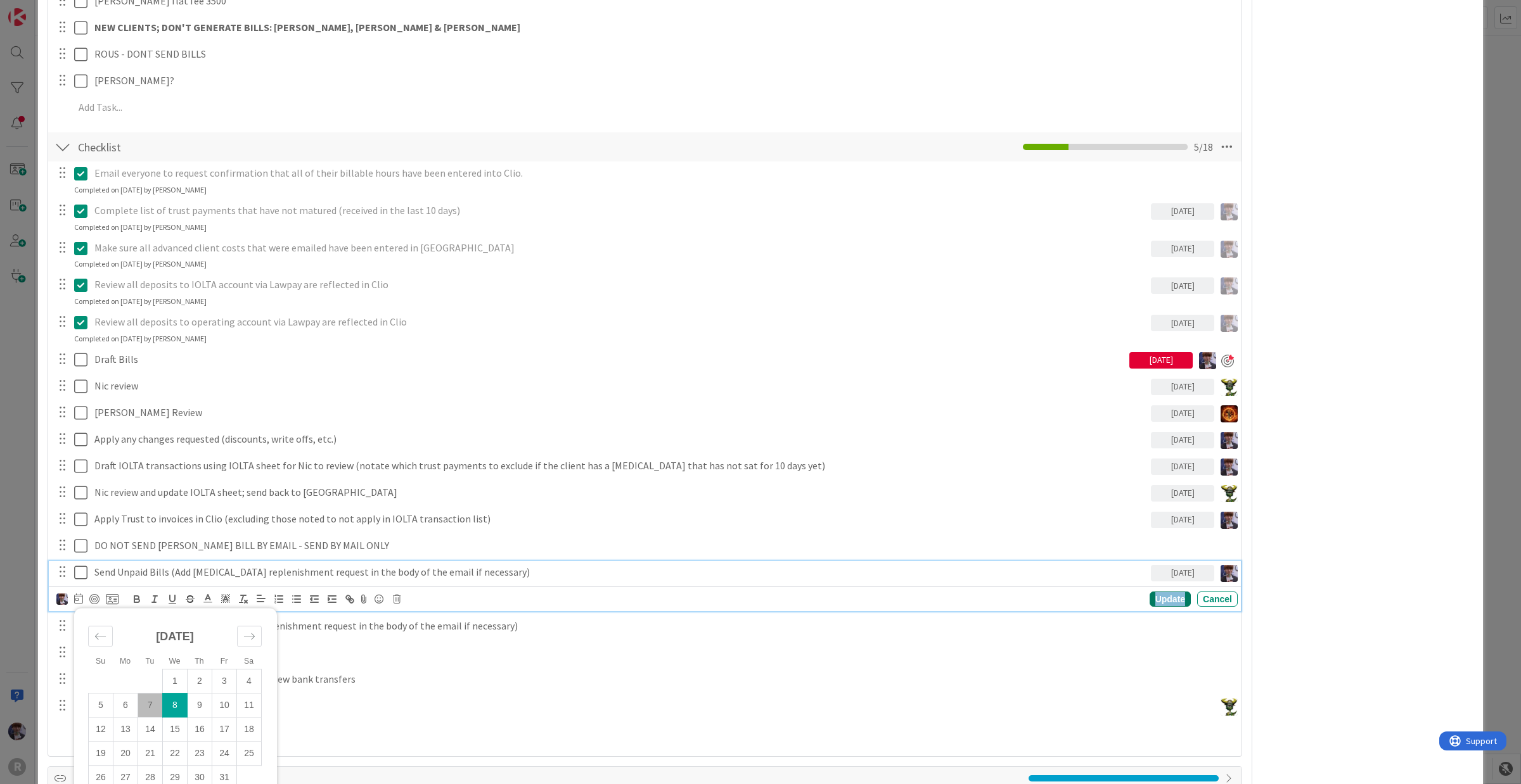
click at [1155, 592] on div "Update" at bounding box center [1170, 599] width 41 height 15
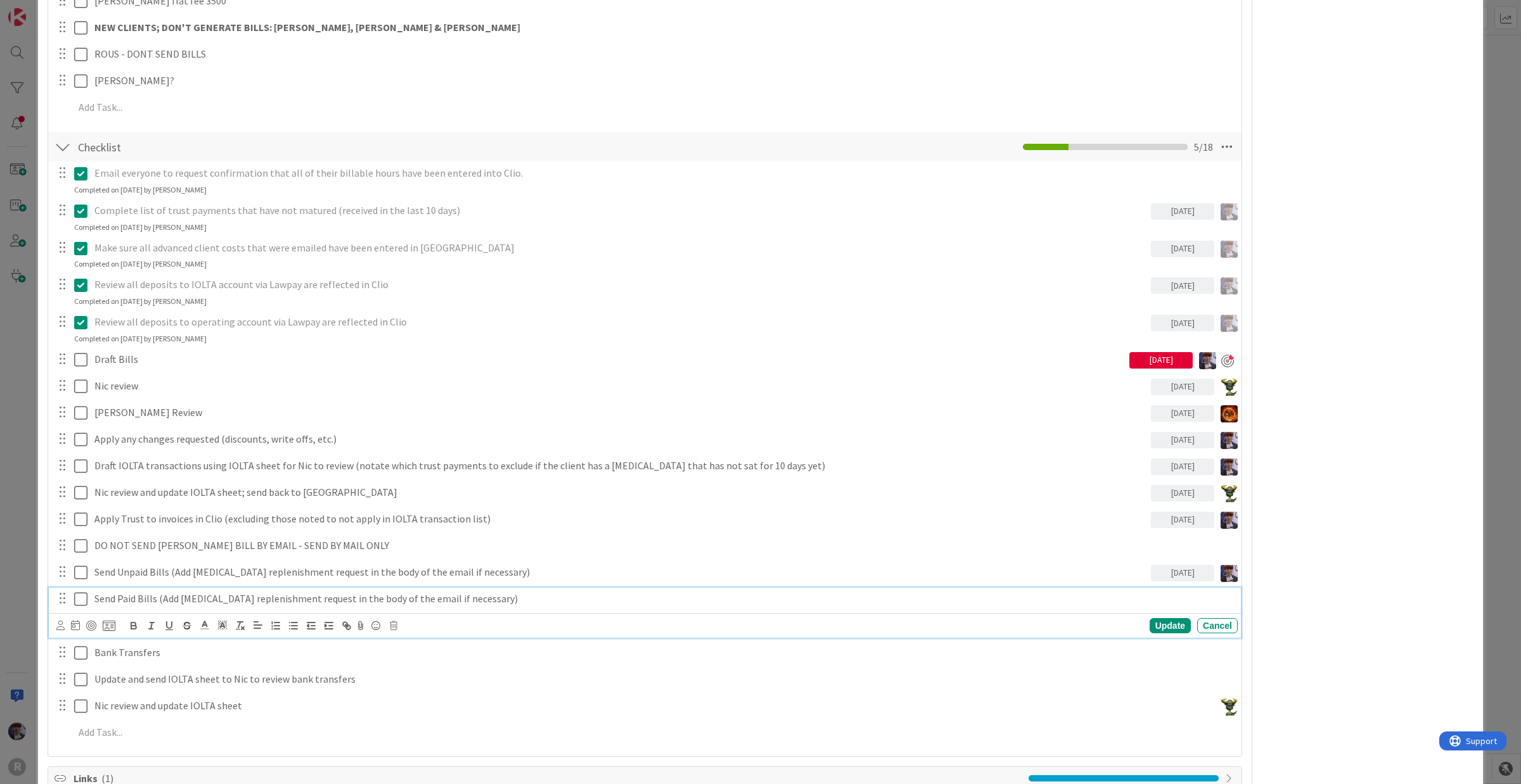
click at [282, 592] on p "Send Paid Bills (Add [MEDICAL_DATA] replenishment request in the body of the em…" at bounding box center [663, 599] width 1138 height 14
click at [61, 621] on icon at bounding box center [60, 626] width 8 height 10
click at [128, 627] on span "[PERSON_NAME]" at bounding box center [143, 726] width 84 height 19
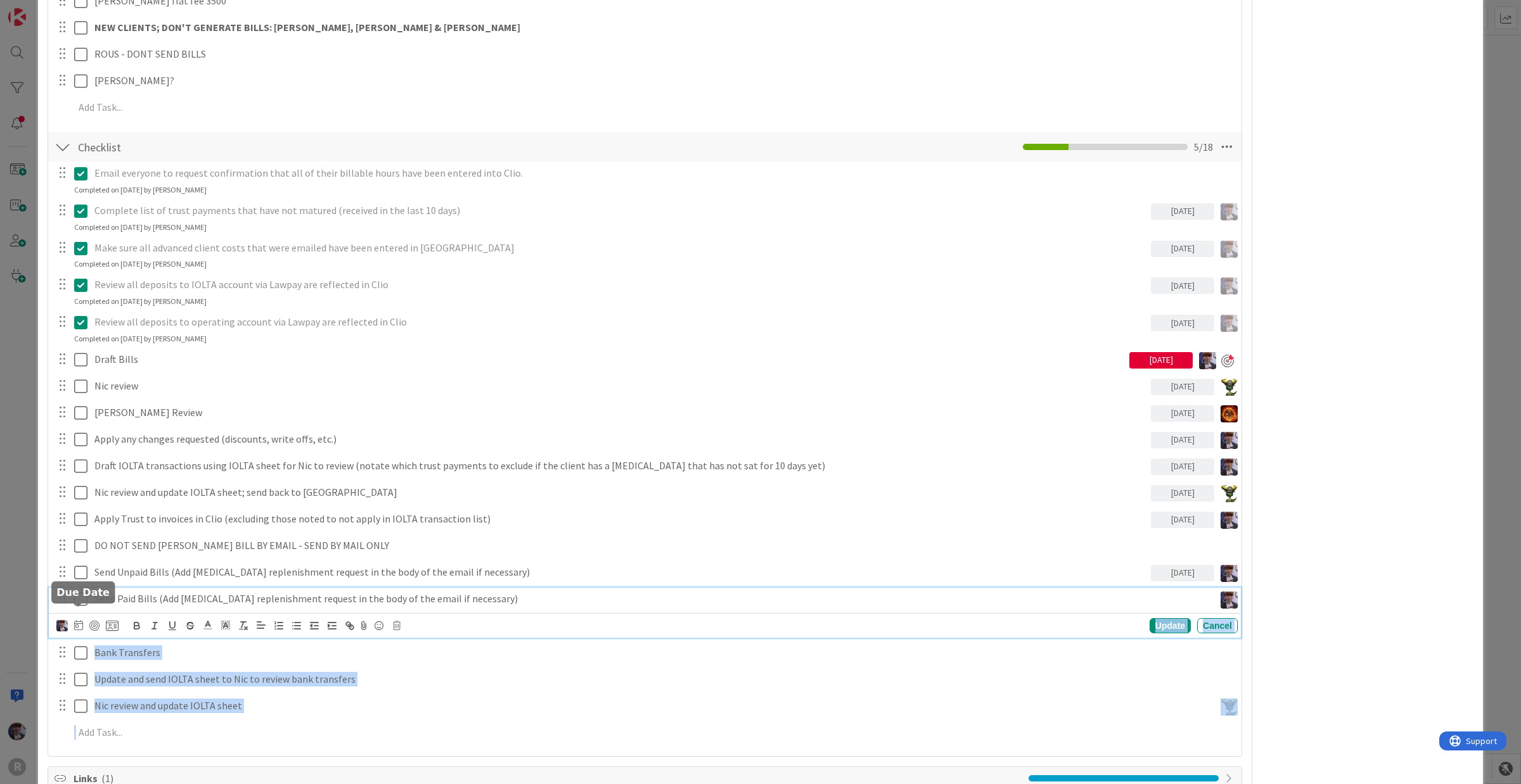
click at [74, 620] on icon at bounding box center [78, 625] width 9 height 10
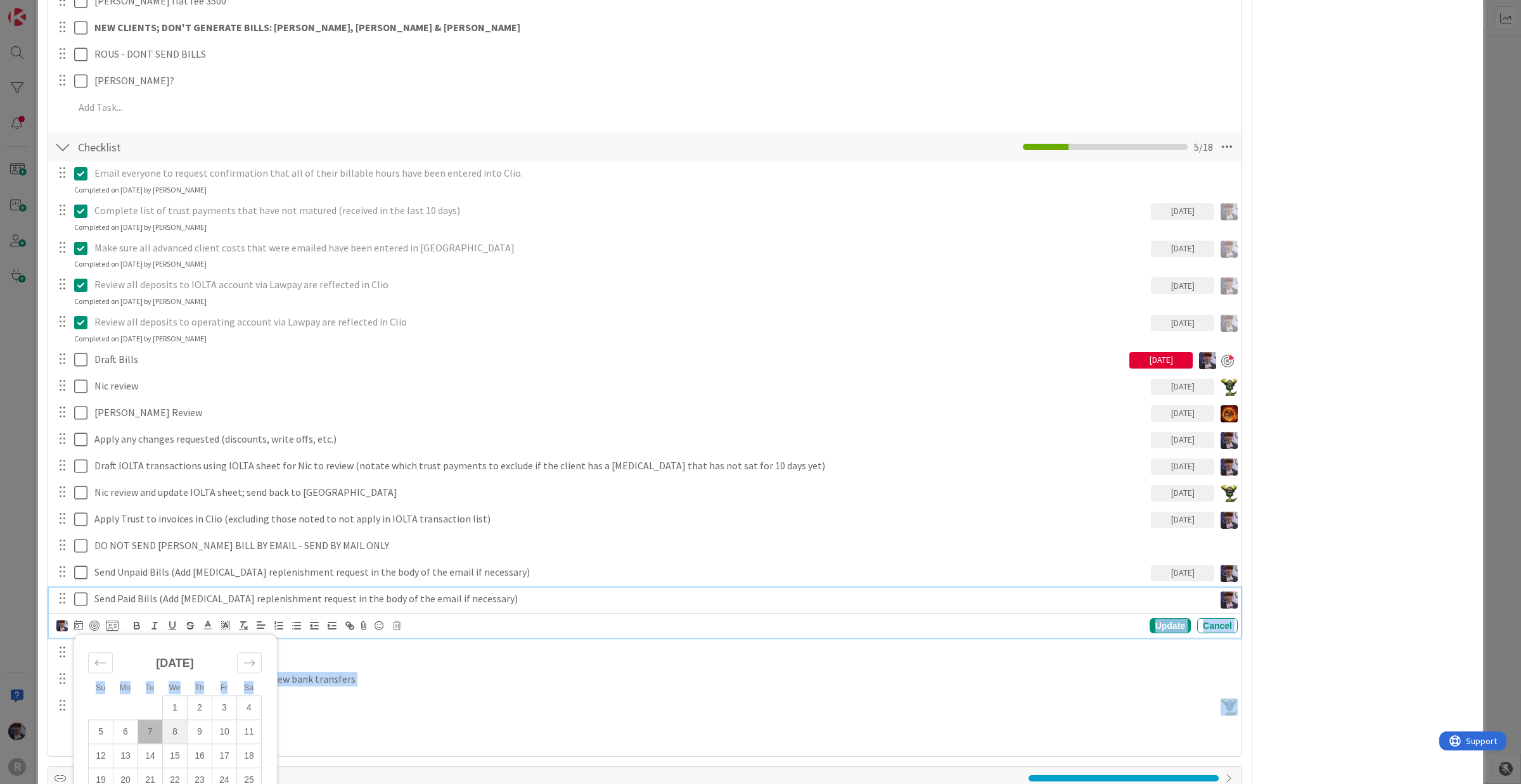
click at [179, 627] on td "8" at bounding box center [175, 732] width 25 height 24
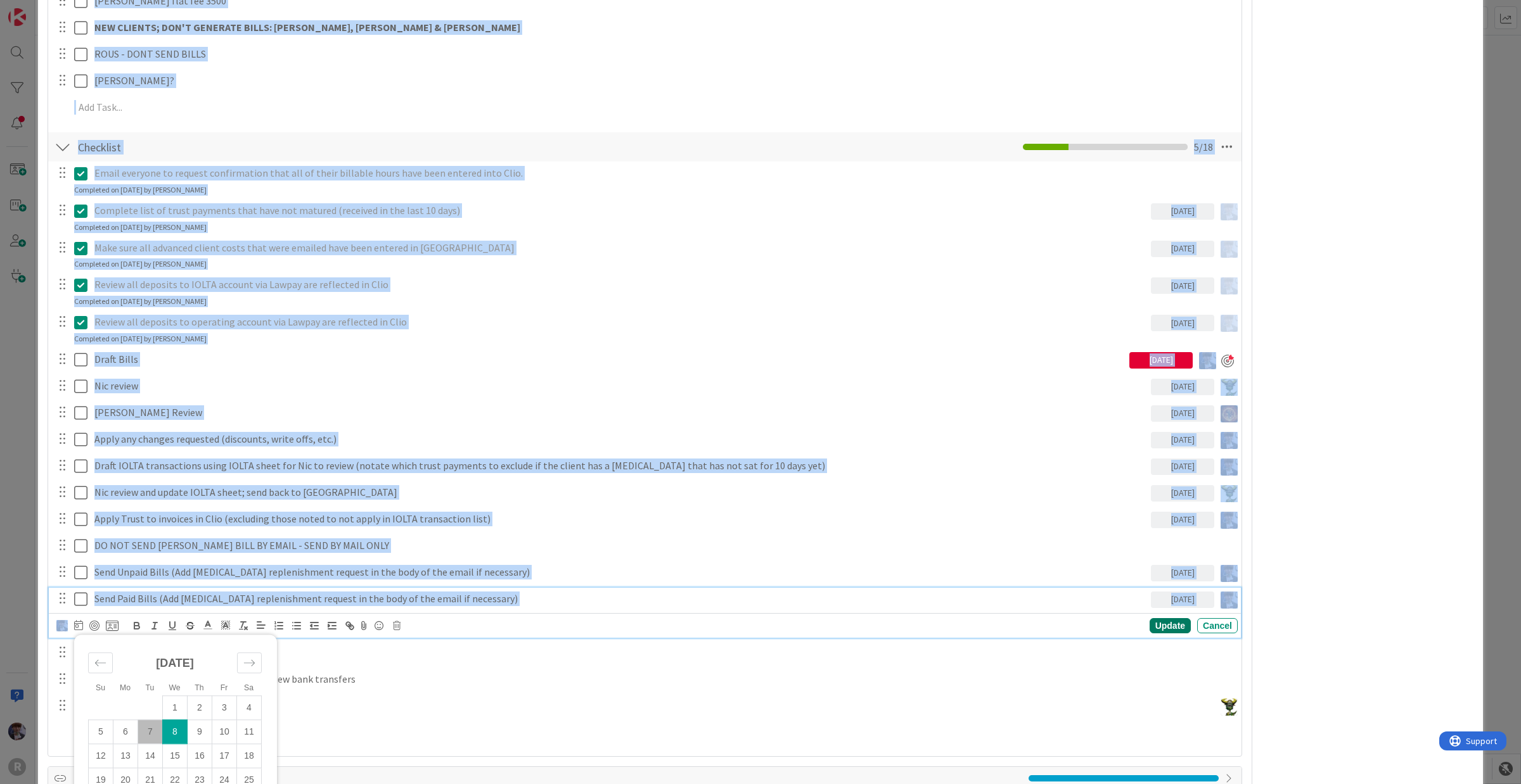
click at [1161, 618] on div "Update" at bounding box center [1170, 626] width 41 height 15
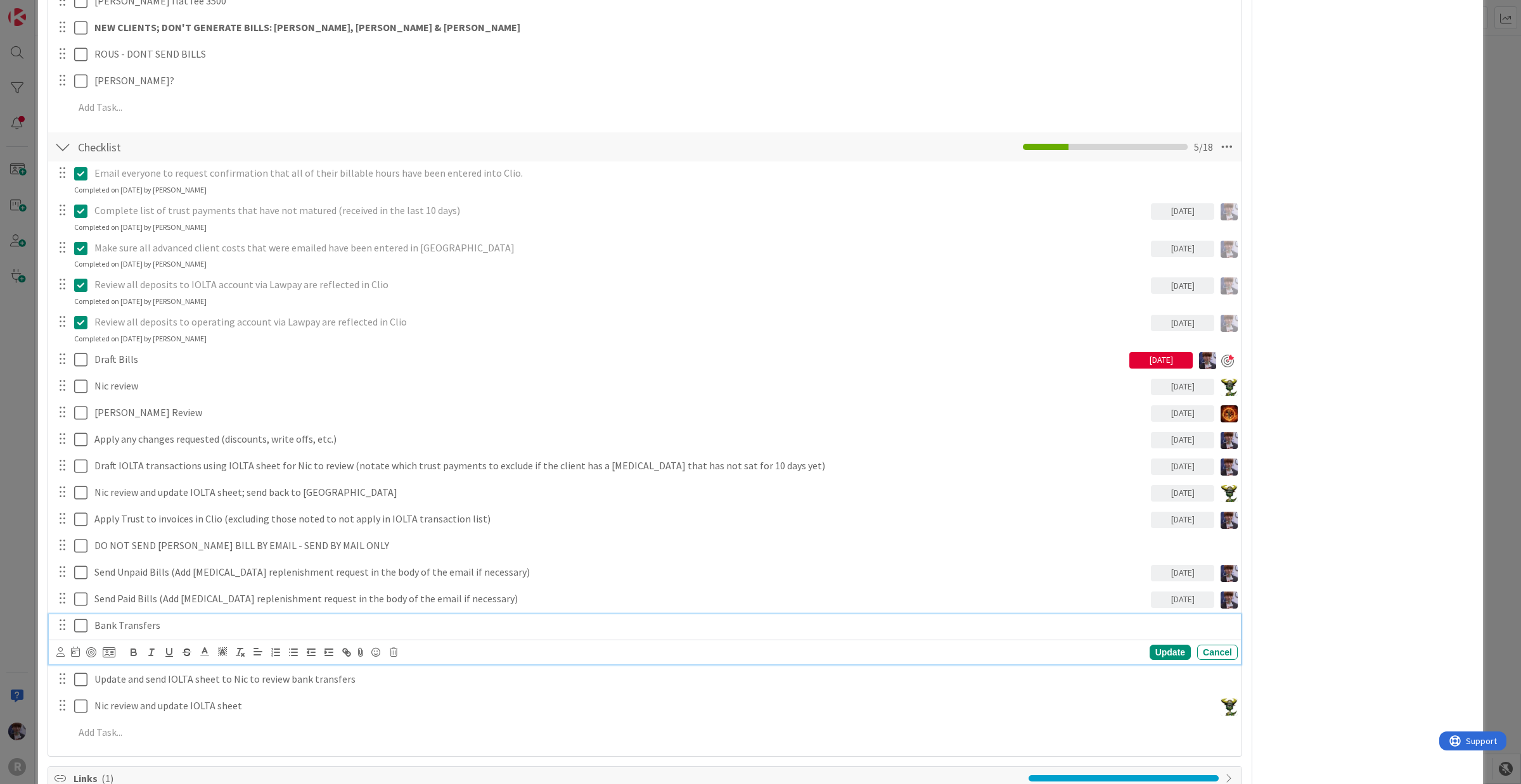
click at [227, 618] on p "Bank Transfers" at bounding box center [663, 625] width 1138 height 14
click at [57, 627] on icon at bounding box center [60, 652] width 8 height 10
click at [100, 570] on link "[PERSON_NAME]" at bounding box center [158, 581] width 201 height 23
click at [1171, 627] on div "Update" at bounding box center [1170, 652] width 41 height 15
click at [330, 627] on p "Update and send IOLTA sheet to Nic to review bank transfers" at bounding box center [663, 651] width 1138 height 14
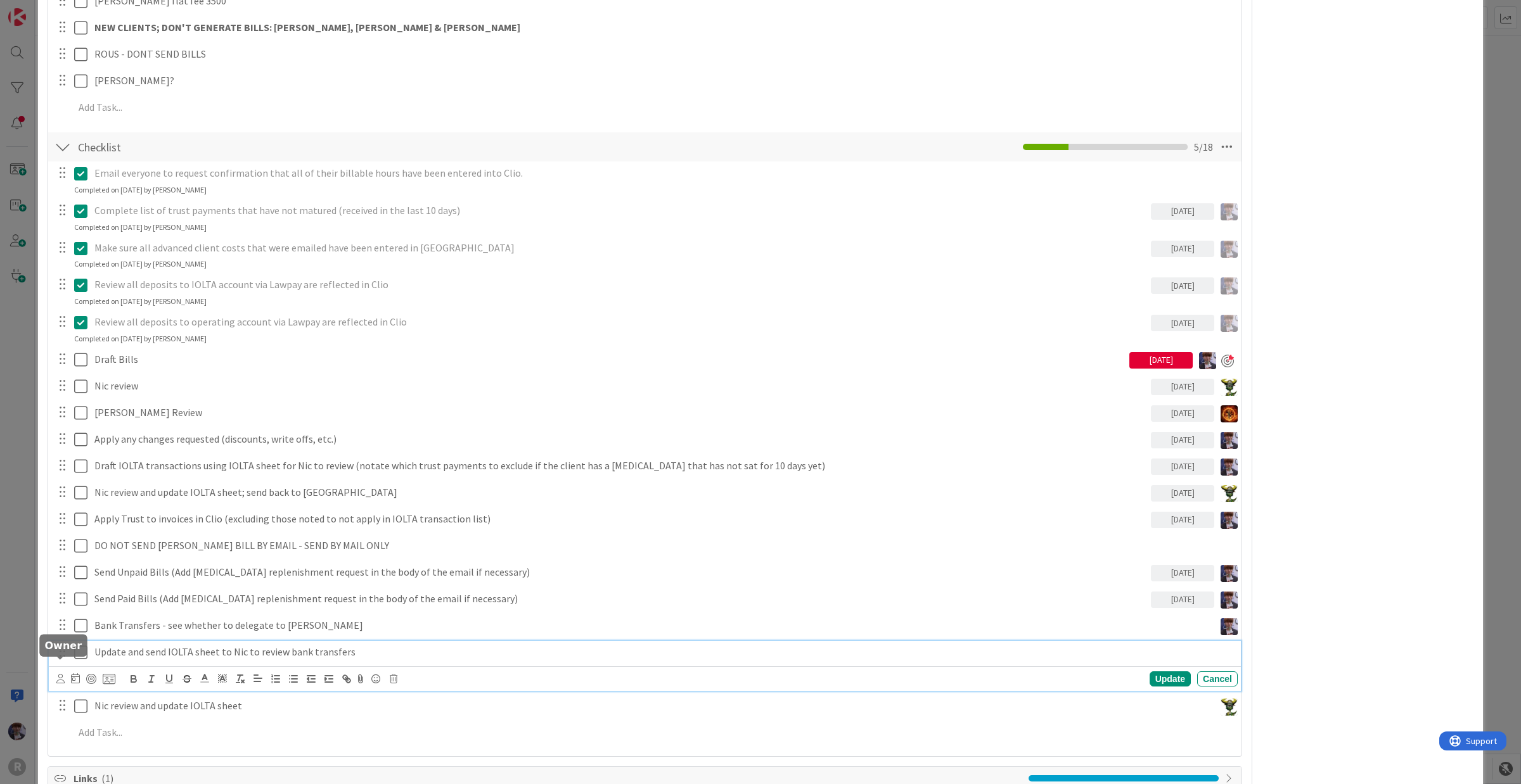
click at [57, 627] on icon at bounding box center [60, 678] width 8 height 10
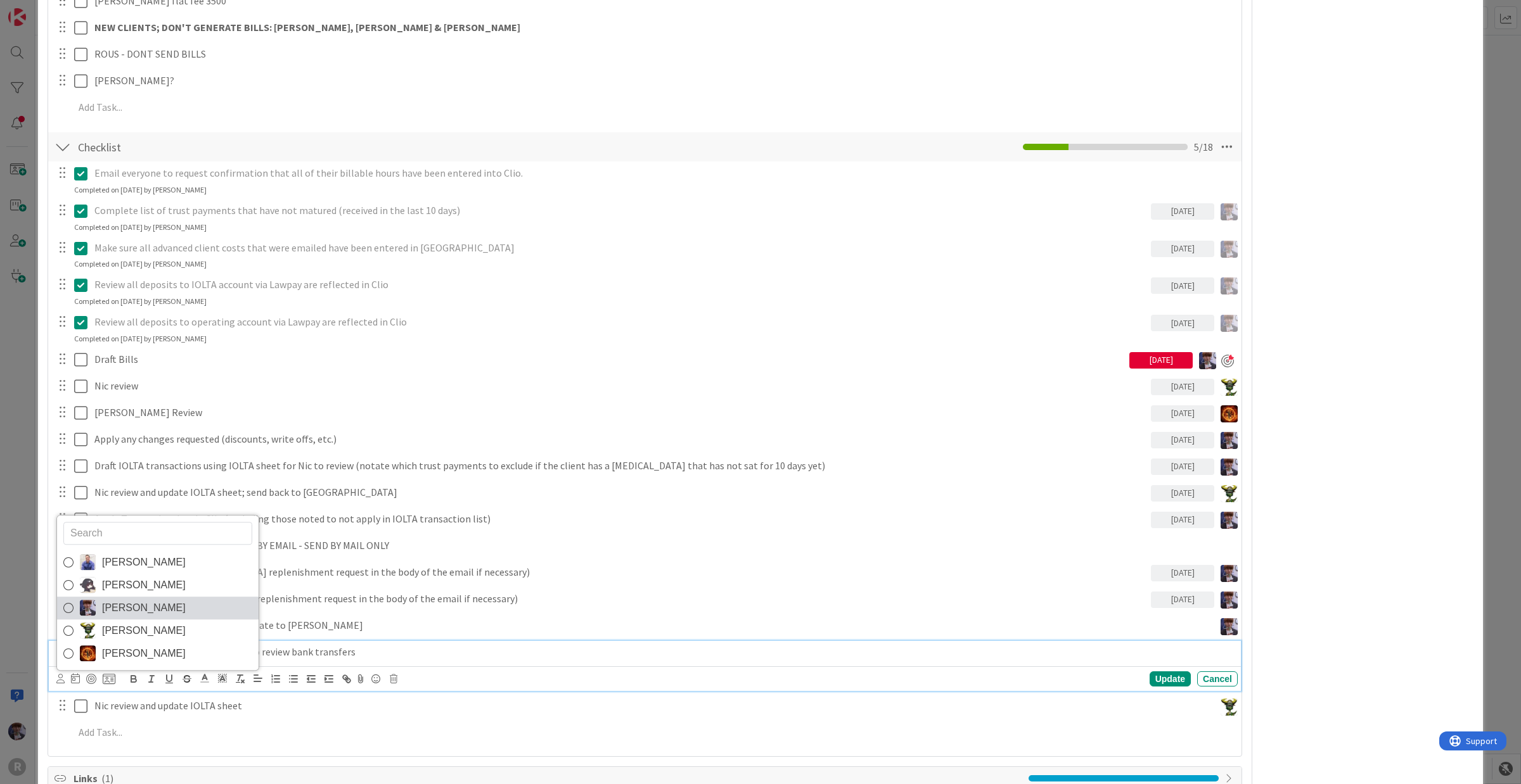
click at [125, 599] on span "[PERSON_NAME]" at bounding box center [143, 608] width 84 height 19
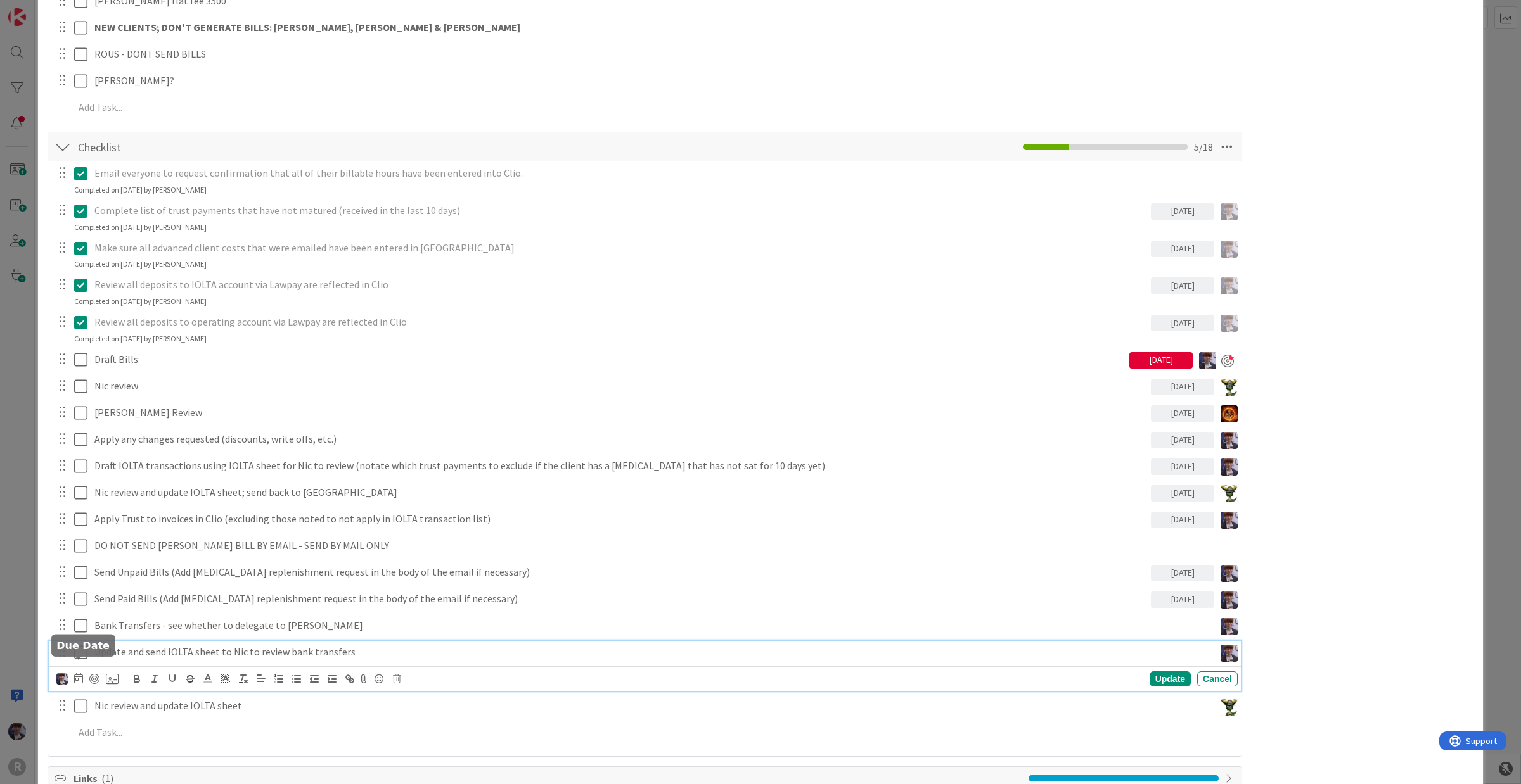
click at [81, 627] on icon at bounding box center [78, 678] width 9 height 10
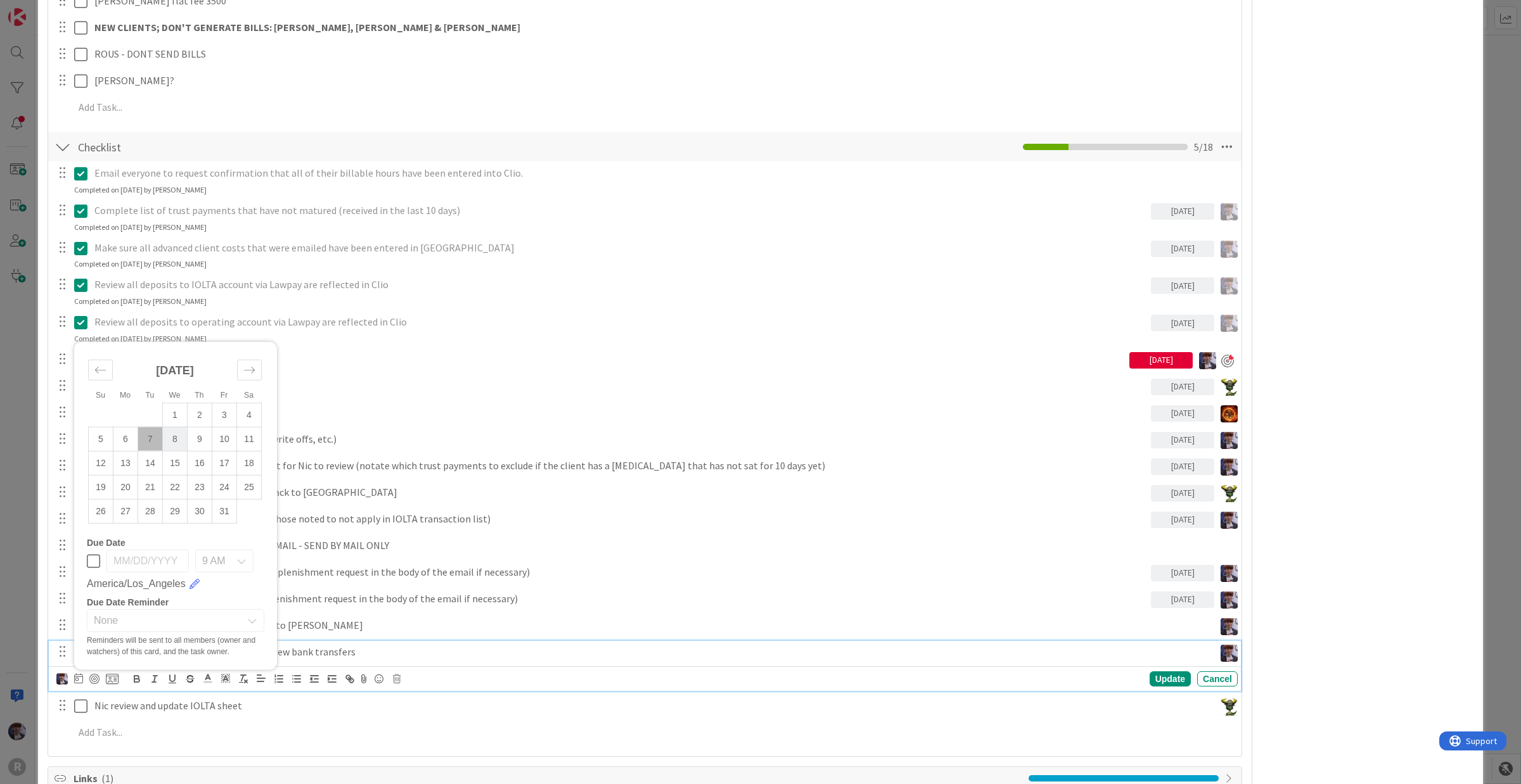
click at [178, 427] on td "8" at bounding box center [175, 439] width 25 height 24
click at [1171, 627] on div "Update" at bounding box center [1170, 679] width 41 height 15
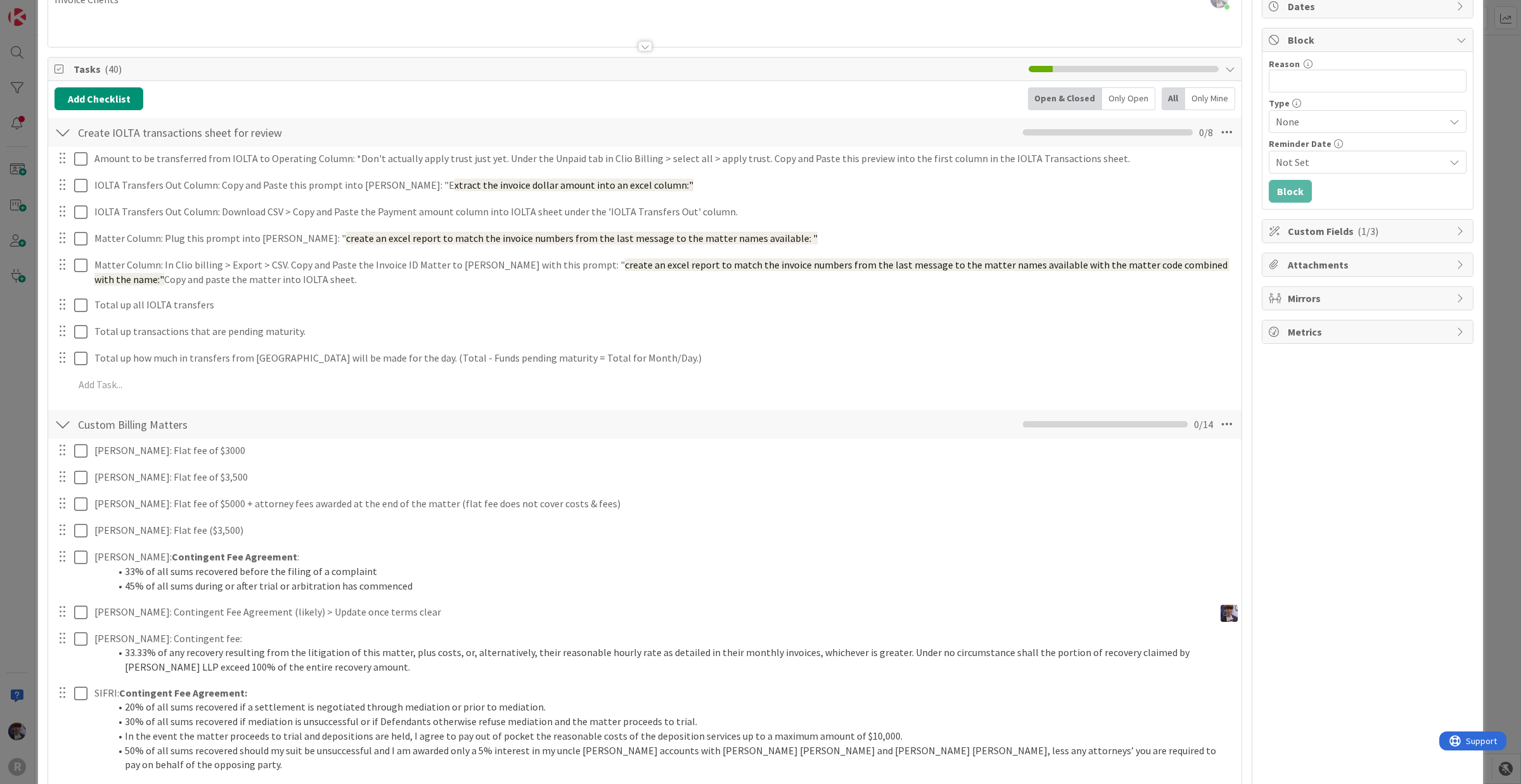
scroll to position [0, 0]
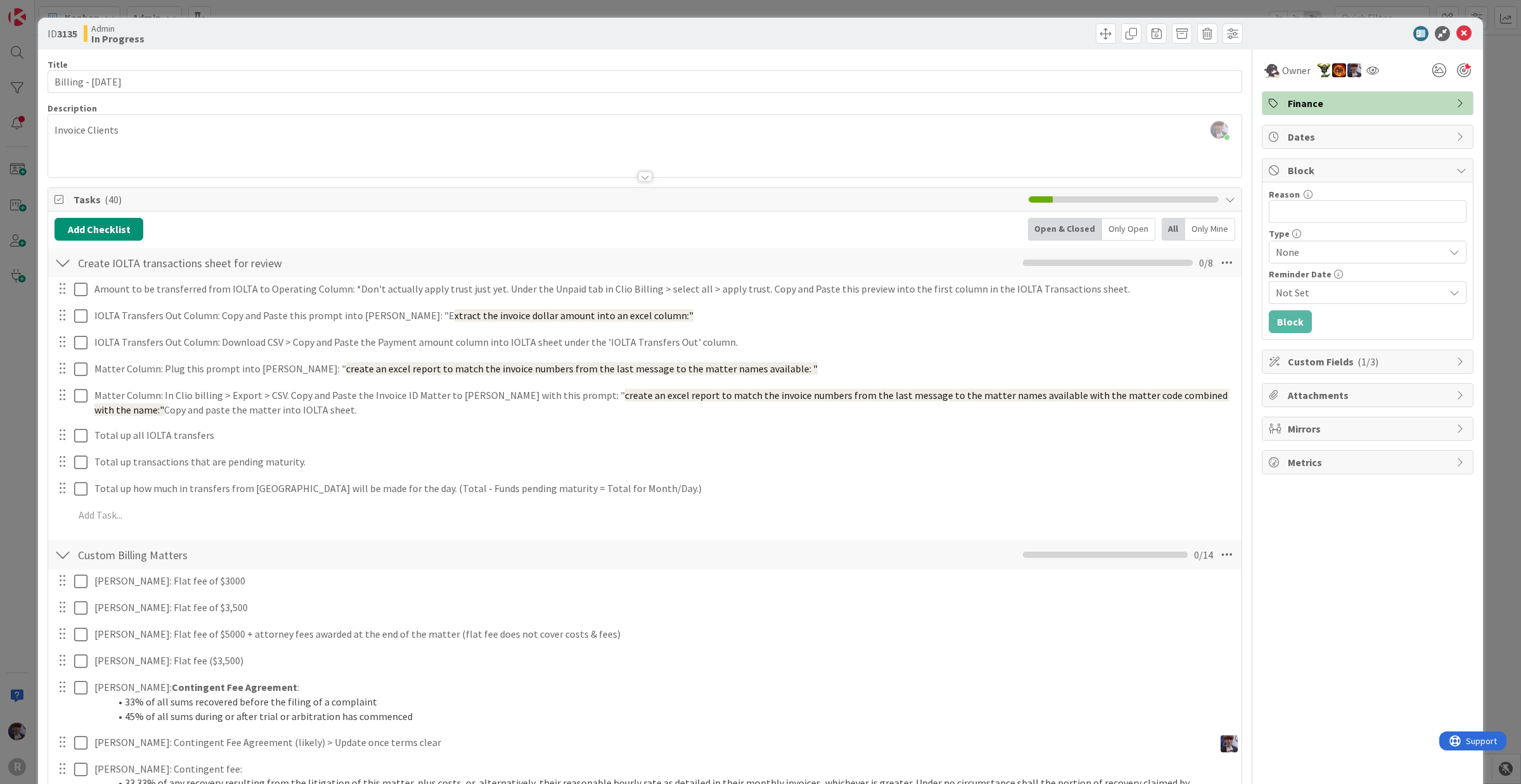
click at [1216, 366] on span "( 1/3 )" at bounding box center [1368, 361] width 21 height 13
click at [1216, 446] on span "Not Set" at bounding box center [1357, 443] width 162 height 18
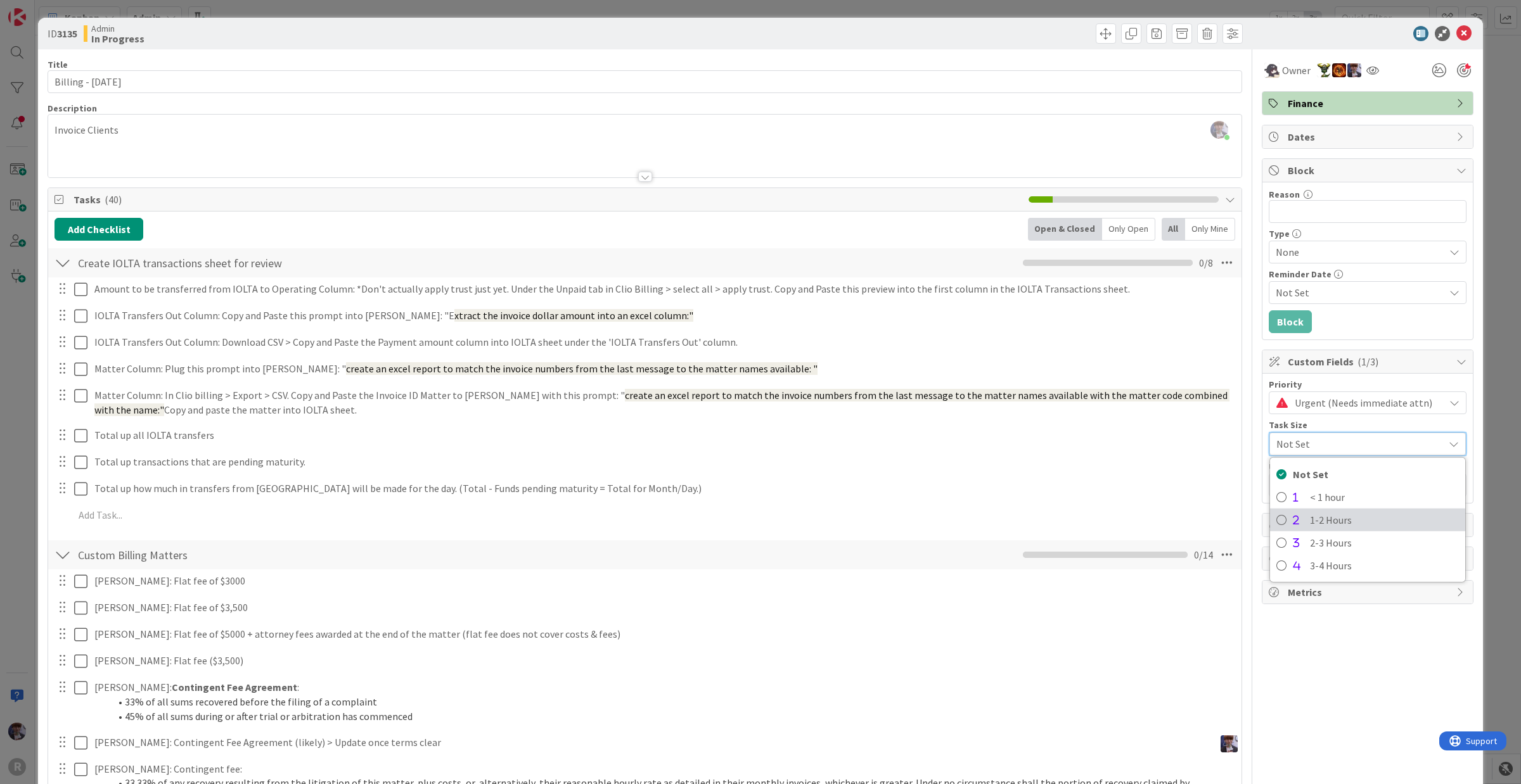
click at [1216, 526] on span "1-2 Hours" at bounding box center [1384, 519] width 149 height 19
click at [1216, 446] on span "1-2 Hours" at bounding box center [1365, 443] width 145 height 18
click at [1216, 467] on span "Not Set" at bounding box center [1375, 474] width 166 height 19
click at [1216, 296] on div "ID 3135 Admin In Progress Title 20 / 128 Billing - [DATE] Description [PERSON_N…" at bounding box center [760, 392] width 1521 height 784
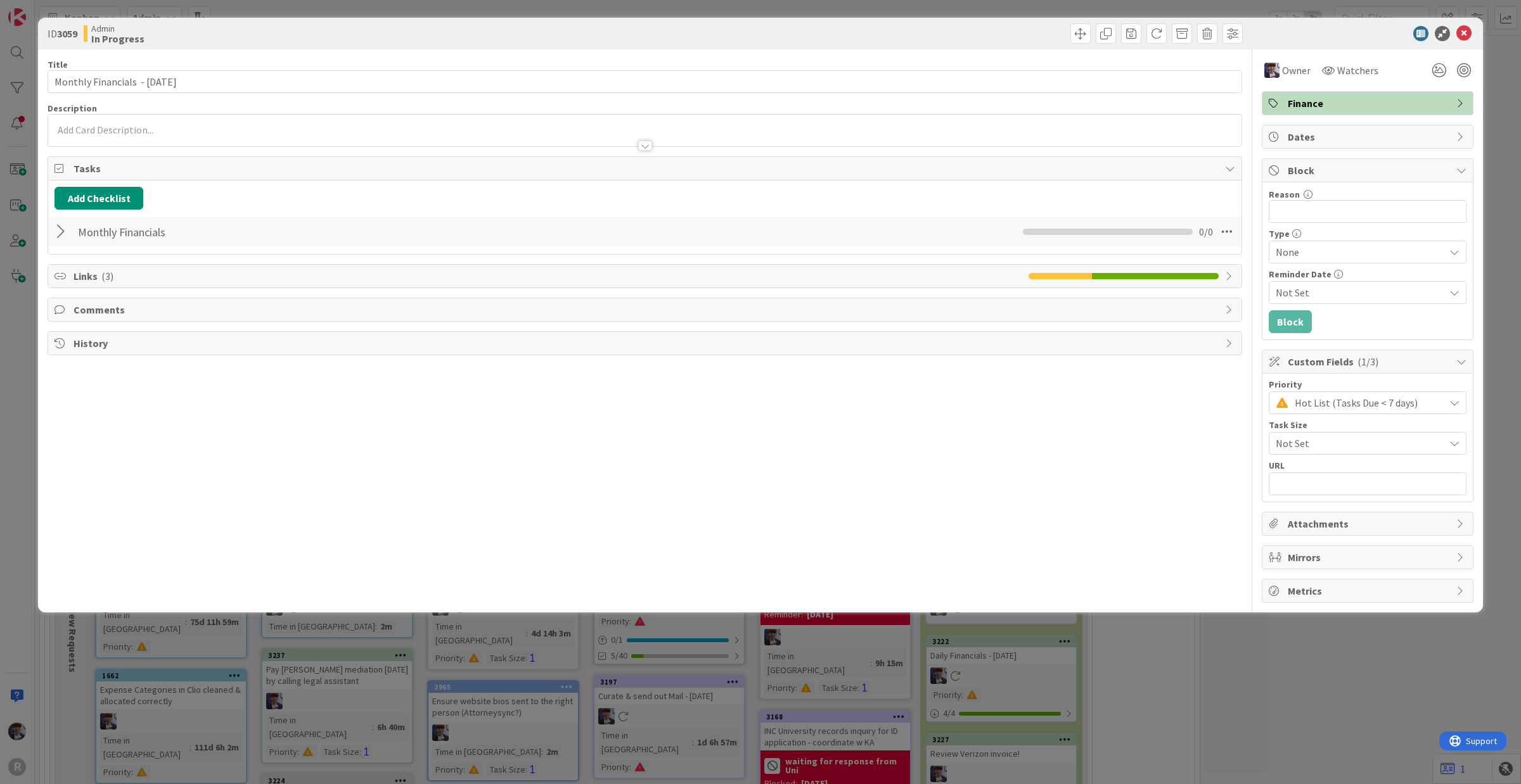
click at [63, 234] on div at bounding box center [63, 231] width 17 height 23
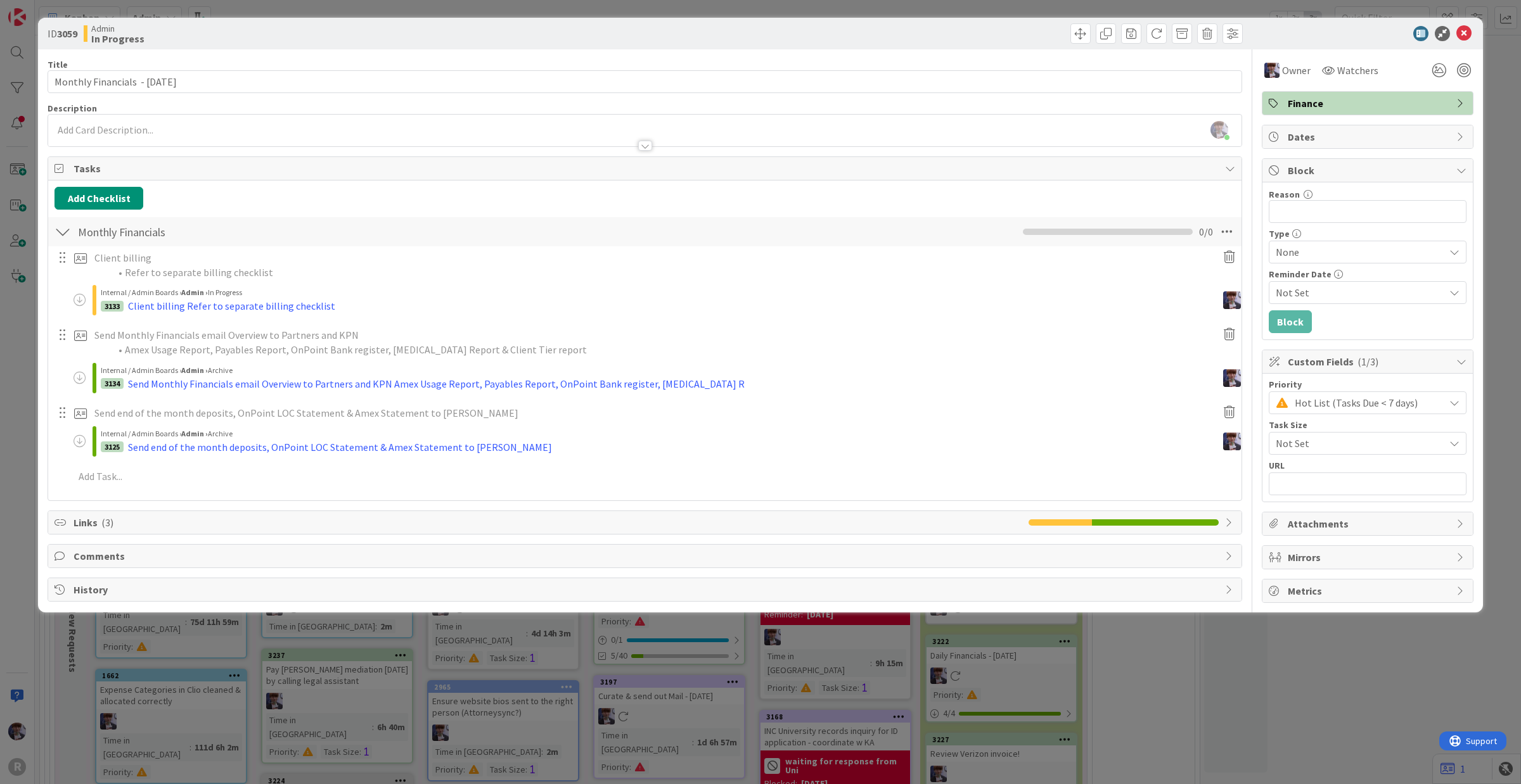
click at [508, 627] on div "ID 3059 Admin In Progress Title 32 / 128 Monthly Financials - [DATE] Descriptio…" at bounding box center [760, 392] width 1521 height 784
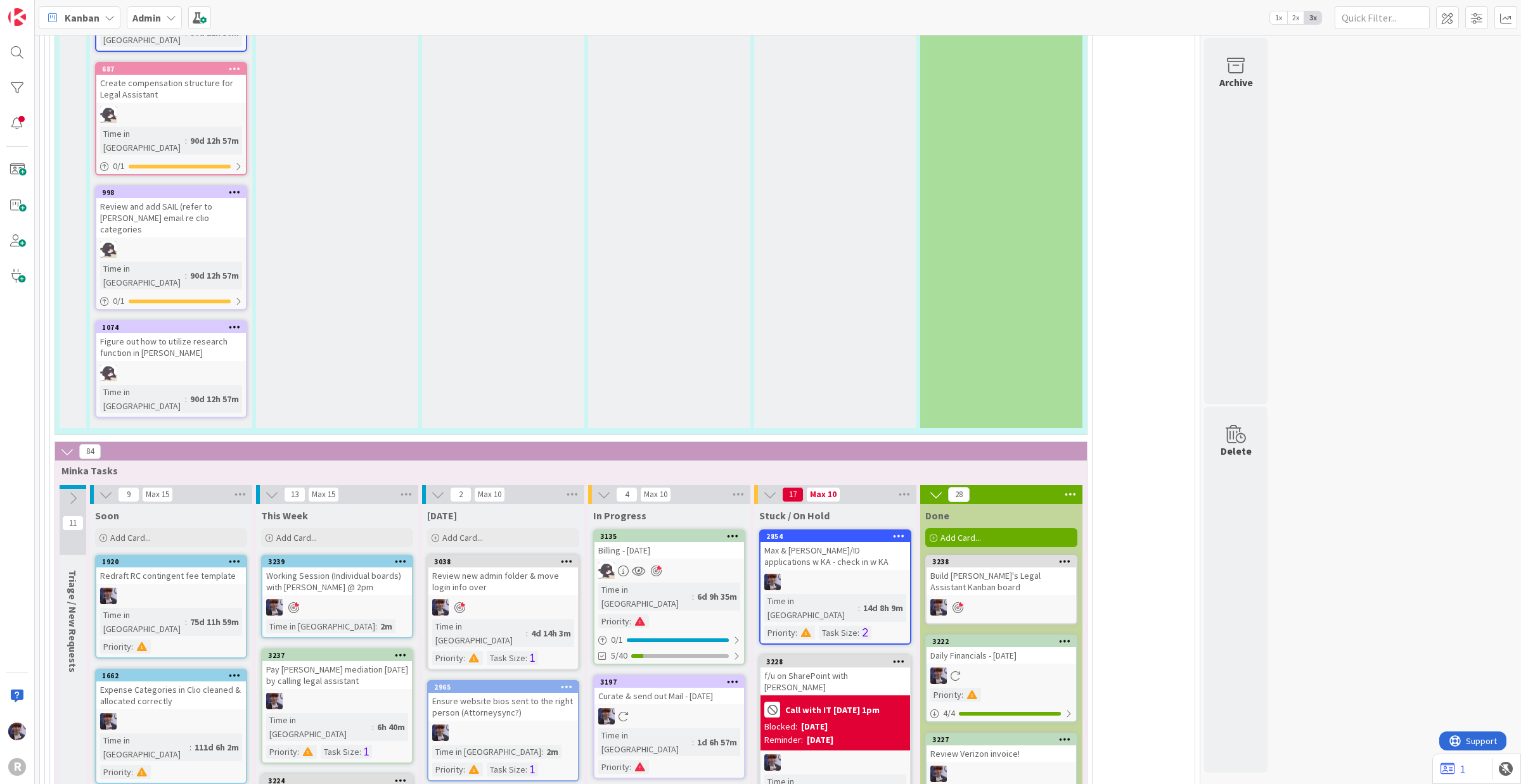
click at [843, 542] on div "Max & [PERSON_NAME]/ID applications w KA - check in w KA" at bounding box center [835, 556] width 149 height 28
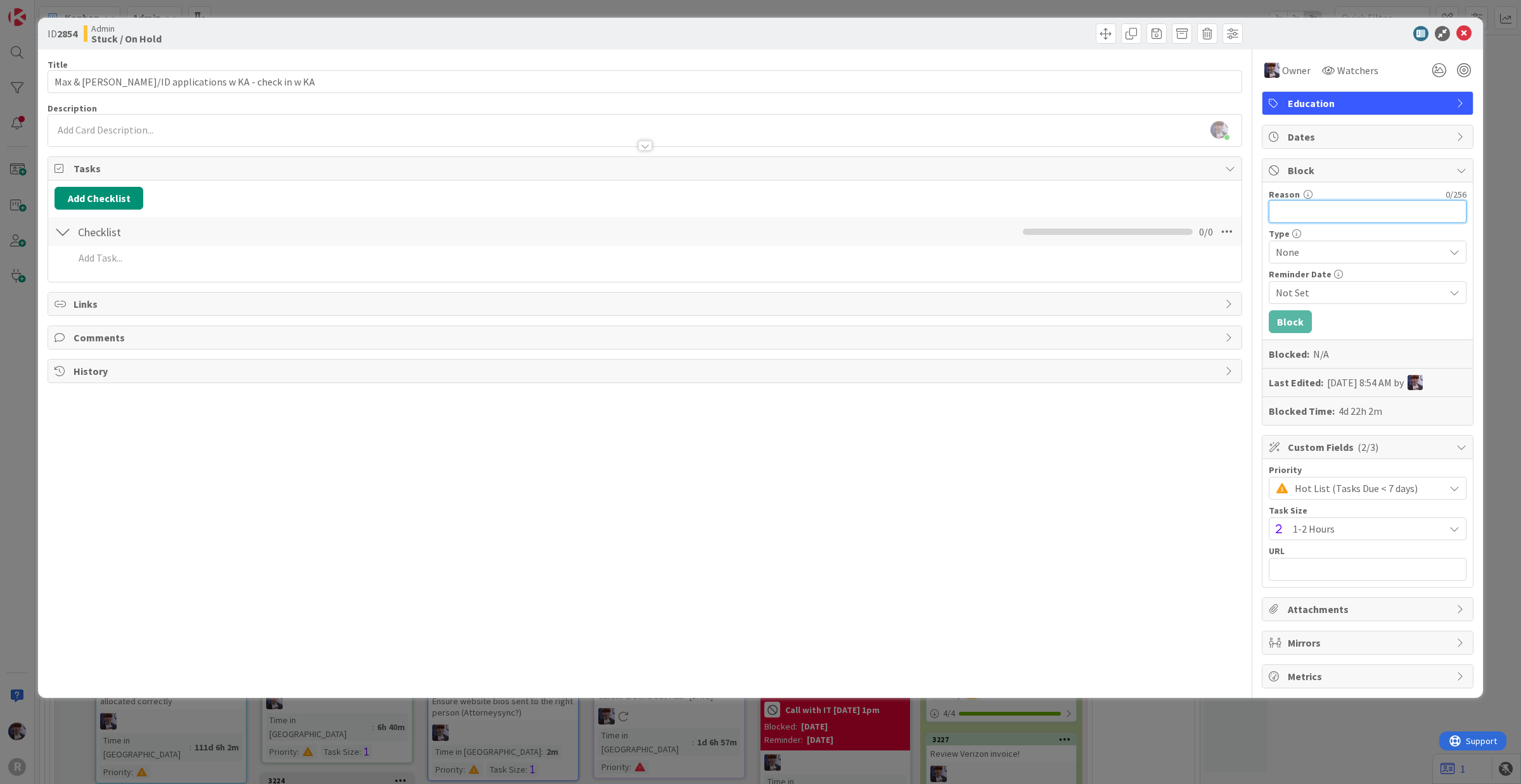
click at [1216, 209] on input "Reason" at bounding box center [1367, 212] width 198 height 23
click at [1216, 254] on span "None" at bounding box center [1357, 253] width 162 height 18
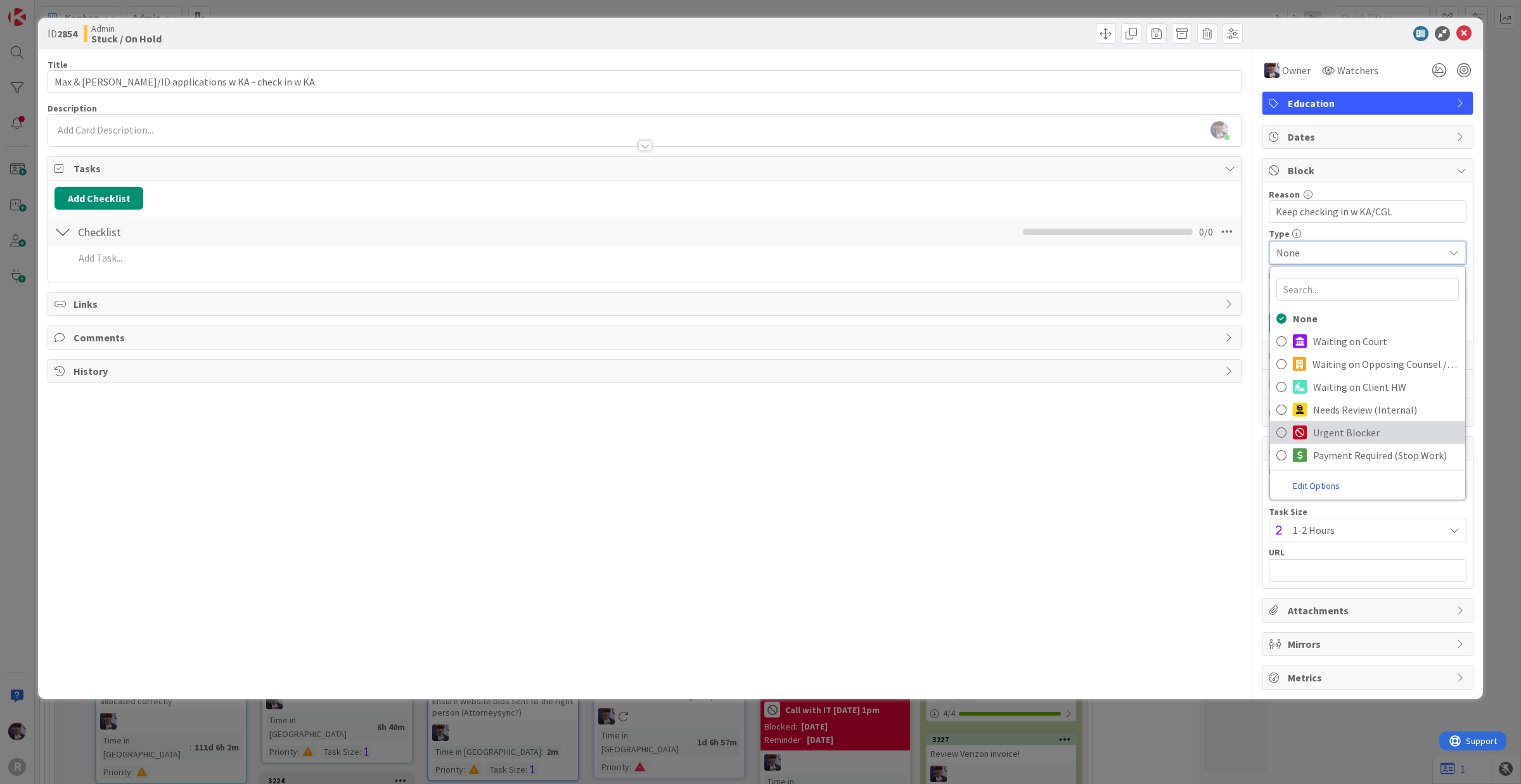
click at [1216, 438] on div at bounding box center [1299, 433] width 14 height 14
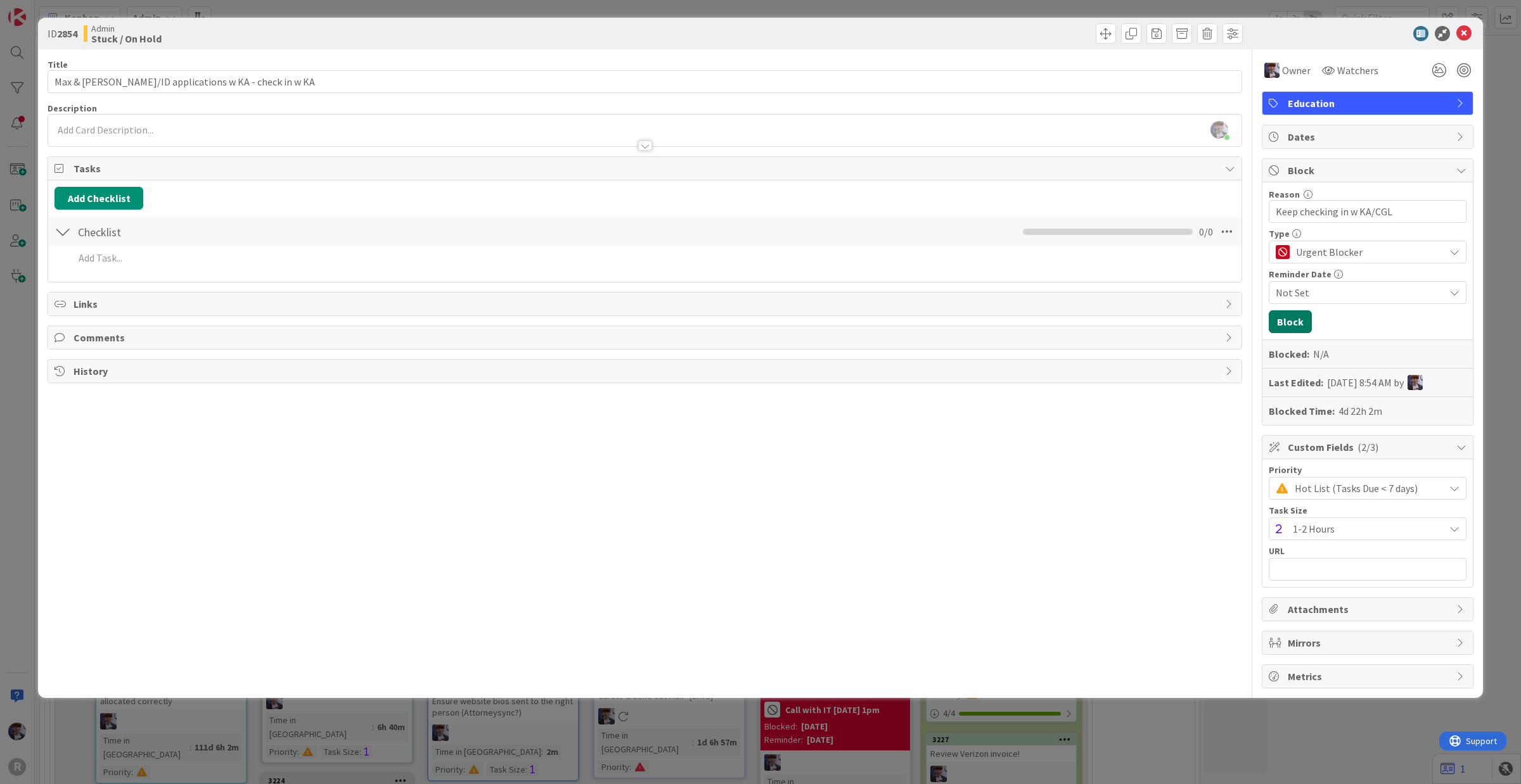
click at [1216, 326] on button "Block" at bounding box center [1289, 322] width 43 height 23
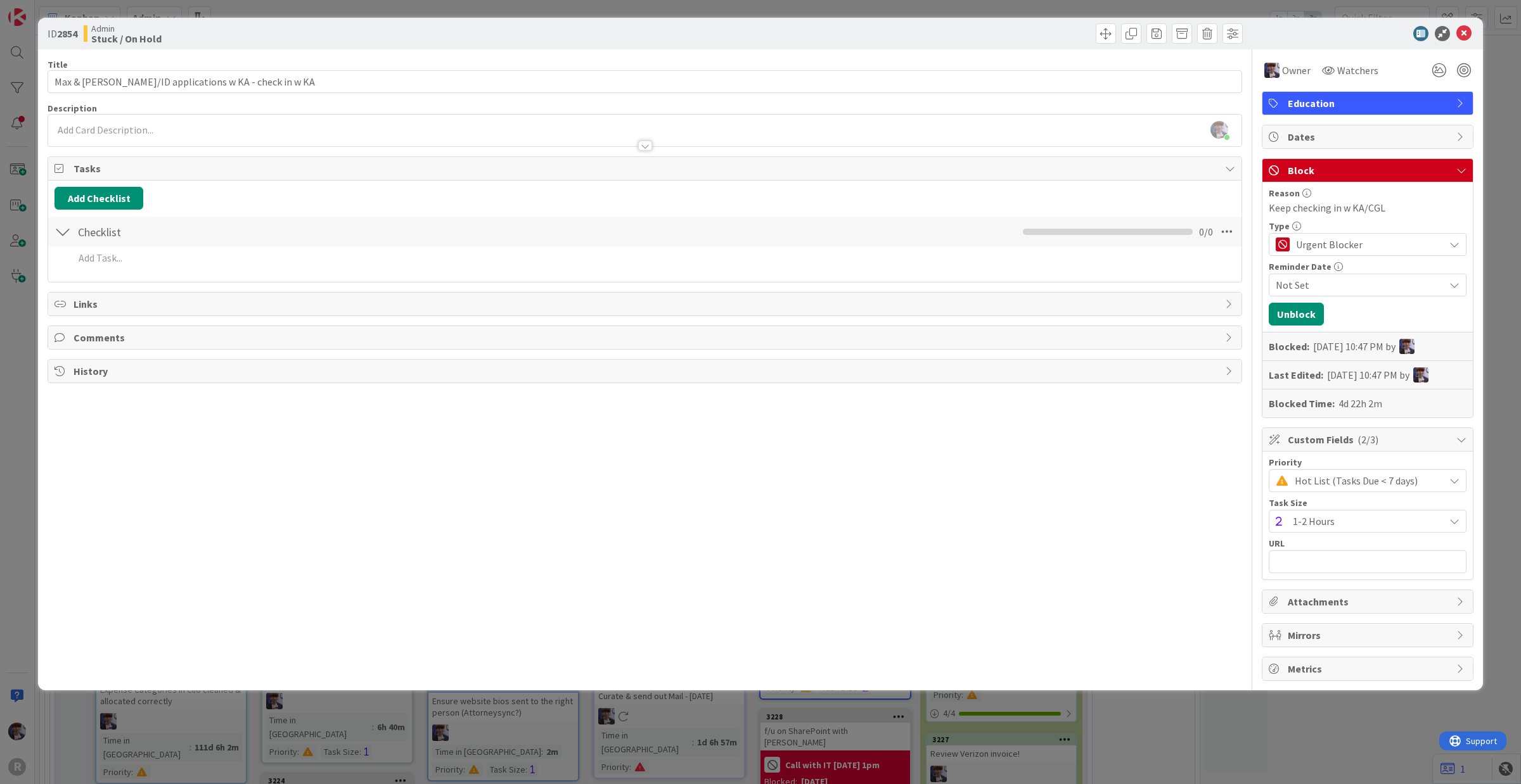
click at [1216, 165] on div "ID 2854 Admin Stuck / On Hold Title 50 / 128 Max & [PERSON_NAME] WA/ID applicat…" at bounding box center [760, 392] width 1521 height 784
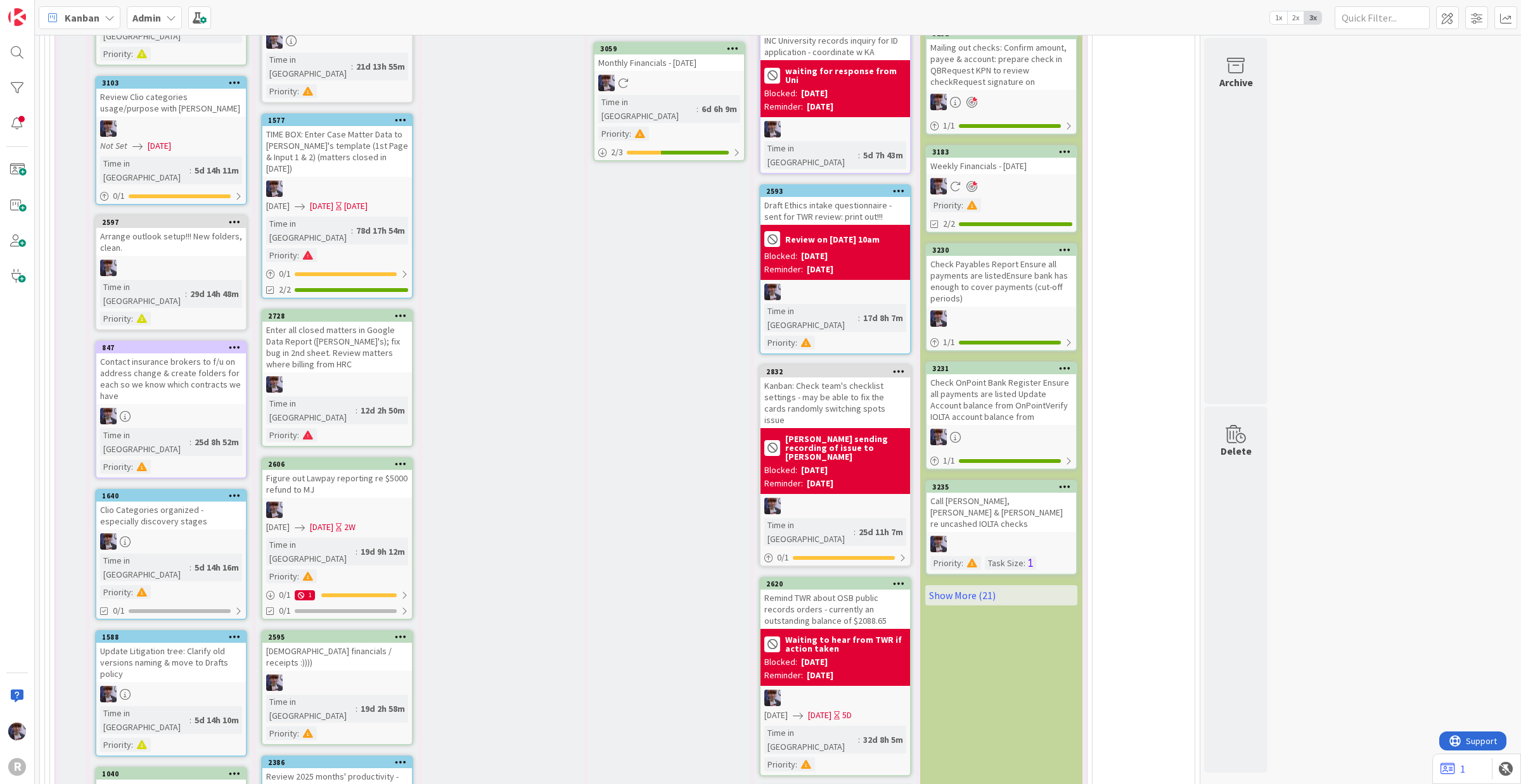
scroll to position [3558, 0]
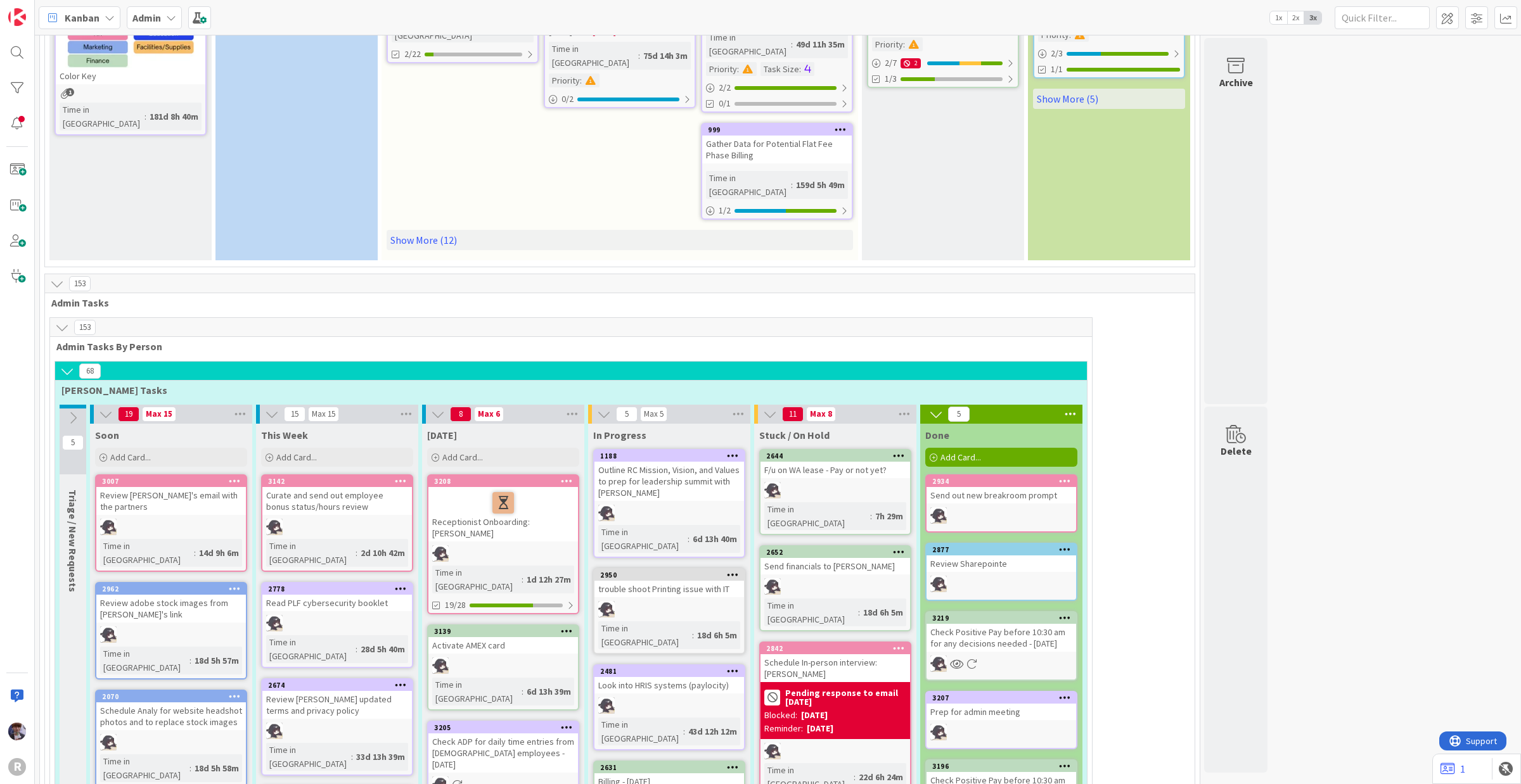
scroll to position [568, 0]
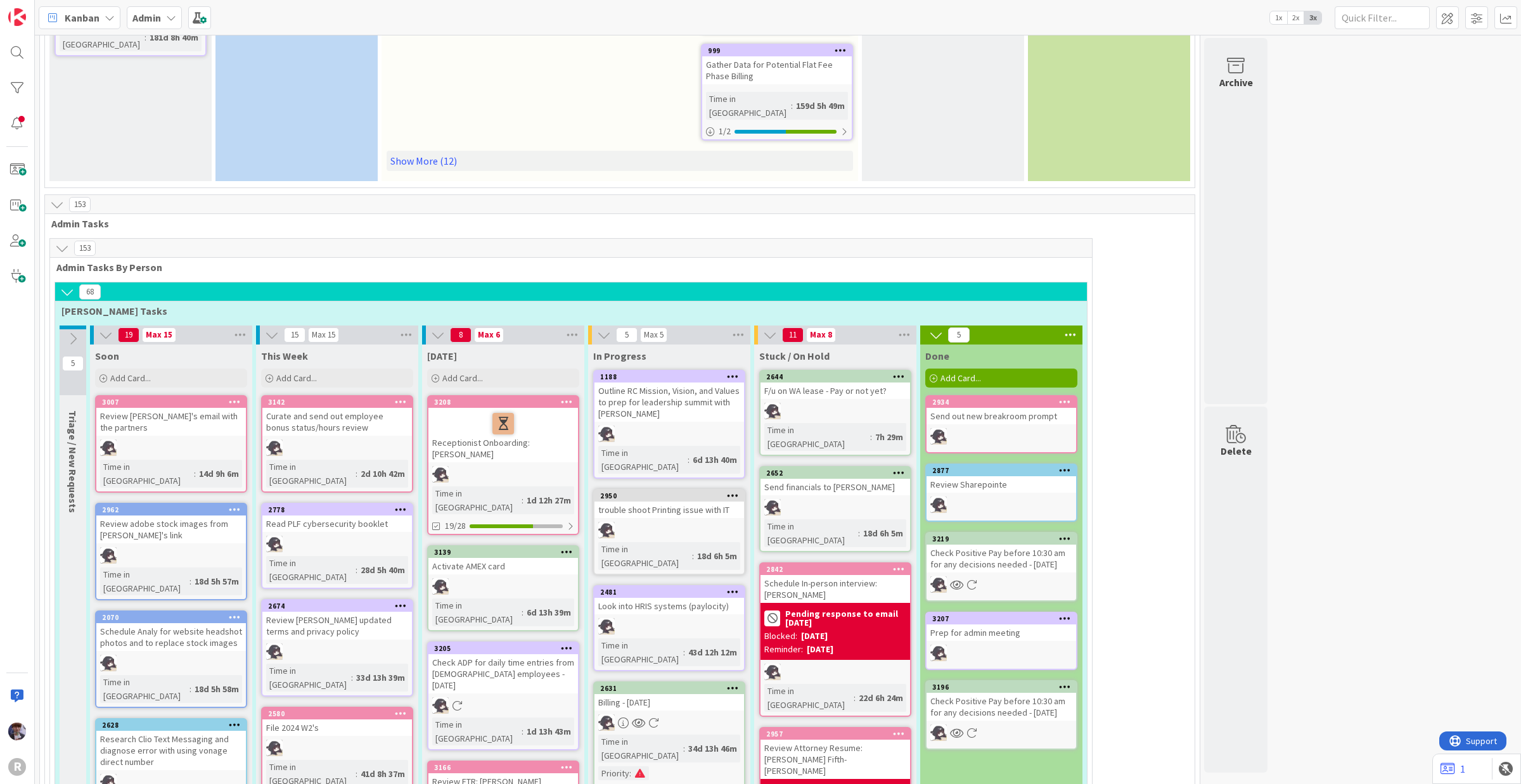
click at [688, 627] on div "Billing - [DATE]" at bounding box center [669, 703] width 149 height 17
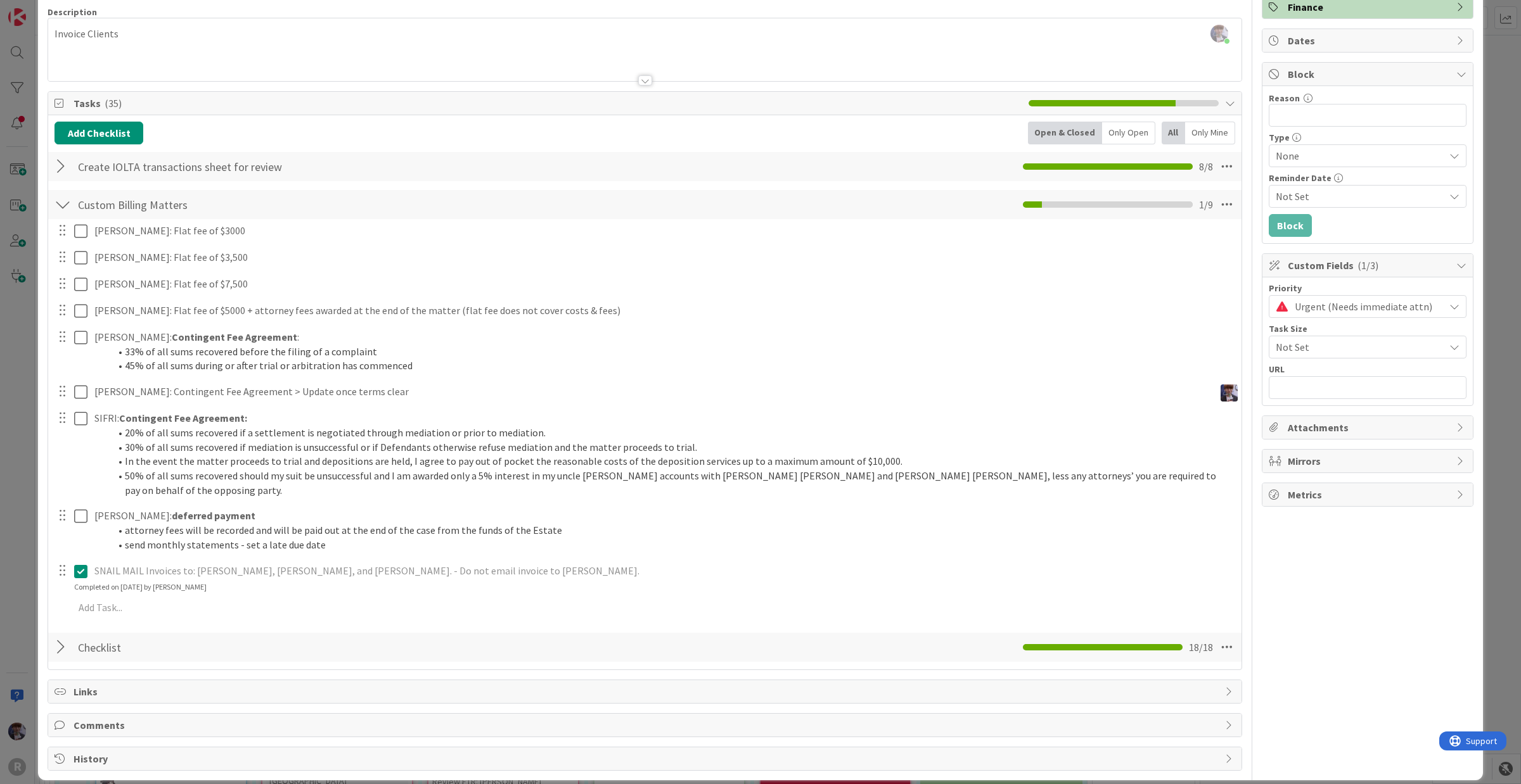
scroll to position [97, 0]
click at [62, 197] on div at bounding box center [63, 204] width 17 height 23
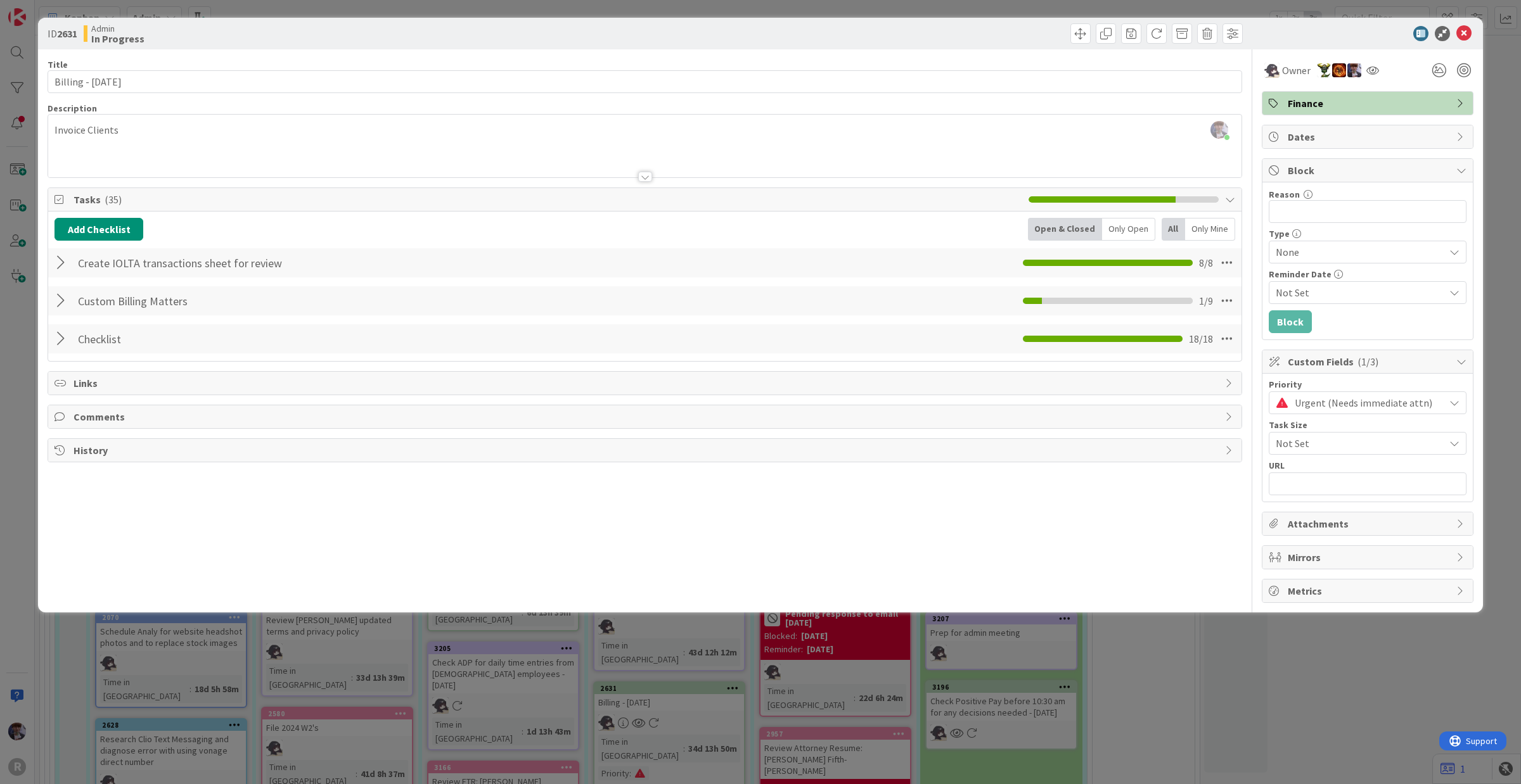
click at [69, 264] on div at bounding box center [63, 263] width 17 height 23
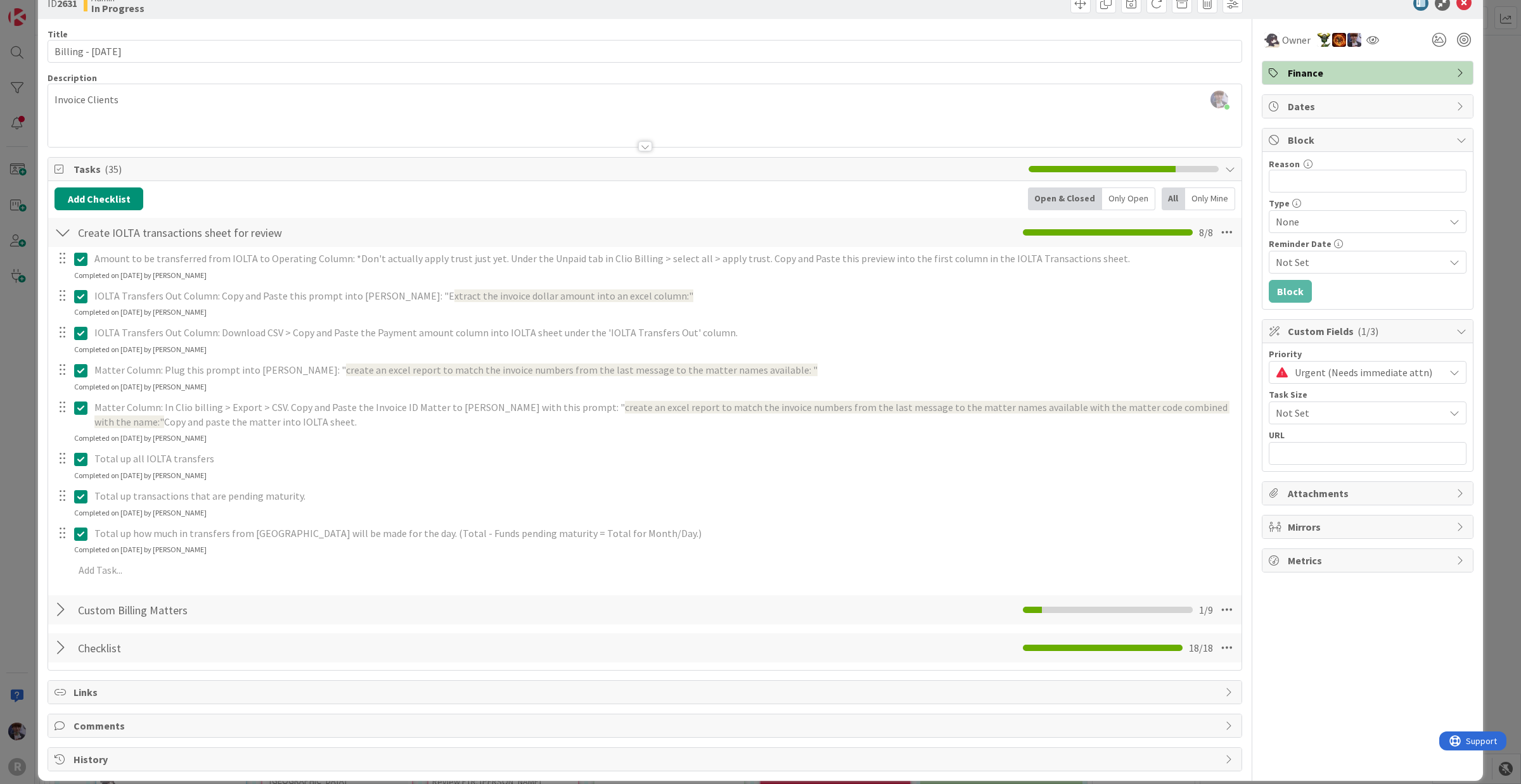
scroll to position [46, 0]
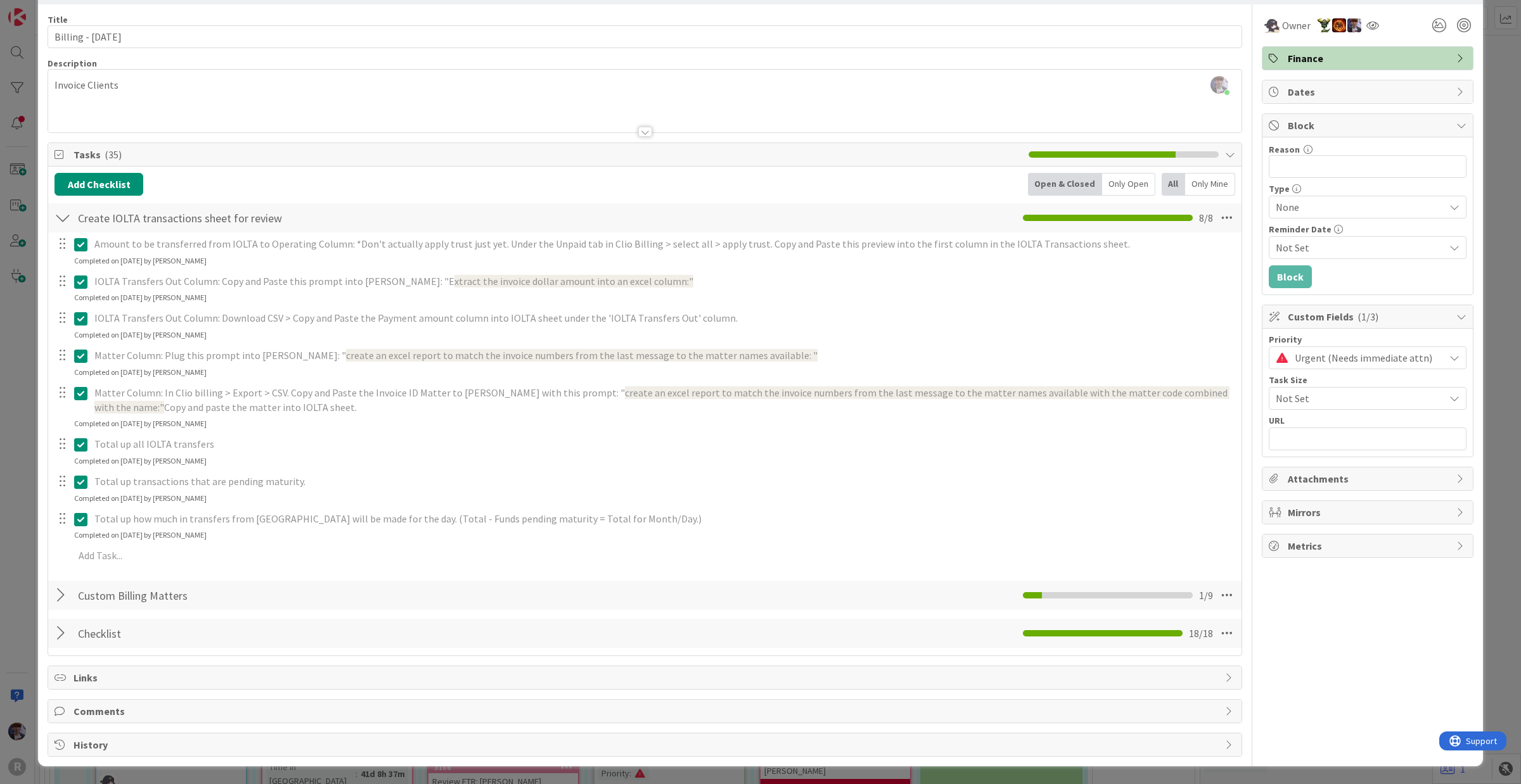
click at [66, 593] on div at bounding box center [63, 596] width 17 height 23
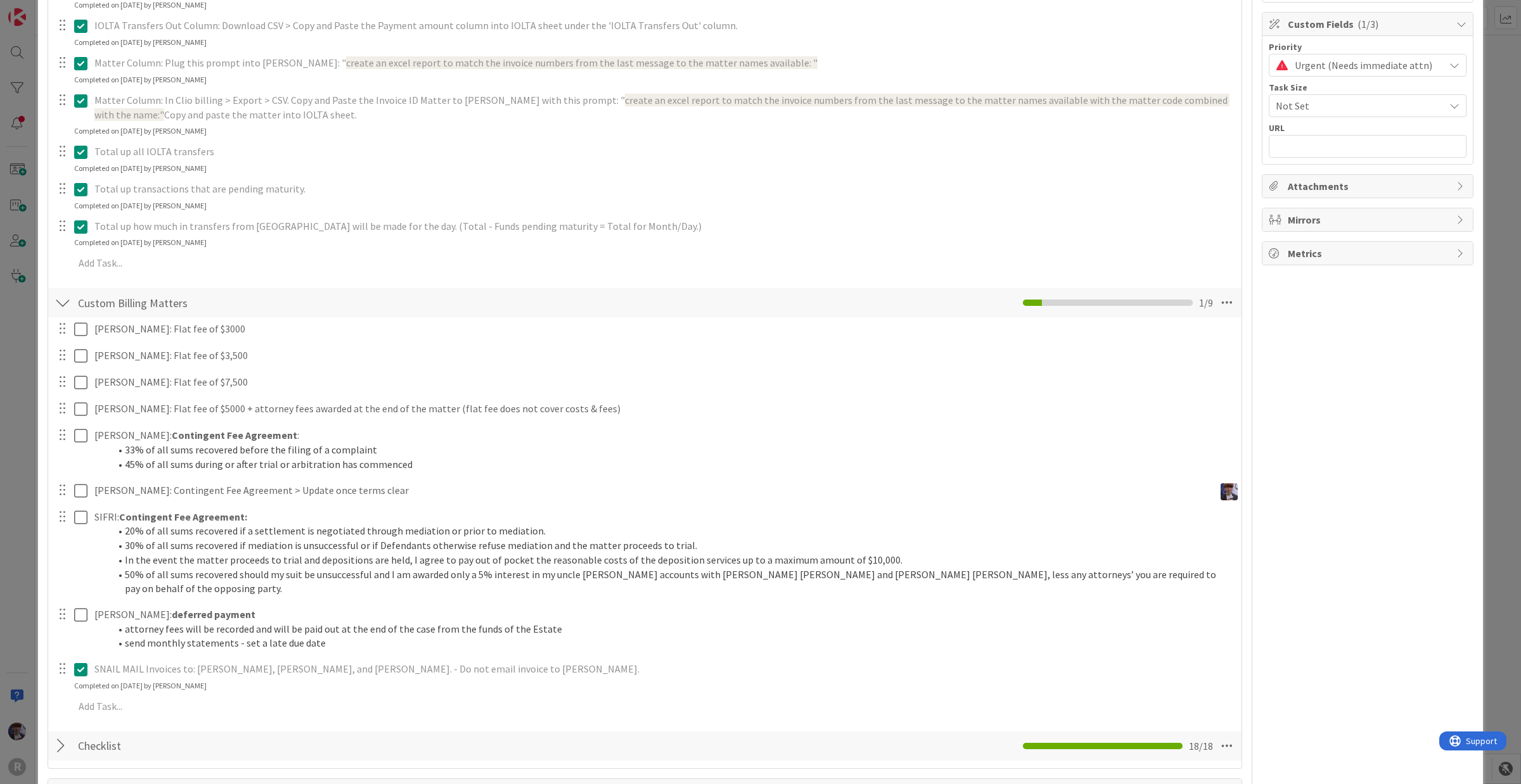
scroll to position [363, 0]
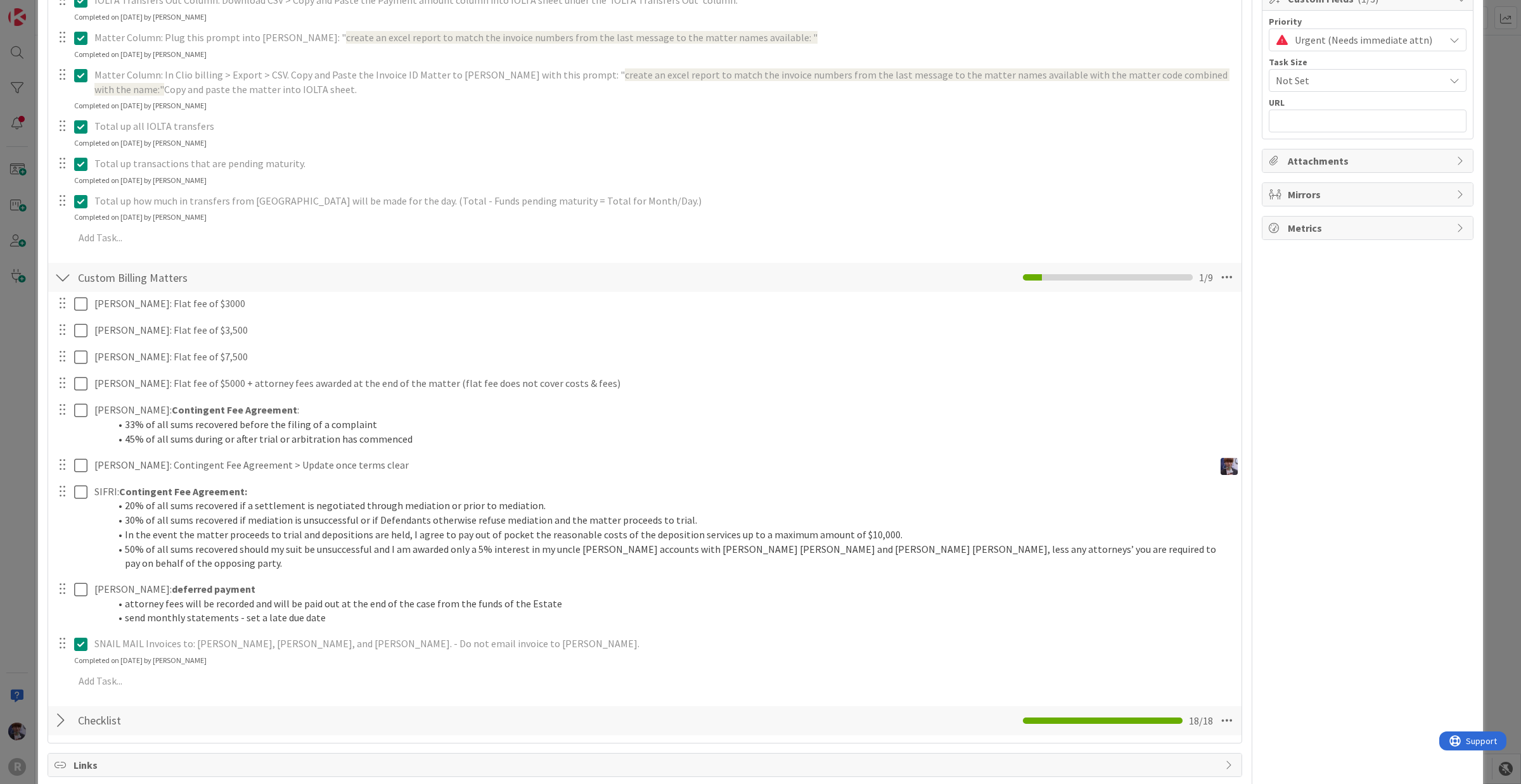
click at [14, 553] on div "ID 2631 Admin In Progress Title 20 / 128 Billing - 09/01/2025 Description Minka…" at bounding box center [760, 392] width 1521 height 784
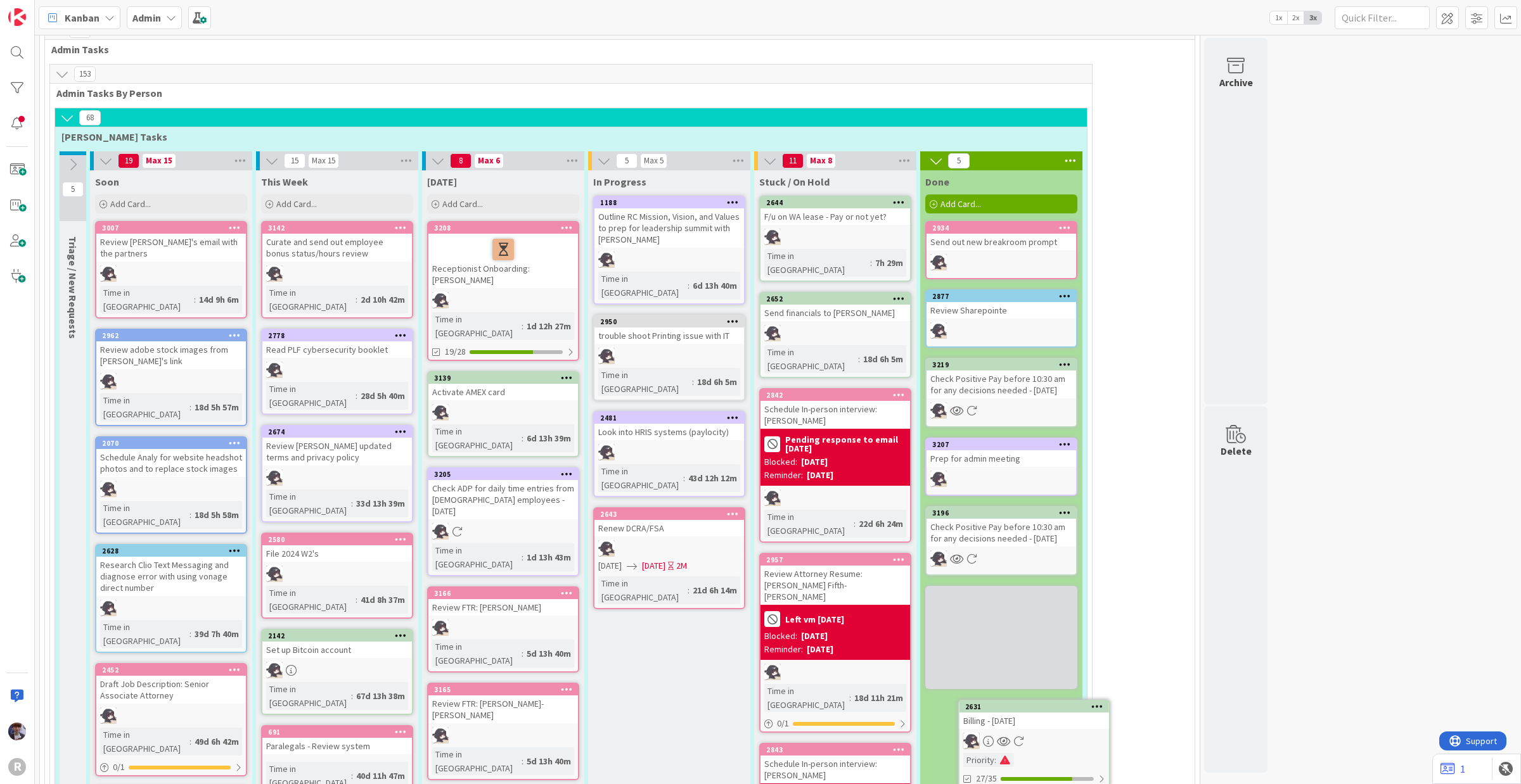
scroll to position [796, 0]
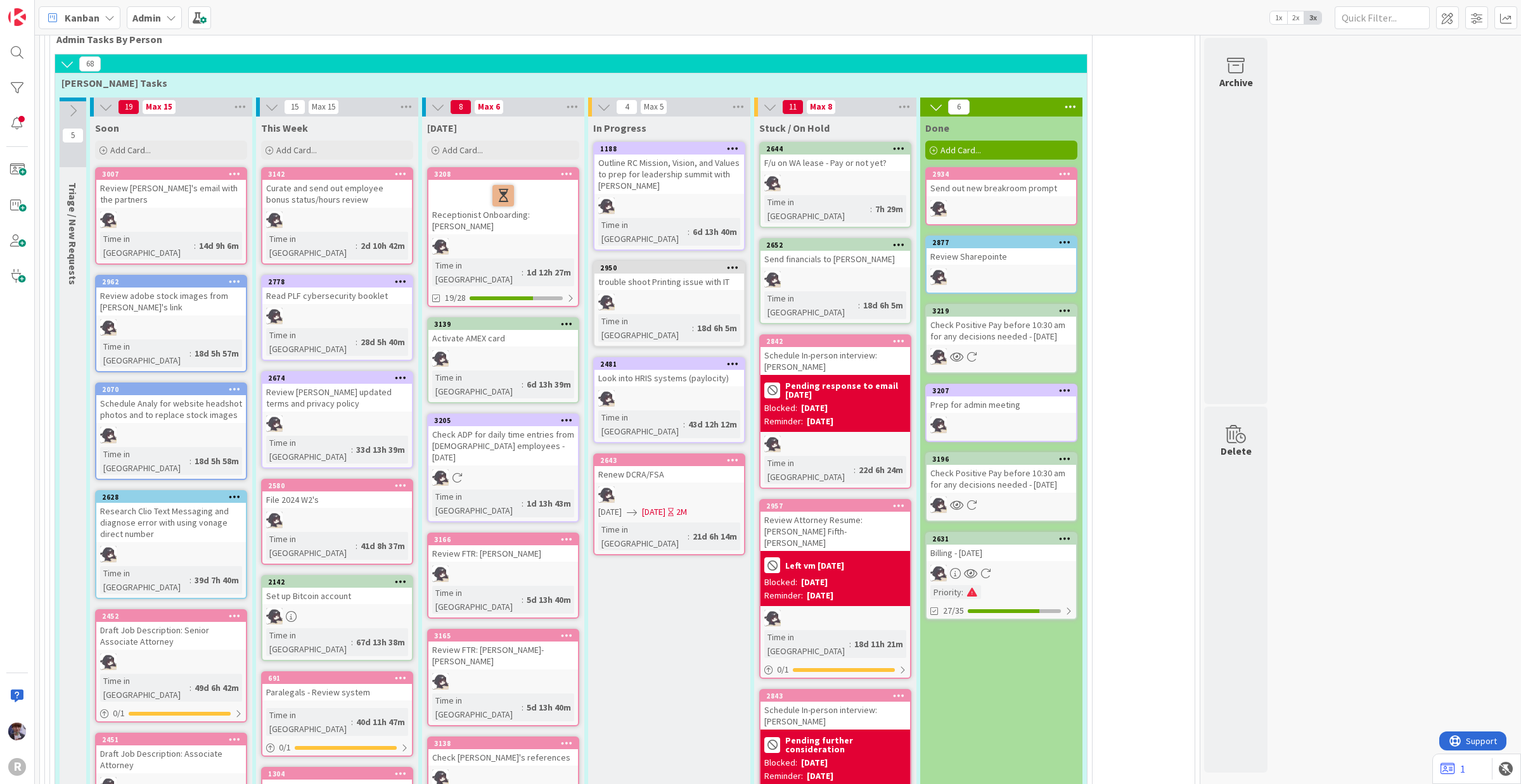
click at [1062, 534] on icon at bounding box center [1065, 538] width 12 height 9
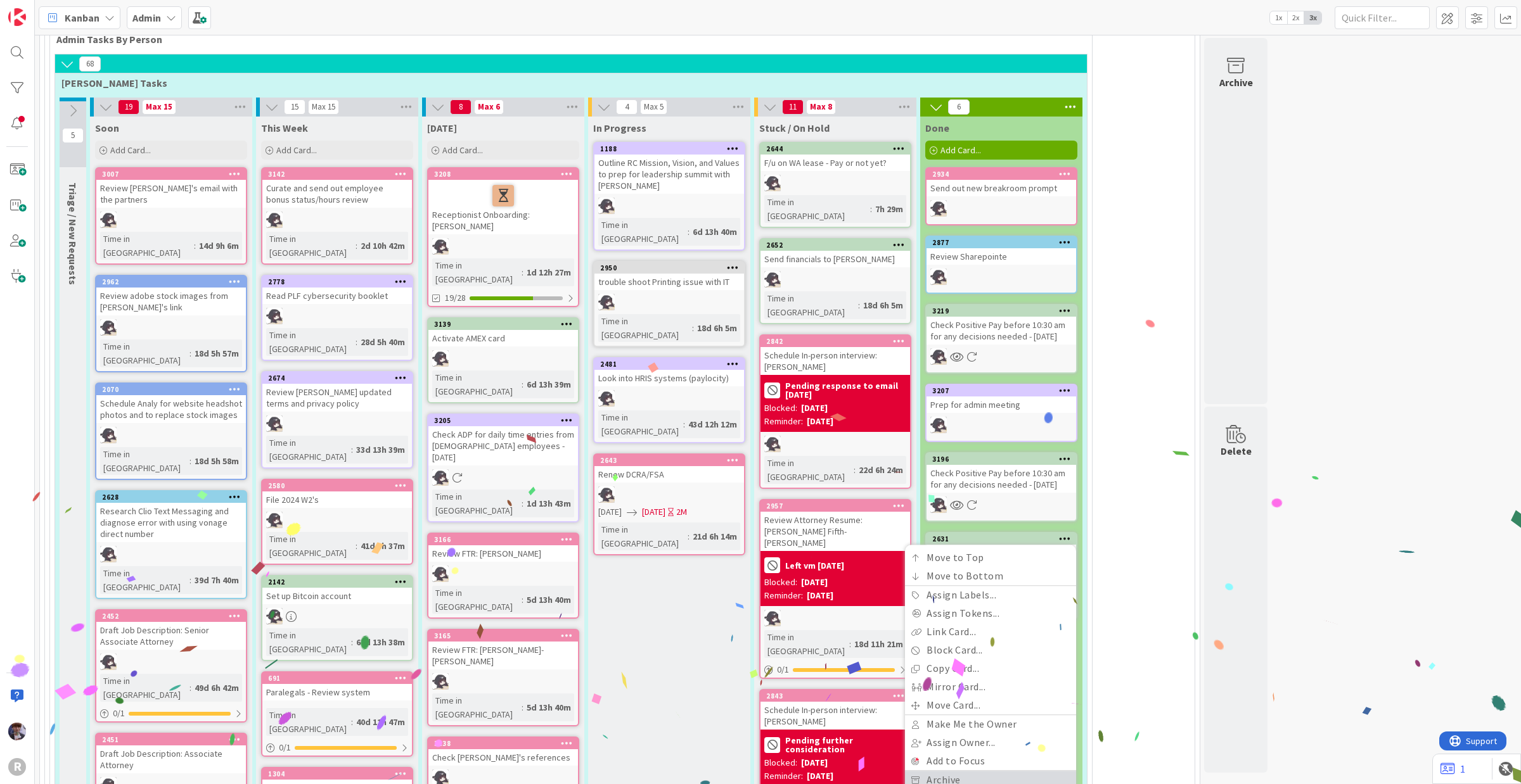
click at [958, 771] on link "Archive" at bounding box center [990, 780] width 171 height 18
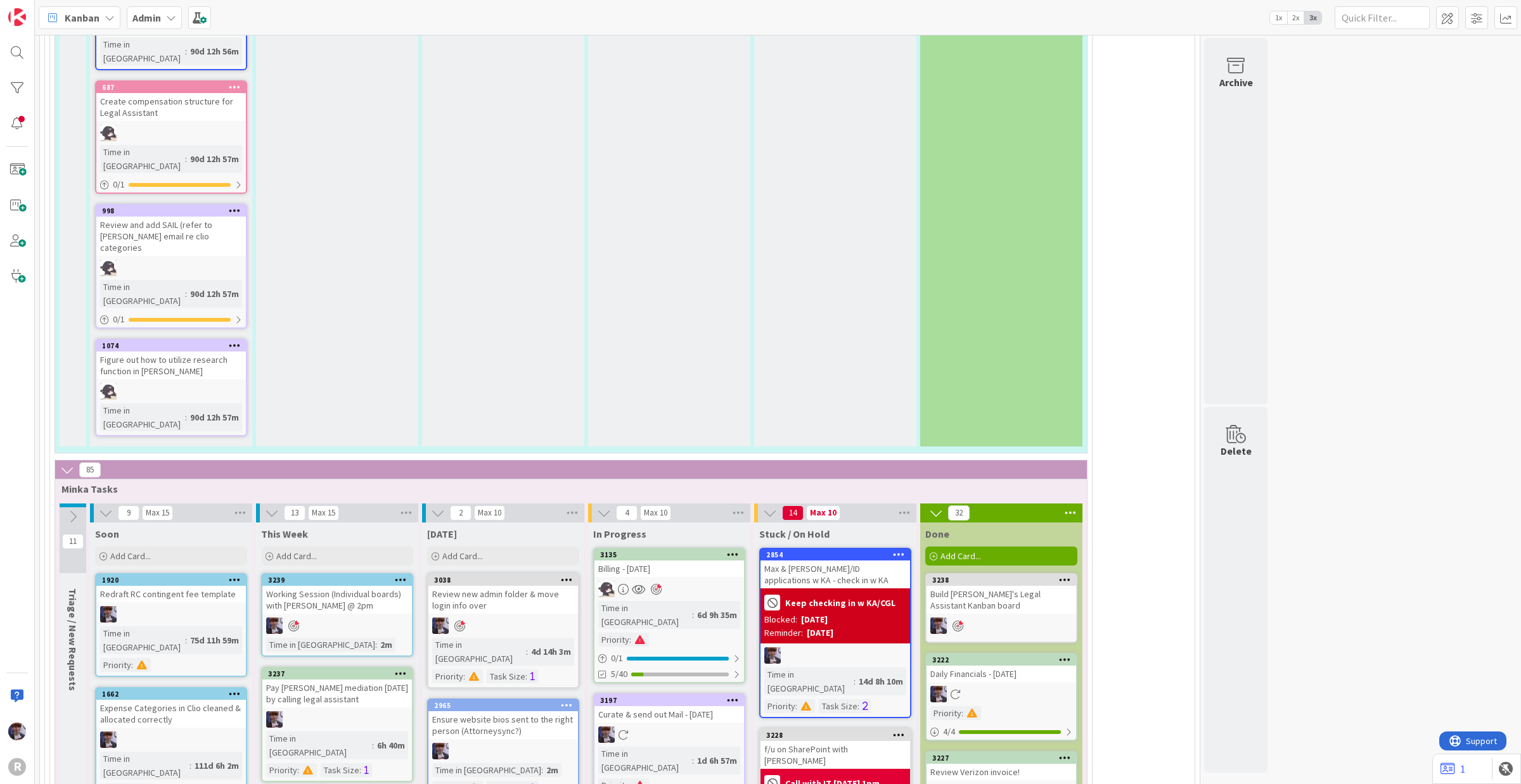
scroll to position [2620, 0]
click at [321, 523] on div "This Week Add Card... Template Not Set Title 0 / 128 Label Management Managemen…" at bounding box center [336, 546] width 162 height 46
click at [331, 547] on div "Add Card..." at bounding box center [337, 556] width 152 height 19
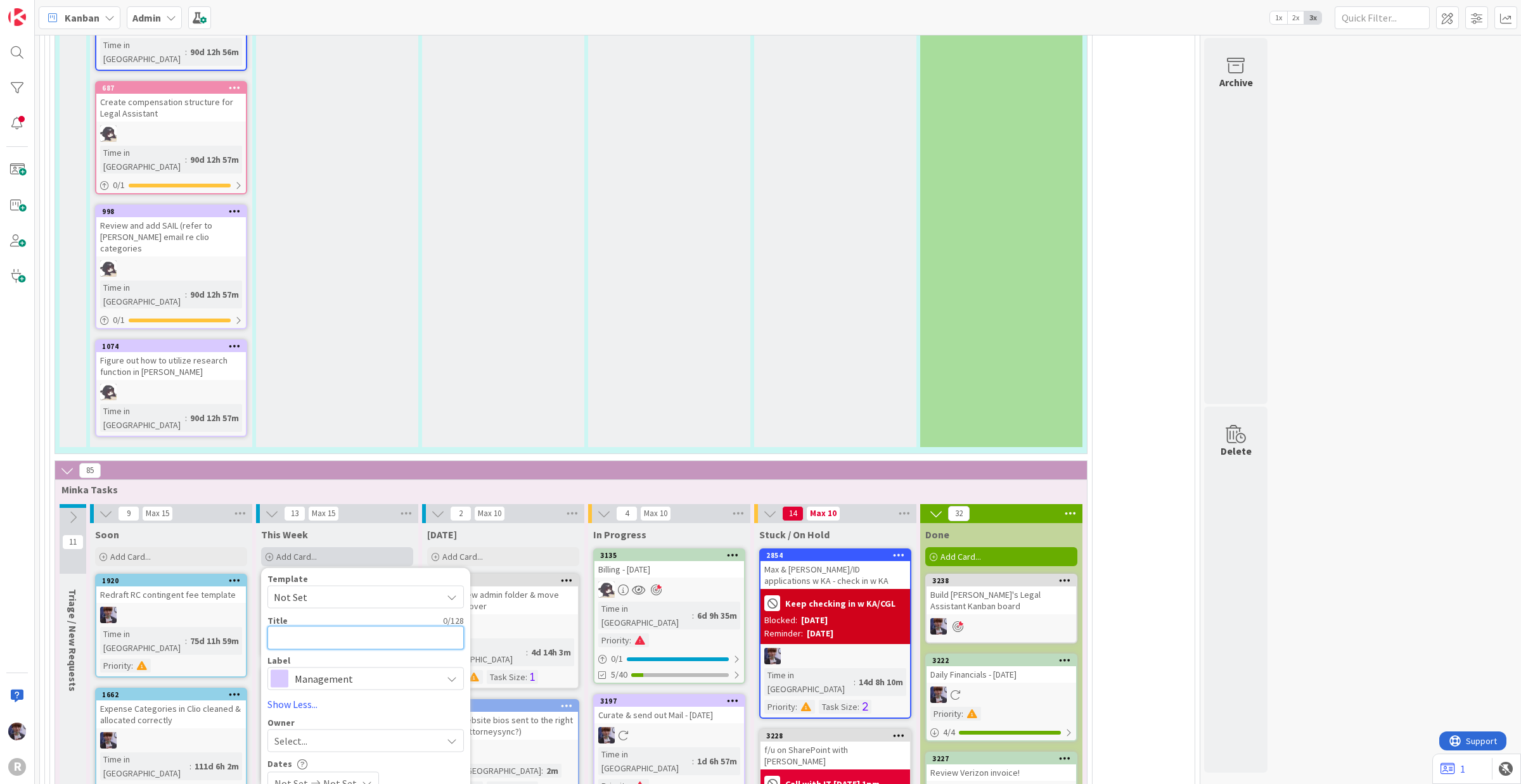
type textarea "W"
type textarea "x"
type textarea "Wo"
type textarea "x"
type textarea "Wor"
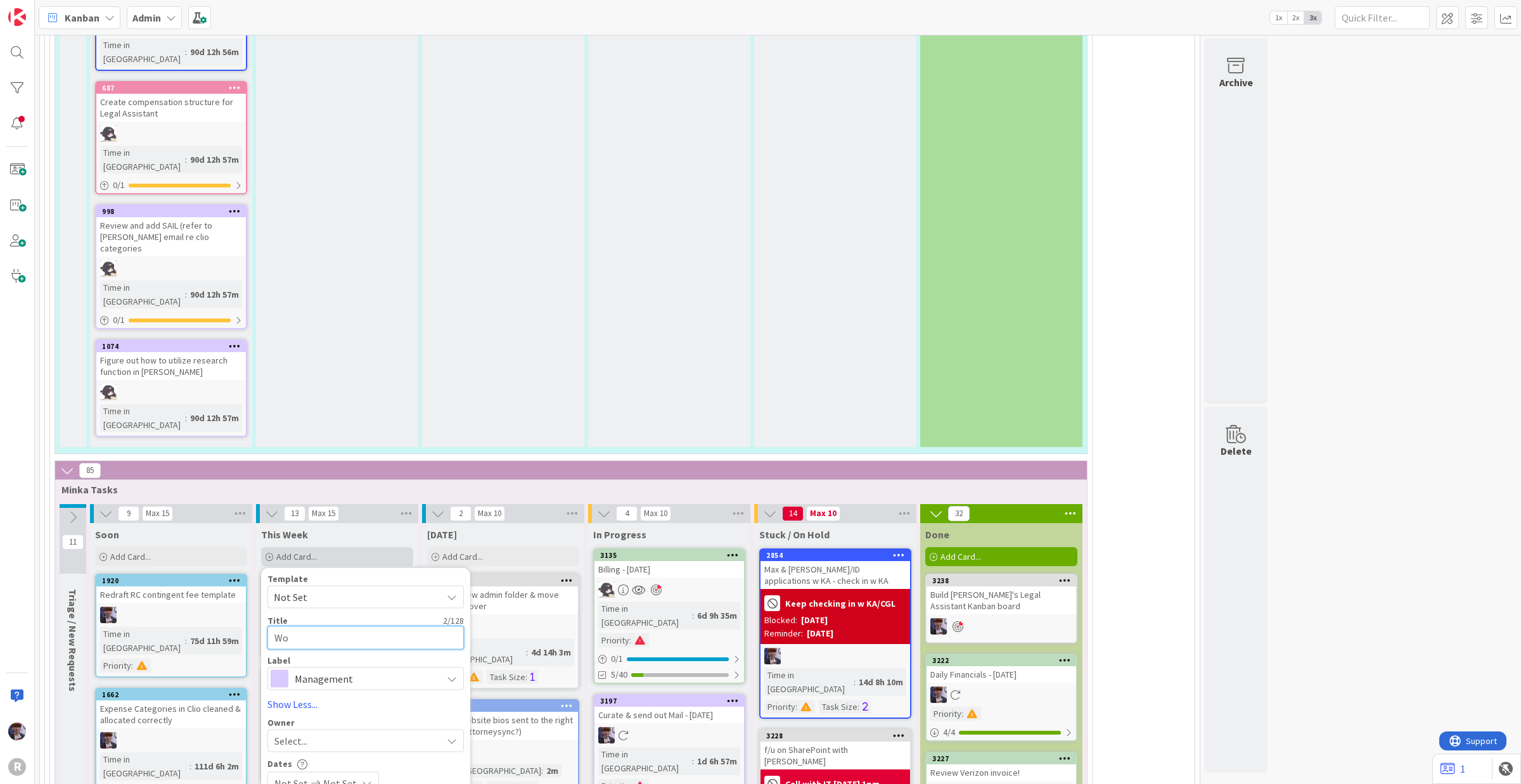
type textarea "x"
type textarea "Work"
type textarea "x"
type textarea "Worki"
type textarea "x"
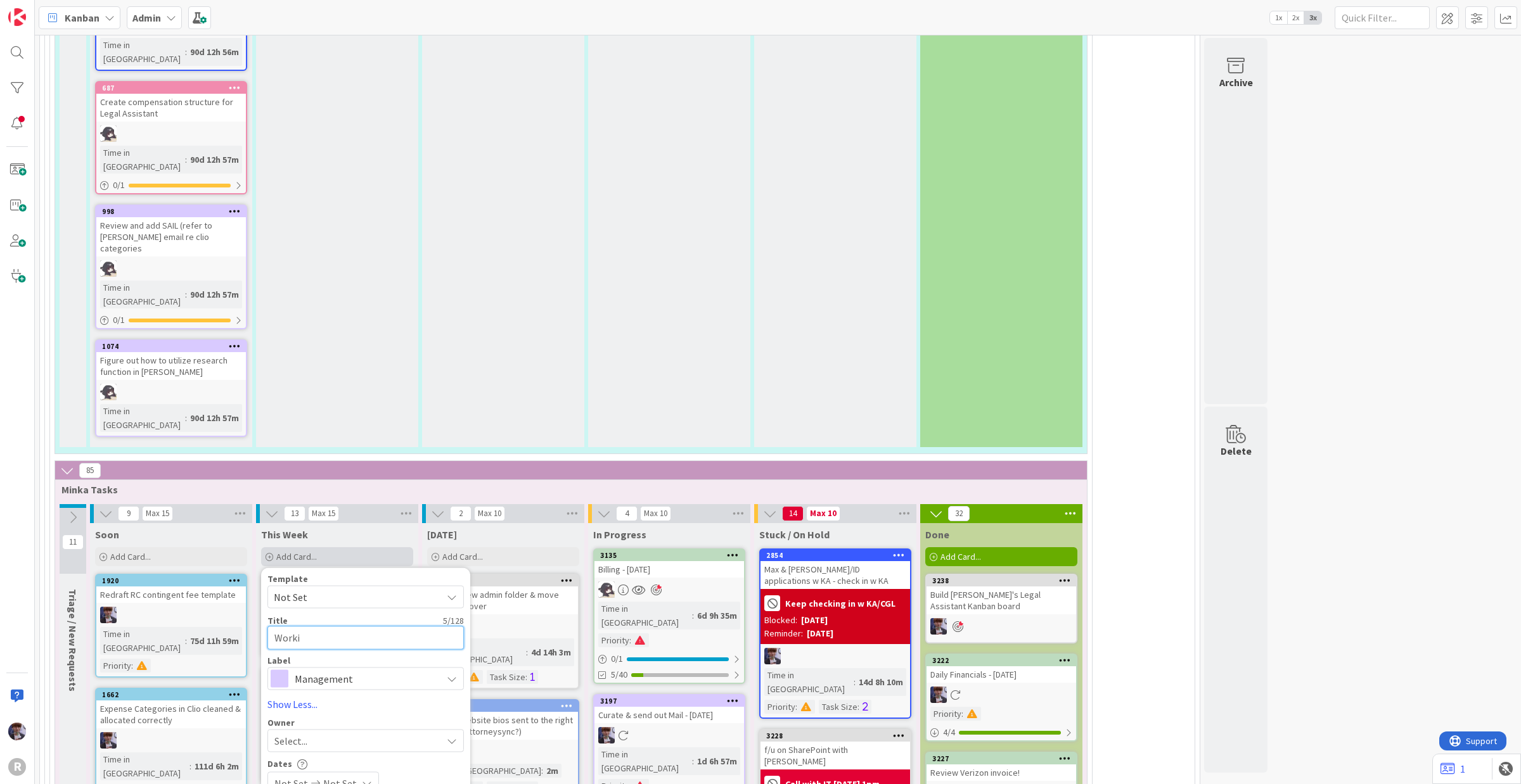
type textarea "Workin"
type textarea "x"
type textarea "Working"
type textarea "x"
type textarea "Working"
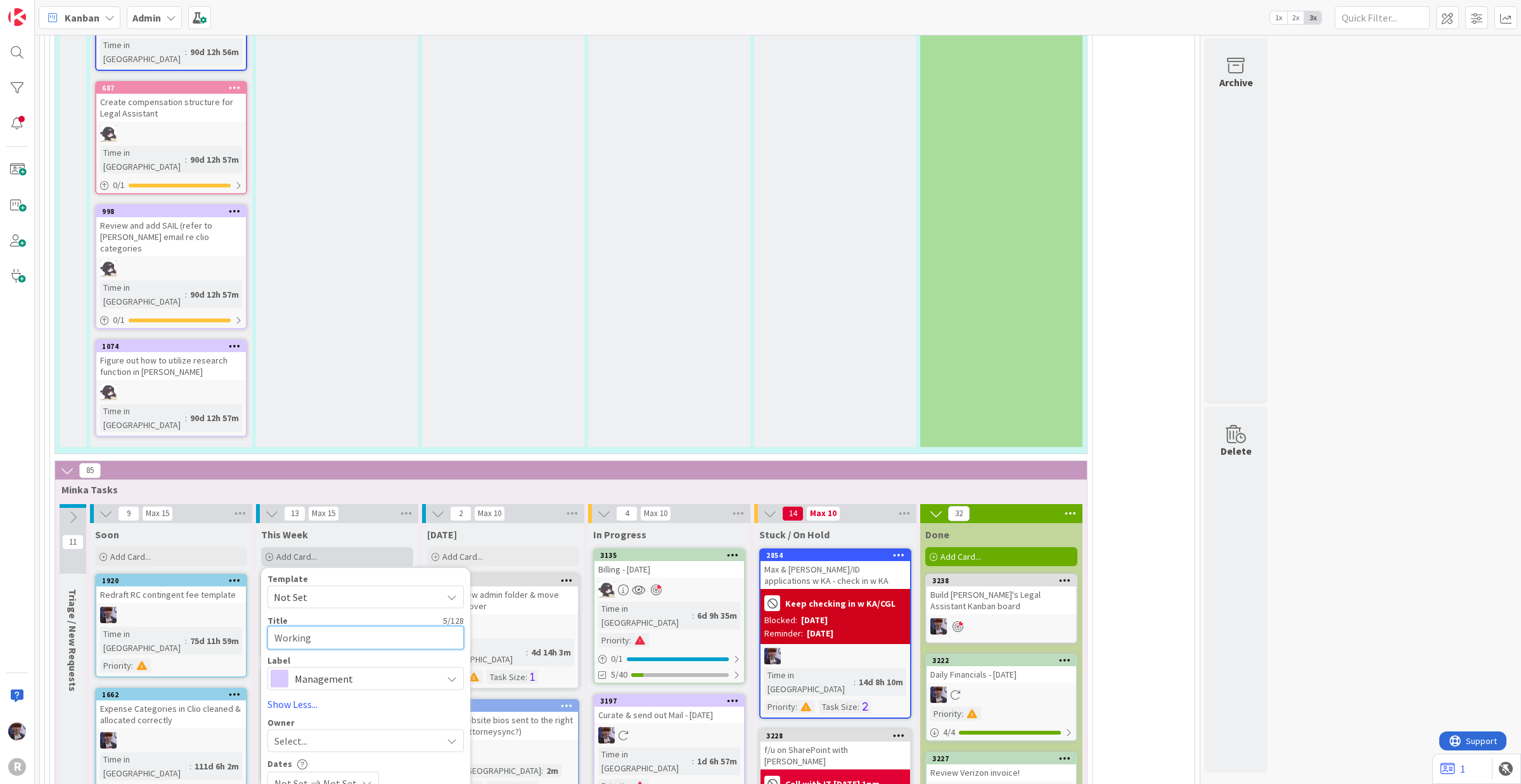
type textarea "x"
type textarea "Working s"
type textarea "x"
type textarea "Working se"
type textarea "x"
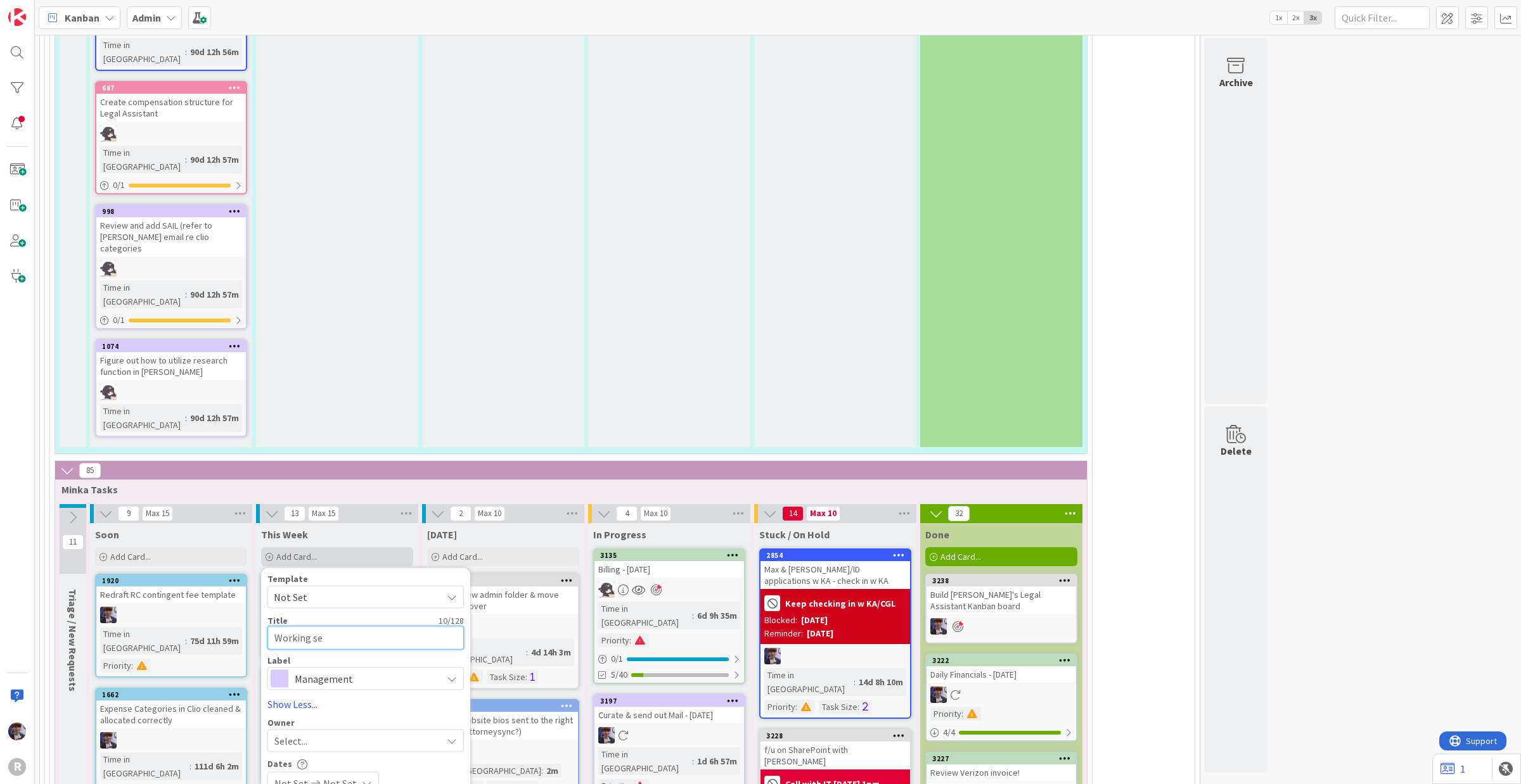
type textarea "Working ses"
type textarea "x"
type textarea "Working sess"
type textarea "x"
type textarea "Working sessi"
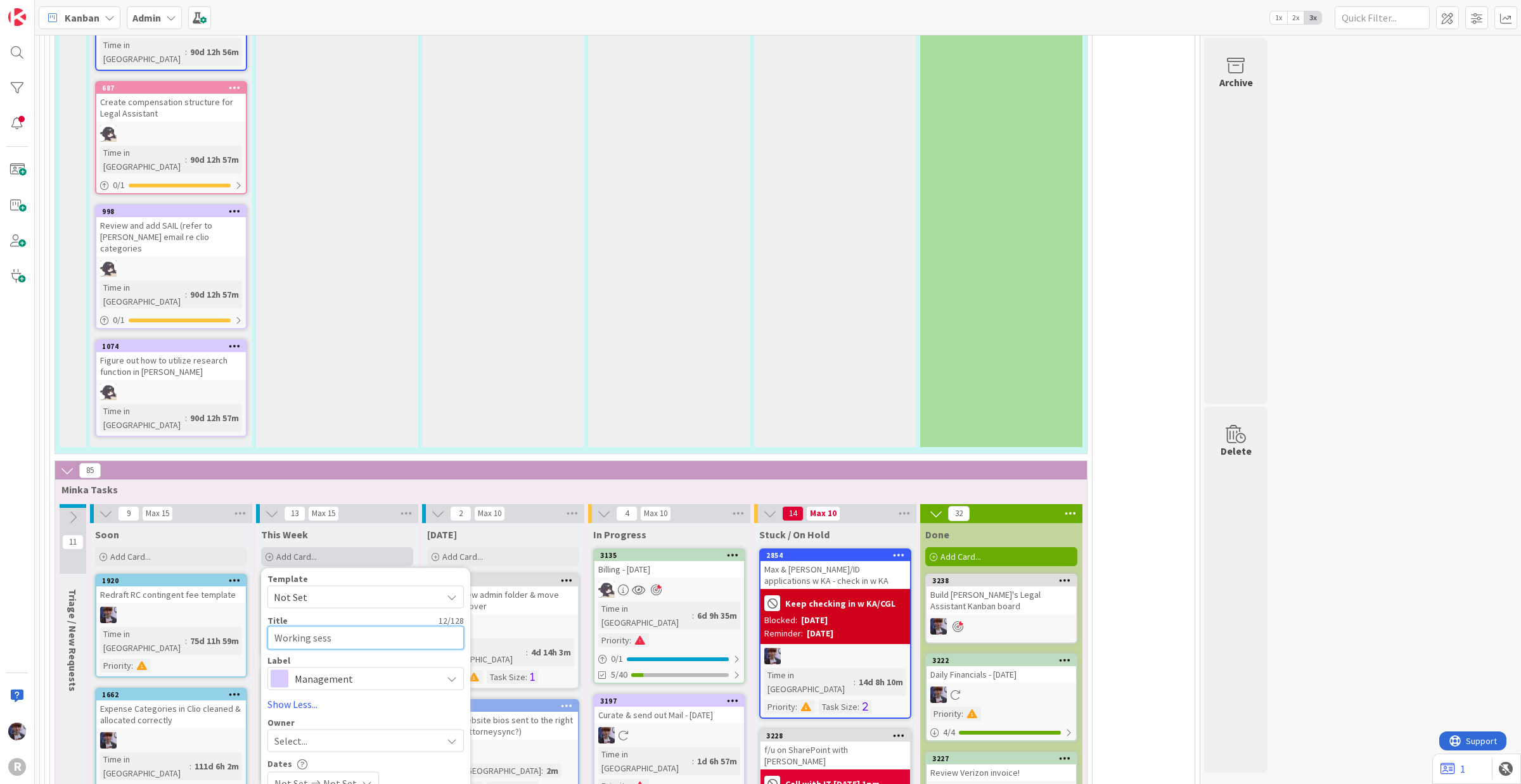
type textarea "x"
type textarea "Working sessio"
type textarea "x"
type textarea "Working session"
type textarea "x"
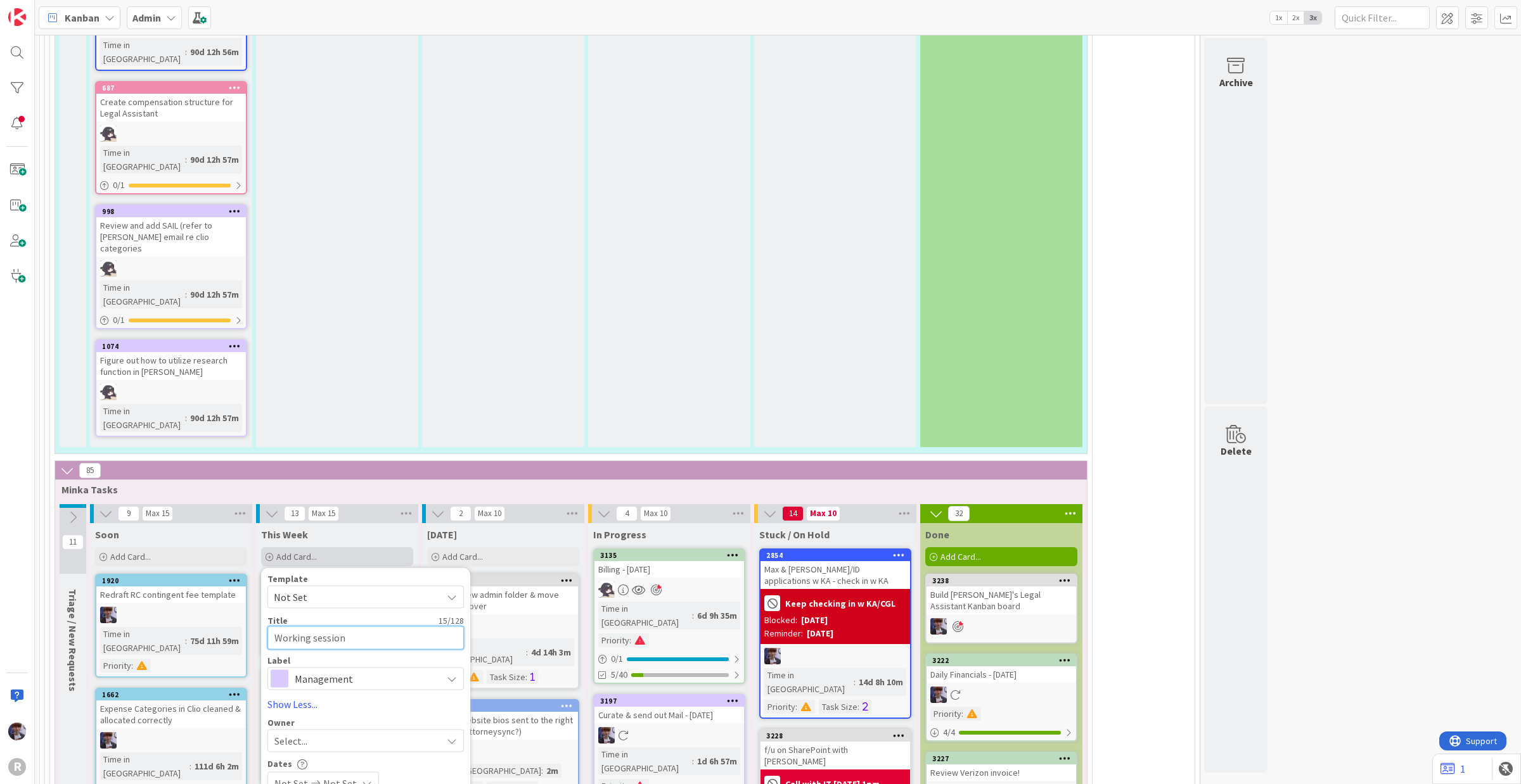
type textarea "Working session"
type textarea "x"
type textarea "Working session ("
type textarea "x"
type textarea "Working session ()"
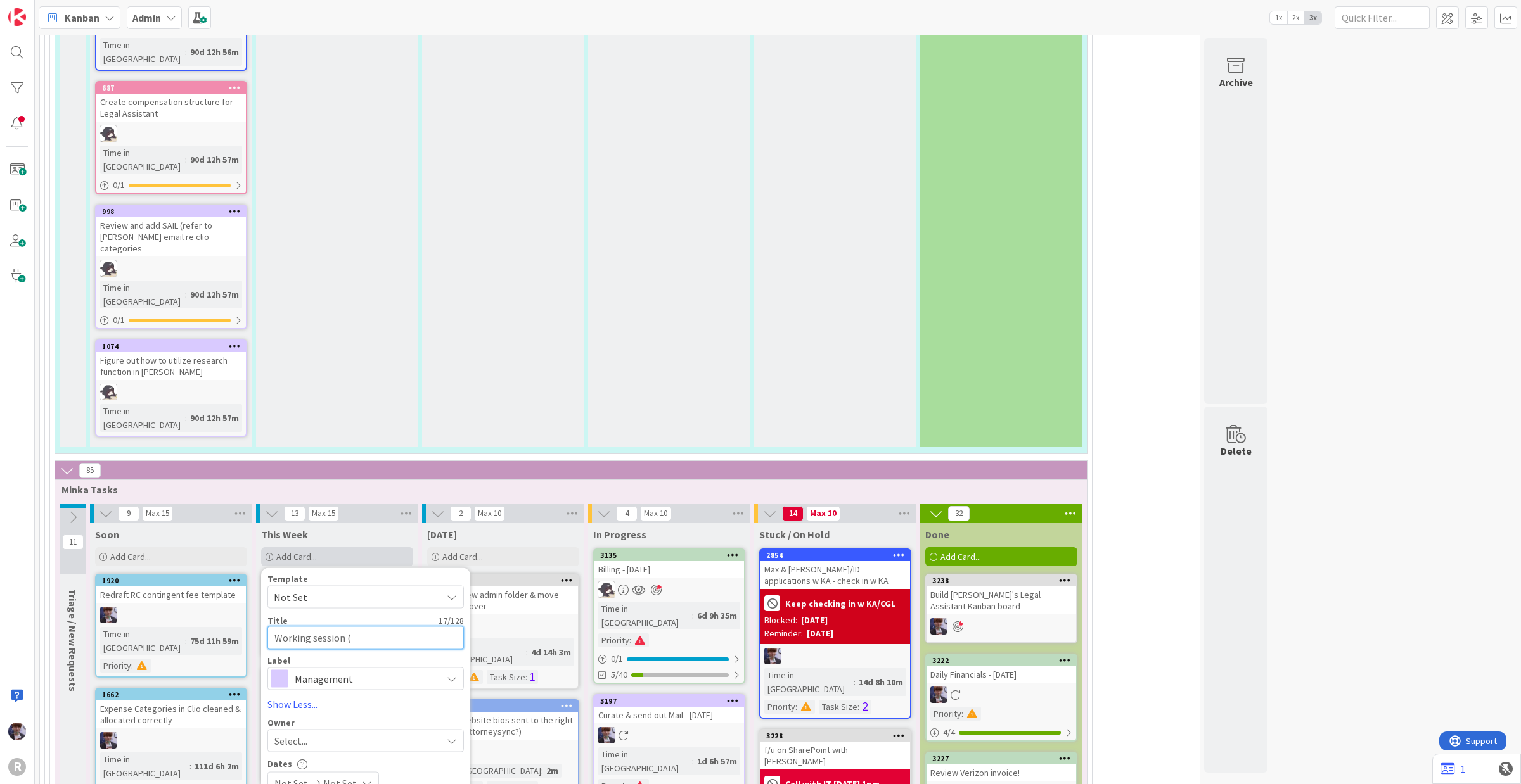
type textarea "x"
type textarea "Working session (e)"
type textarea "x"
type textarea "Working session (et)"
type textarea "x"
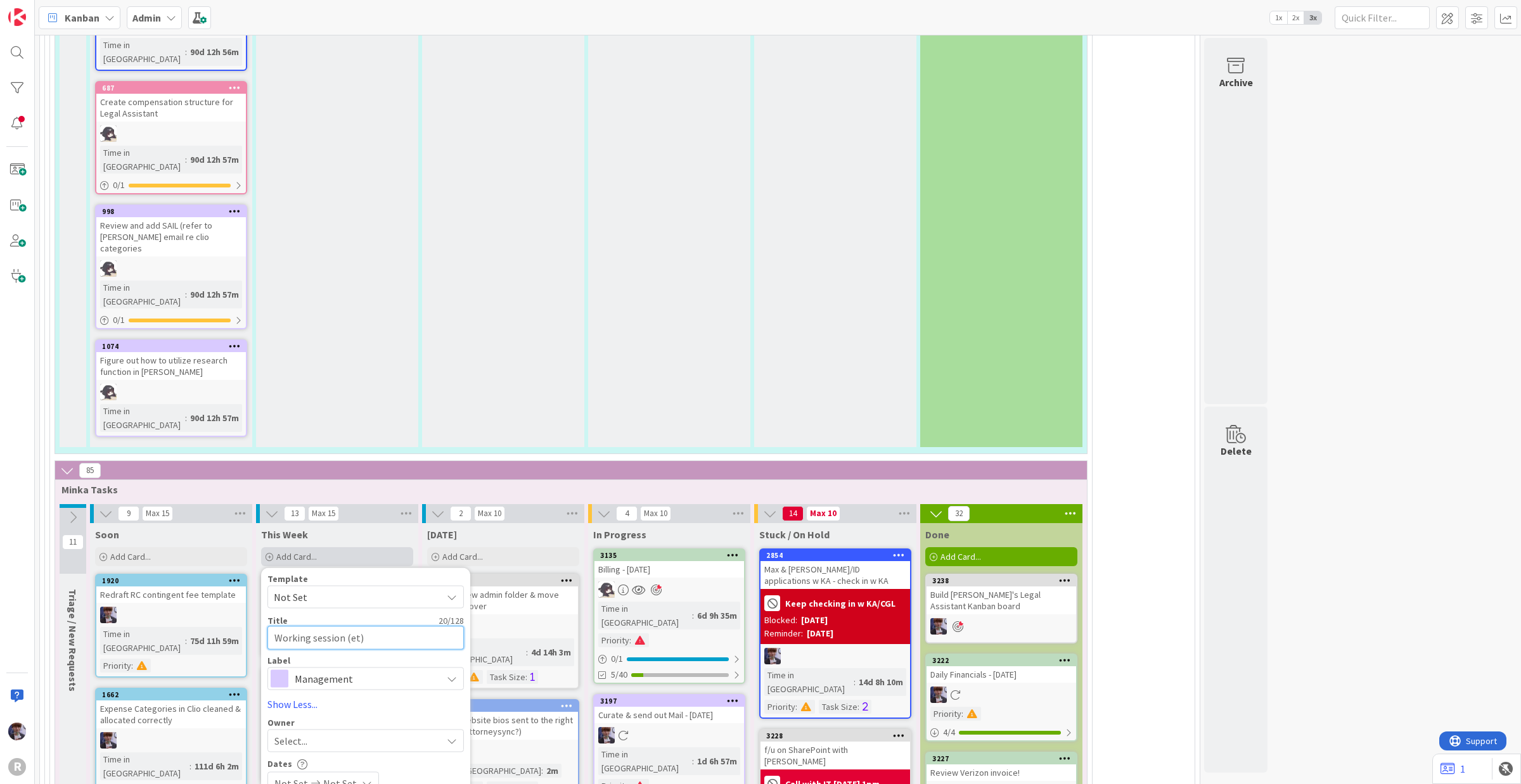
type textarea "Working session (eth)"
type textarea "x"
type textarea "Working session (ethi)"
type textarea "x"
type textarea "Working session (ethic)"
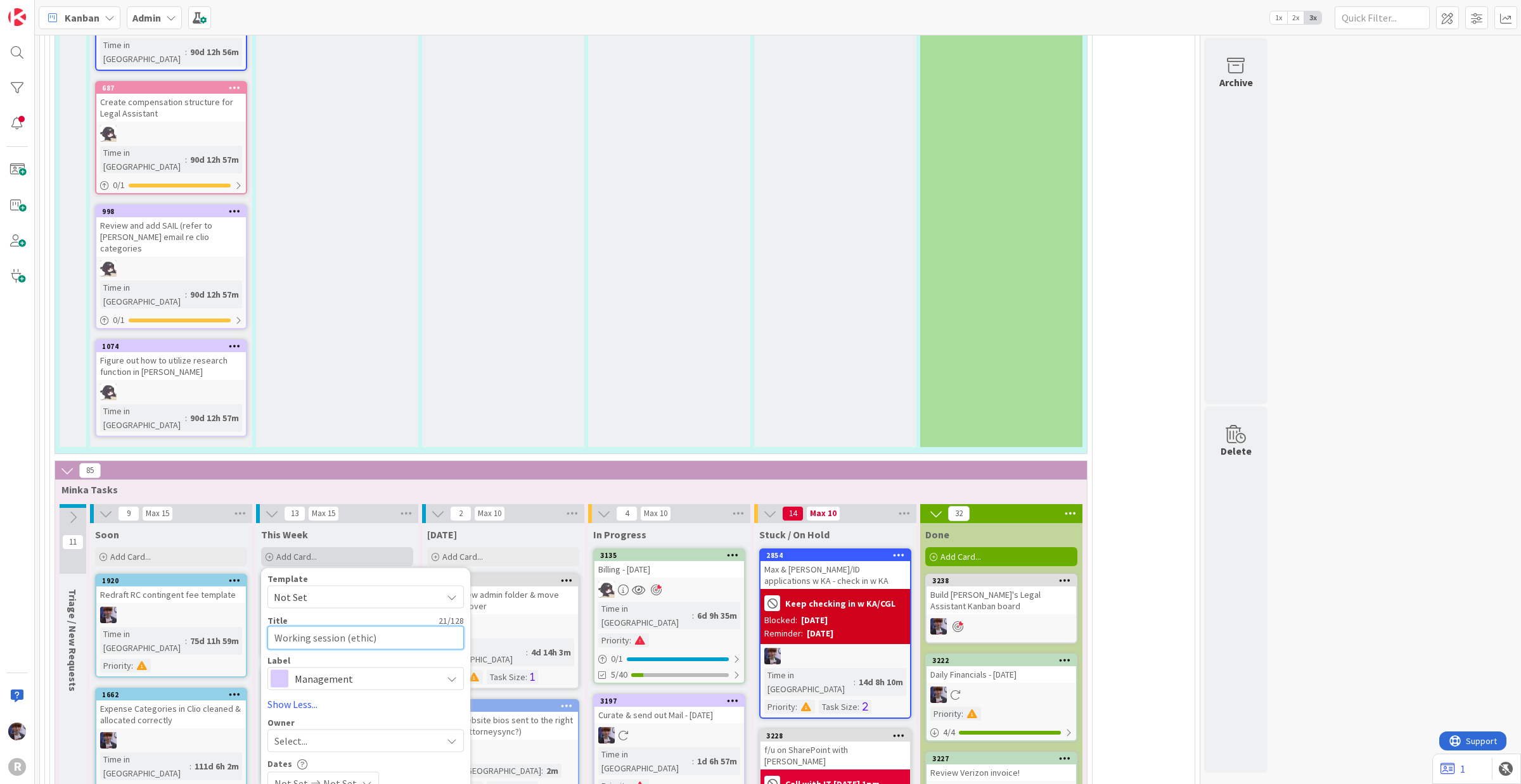
type textarea "x"
type textarea "Working session (ethics)"
type textarea "x"
type textarea "Working session (ethics )"
type textarea "x"
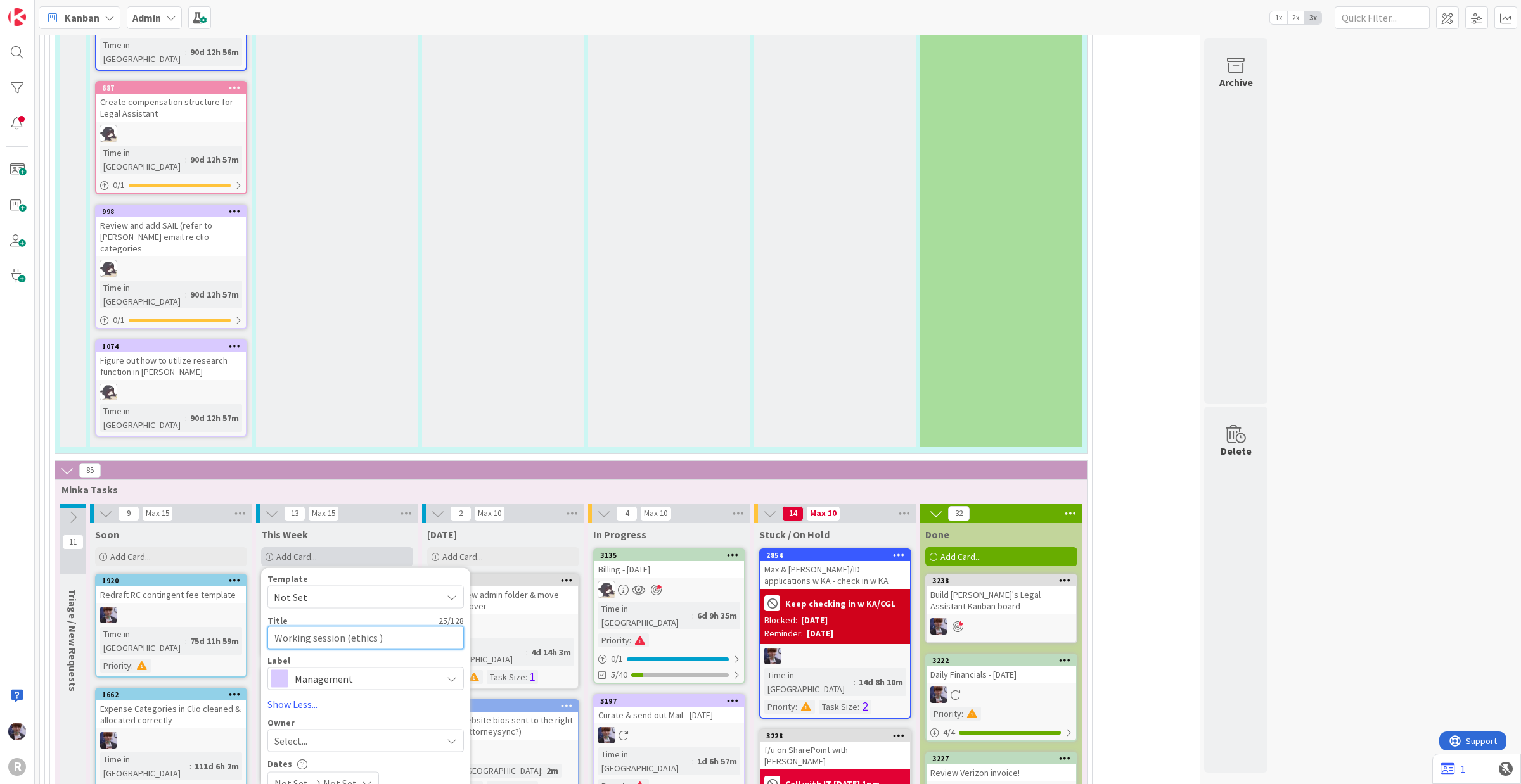
type textarea "Working session (ethics i)"
type textarea "x"
type textarea "Working session (ethics in)"
type textarea "x"
type textarea "Working session (ethics int)"
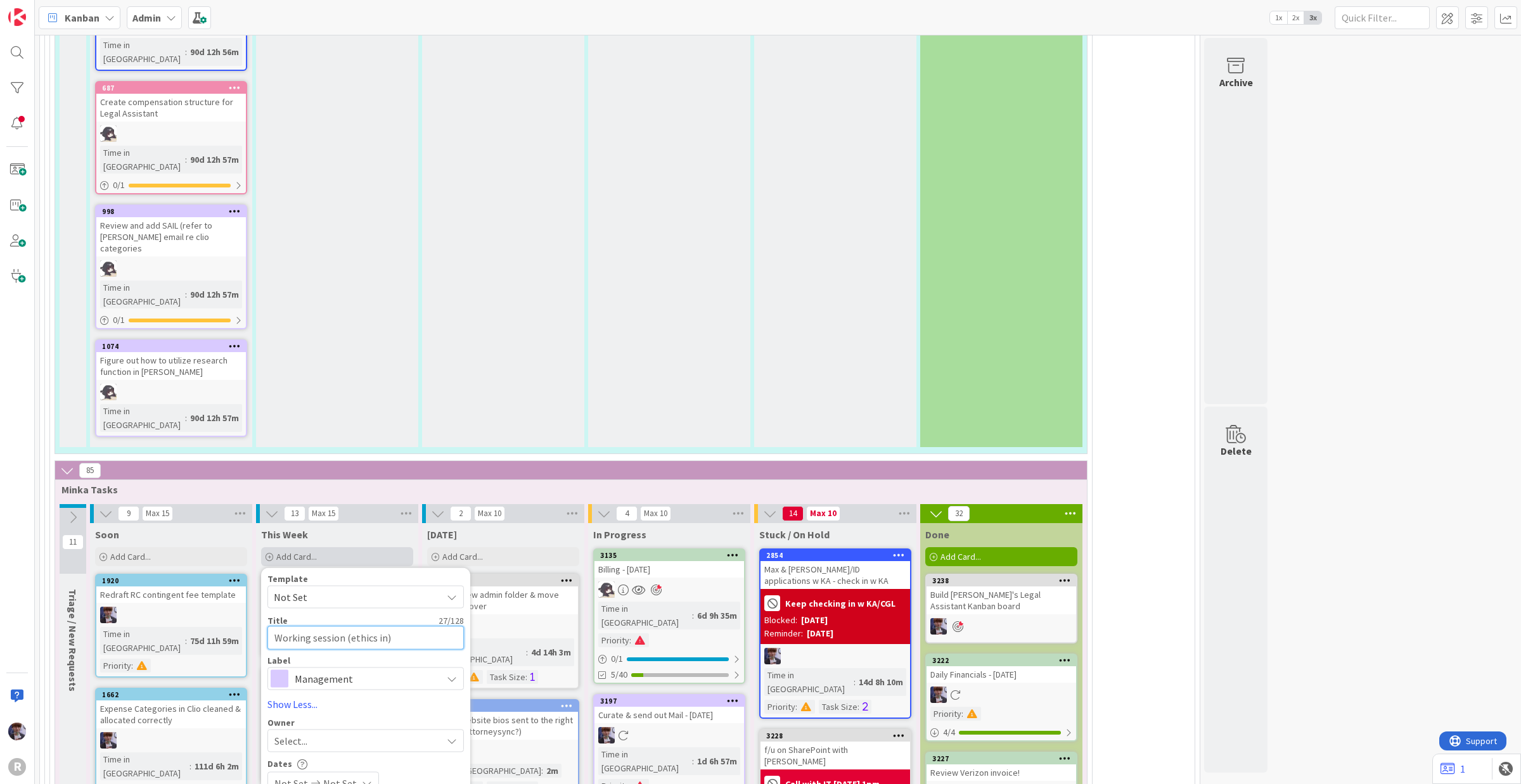
type textarea "x"
type textarea "Working session (ethics inta)"
type textarea "x"
type textarea "Working session (ethics intak)"
type textarea "x"
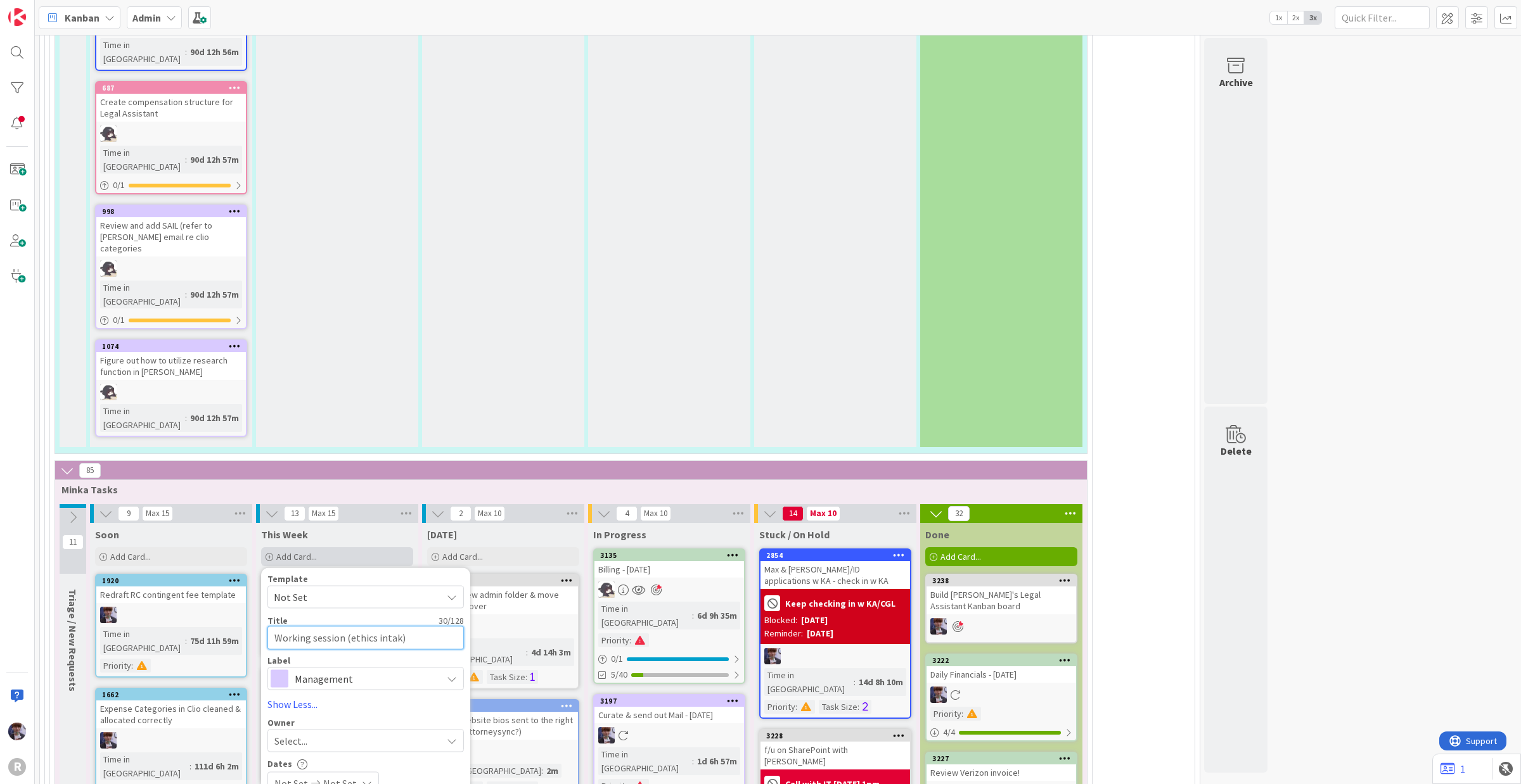
type textarea "Working session (ethics intake)"
type textarea "x"
type textarea "Working session (ethics intake )"
type textarea "x"
type textarea "Working session (ethics intake f)"
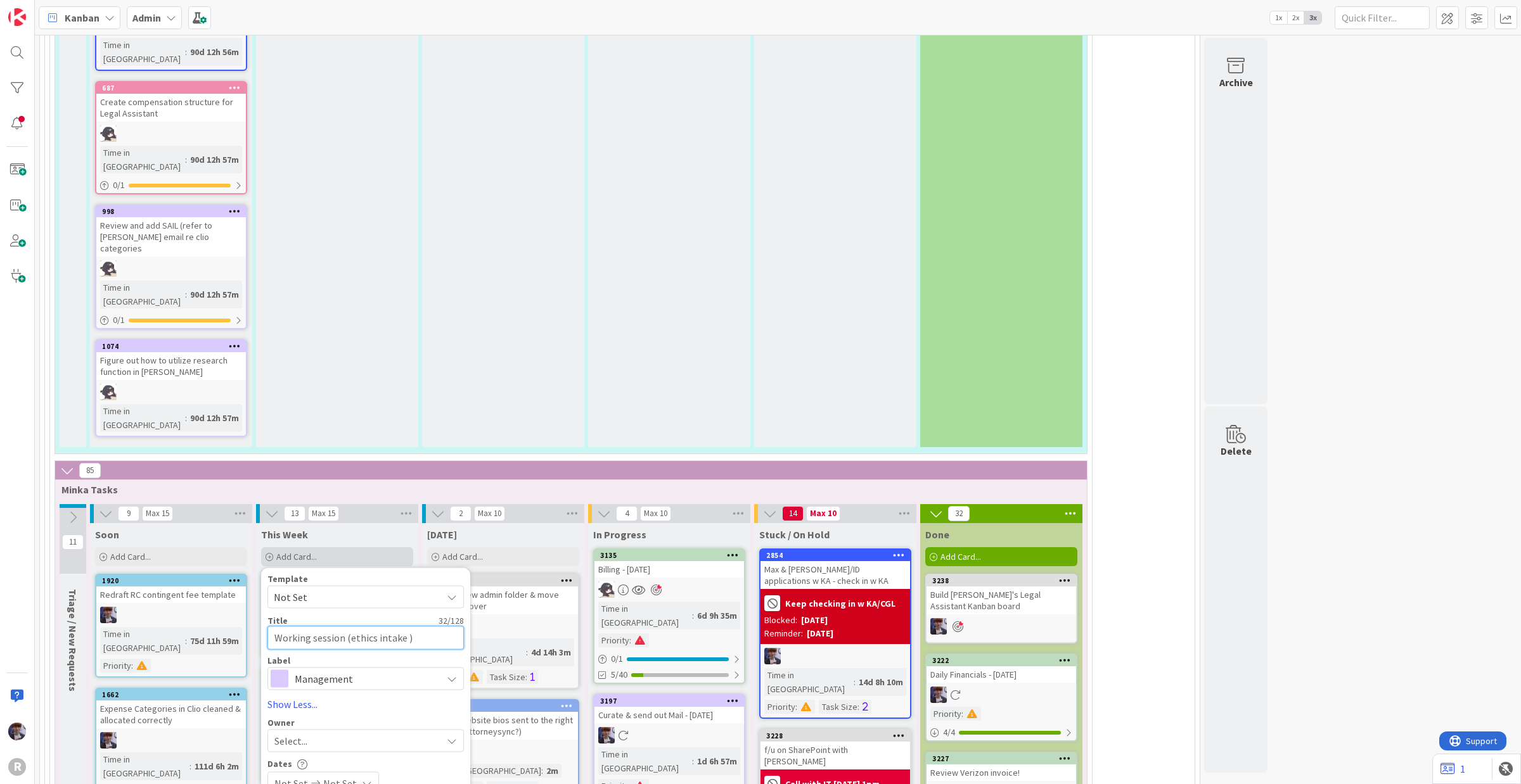
type textarea "x"
type textarea "Working session (ethics intake fo)"
type textarea "x"
type textarea "Working session (ethics intake for)"
type textarea "x"
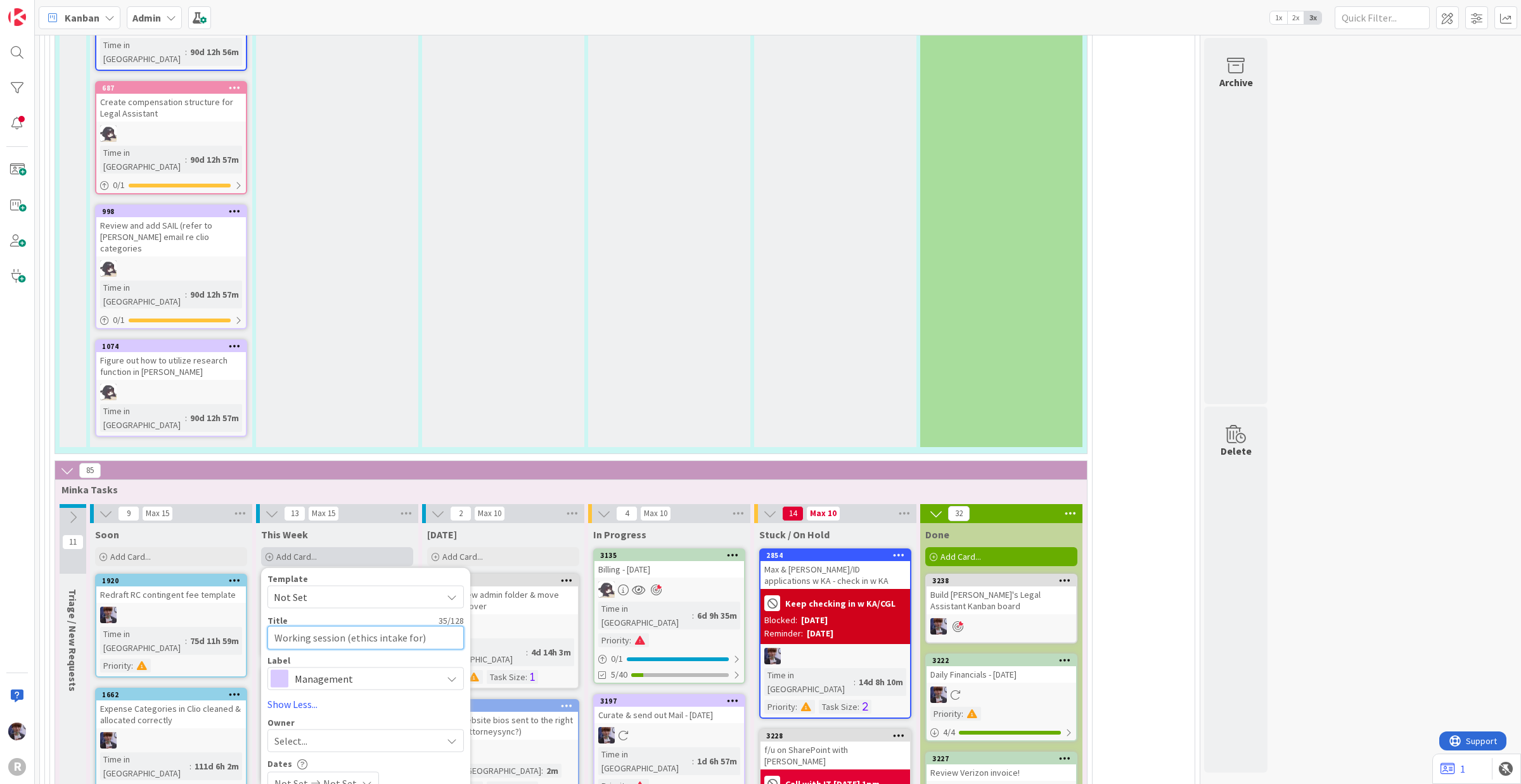
type textarea "Working session (ethics intake form)"
type textarea "x"
type textarea "Working session (ethics intake forms)"
type textarea "x"
type textarea "Working session (ethics intake forms)"
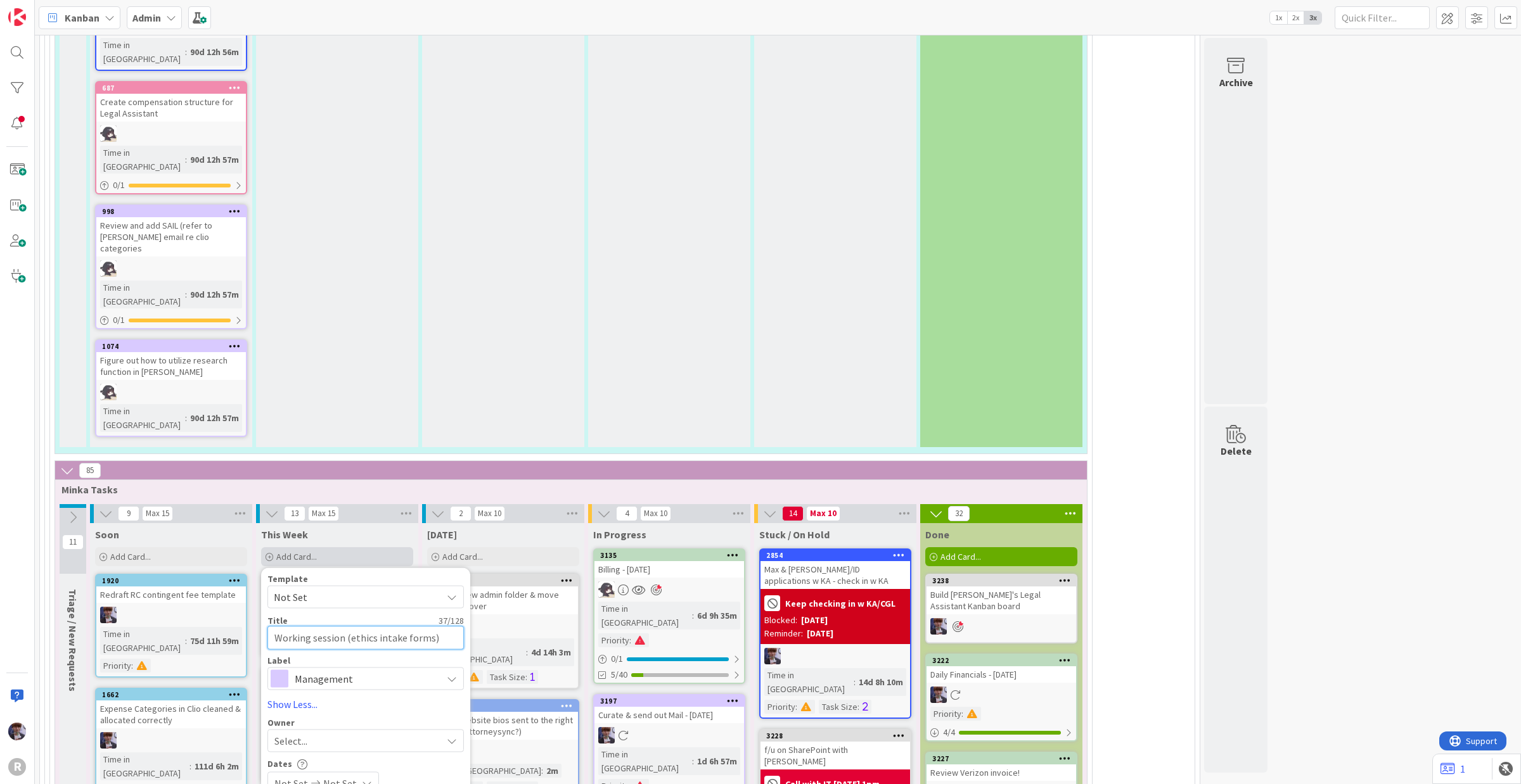
type textarea "x"
type textarea "Working session (ethics intake forms) w"
type textarea "x"
type textarea "Working session (ethics intake forms) wi"
type textarea "x"
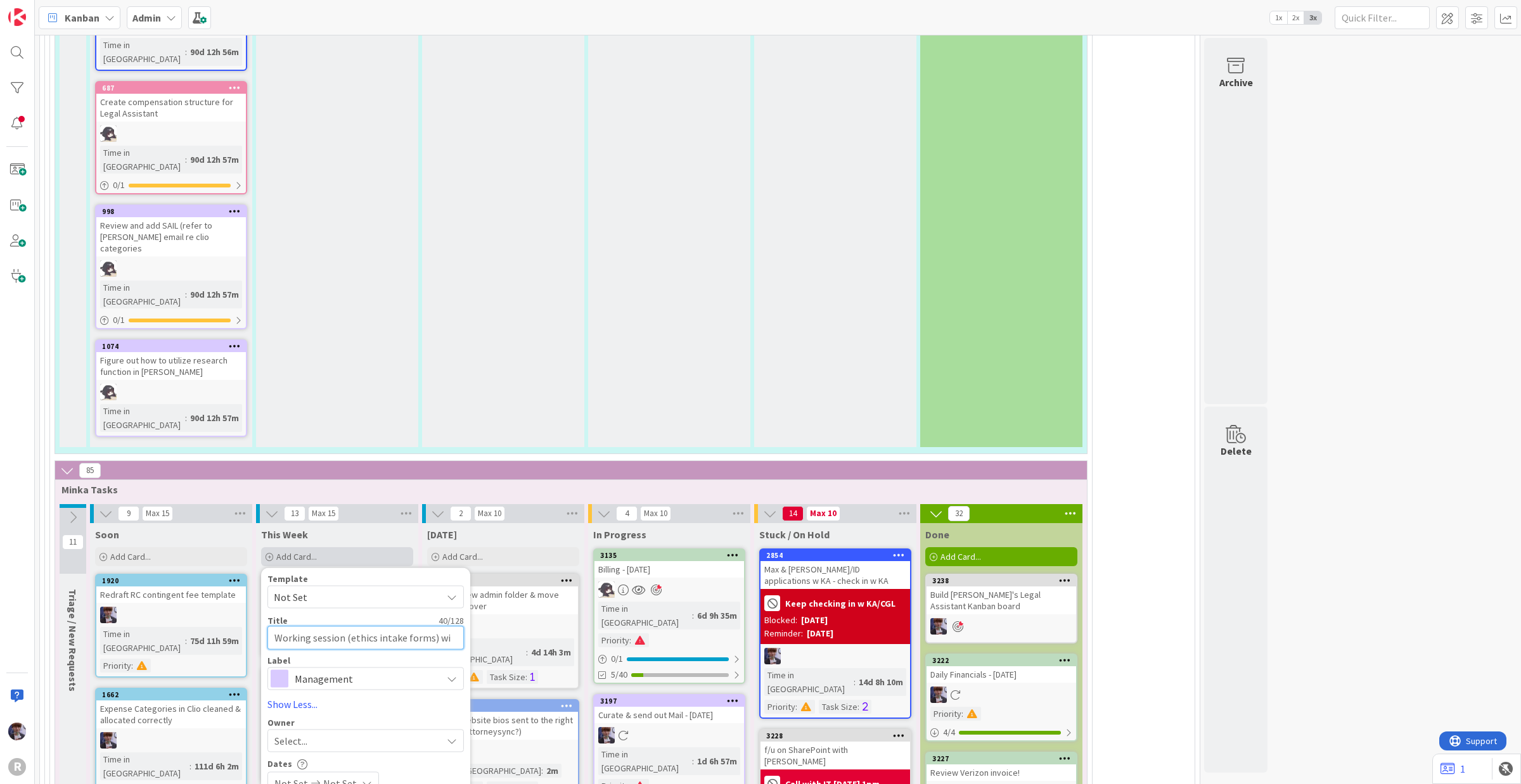
type textarea "Working session (ethics intake forms) wit"
type textarea "x"
type textarea "Working session (ethics intake forms) with"
type textarea "x"
type textarea "Working session (ethics intake forms) with"
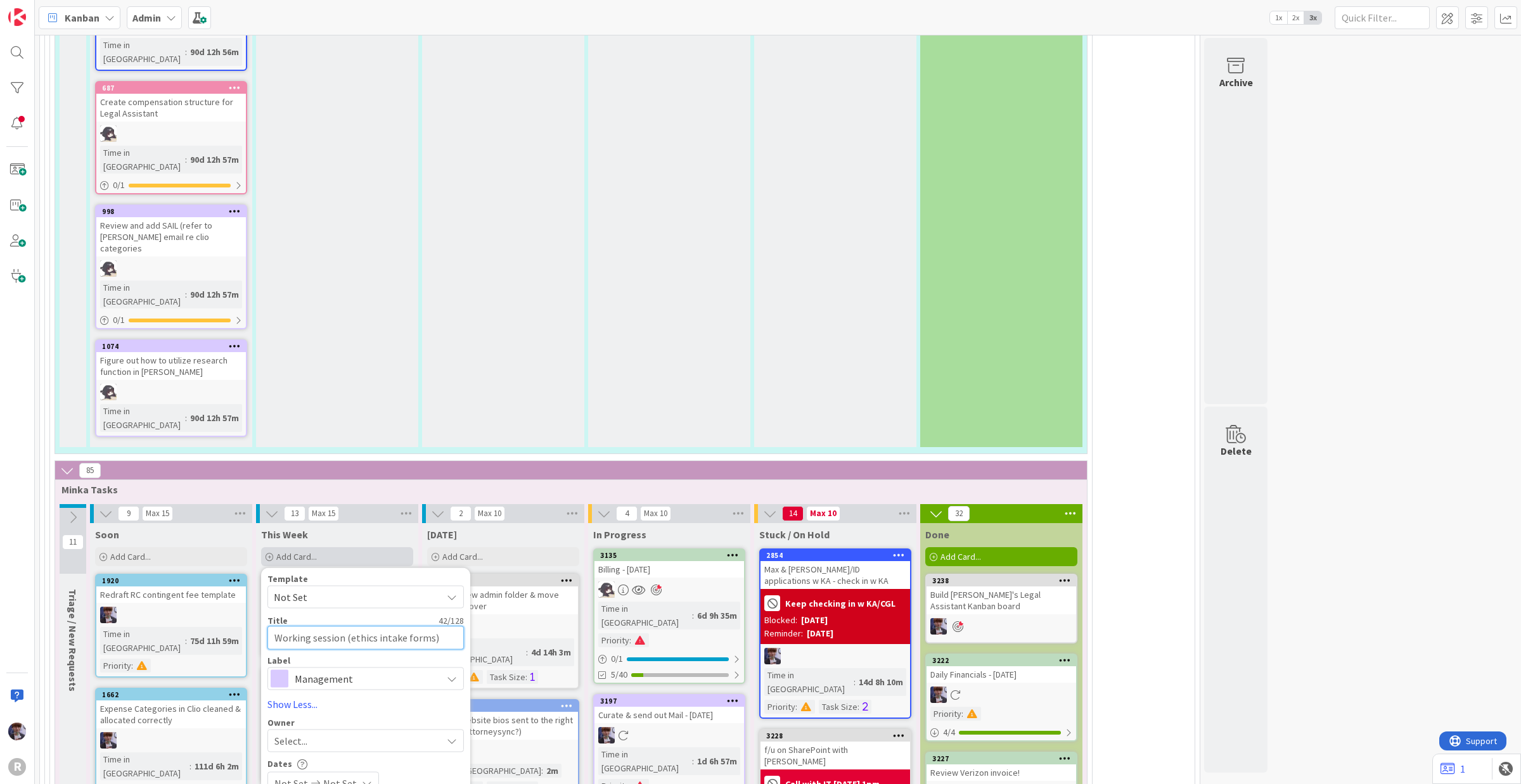
type textarea "x"
type textarea "Working session (ethics intake forms) with T"
type textarea "x"
type textarea "Working session (ethics intake forms) with TW"
type textarea "x"
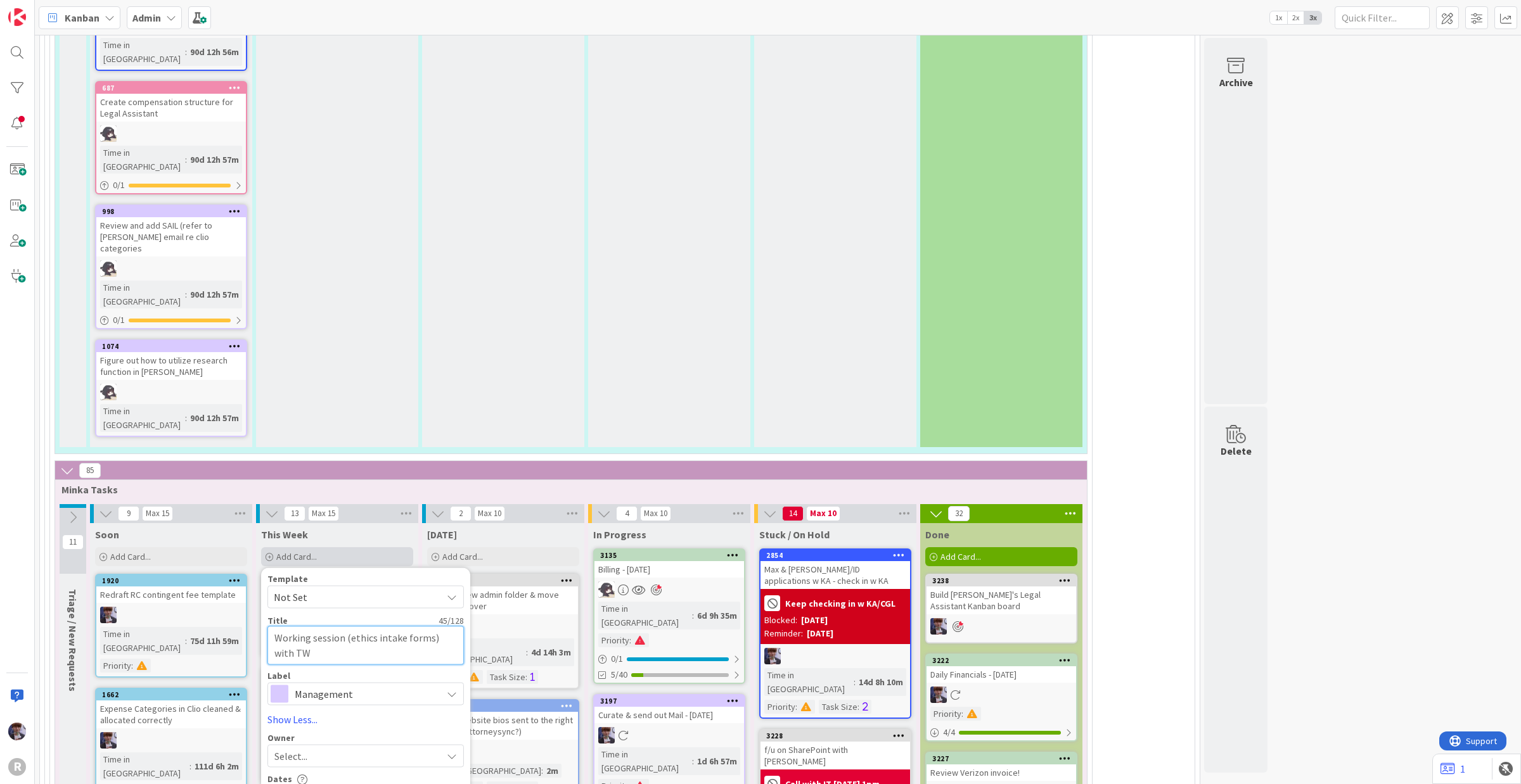
type textarea "Working session (ethics intake forms) with TWR"
type textarea "x"
type textarea "Working session (ethics intake forms) with TWR"
click at [361, 684] on span "Management" at bounding box center [365, 694] width 141 height 18
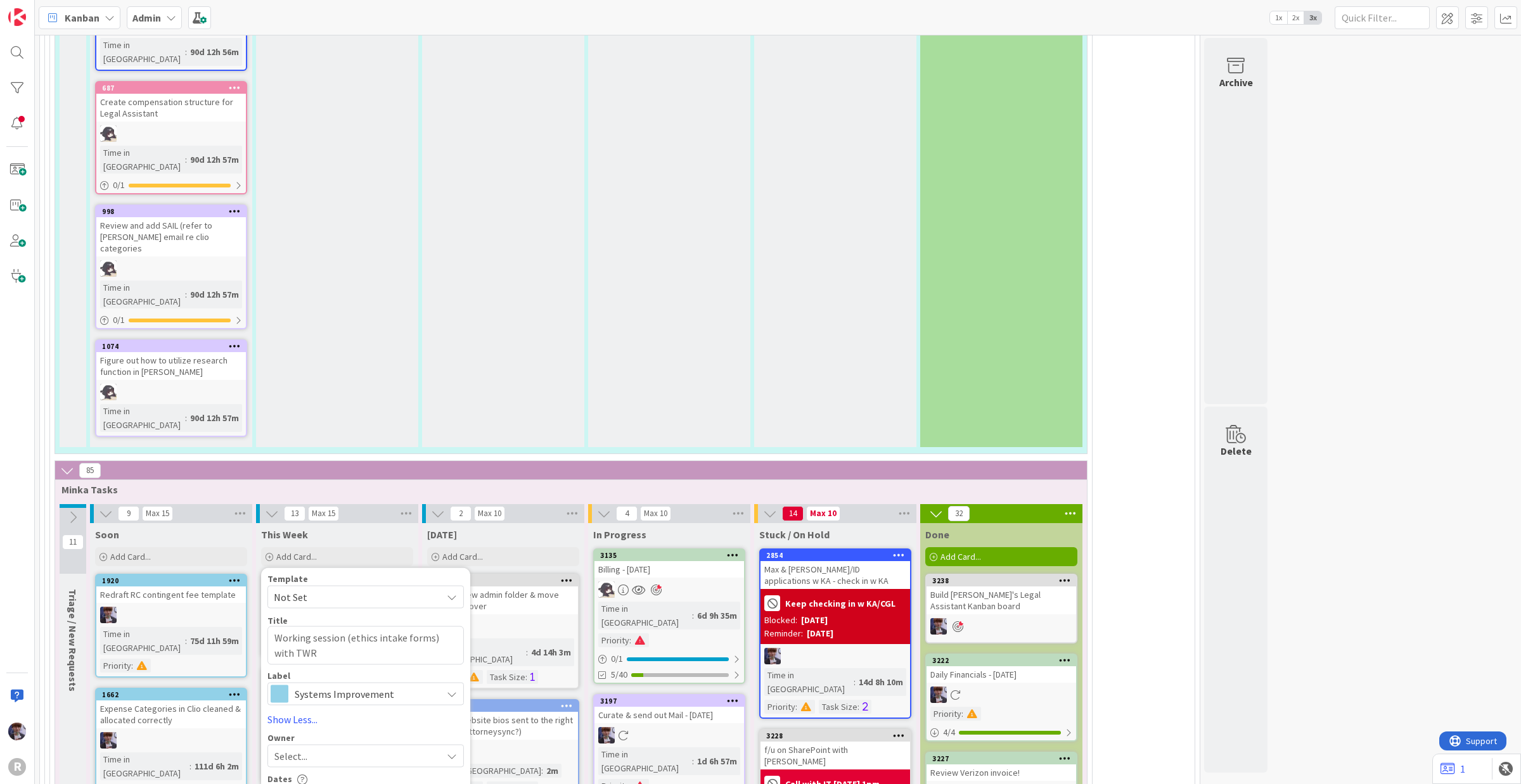
click at [308, 748] on div "Select..." at bounding box center [358, 755] width 167 height 15
type textarea "x"
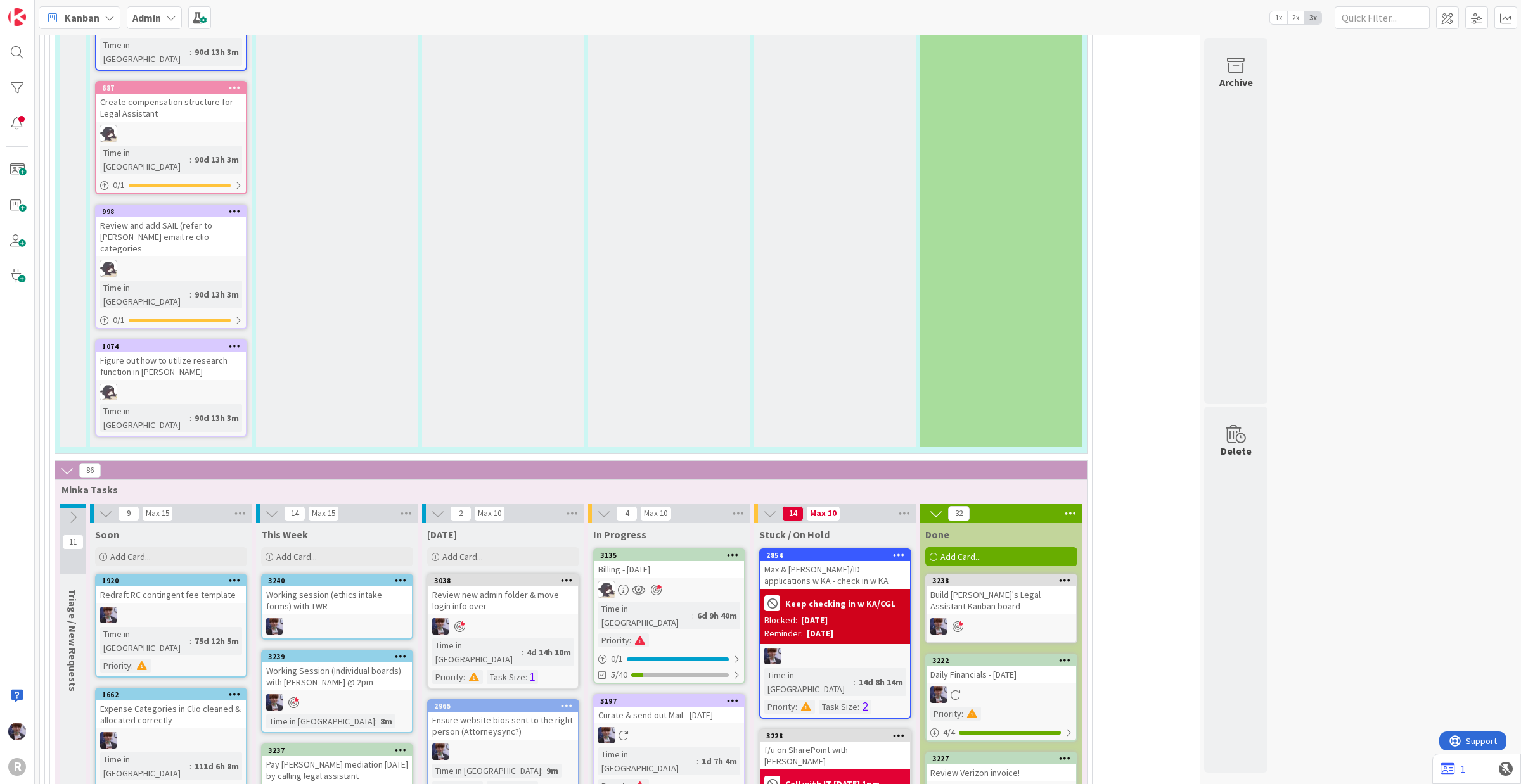
click at [400, 576] on icon at bounding box center [401, 580] width 12 height 9
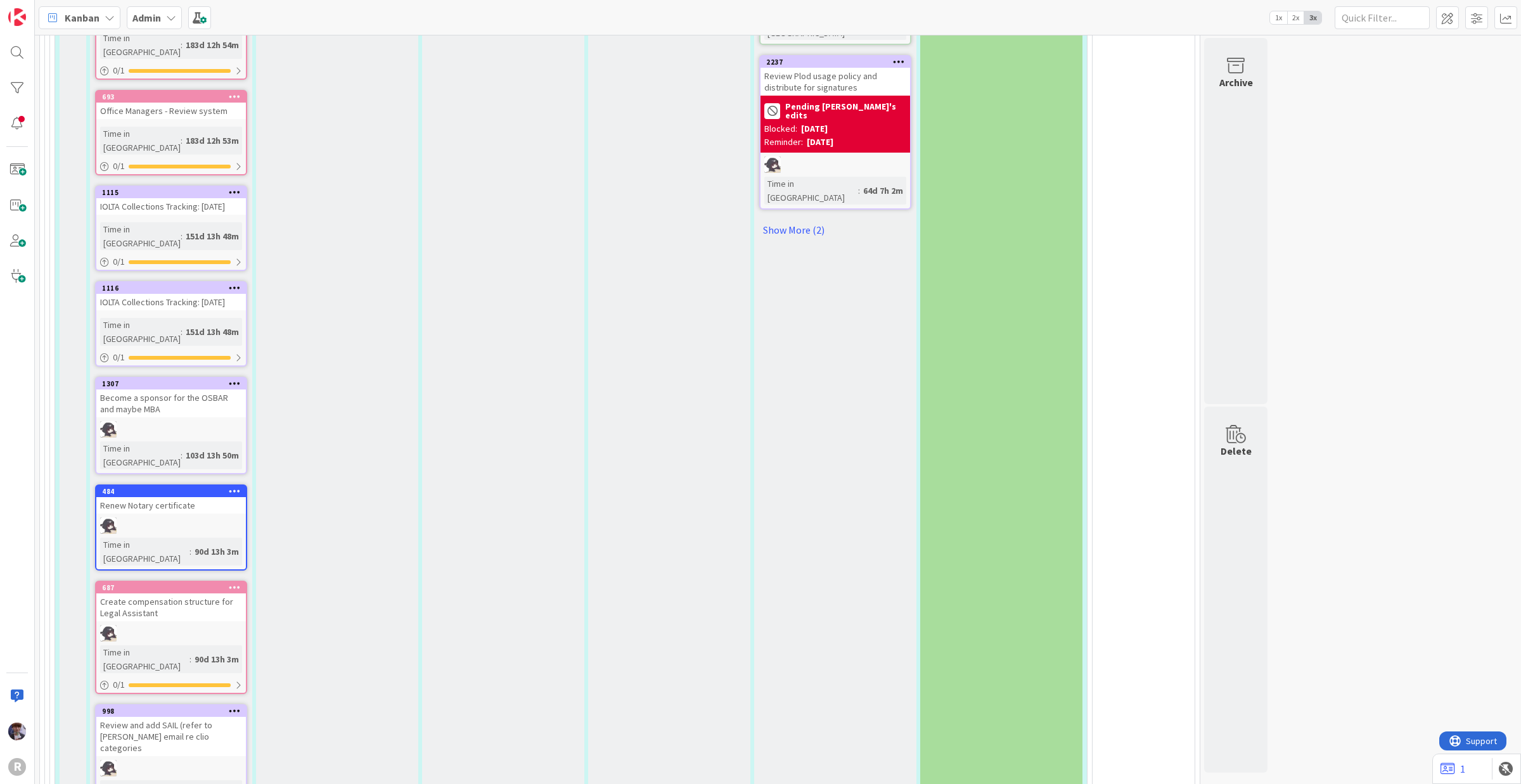
scroll to position [2065, 0]
